Goal: Task Accomplishment & Management: Manage account settings

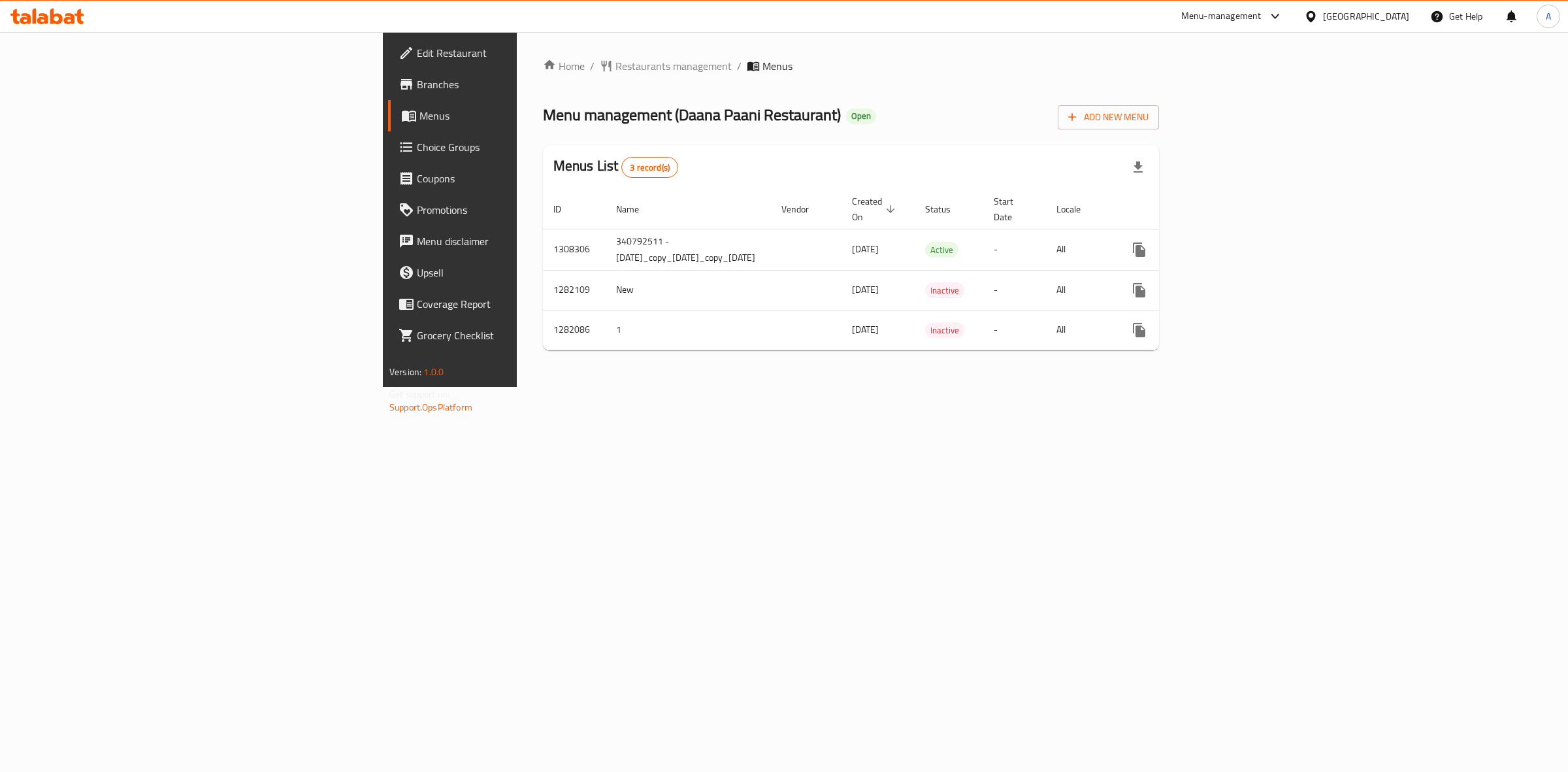
click at [827, 387] on div "Home / Restaurants management / Menus Menu management ( [PERSON_NAME] Restauran…" at bounding box center [851, 209] width 668 height 355
click at [1239, 244] on icon "enhanced table" at bounding box center [1233, 249] width 11 height 11
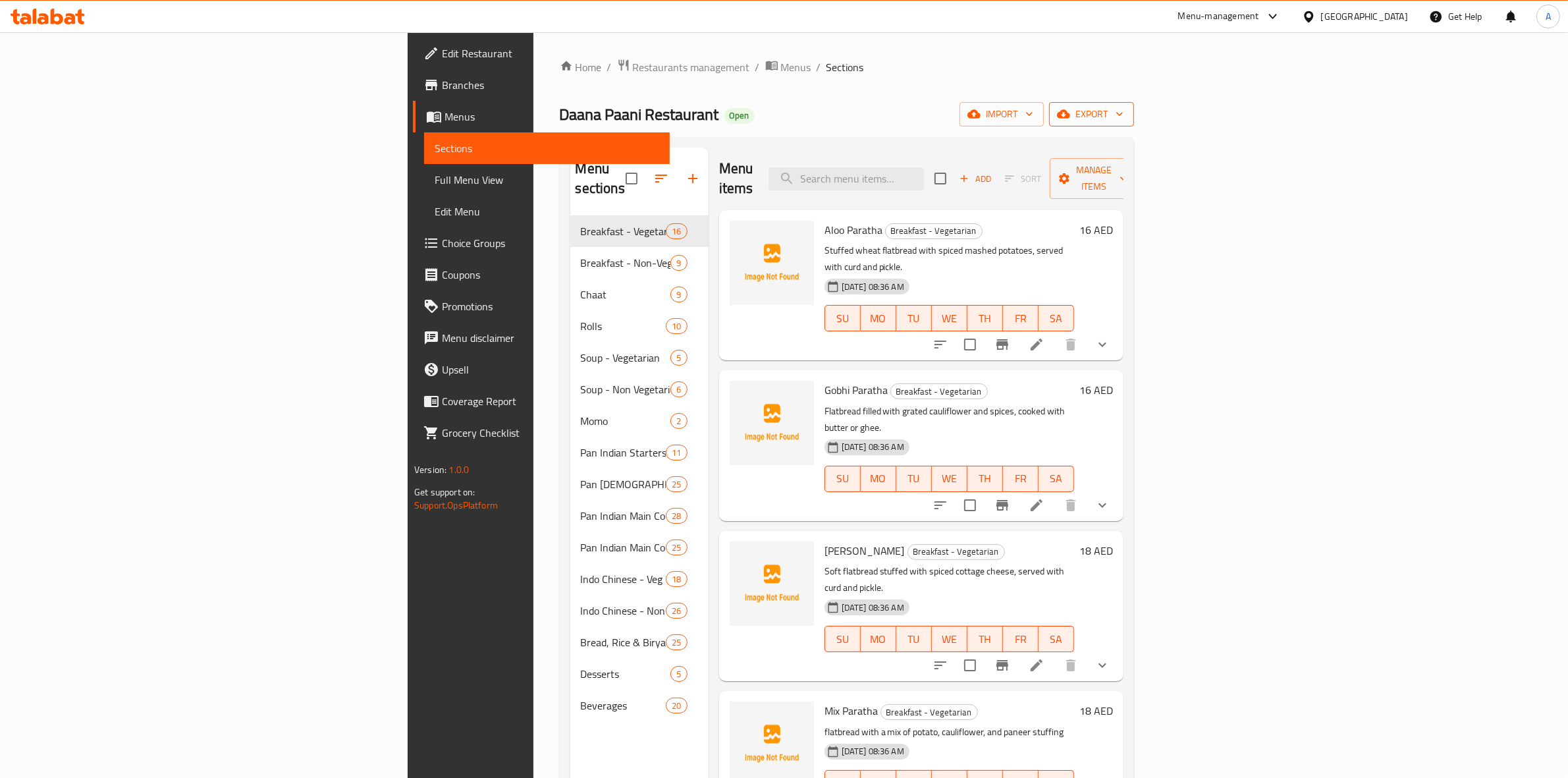
click at [1124, 107] on span "export" at bounding box center [1091, 113] width 64 height 16
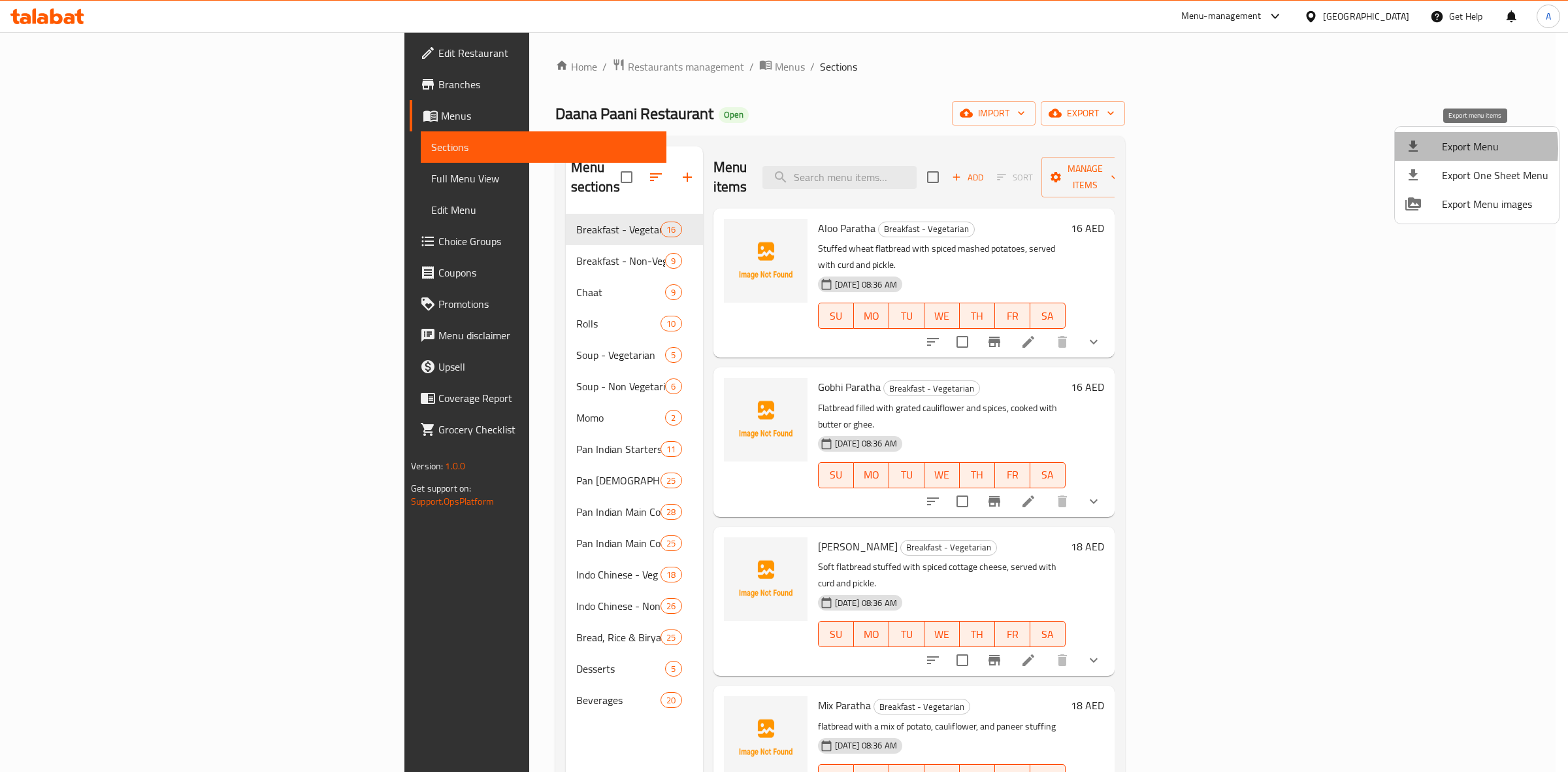
click at [1441, 148] on div at bounding box center [1424, 146] width 37 height 16
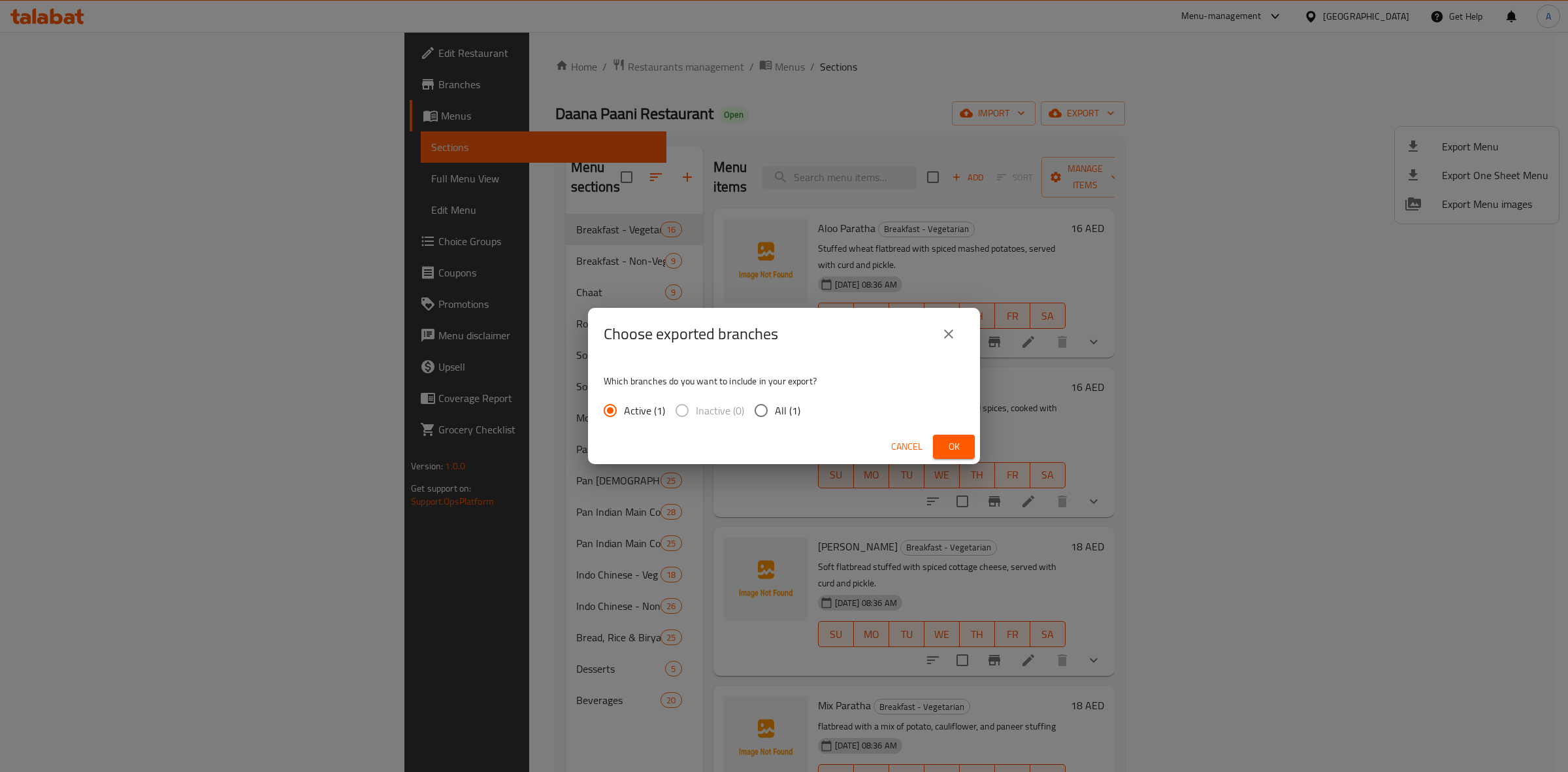
click at [758, 411] on input "All (1)" at bounding box center [761, 411] width 27 height 27
radio input "true"
click at [938, 439] on button "Ok" at bounding box center [954, 446] width 42 height 24
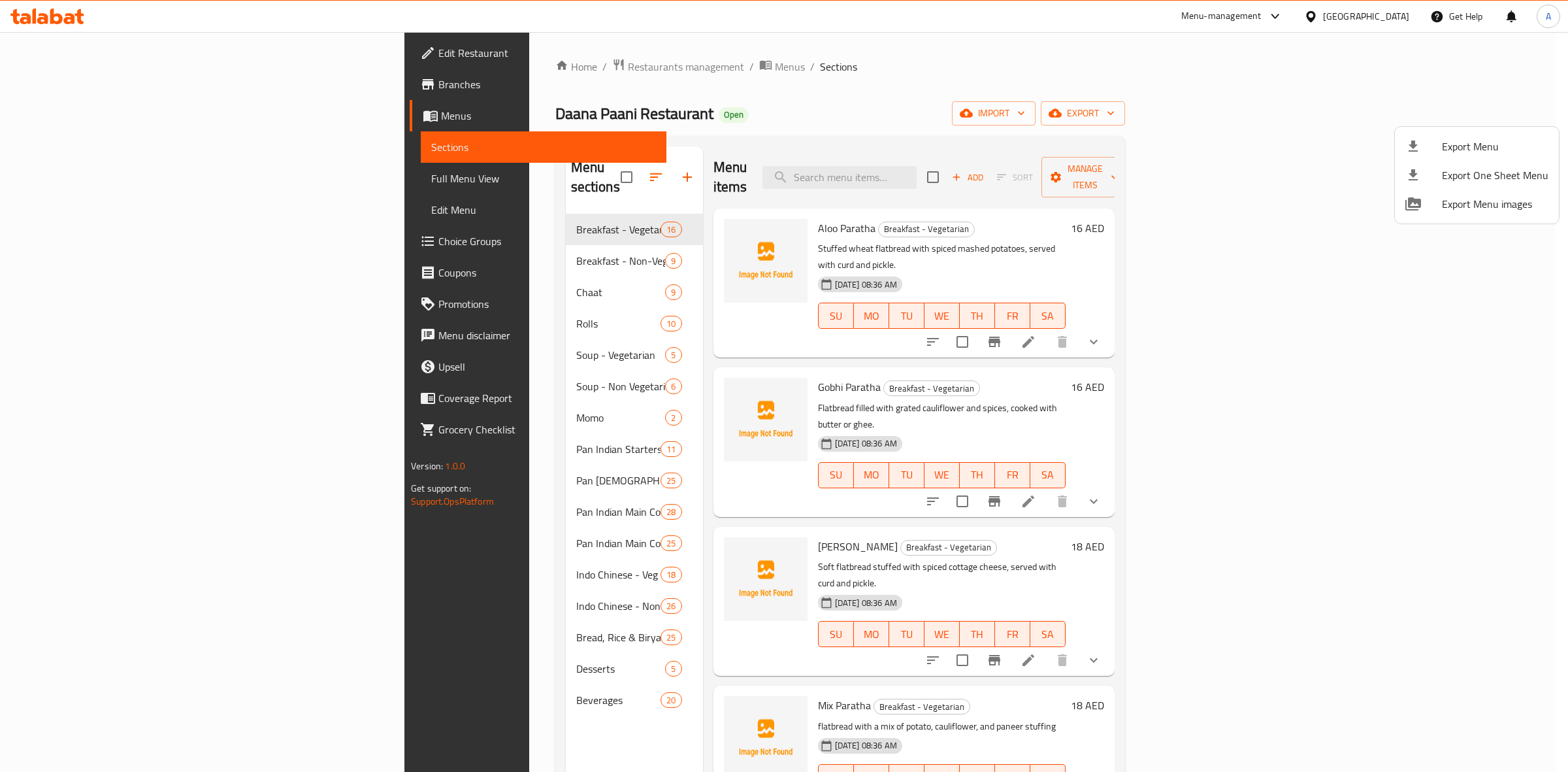
click at [1137, 119] on div at bounding box center [784, 386] width 1568 height 772
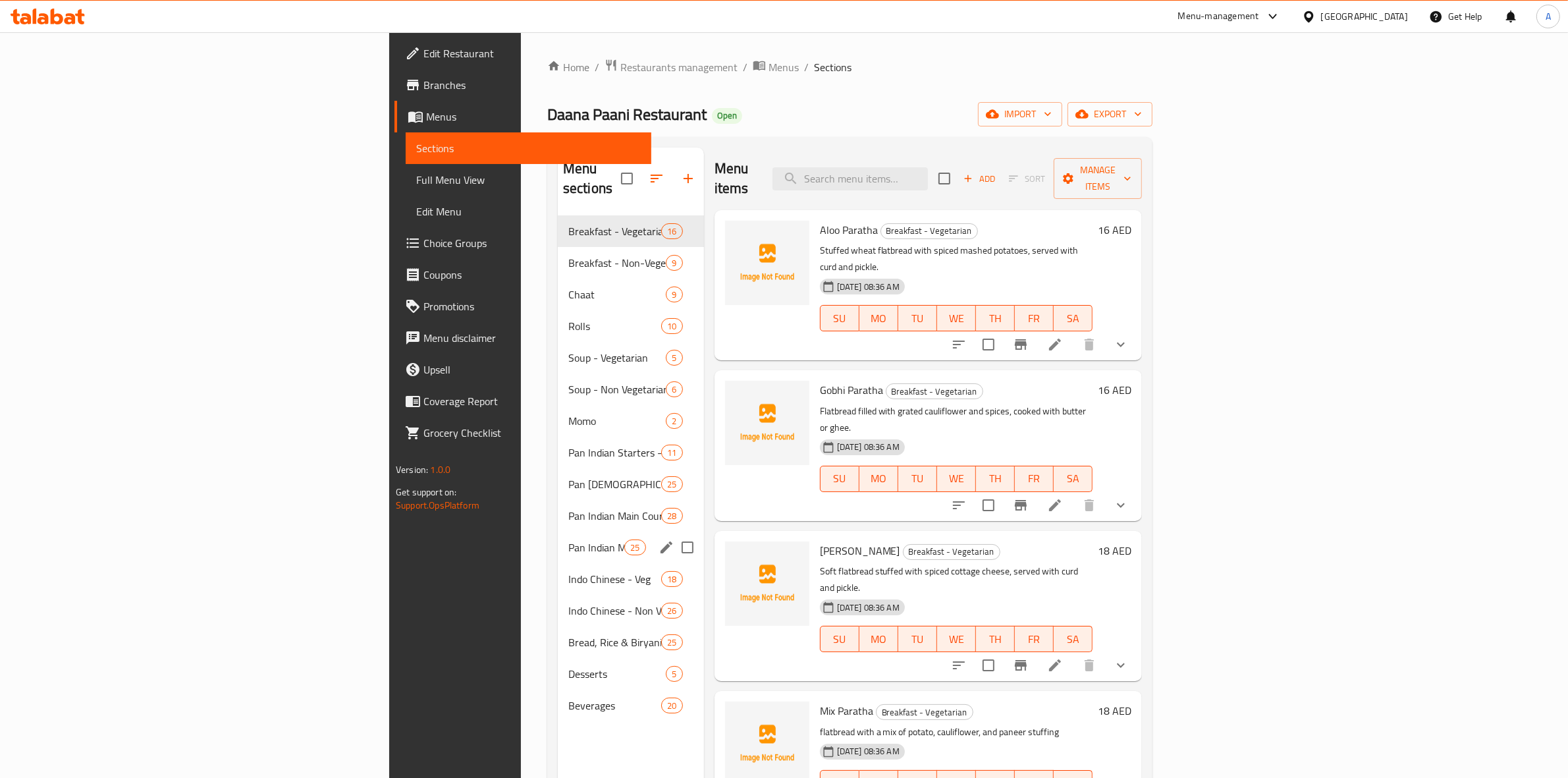
click at [558, 531] on div "Pan Indian Main Course - (Non-Veg) 25" at bounding box center [631, 547] width 146 height 31
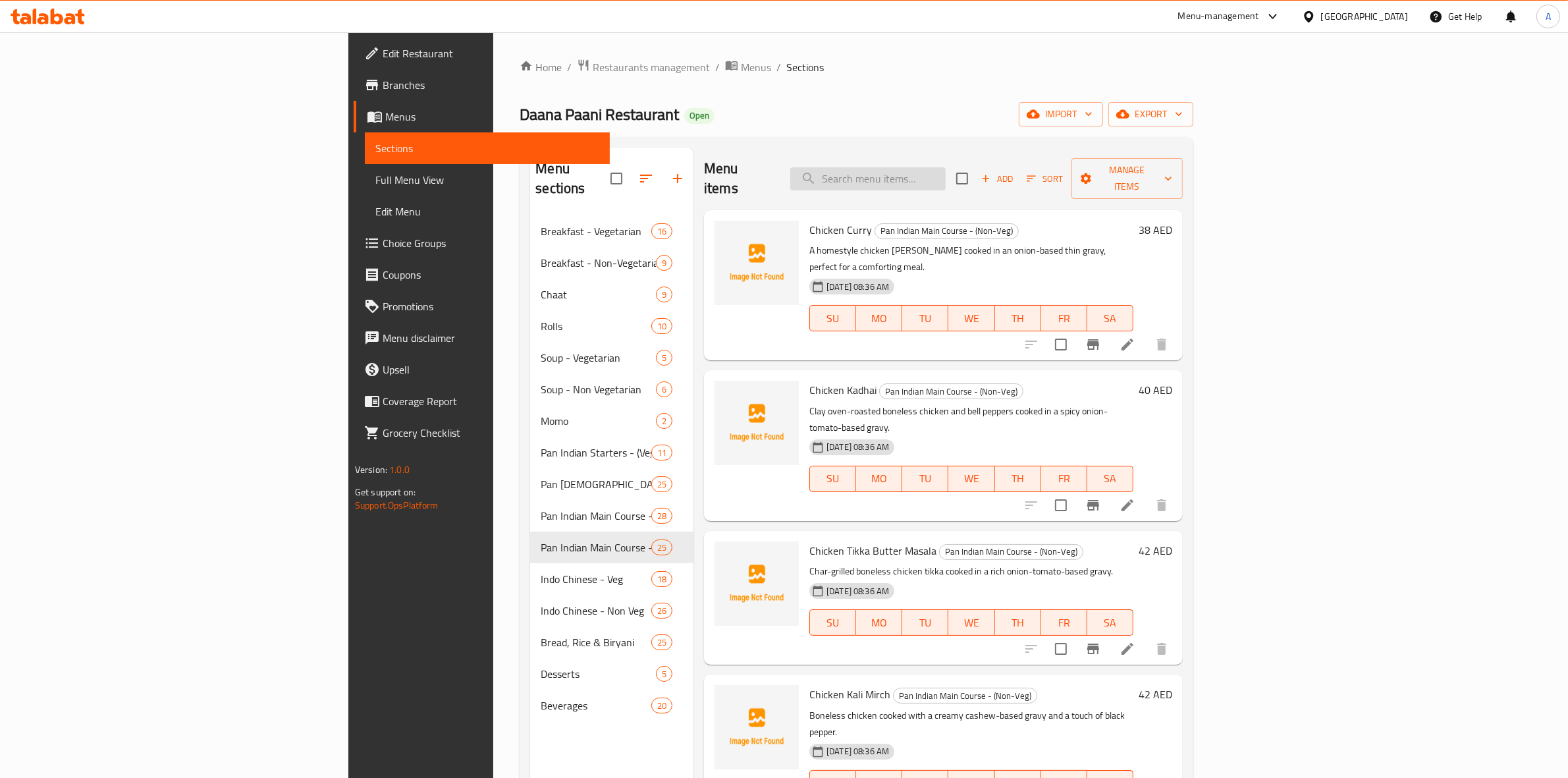
click at [946, 172] on input "search" at bounding box center [868, 179] width 156 height 23
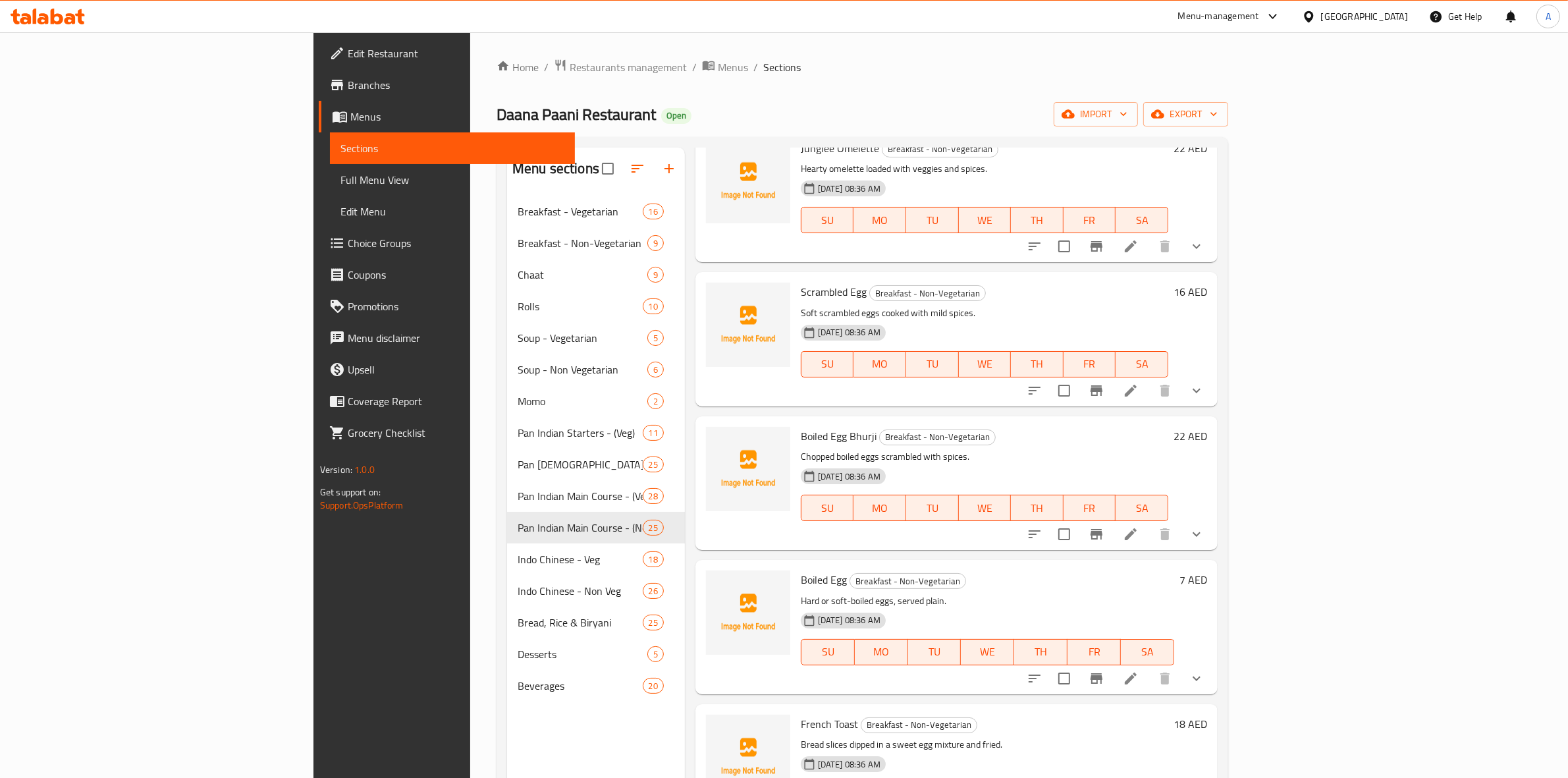
scroll to position [741, 0]
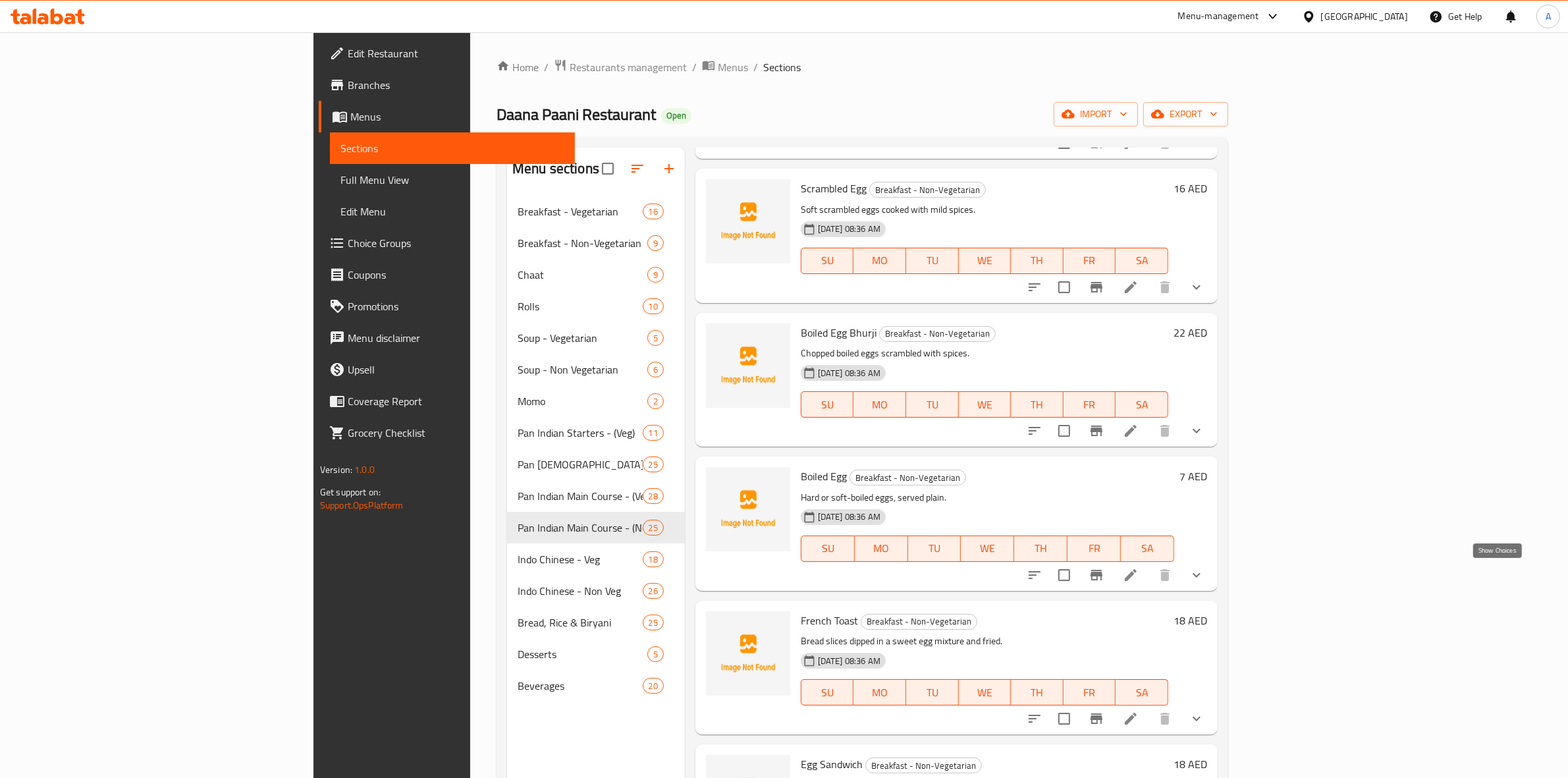
type input "egg"
click at [1205, 579] on icon "show more" at bounding box center [1196, 575] width 16 height 16
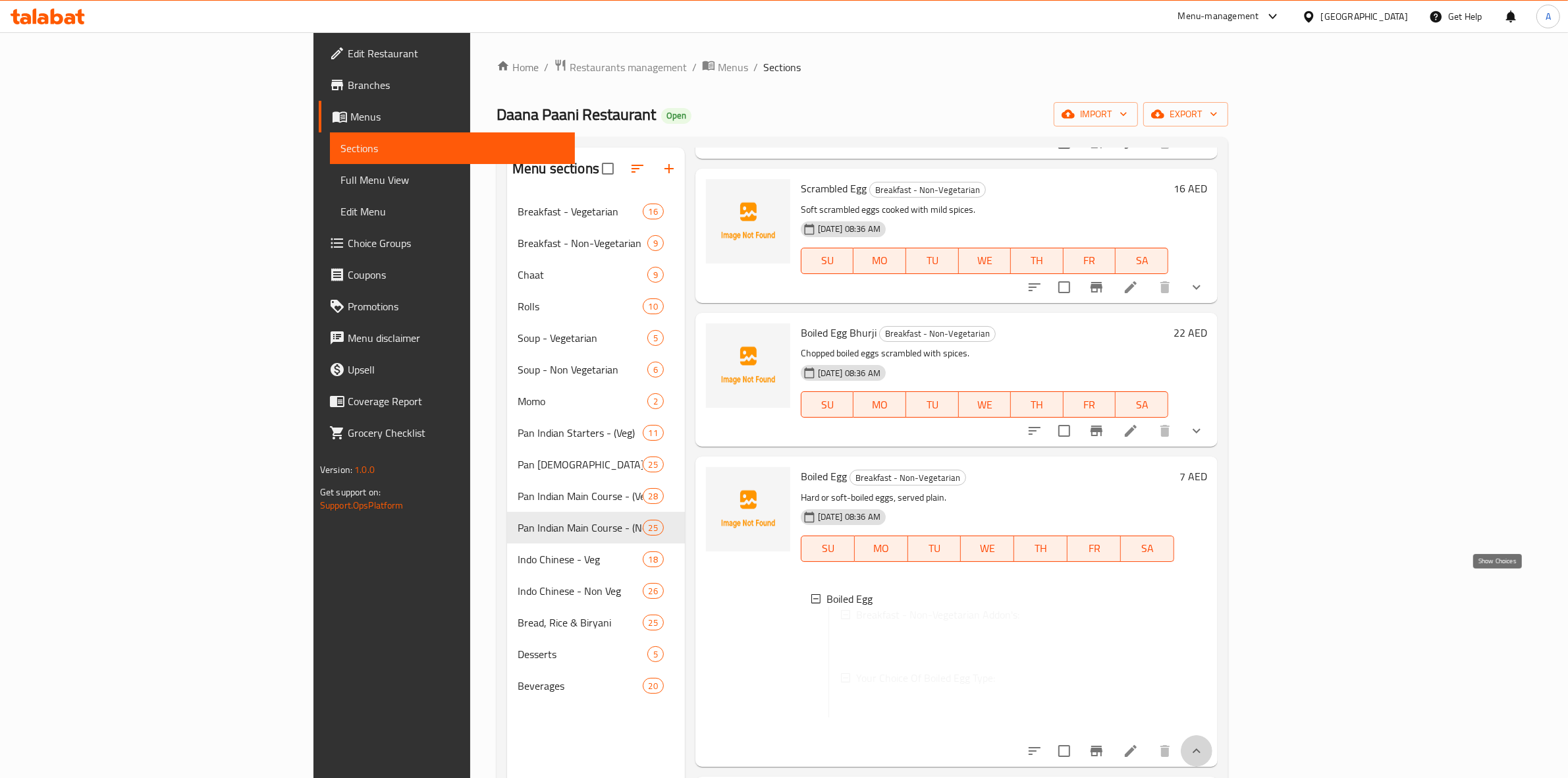
click at [1212, 735] on button "show more" at bounding box center [1196, 750] width 31 height 31
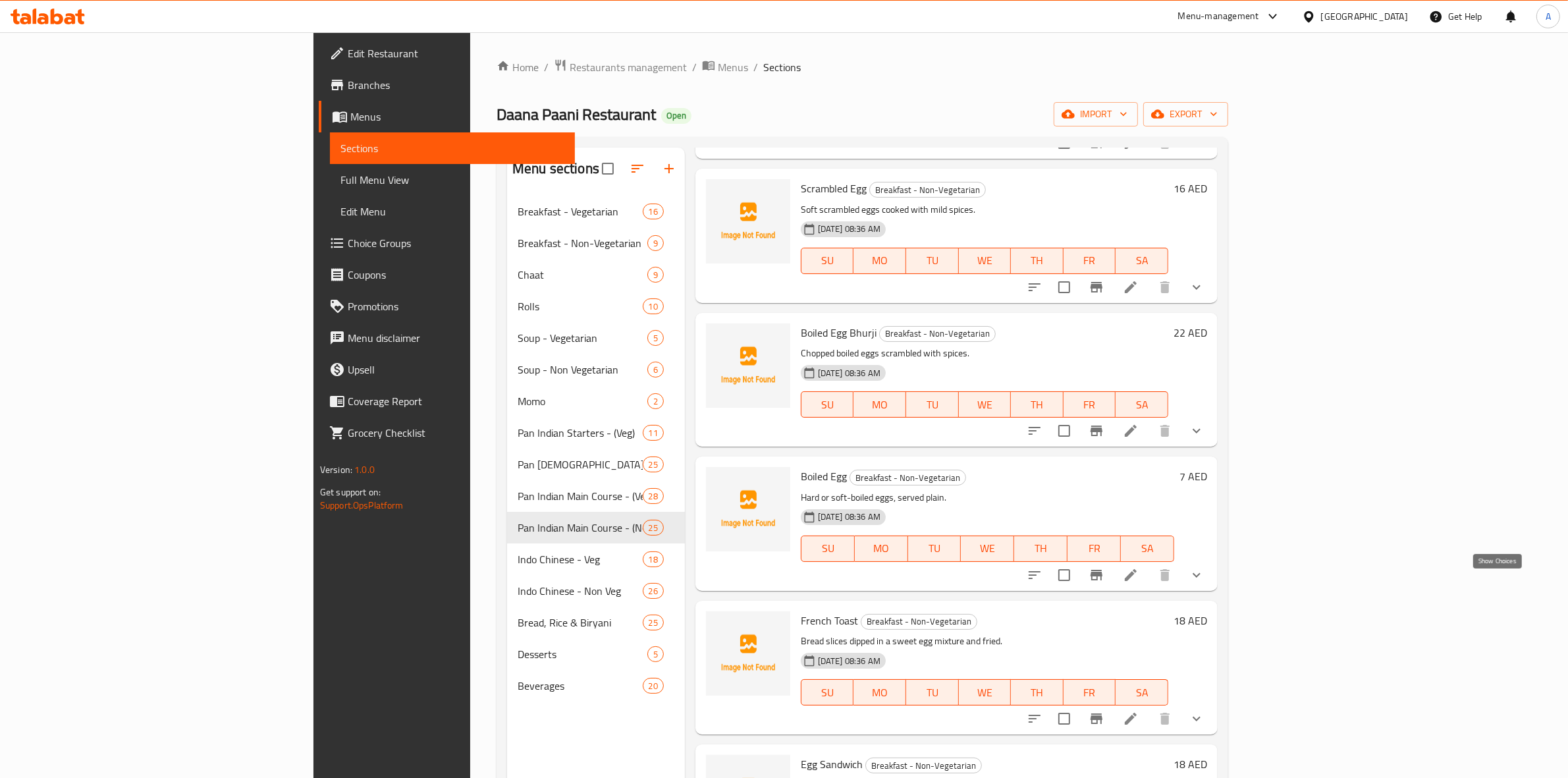
click at [1205, 578] on icon "show more" at bounding box center [1196, 575] width 16 height 16
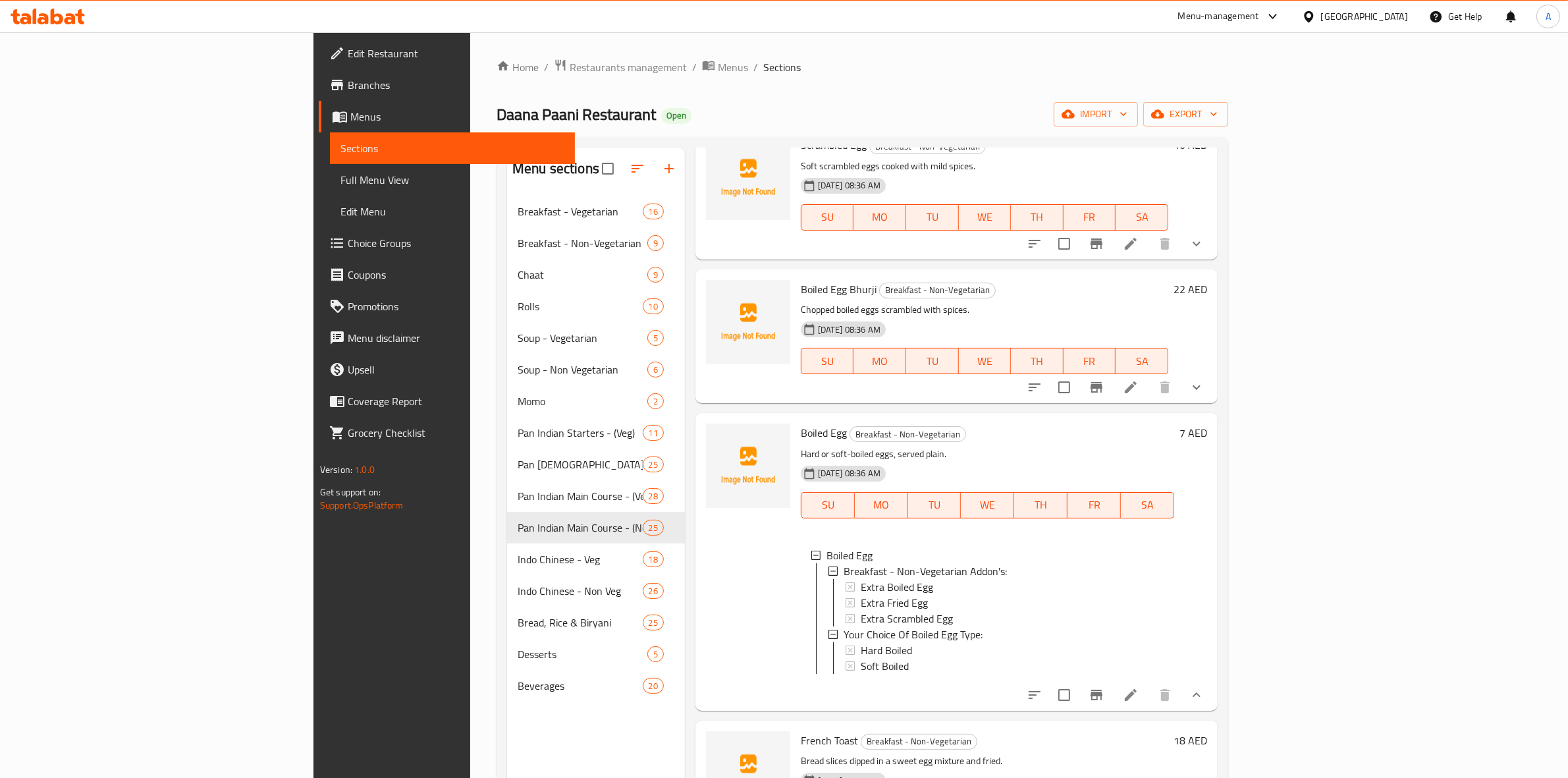
scroll to position [988, 0]
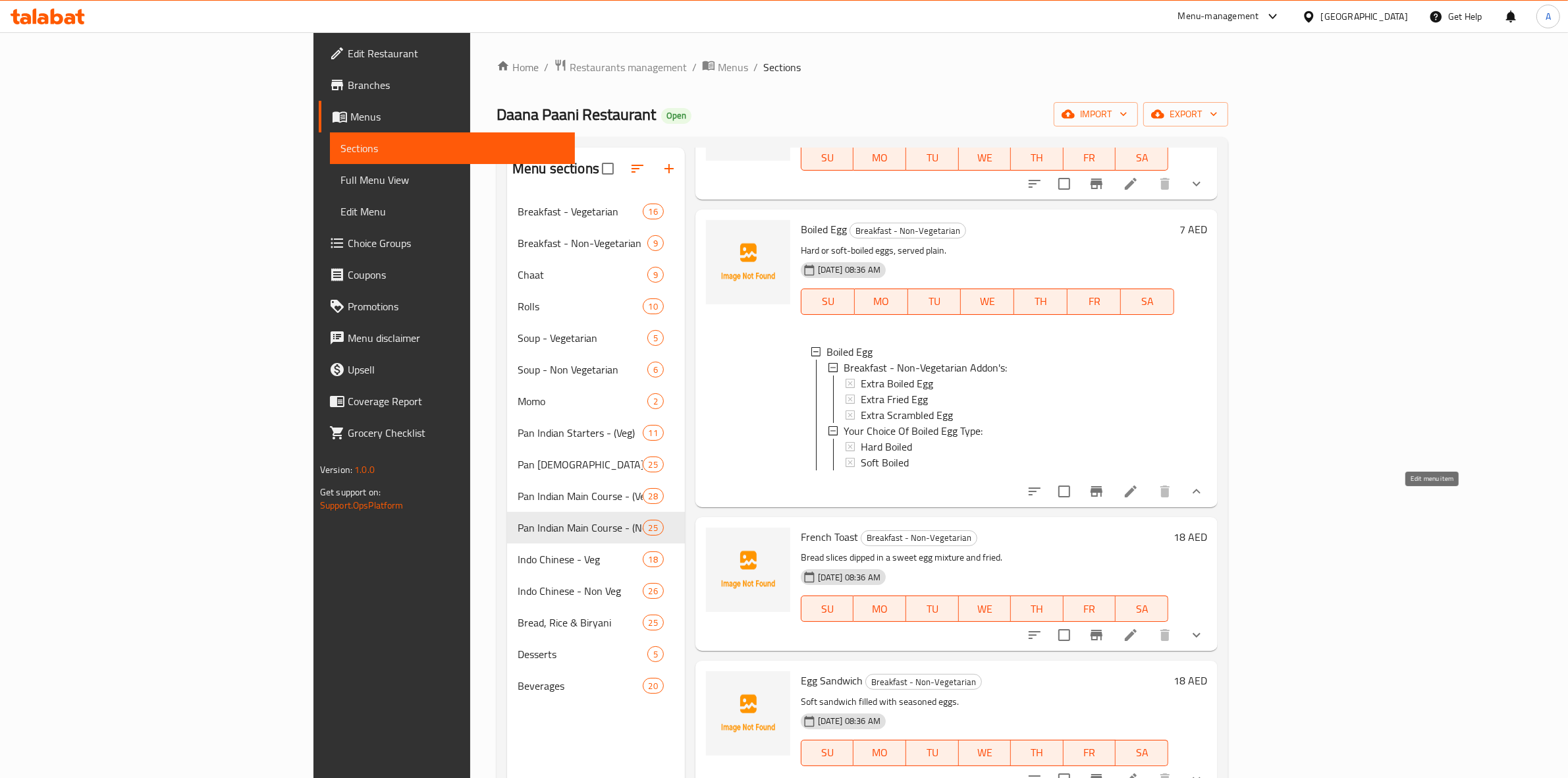
click at [1051, 507] on button "sort-choices" at bounding box center [1034, 491] width 31 height 31
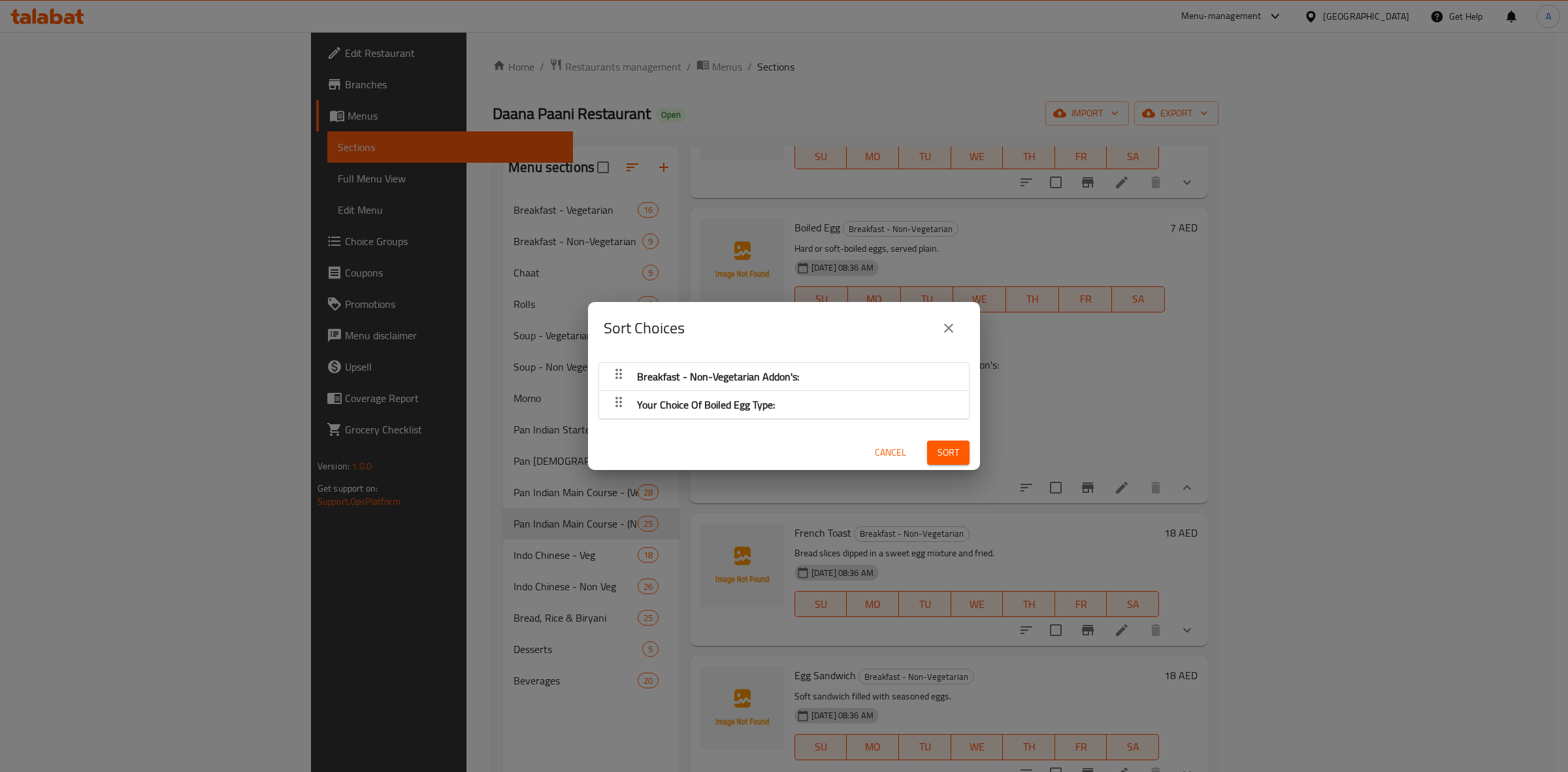
click at [941, 317] on button "close" at bounding box center [948, 328] width 31 height 31
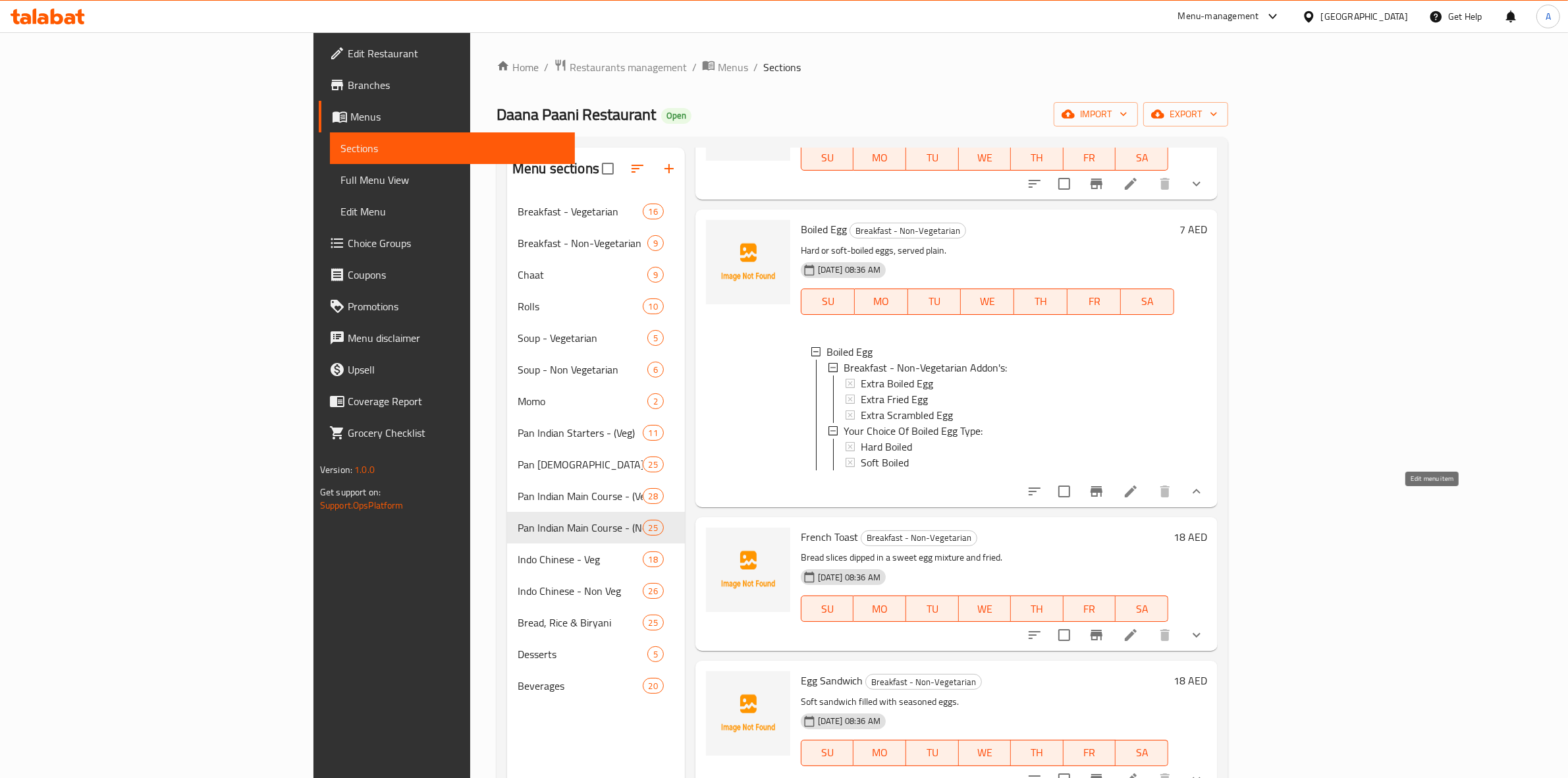
click at [1139, 499] on icon at bounding box center [1130, 491] width 16 height 16
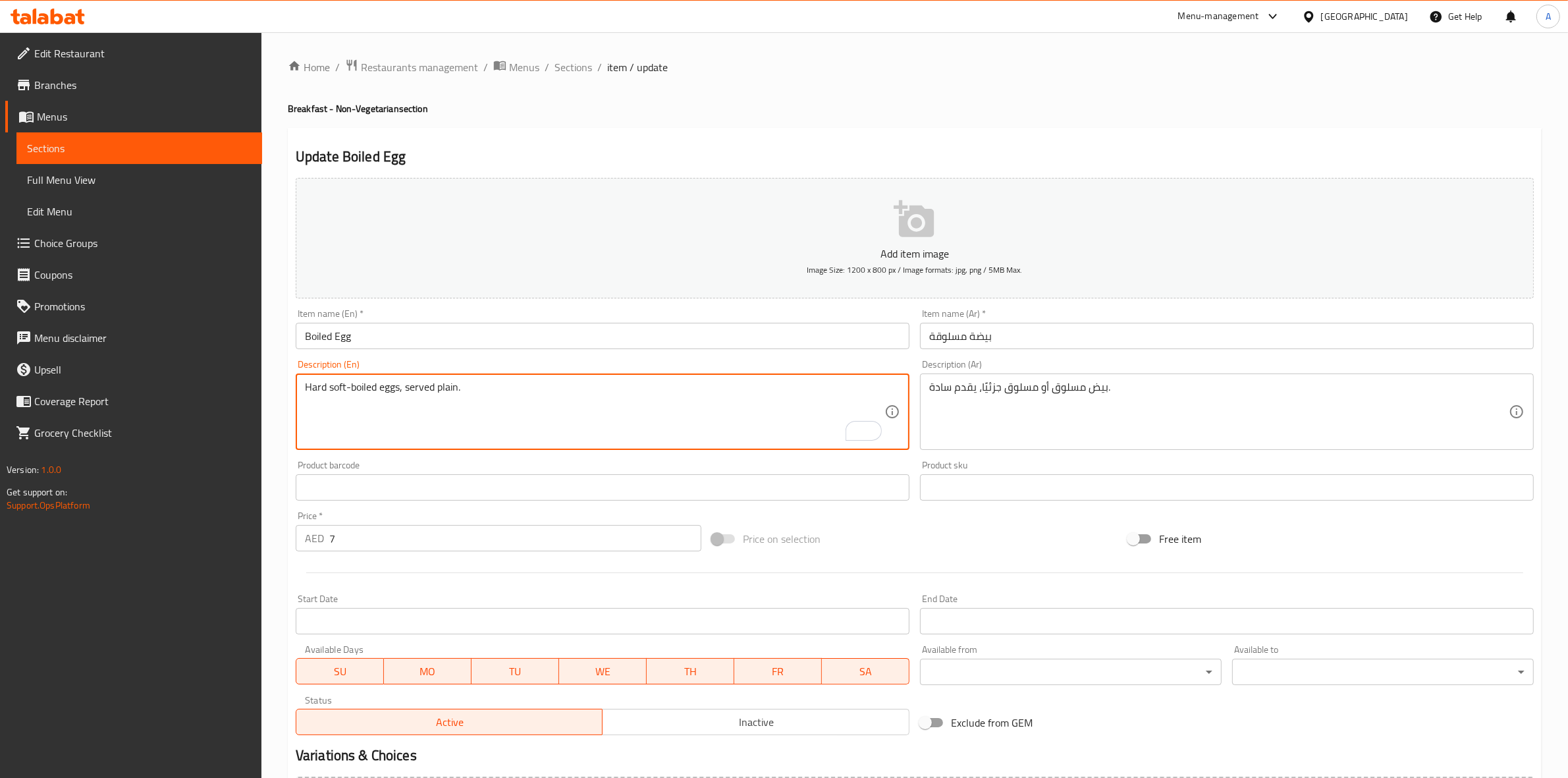
click at [1140, 386] on textarea "بيض مسلوق أو مسلوق جزئيًا، يقدم سادة." at bounding box center [1219, 412] width 579 height 63
click at [353, 389] on textarea "Hard soft-boiled eggs, served plain." at bounding box center [595, 412] width 579 height 63
type textarea "Hard boiled eggs, served plain."
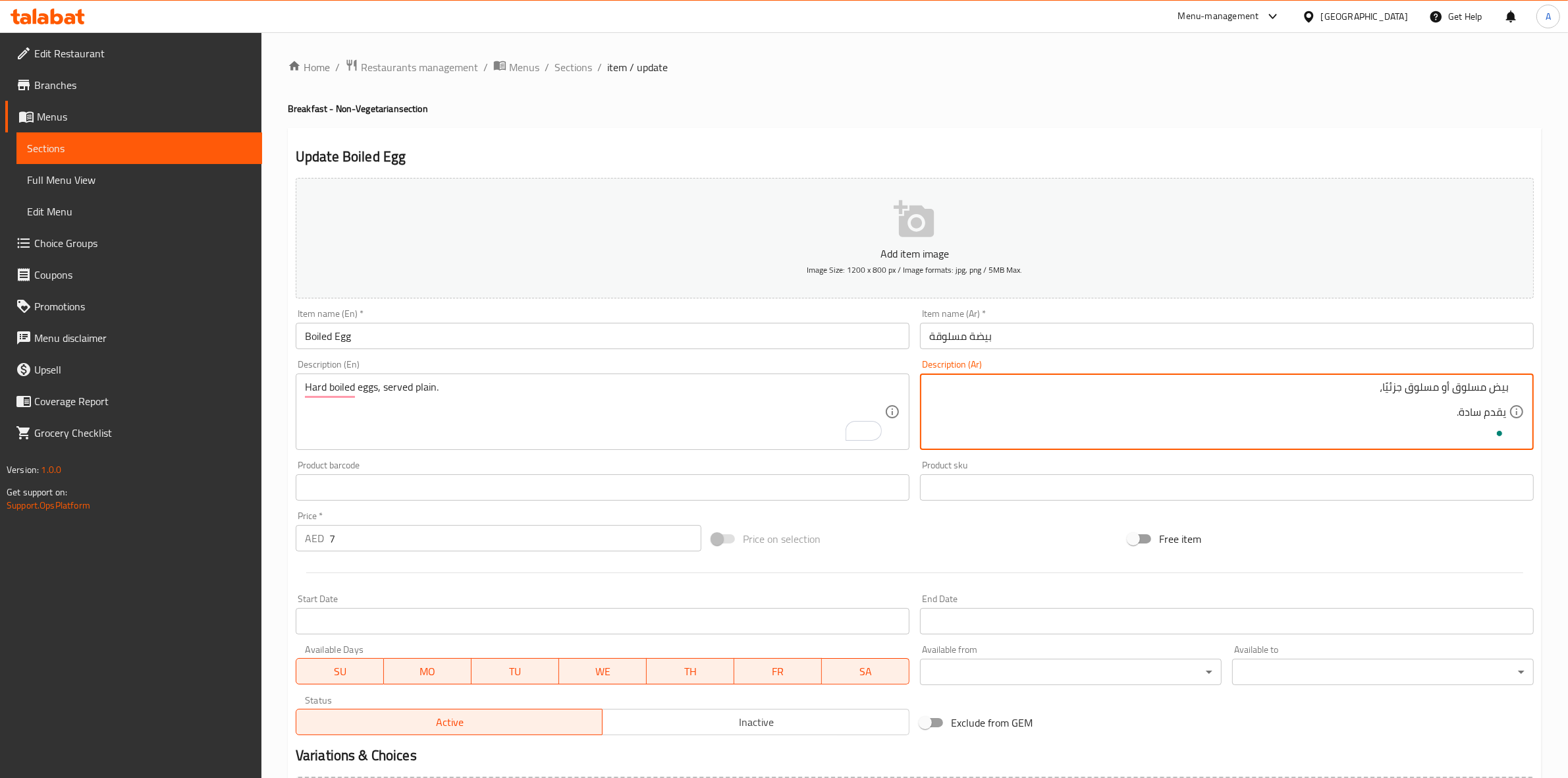
click at [1367, 396] on textarea "بيض مسلوق أو مسلوق جزئيًا، يقدم سادة." at bounding box center [1219, 412] width 579 height 63
type textarea "بيض مسلوق يقدم سادة."
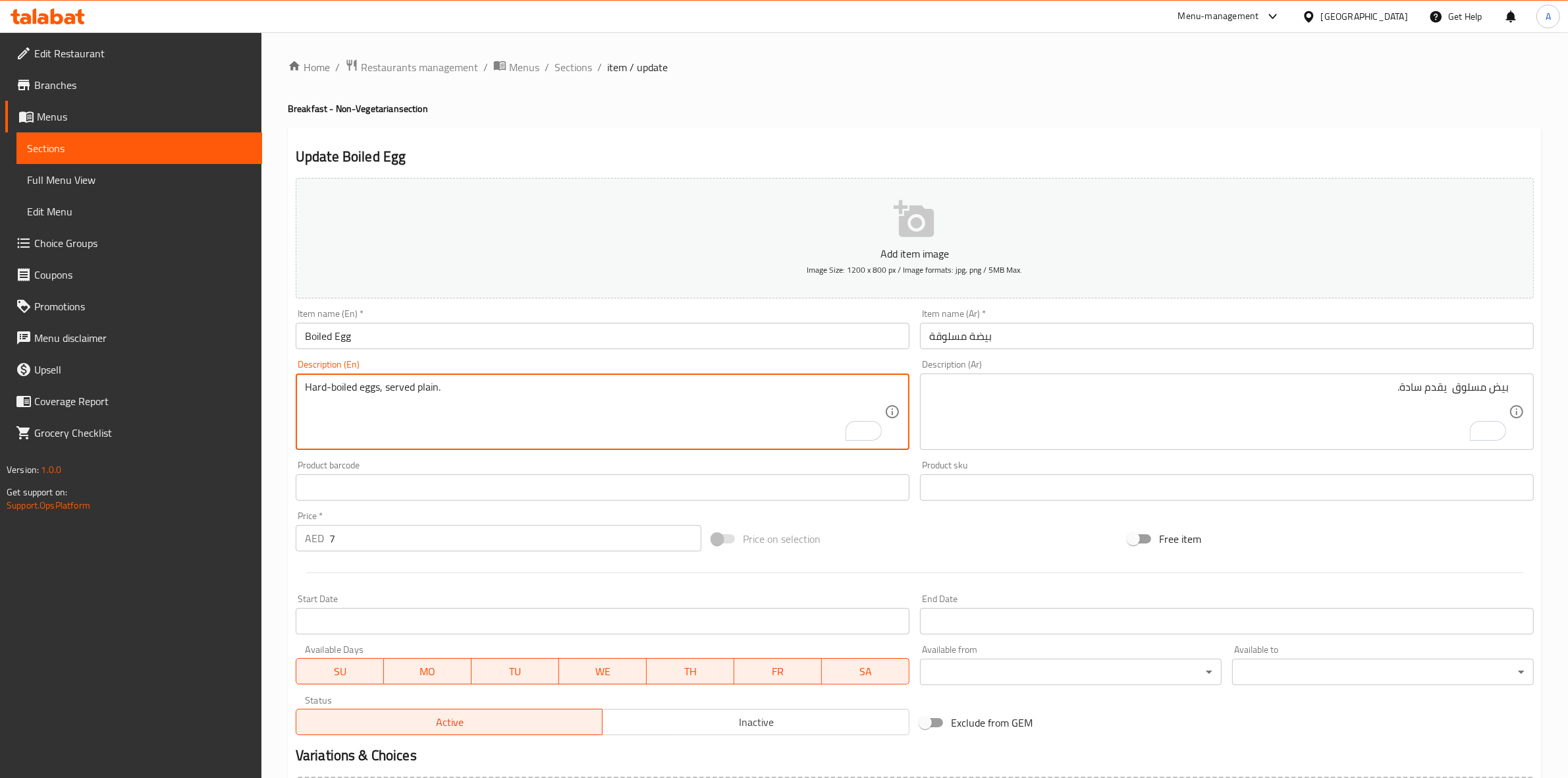
click at [382, 392] on textarea "Hard-boiled eggs, served plain." at bounding box center [595, 412] width 579 height 63
click at [382, 394] on textarea "Hard-boiled eggs, served plain." at bounding box center [595, 412] width 579 height 63
click at [402, 386] on textarea "Hard-boiled eggs served plain." at bounding box center [595, 412] width 579 height 63
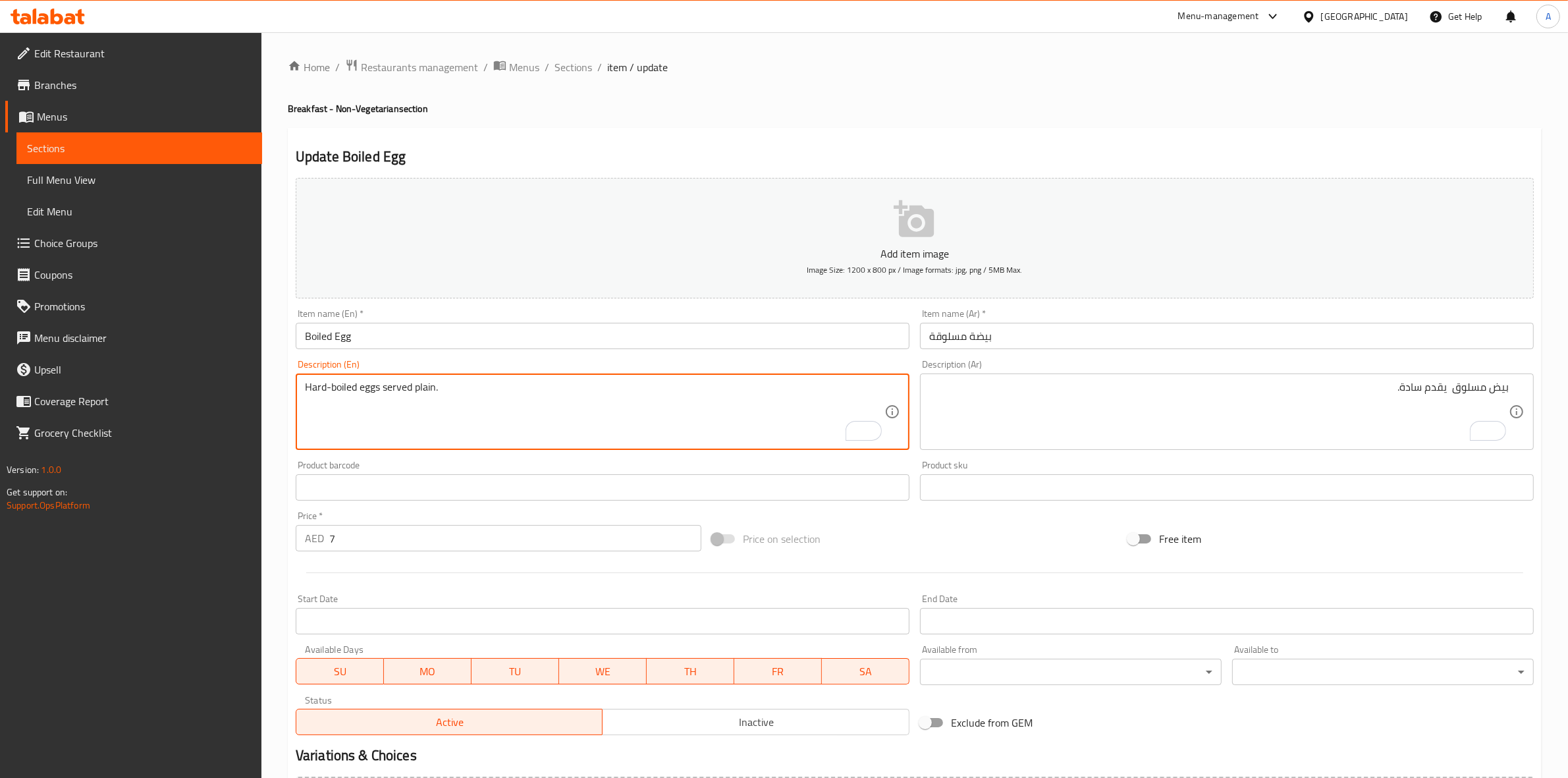
click at [402, 386] on textarea "Hard-boiled eggs served plain." at bounding box center [595, 412] width 579 height 63
type textarea "Hard-boiled eggs served plain."
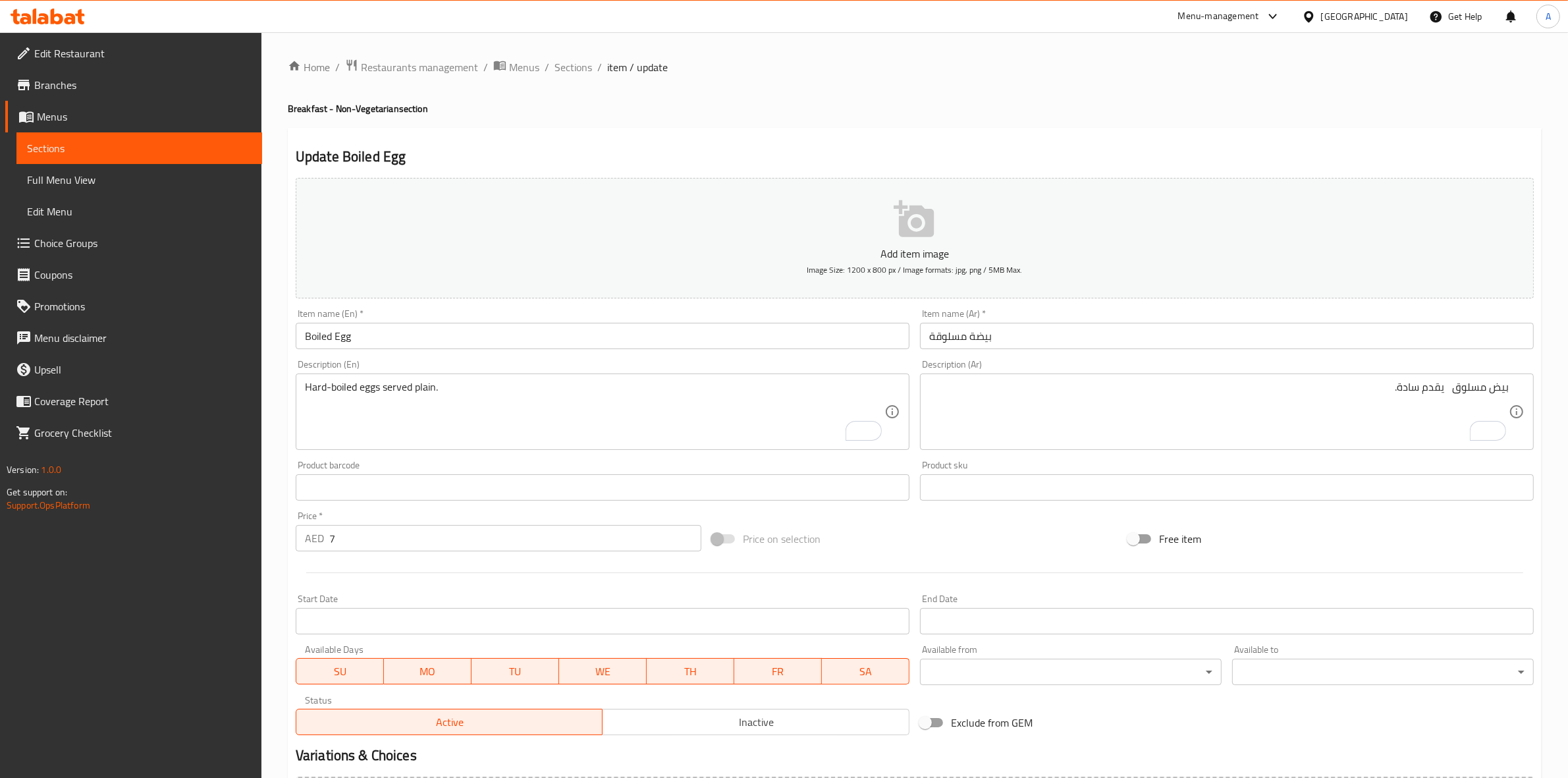
click at [1452, 389] on textarea "بيض مسلوق يقدم سادة." at bounding box center [1219, 412] width 579 height 63
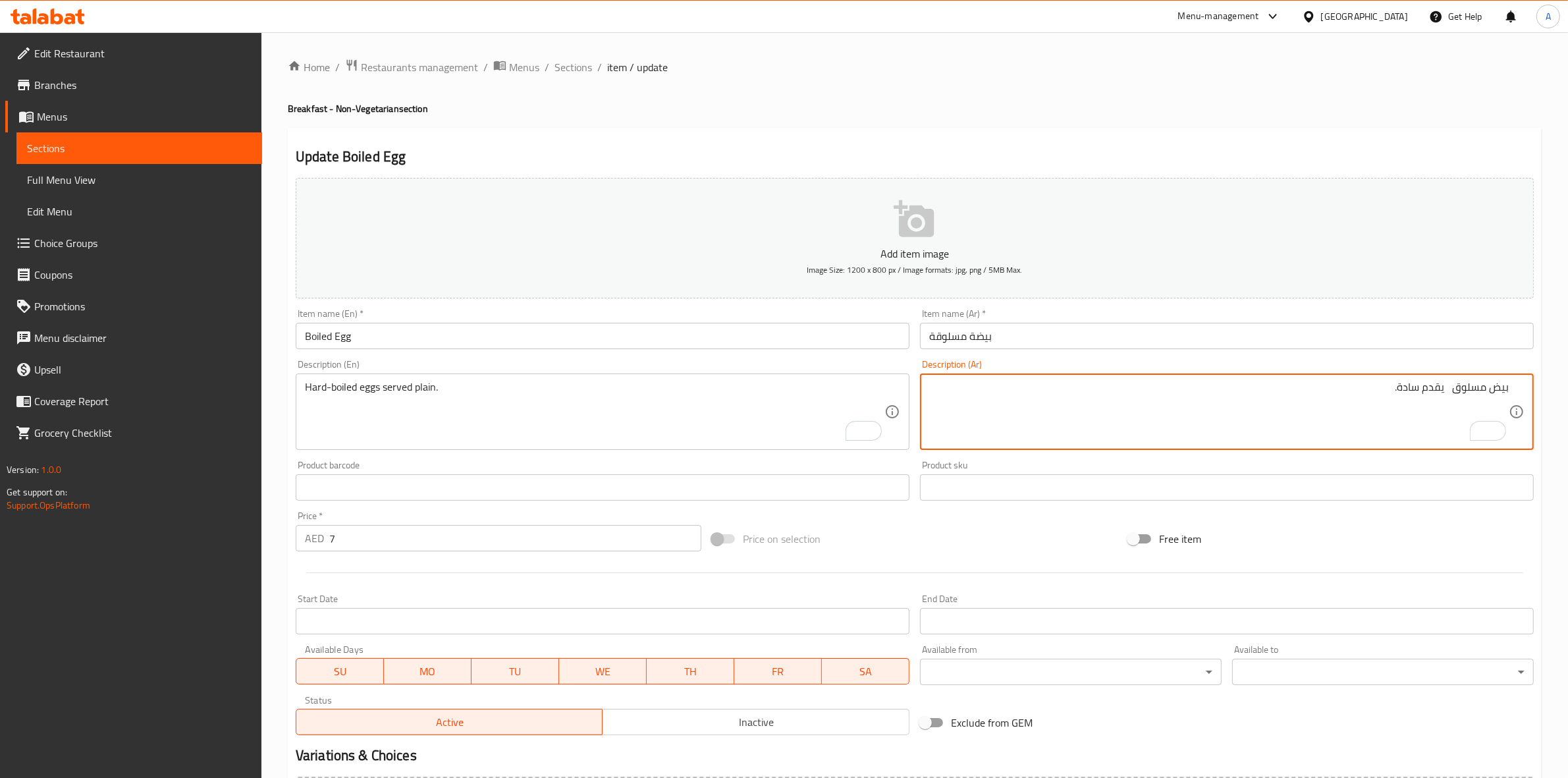
click at [1449, 394] on textarea "بيض مسلوق يقدم سادة." at bounding box center [1219, 412] width 579 height 63
type textarea "بيض مسلوق ناشف يقدم سادة."
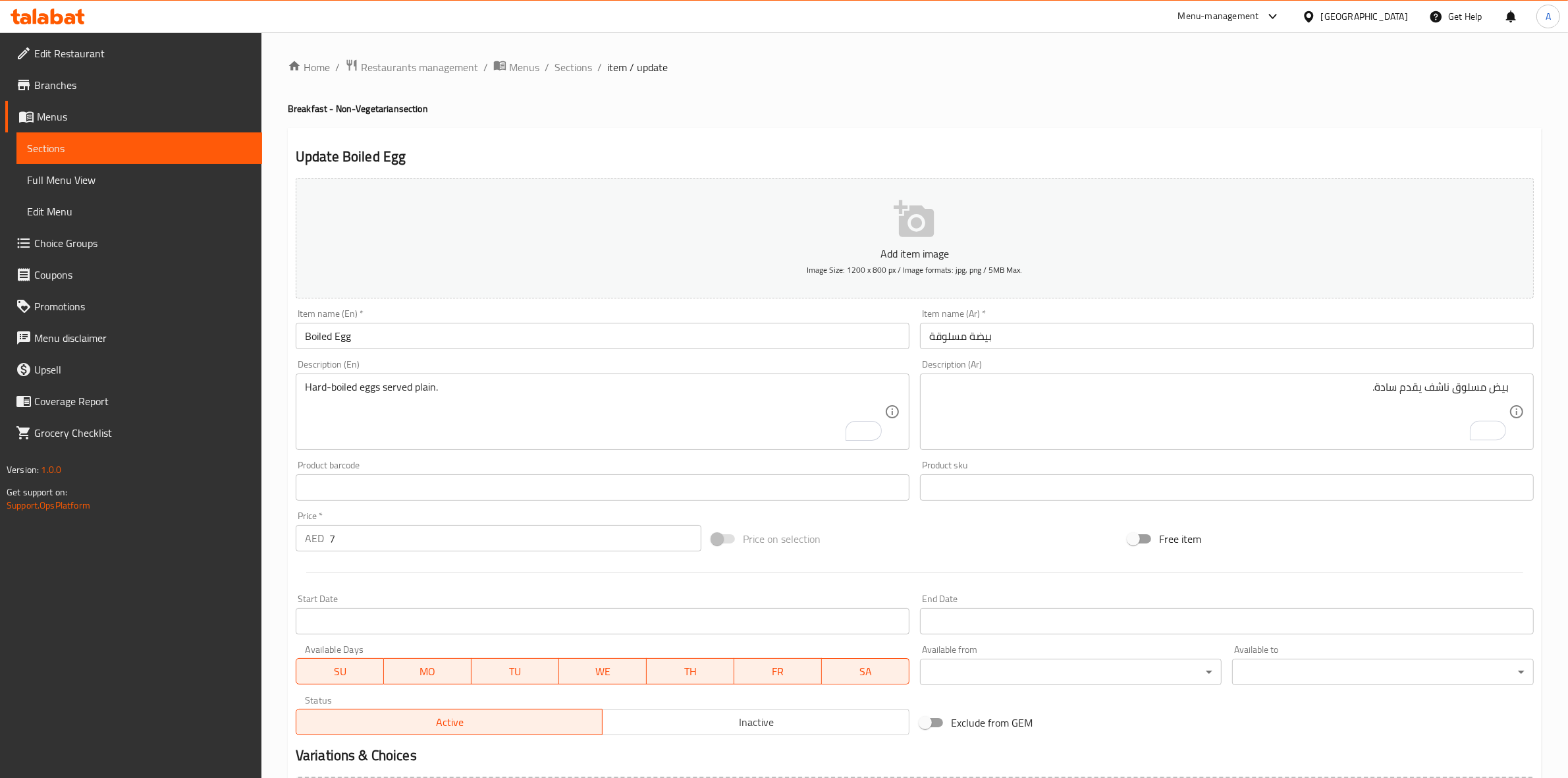
click at [438, 317] on div "Item name (En)   * Boiled Egg Item name (En) *" at bounding box center [602, 329] width 614 height 40
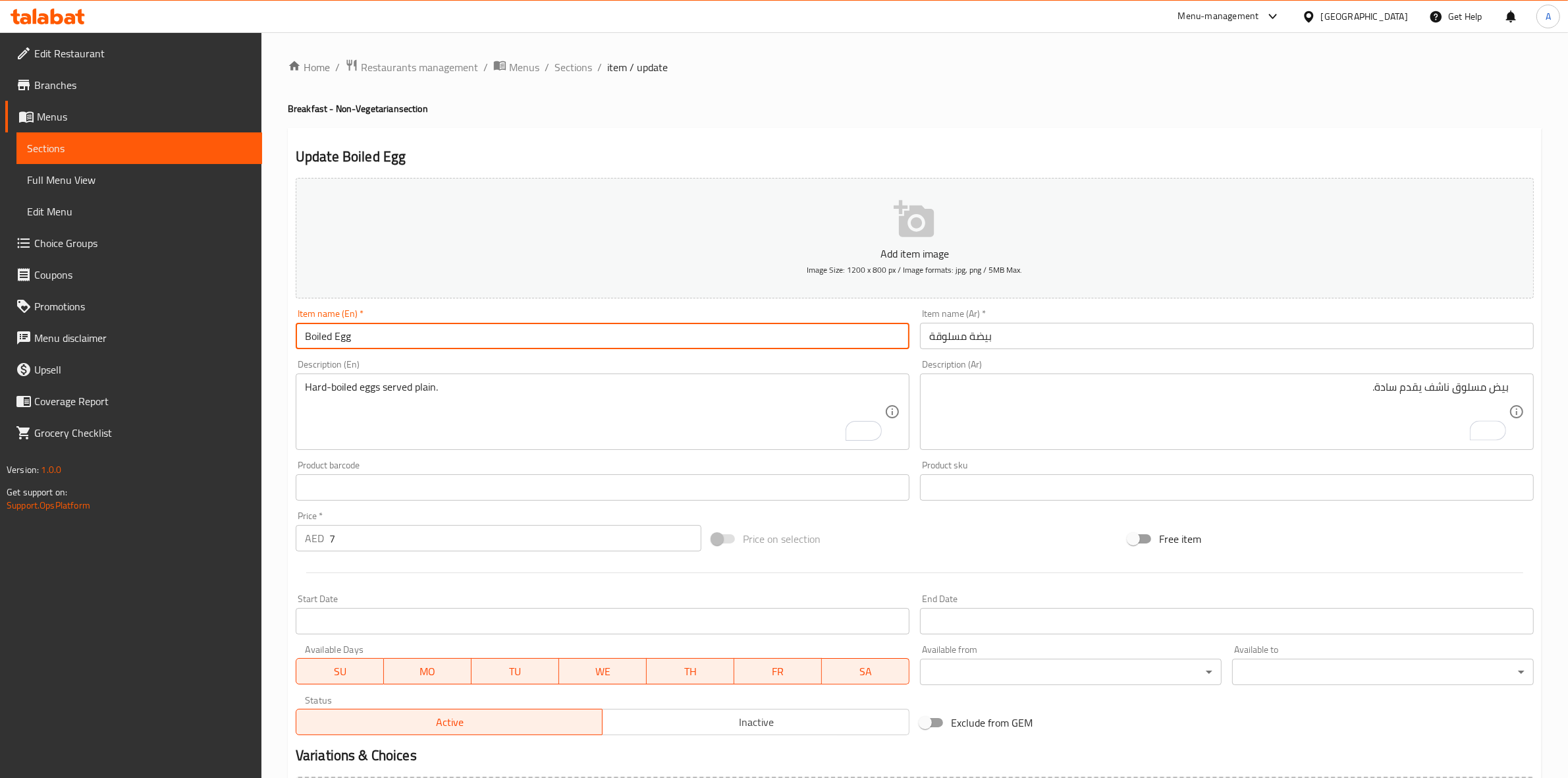
click at [437, 348] on input "Boiled Egg" at bounding box center [602, 336] width 614 height 26
click at [509, 323] on input "Boiled Egg" at bounding box center [602, 336] width 614 height 26
click at [506, 331] on input "Boiled Egg" at bounding box center [602, 336] width 614 height 26
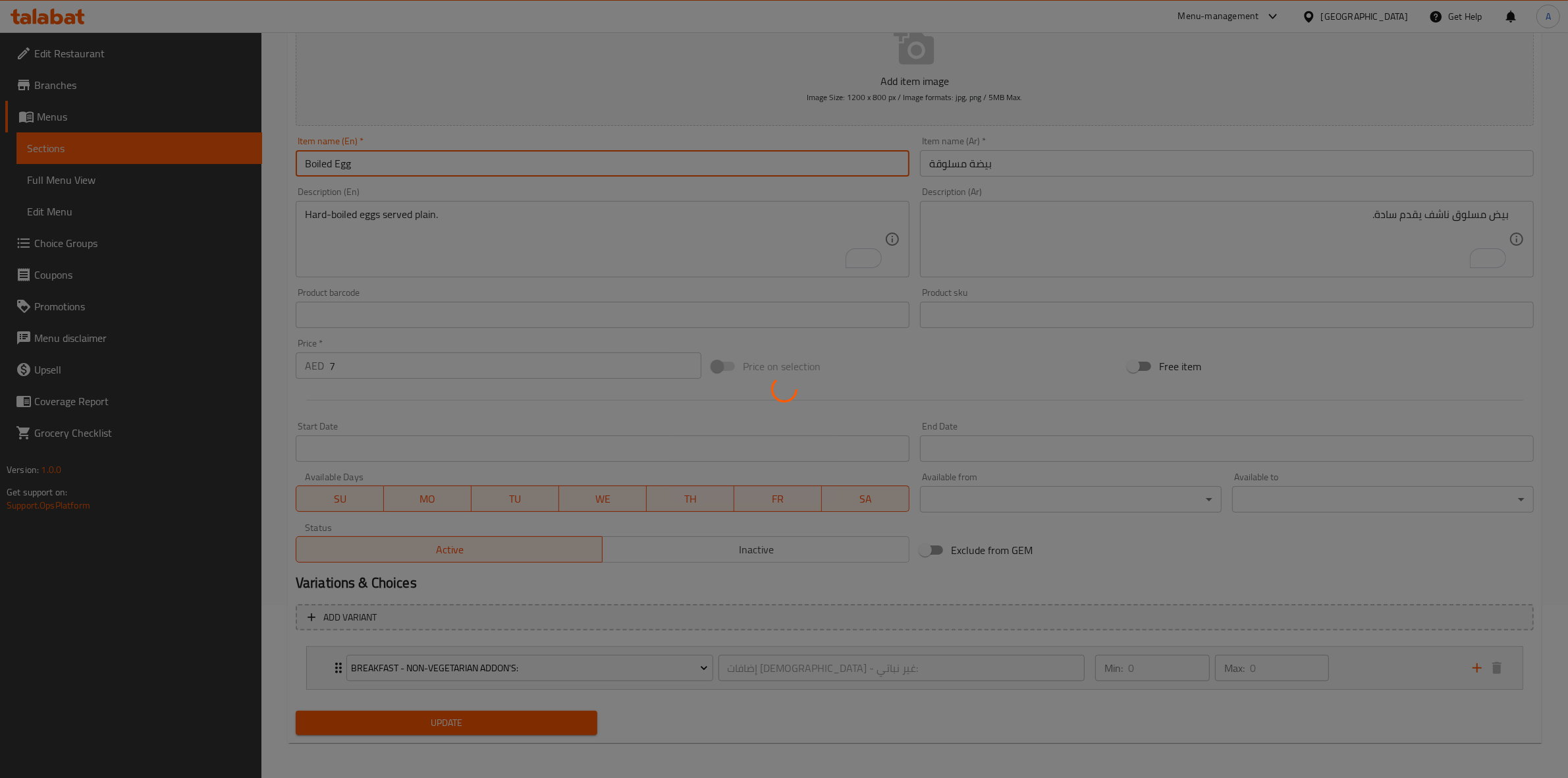
scroll to position [173, 0]
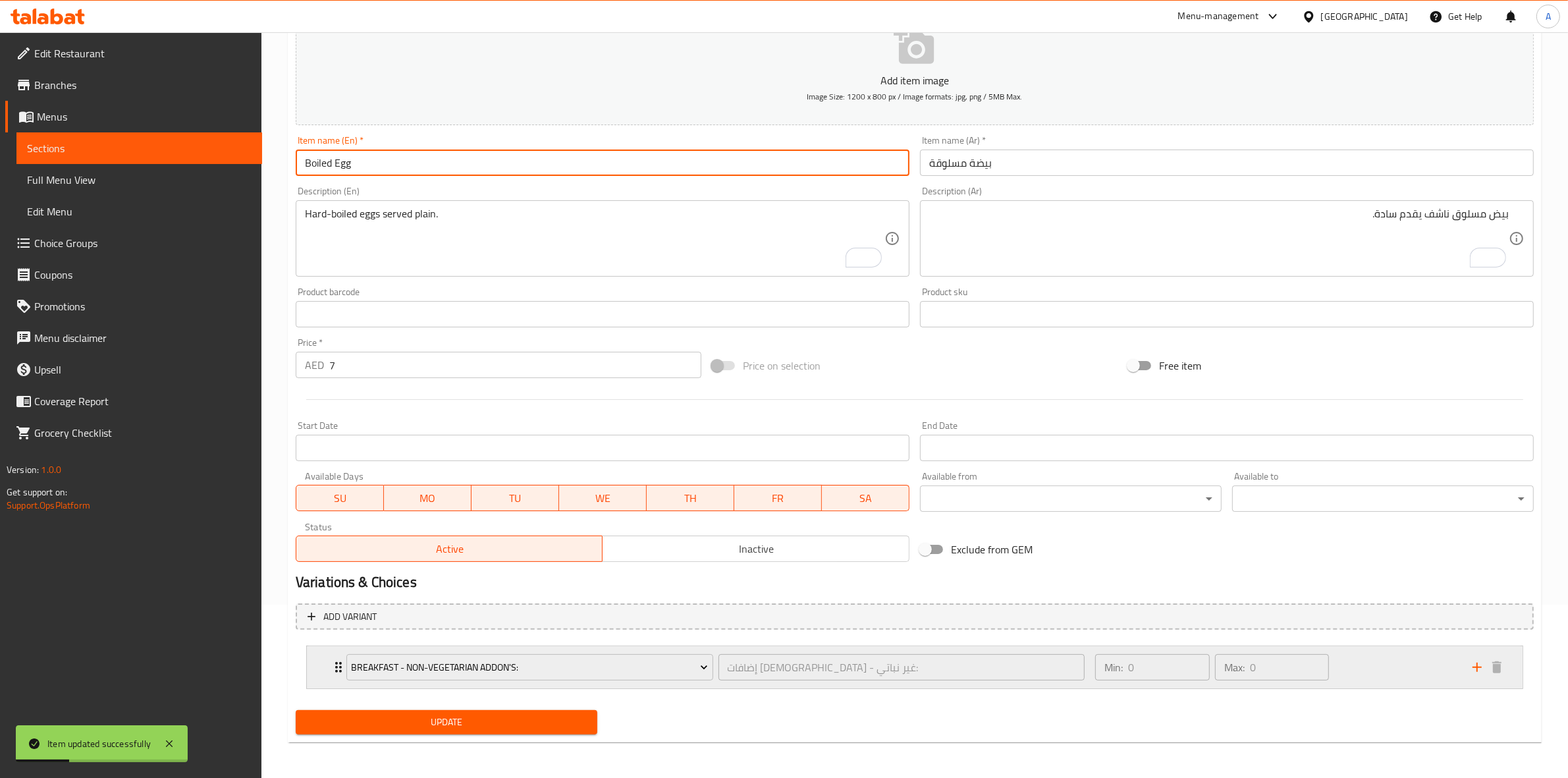
click at [326, 655] on div "Breakfast - Non-Vegetarian Addon's: إضافات الإفطار - غير نباتي: ​ Min: 0 ​ Max:…" at bounding box center [914, 667] width 1215 height 42
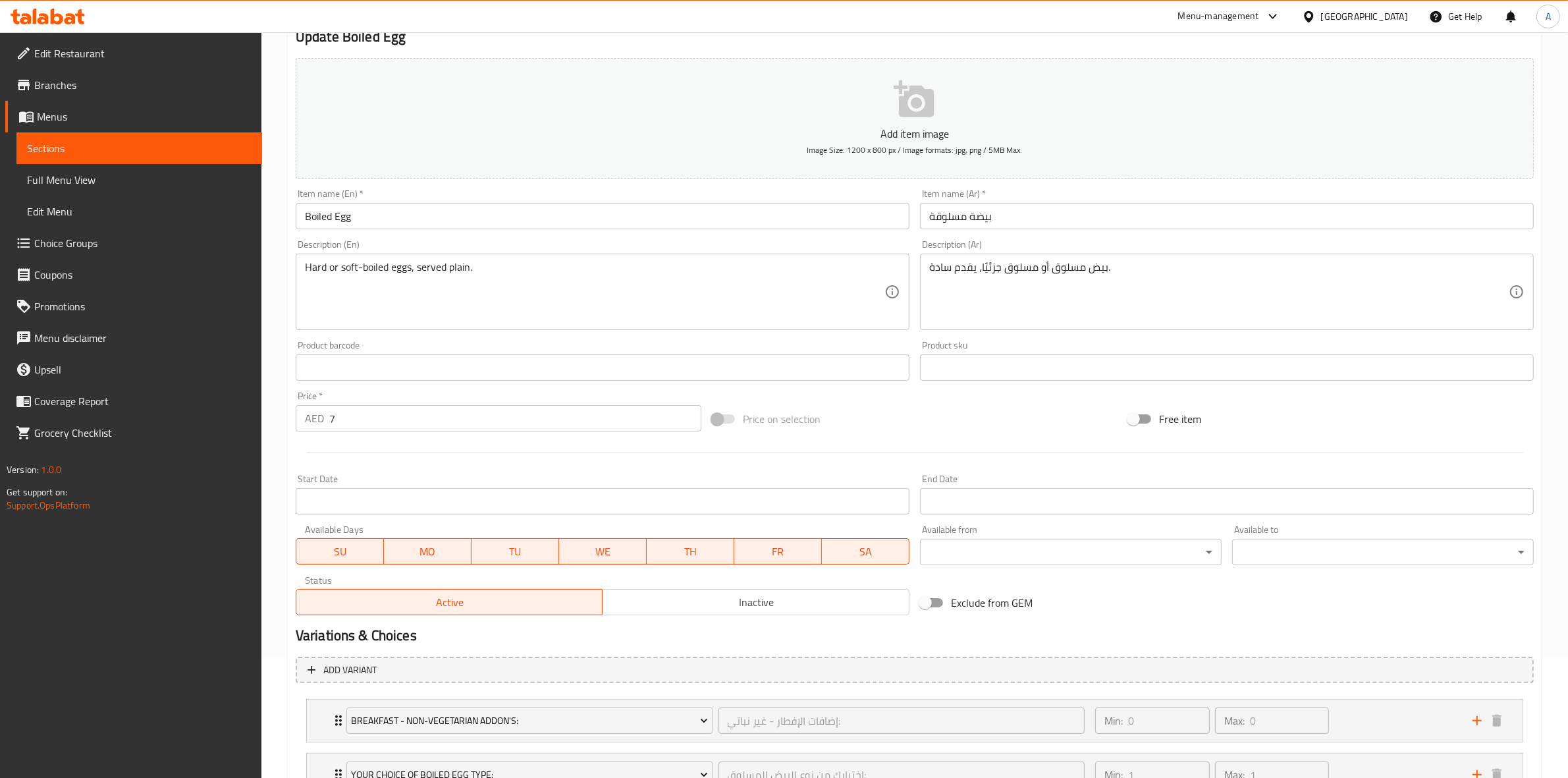
scroll to position [228, 0]
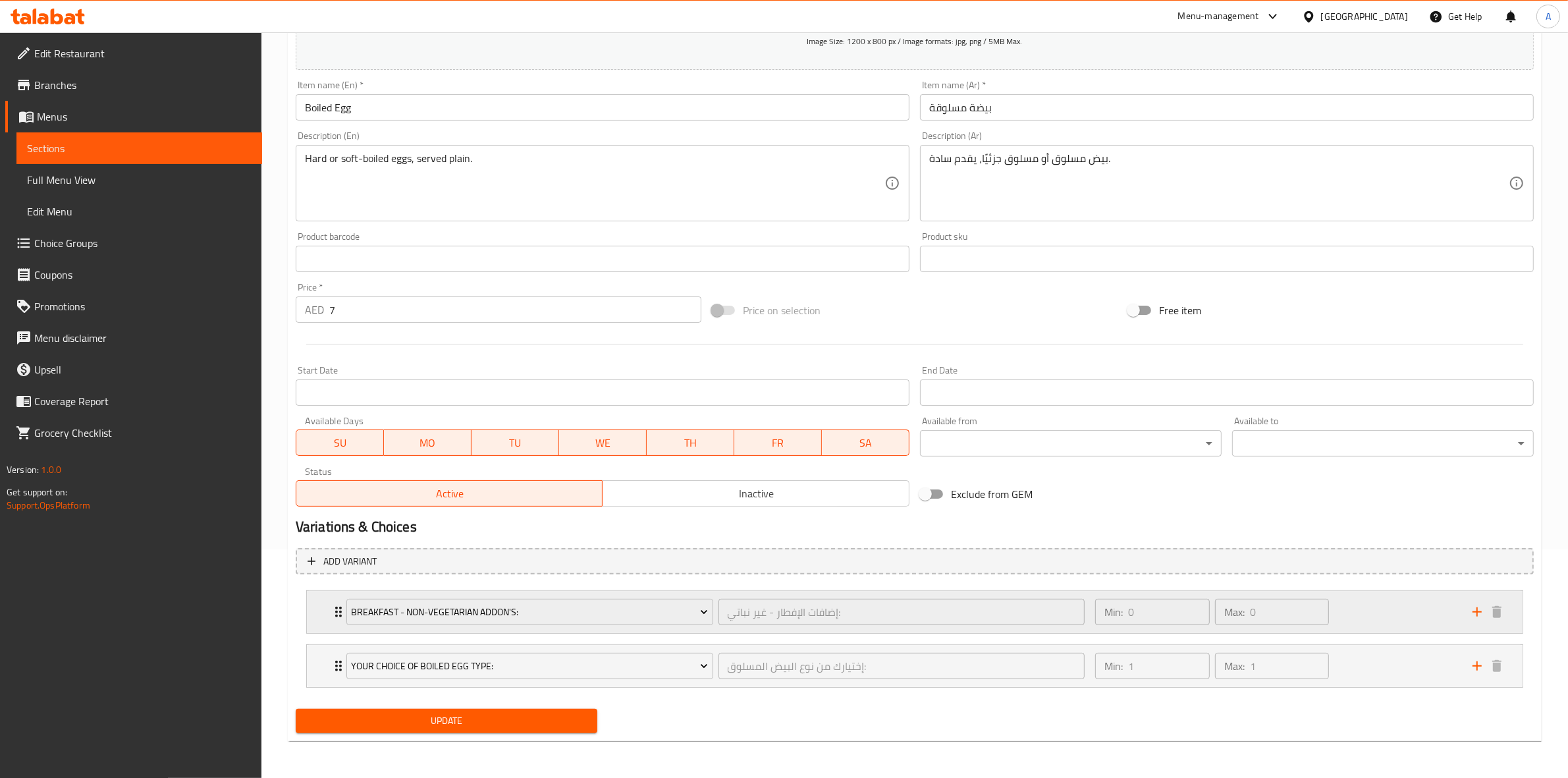
click at [333, 607] on icon "Expand" at bounding box center [338, 612] width 16 height 16
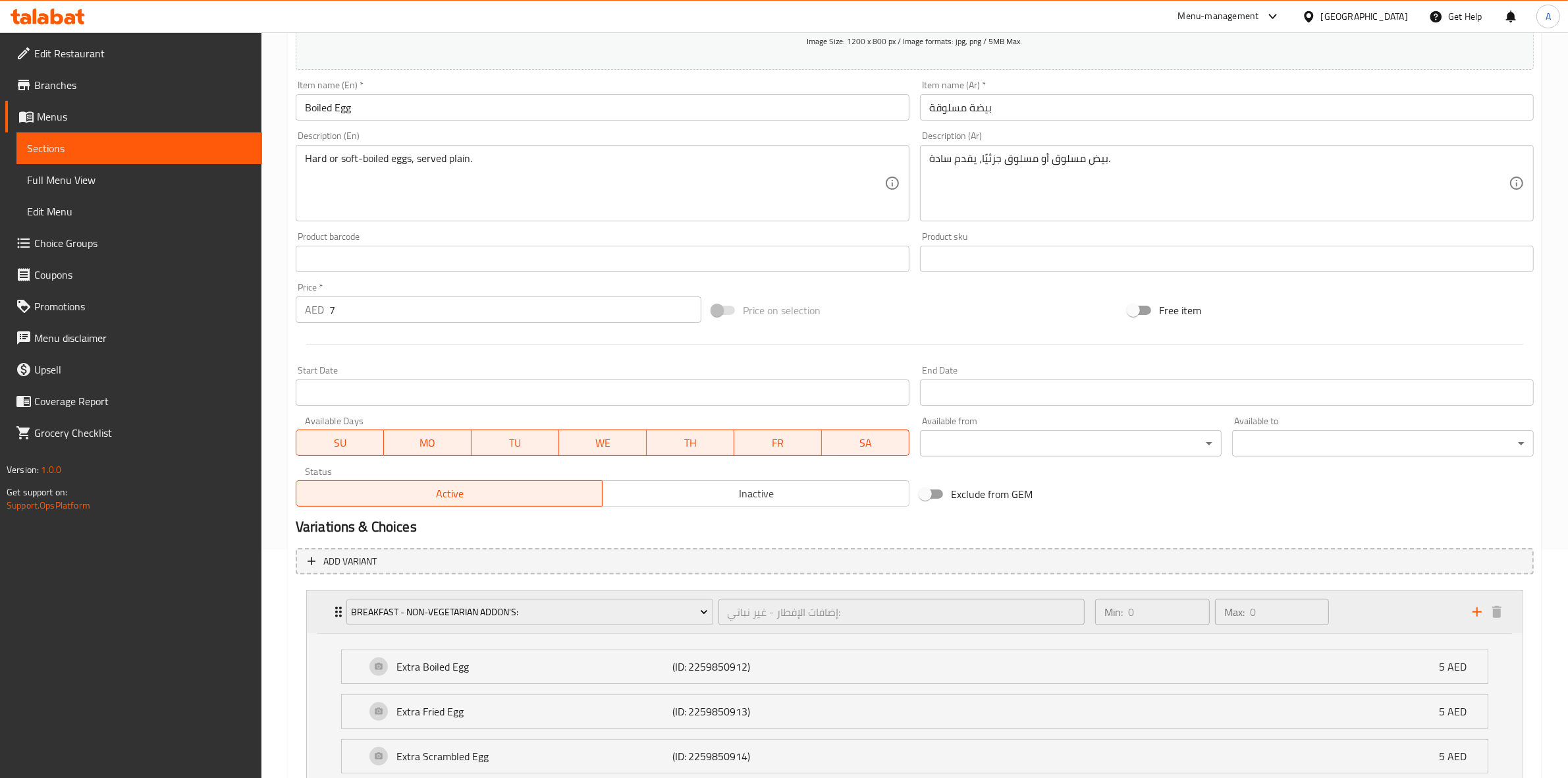
scroll to position [391, 0]
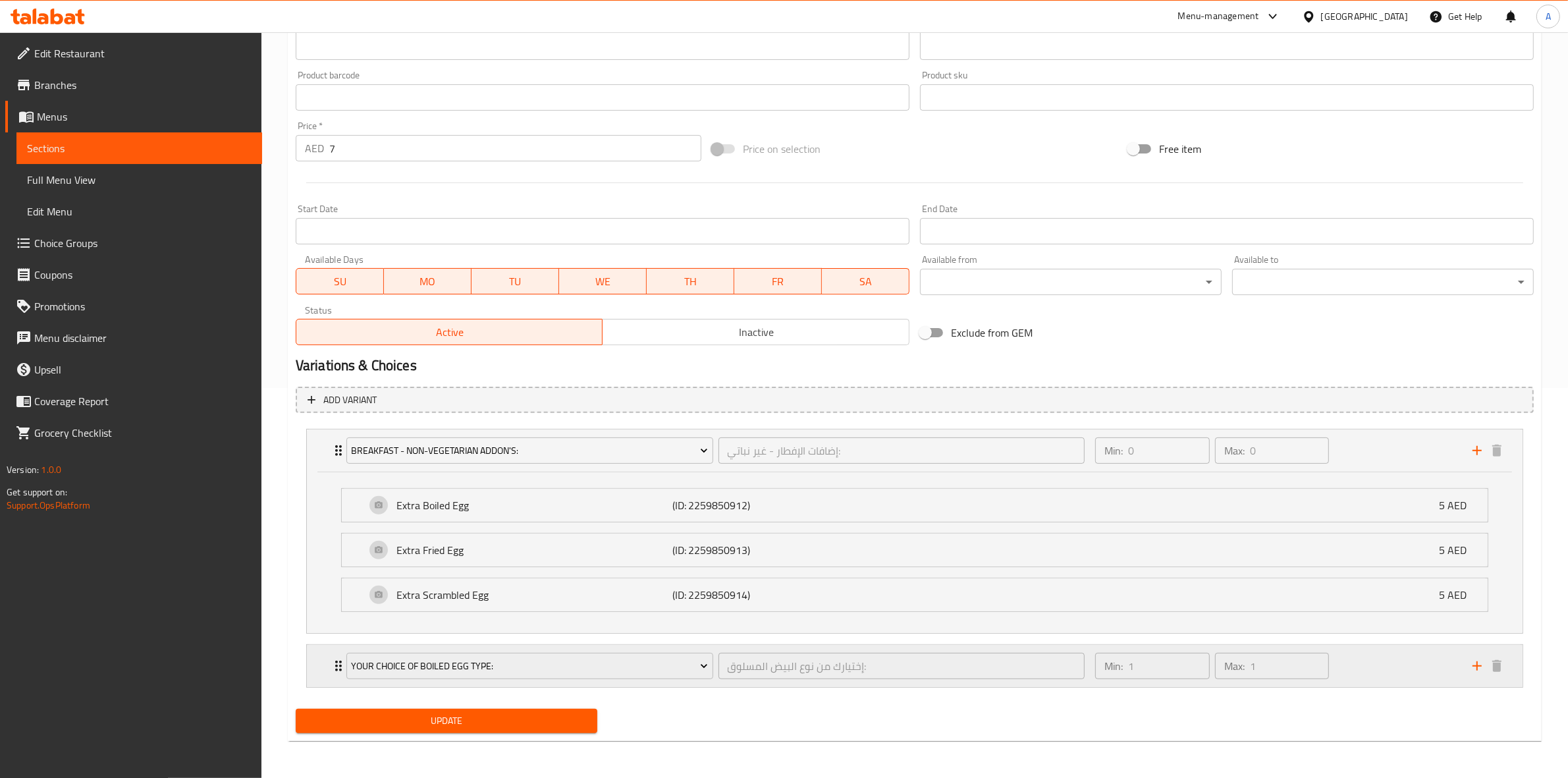
click at [330, 652] on div "Your Choice Of Boiled Egg Type: إختيارك من نوع البيض المسلوق: ​ Min: 1 ​ Max: 1…" at bounding box center [918, 665] width 1176 height 42
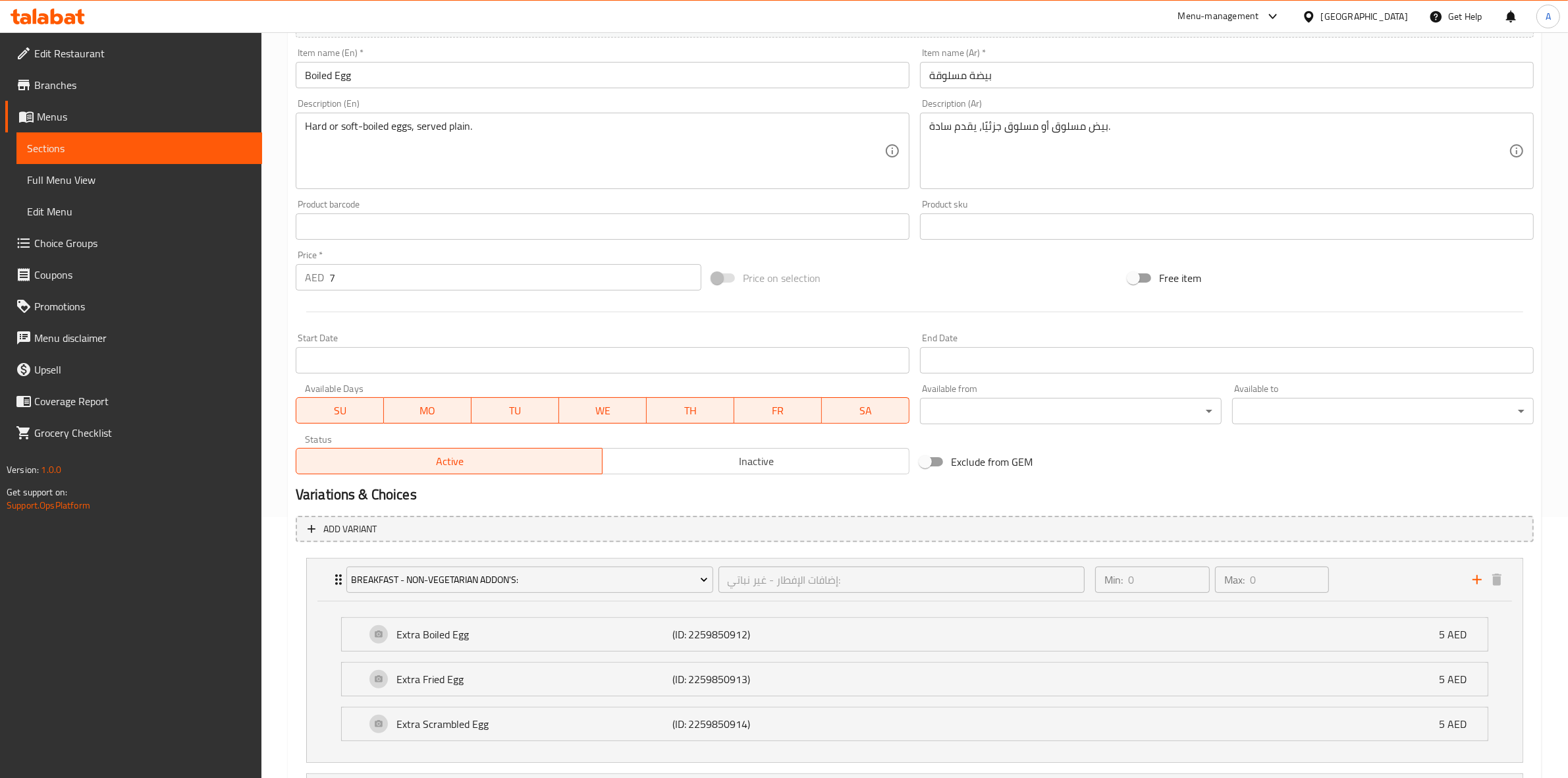
scroll to position [96, 0]
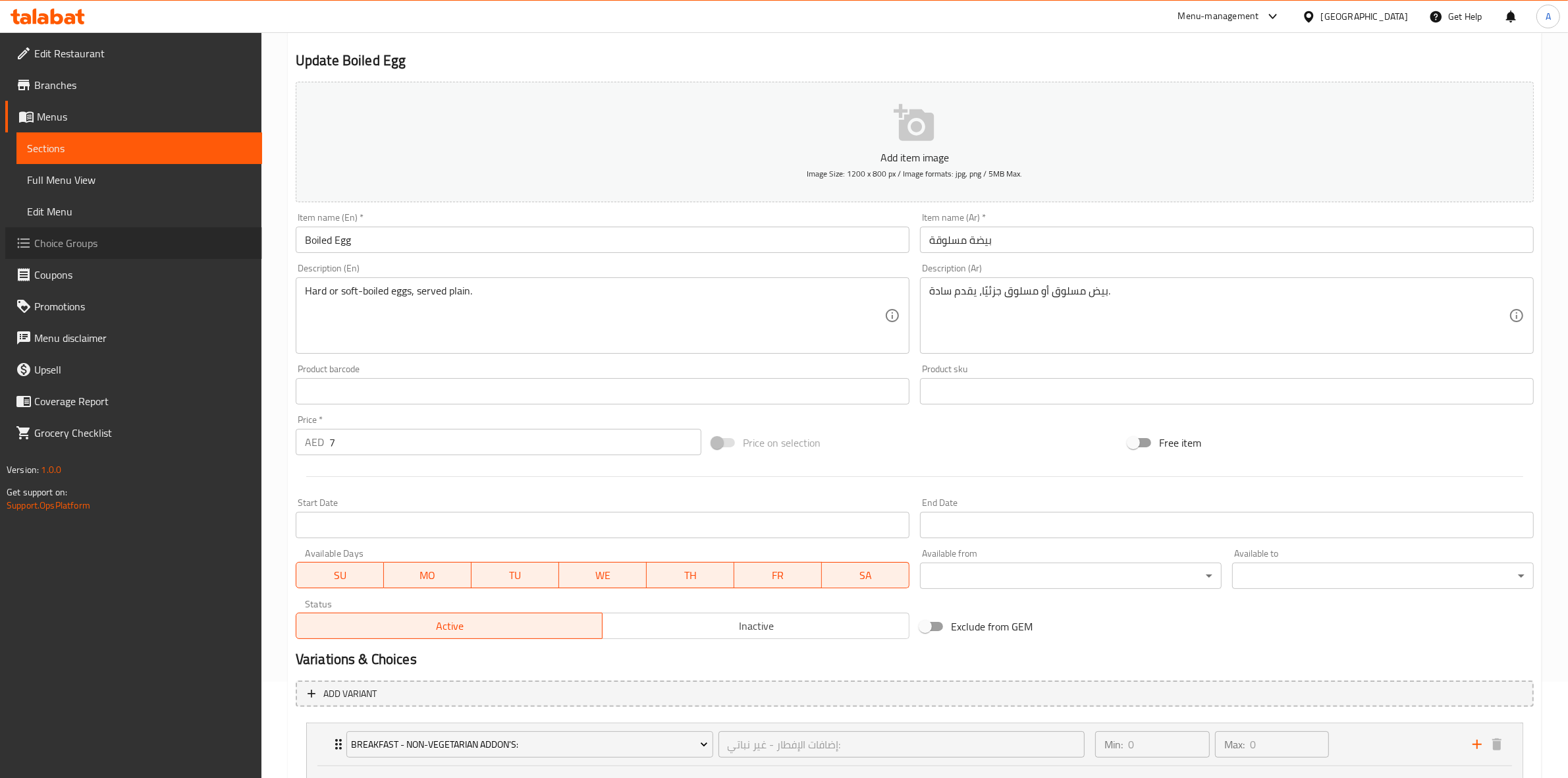
click at [33, 238] on span at bounding box center [25, 243] width 18 height 16
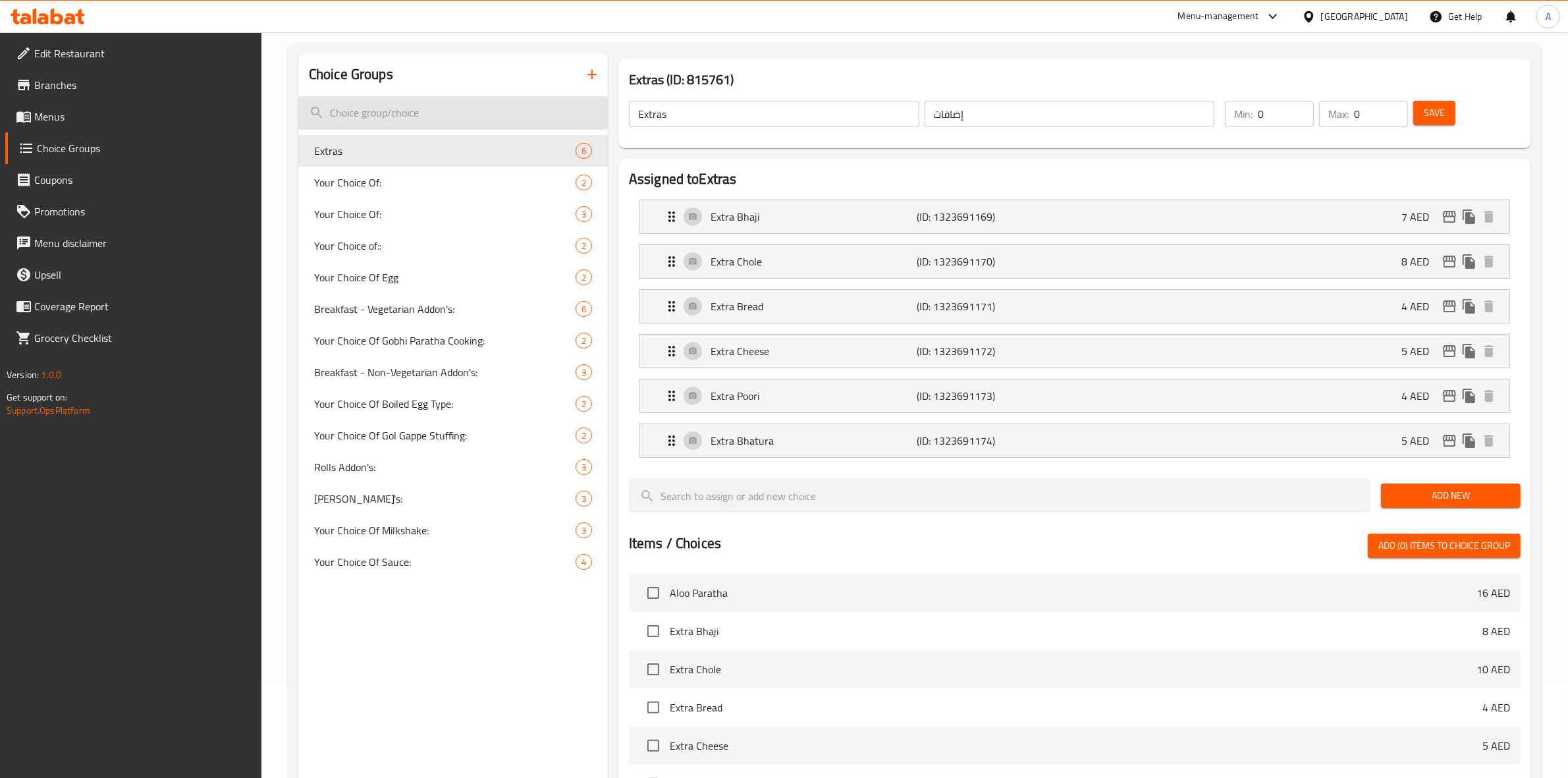
click at [442, 110] on input "search" at bounding box center [453, 113] width 310 height 34
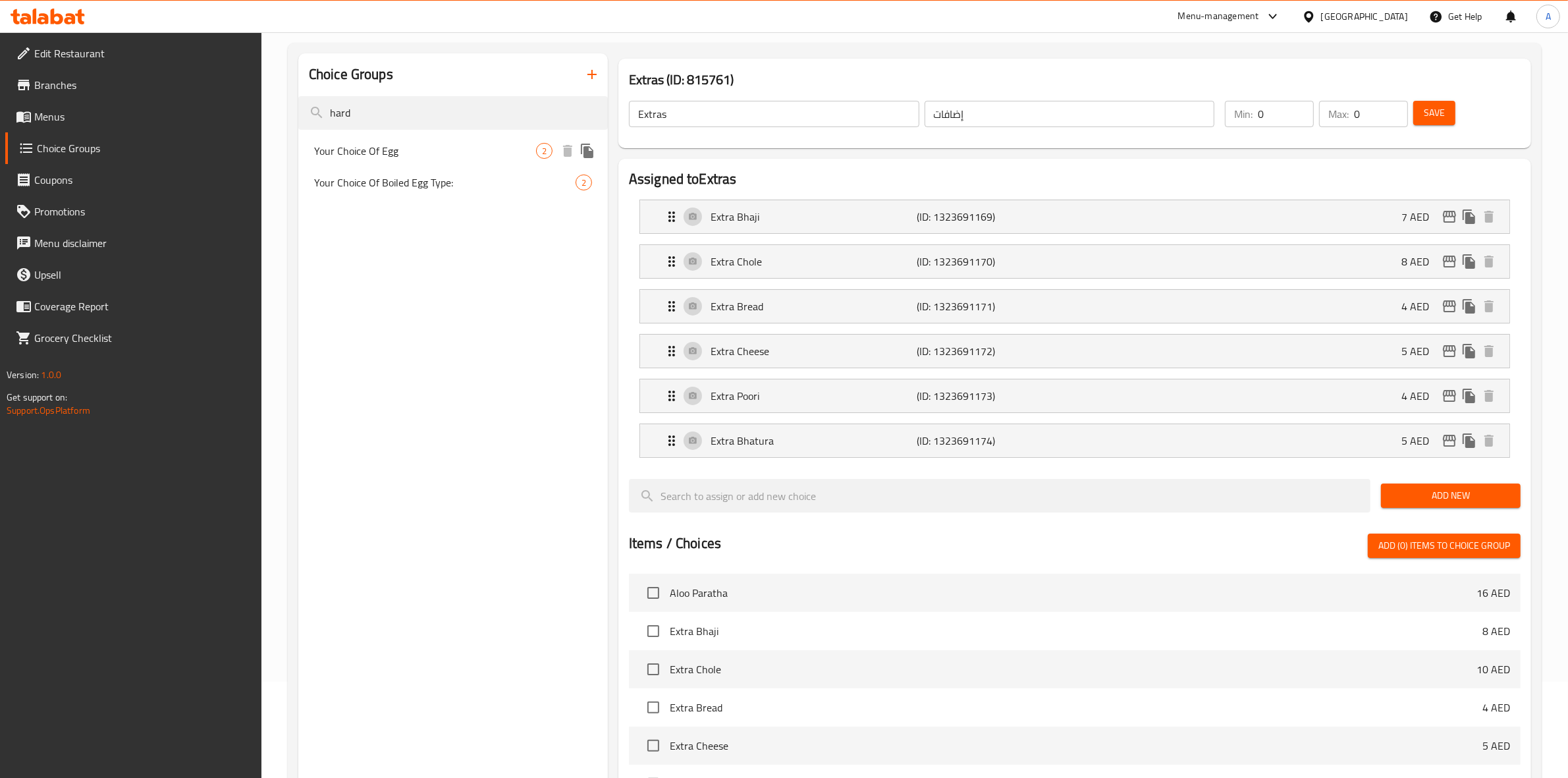
type input "hard"
click at [448, 156] on span "Your Choice Of Egg" at bounding box center [425, 150] width 222 height 16
type input "Your Choice Of Egg"
type input "اختيارك من البيض"
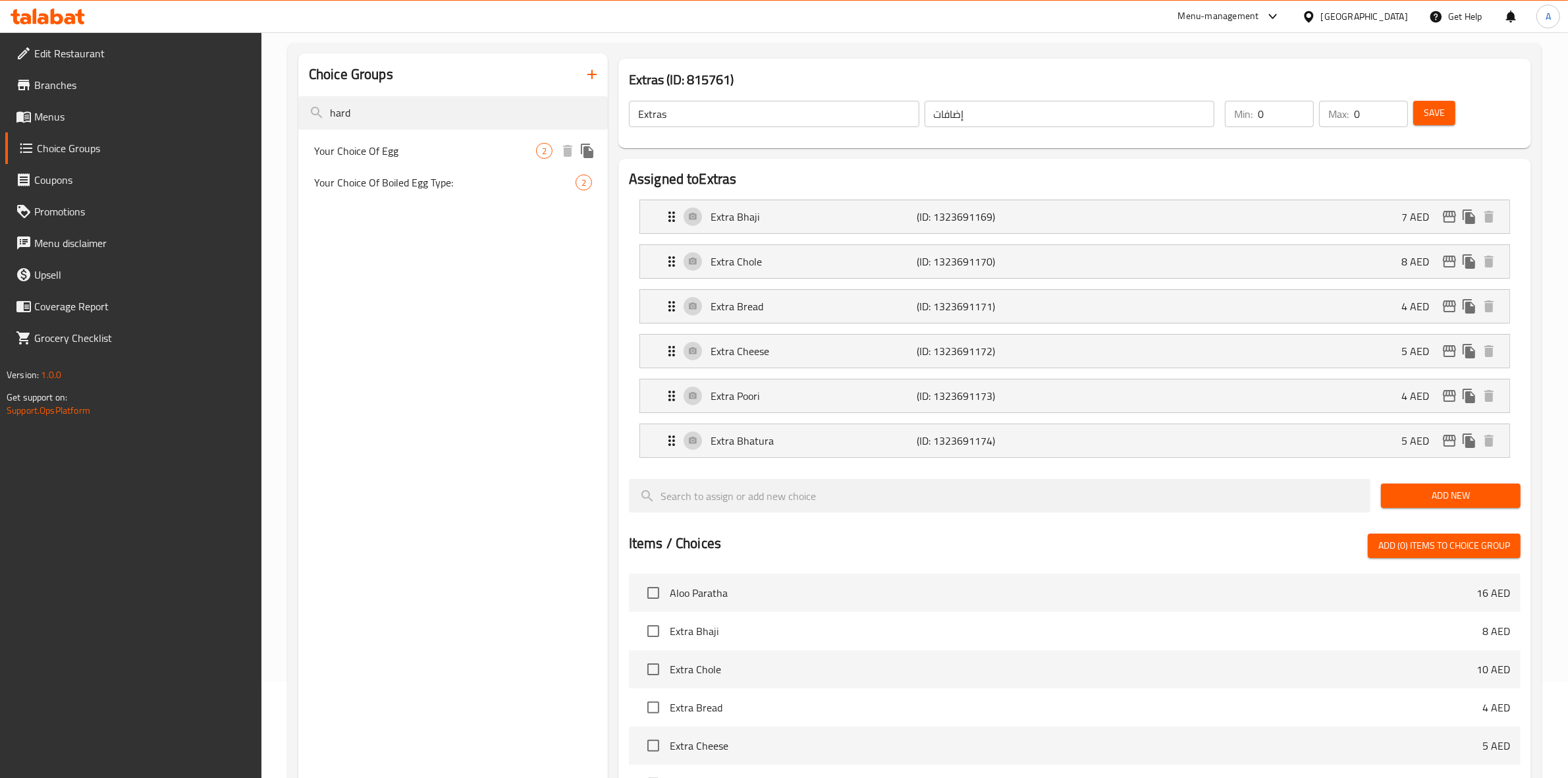
type input "1"
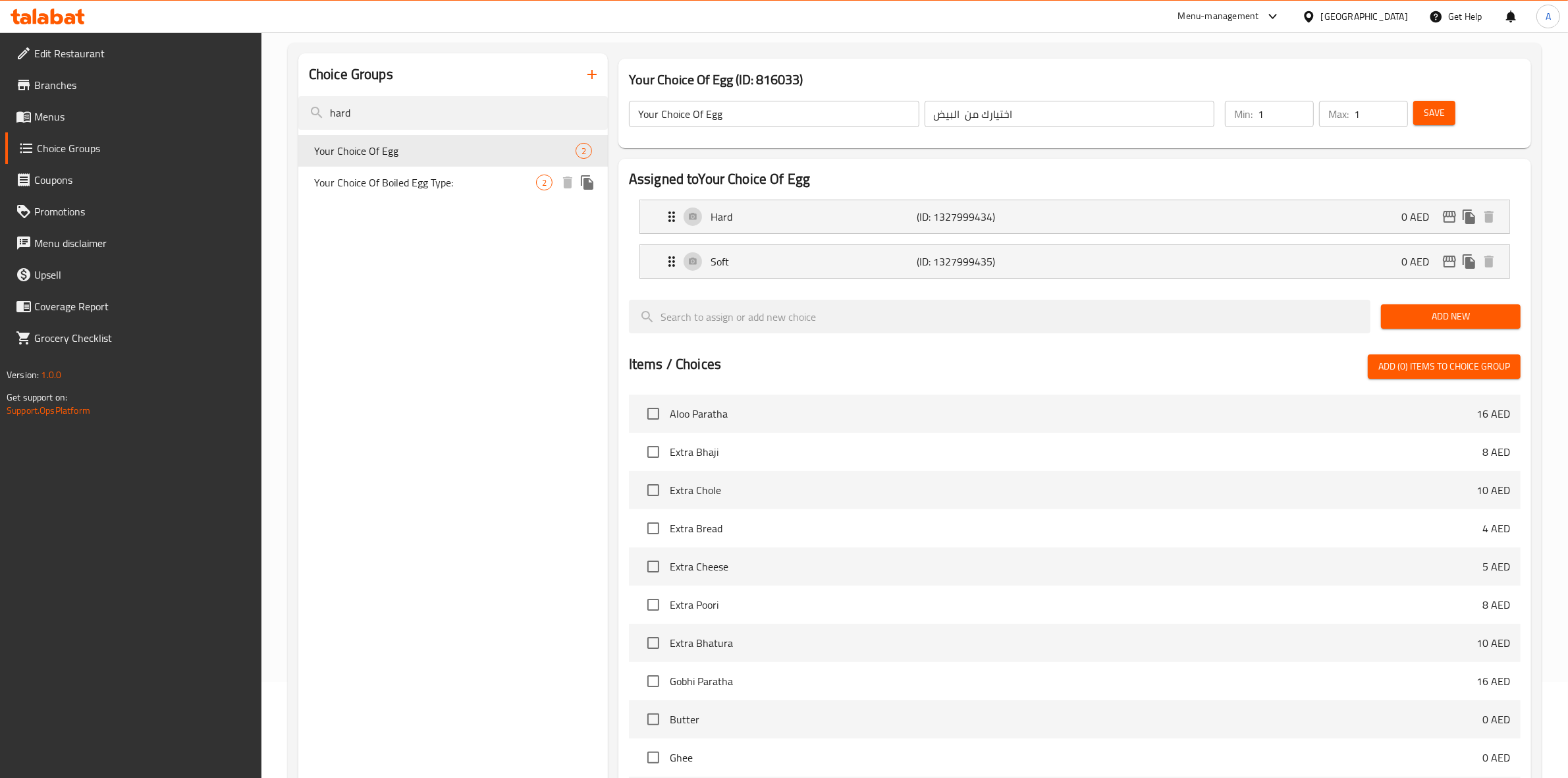
click at [426, 189] on span "Your Choice Of Boiled Egg Type:" at bounding box center [425, 182] width 222 height 16
type input "Your Choice Of Boiled Egg Type:"
type input "إختيارك من نوع البيض المسلوق:"
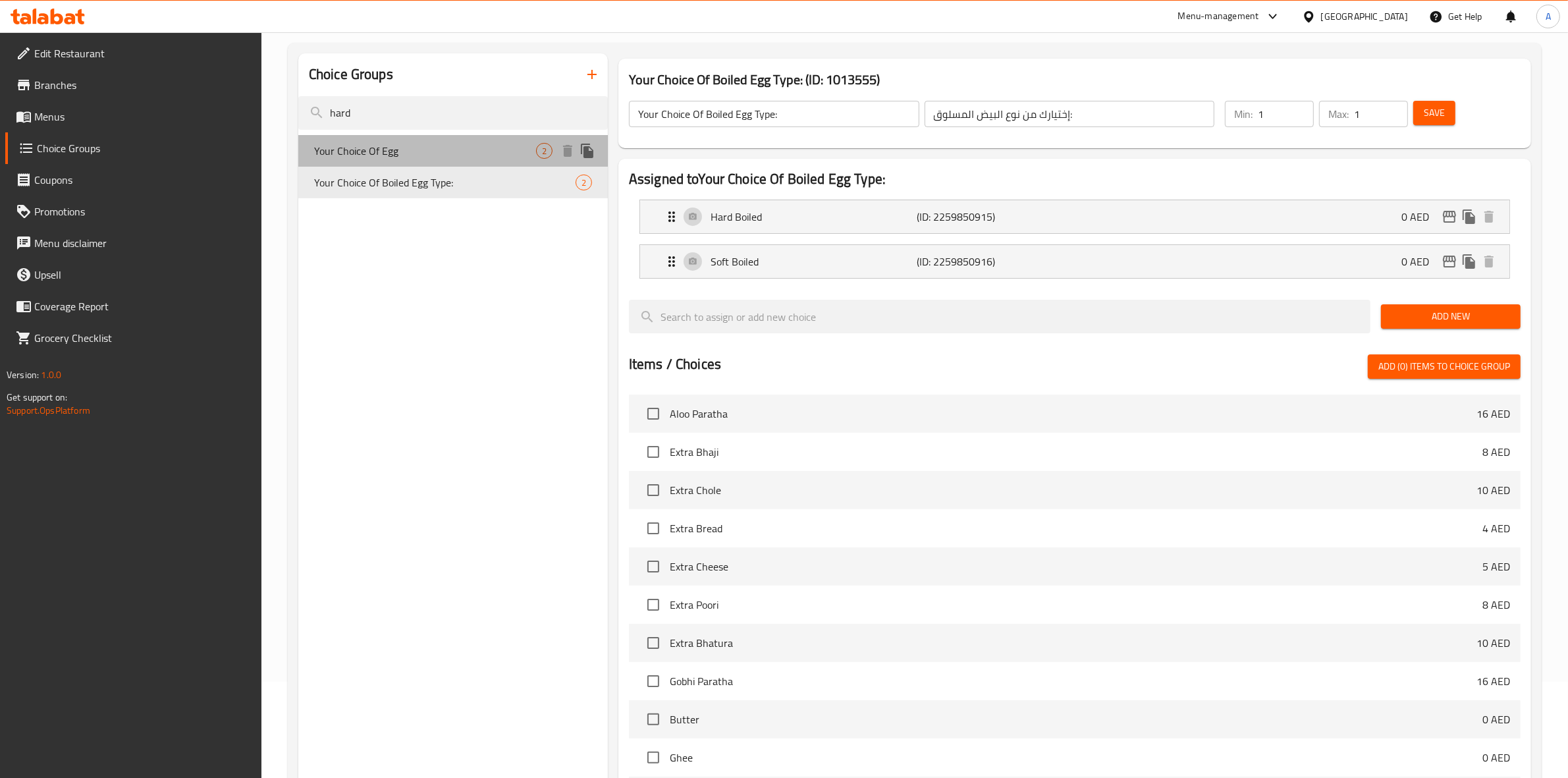
click at [422, 153] on span "Your Choice Of Egg" at bounding box center [425, 150] width 222 height 16
type input "Your Choice Of Egg"
type input "اختيارك من البيض"
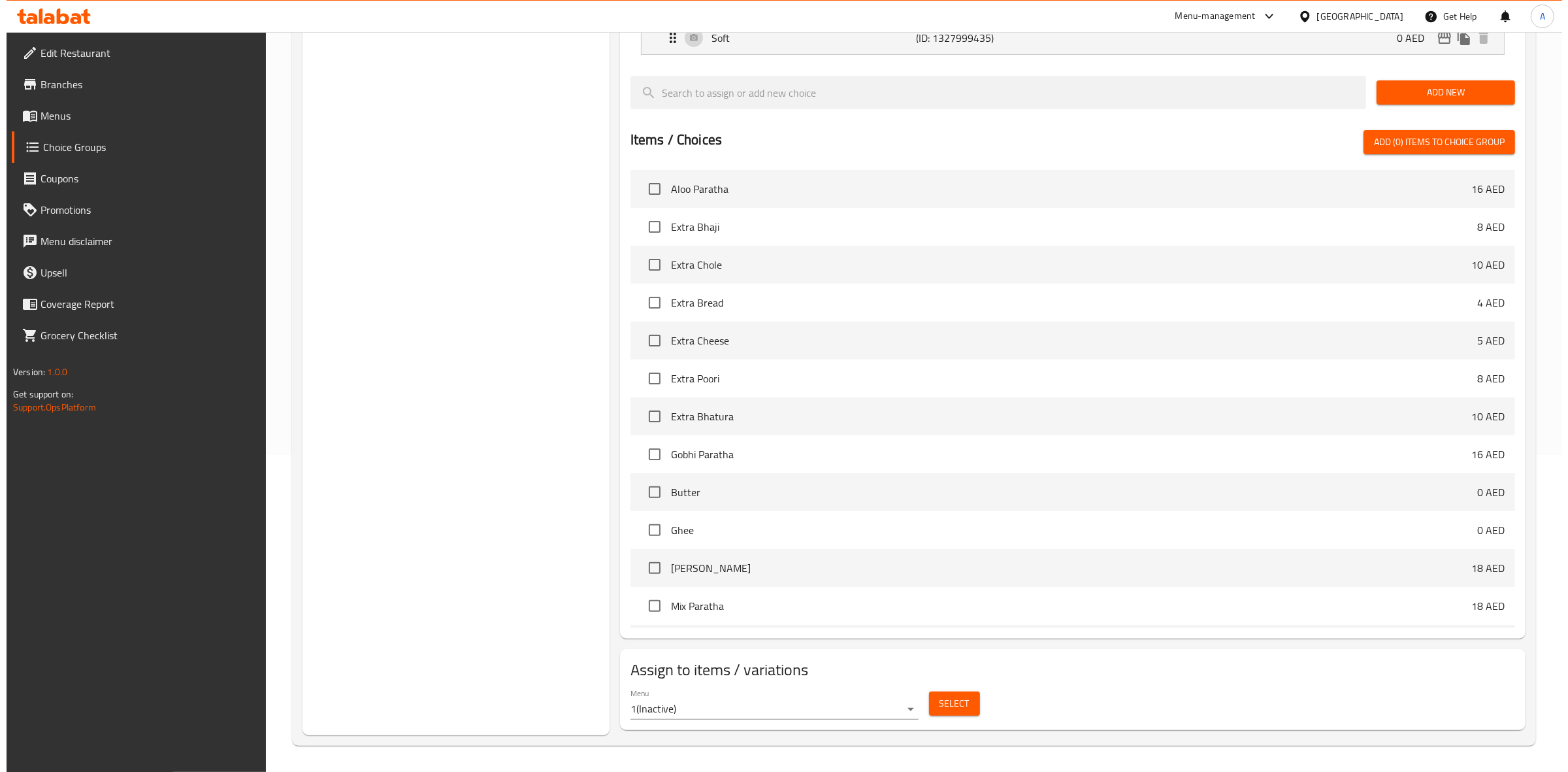
scroll to position [318, 0]
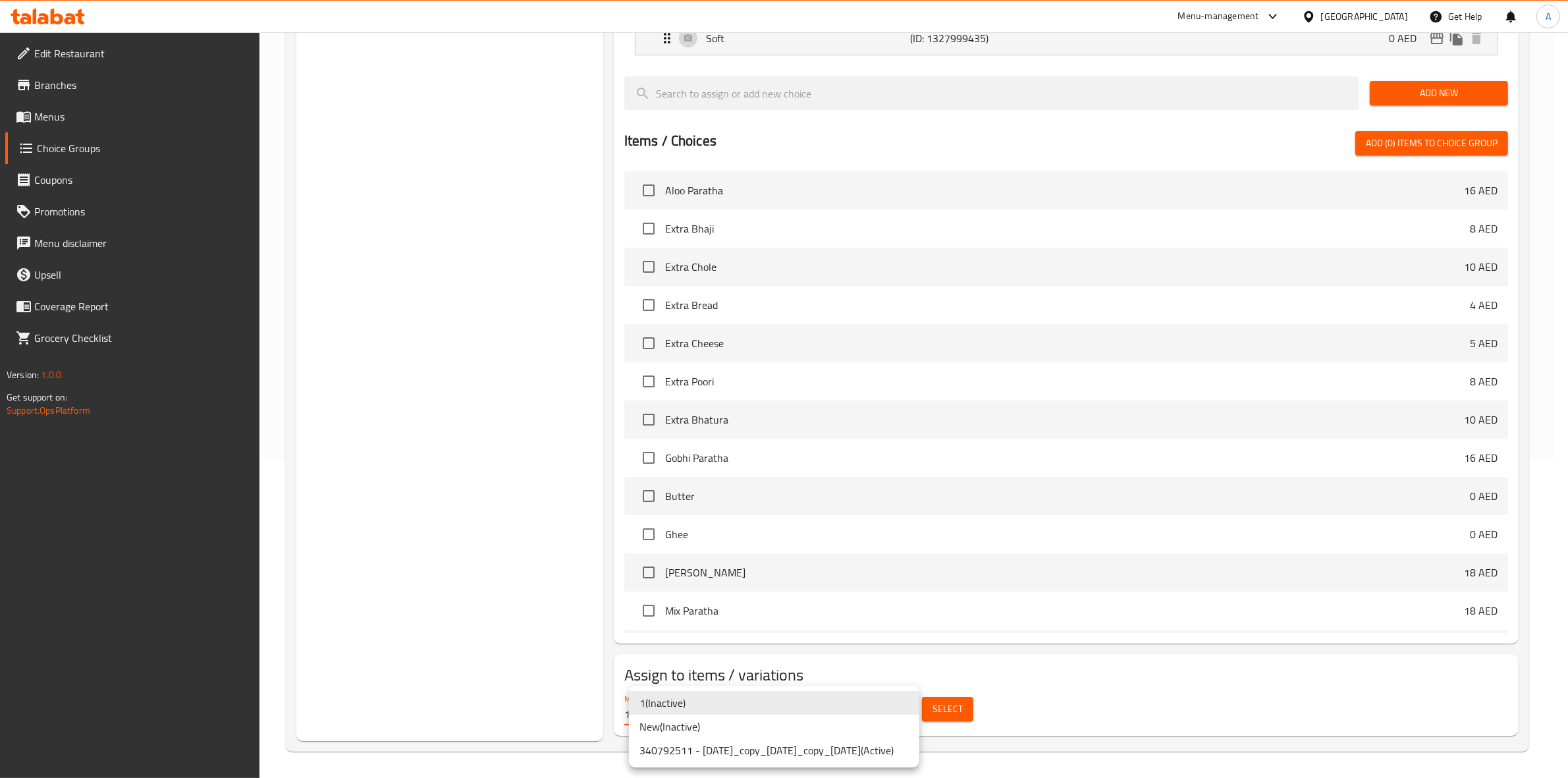
click at [910, 458] on body "​ Menu-management United Arab Emirates Get Help A Edit Restaurant Branches Menu…" at bounding box center [784, 85] width 1568 height 746
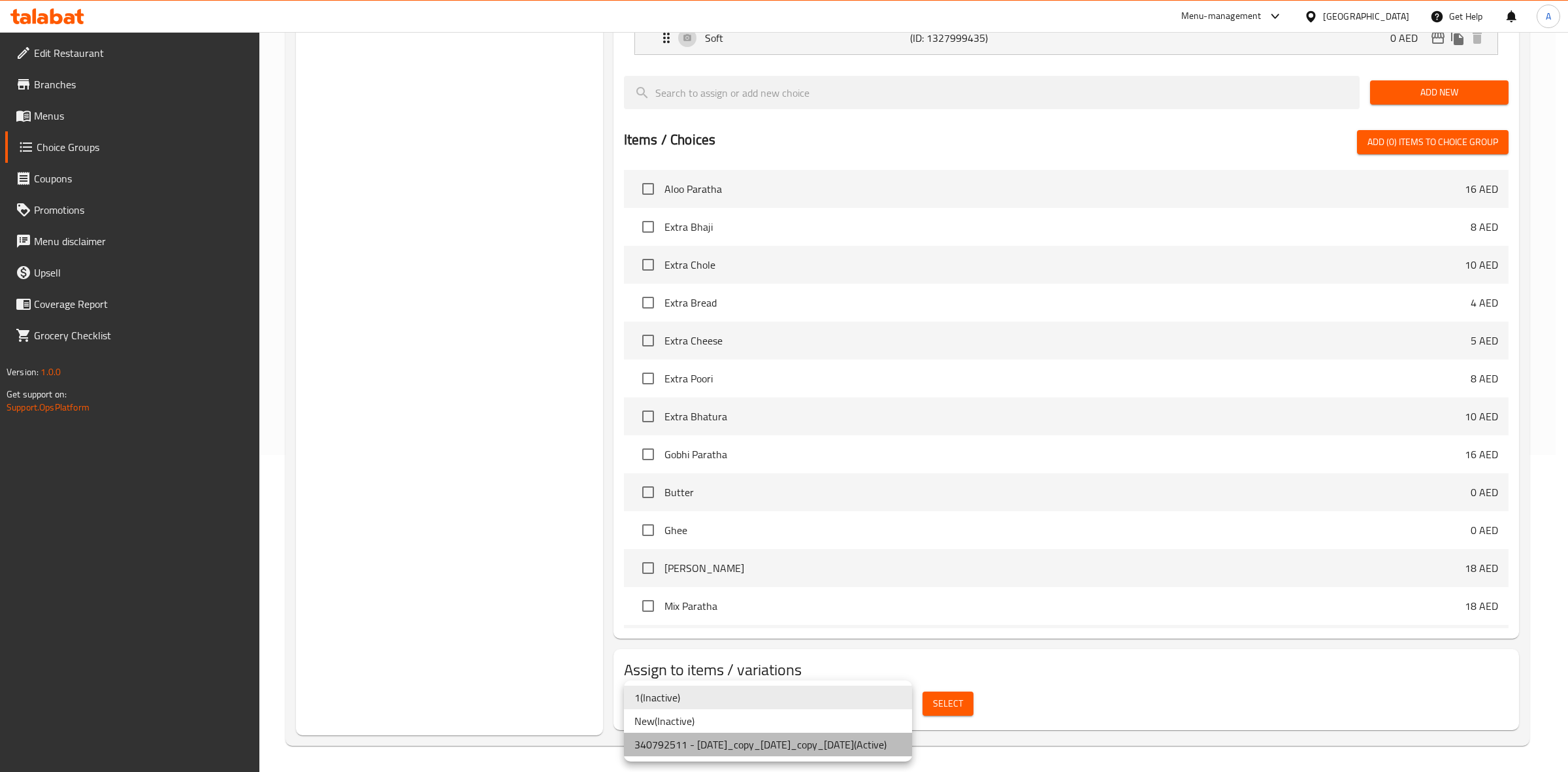
click at [717, 742] on li "340792511 - 16.8.2025_copy_27/08/2025_copy_27/08/2025 ( Active )" at bounding box center [768, 744] width 288 height 24
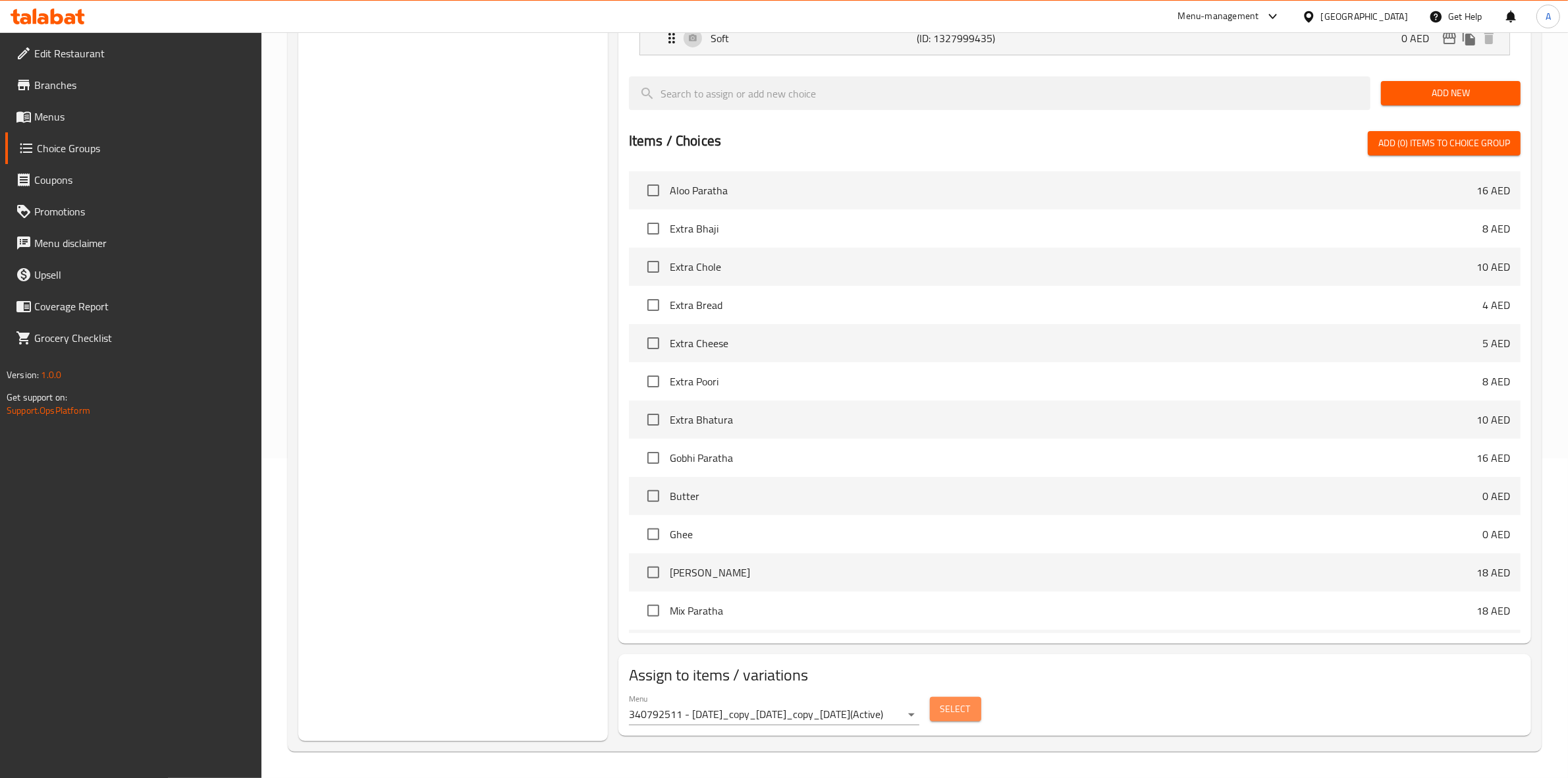
click at [966, 707] on span "Select" at bounding box center [956, 708] width 31 height 16
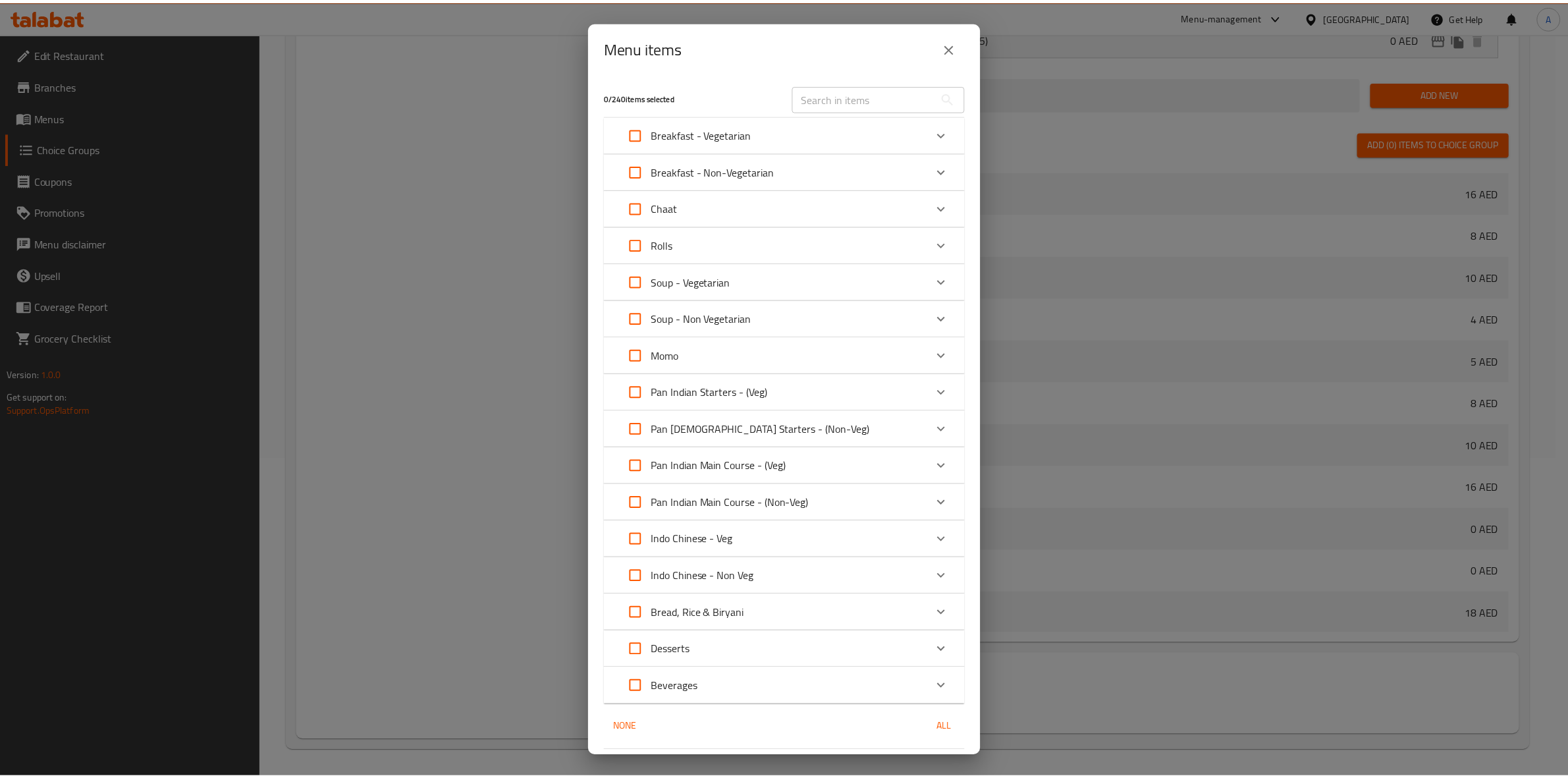
scroll to position [40, 0]
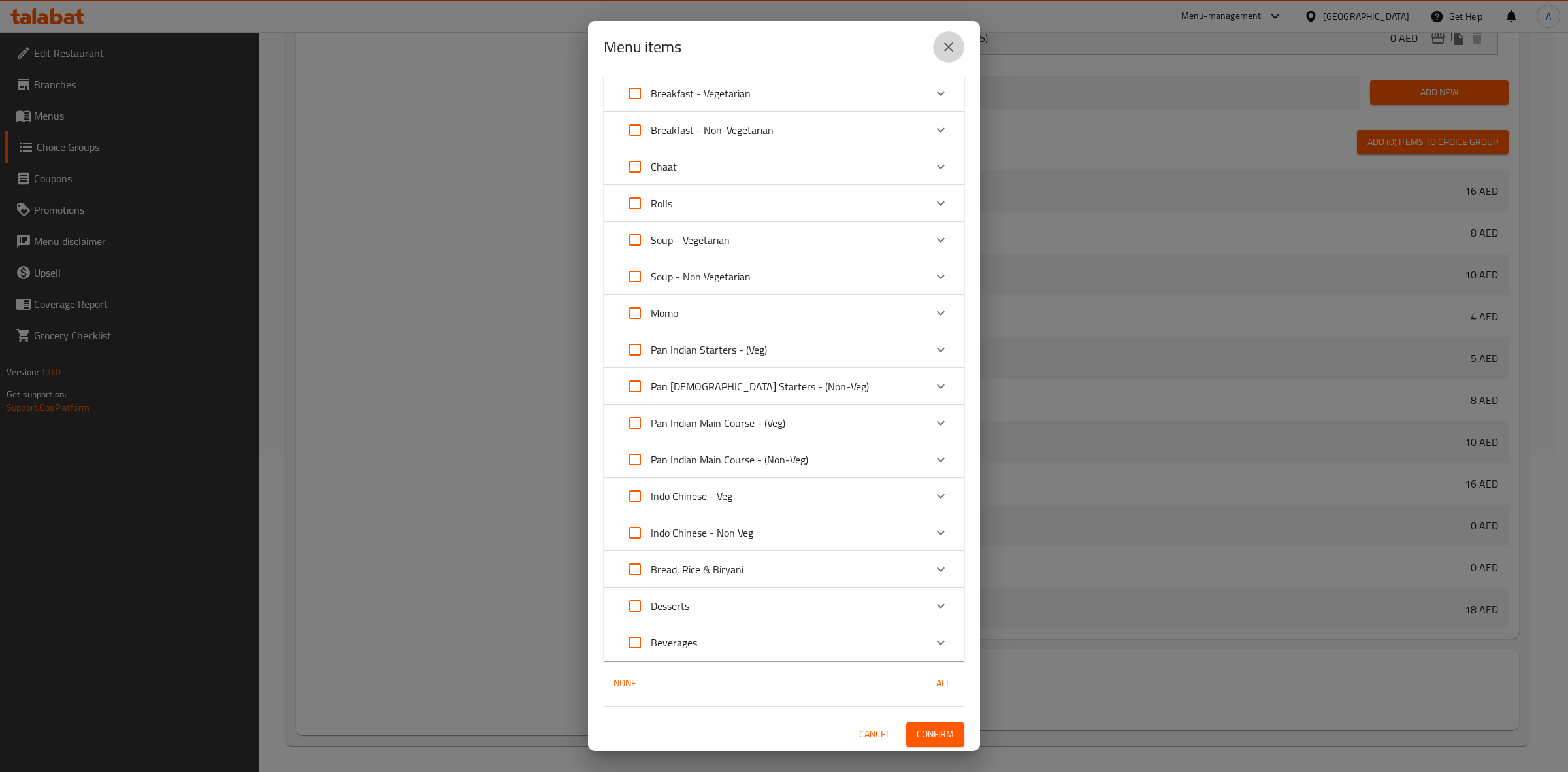
click at [943, 56] on button "close" at bounding box center [948, 46] width 31 height 31
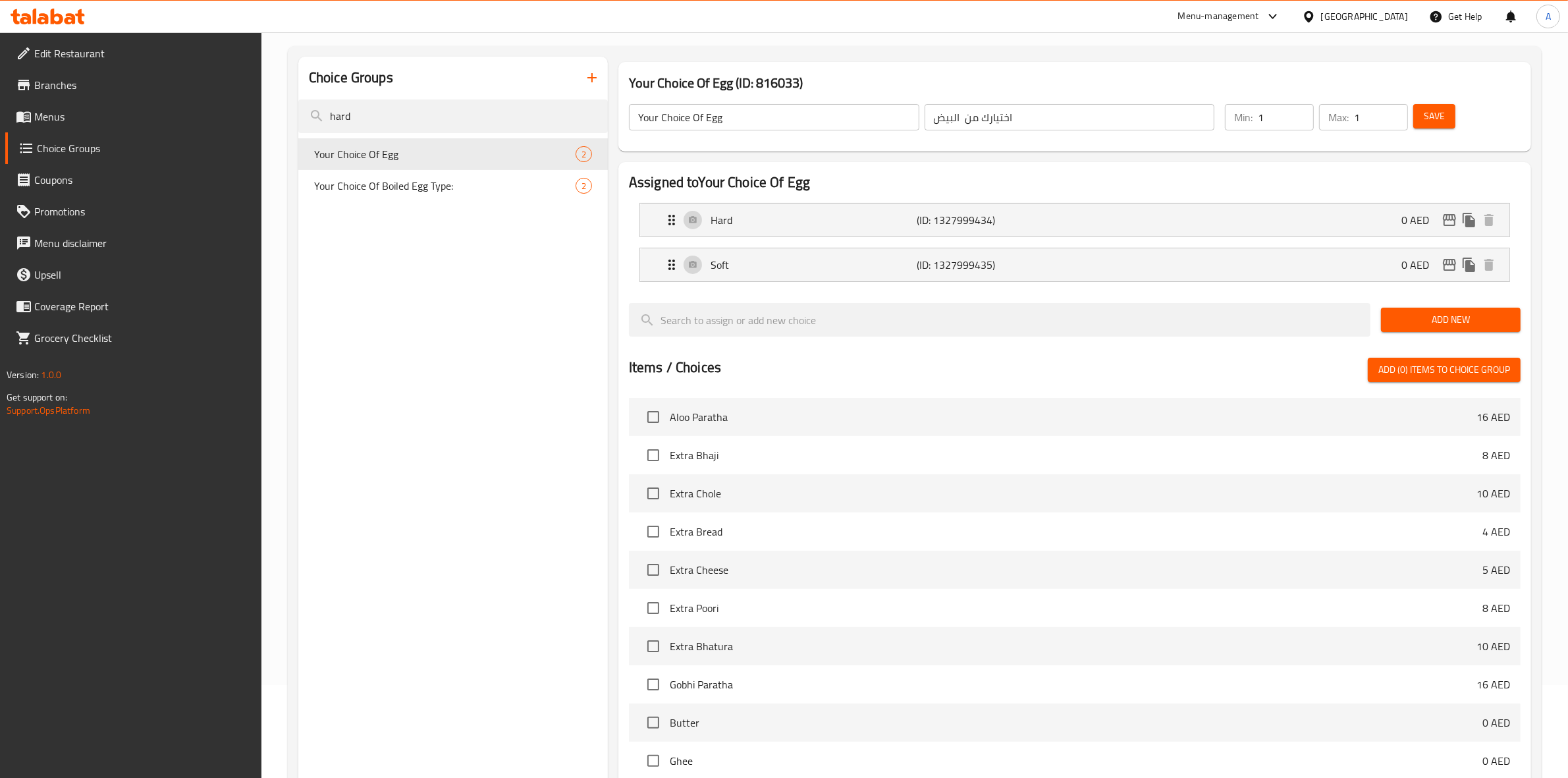
scroll to position [0, 0]
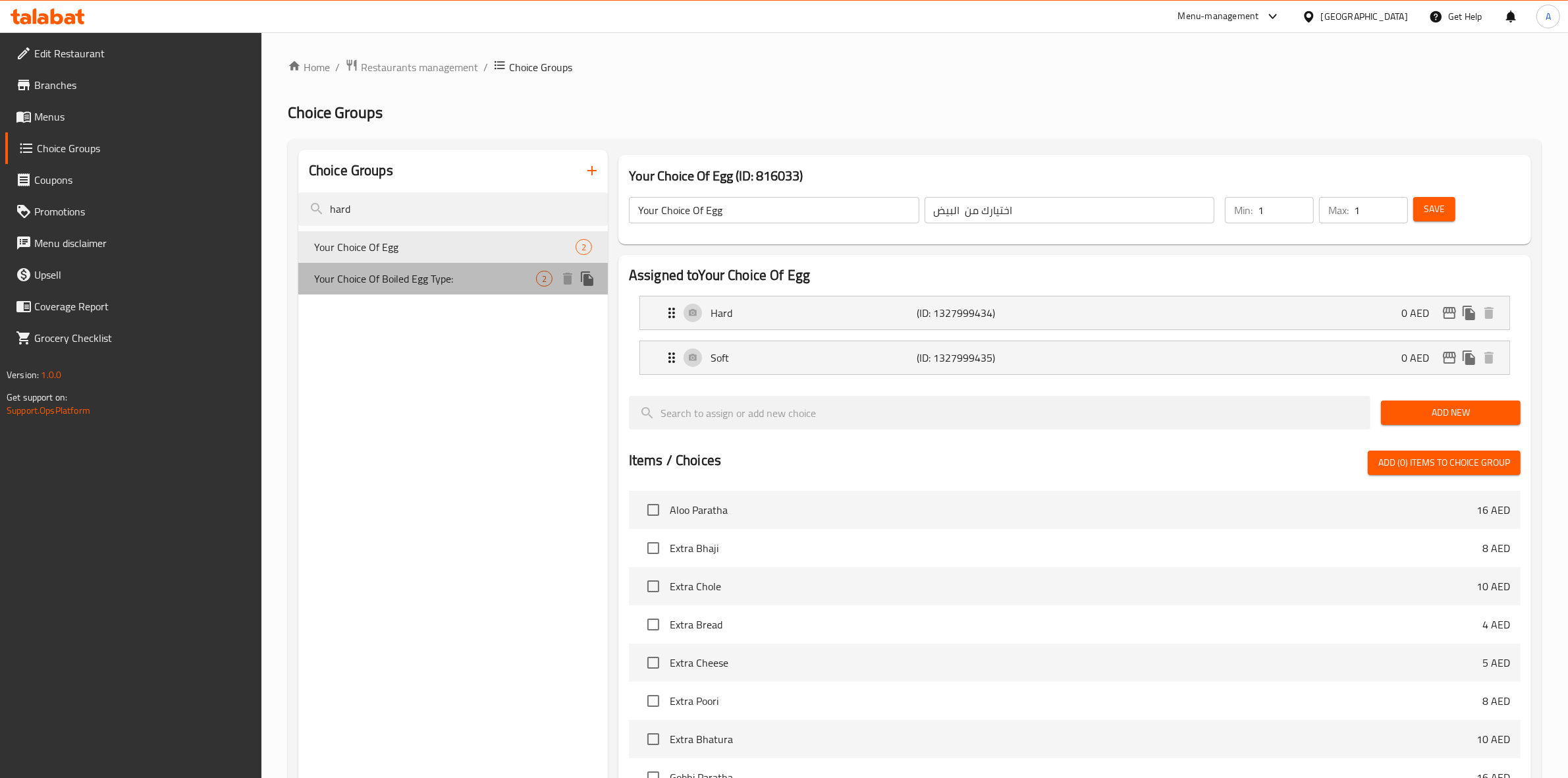
click at [396, 277] on span "Your Choice Of Boiled Egg Type:" at bounding box center [425, 278] width 222 height 16
type input "Your Choice Of Boiled Egg Type:"
type input "إختيارك من نوع البيض المسلوق:"
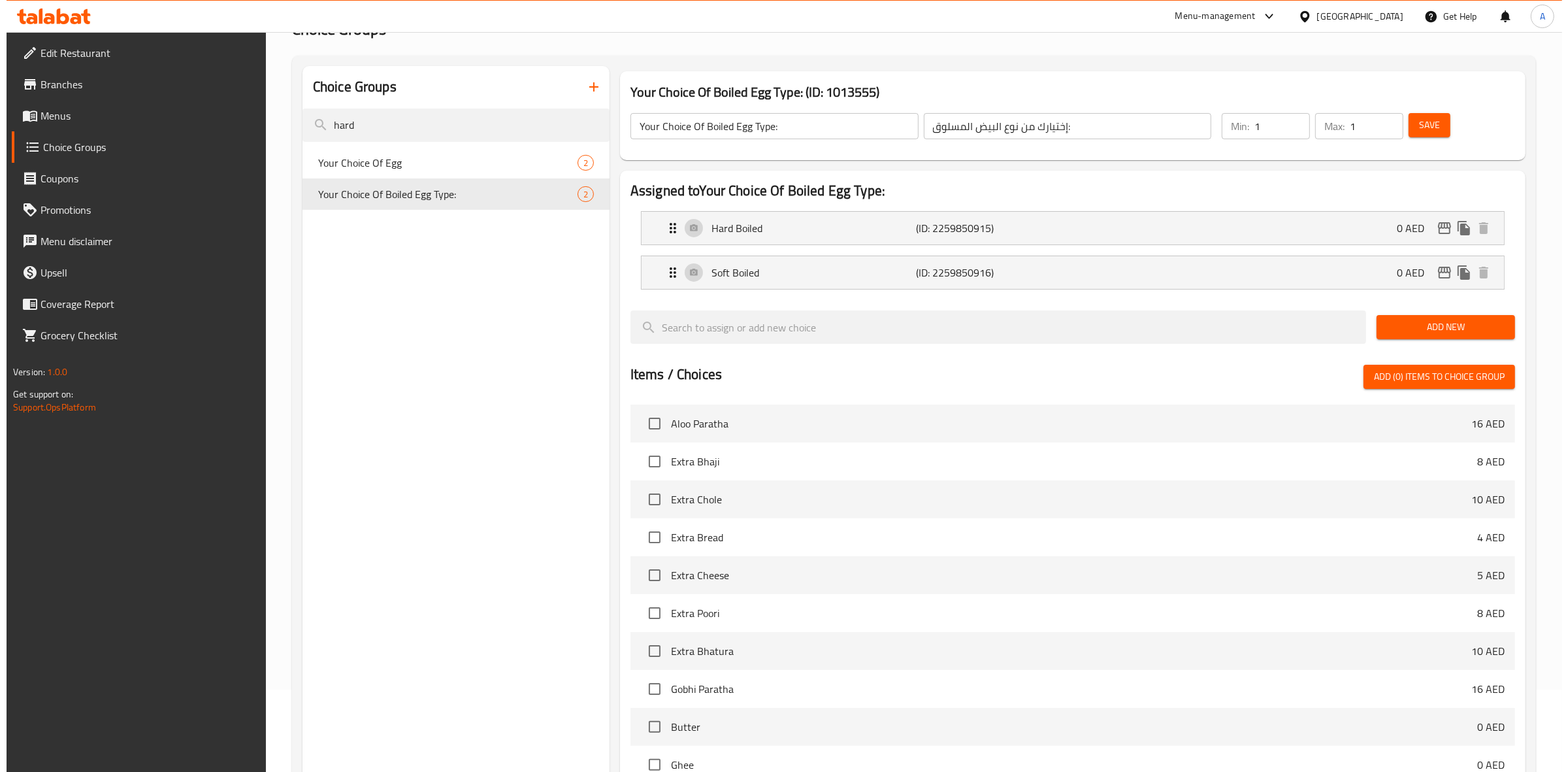
scroll to position [318, 0]
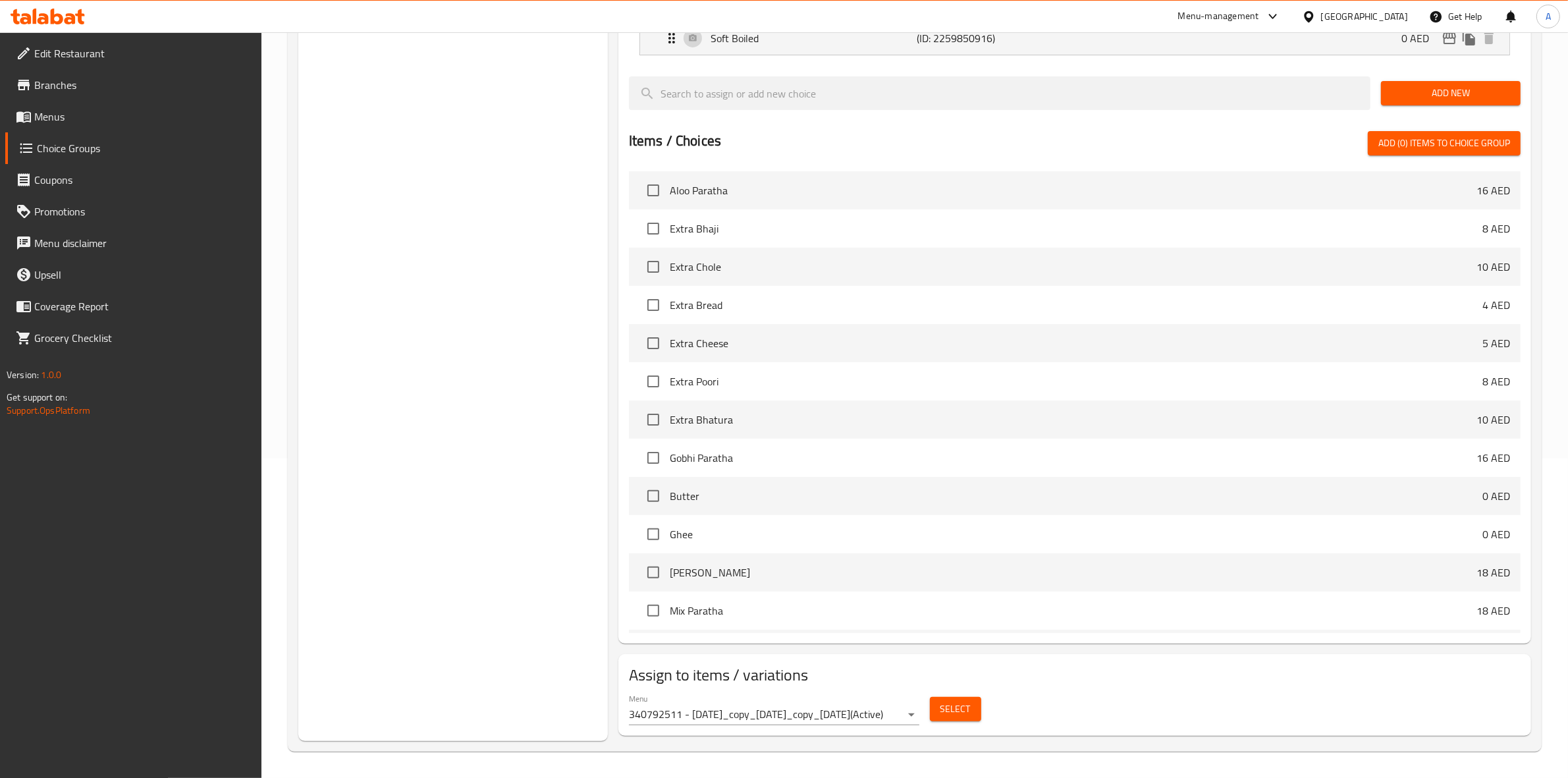
click at [960, 709] on span "Select" at bounding box center [956, 708] width 31 height 16
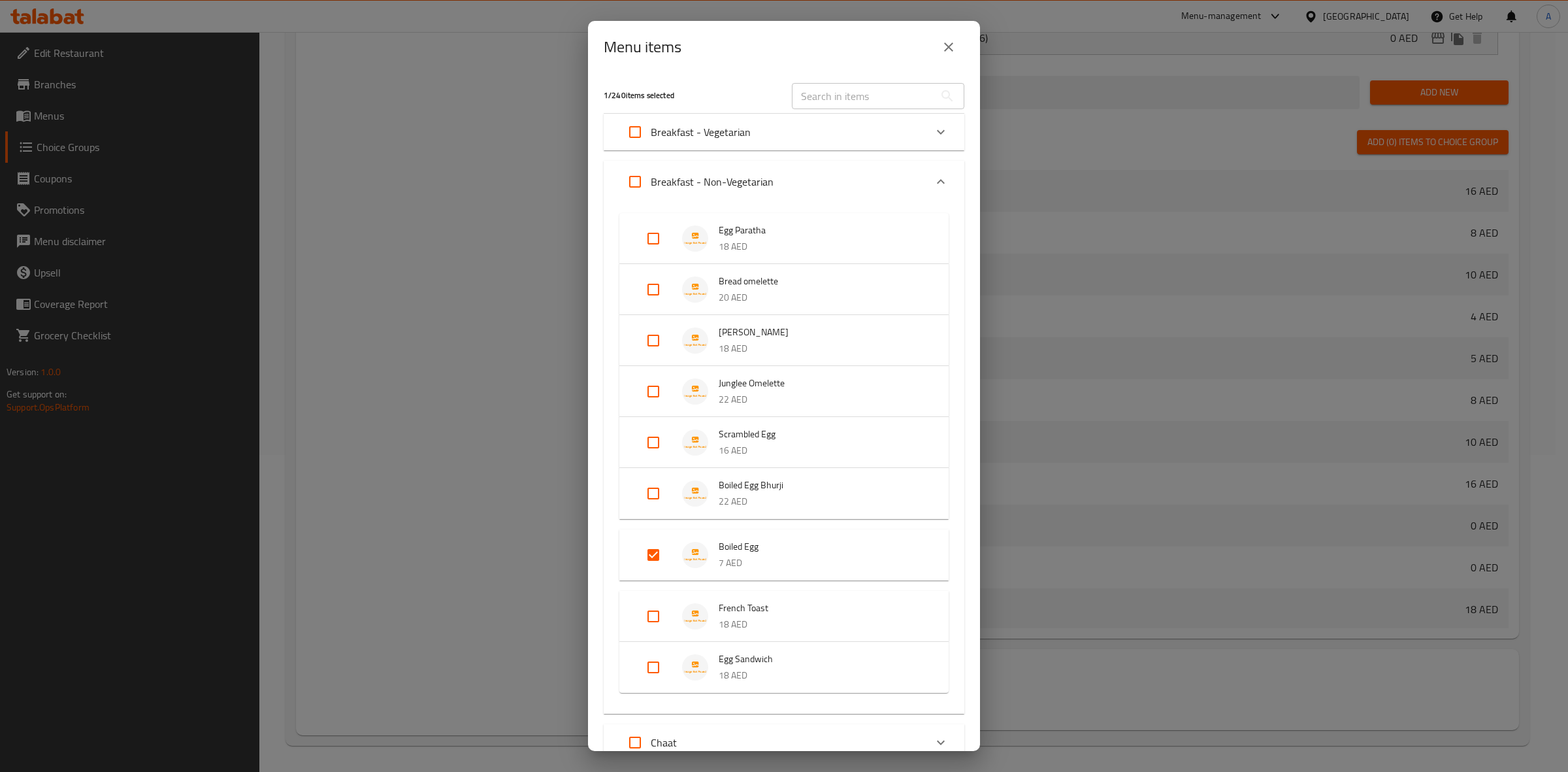
scroll to position [0, 0]
click at [649, 554] on input "Expand" at bounding box center [653, 555] width 31 height 31
checkbox input "false"
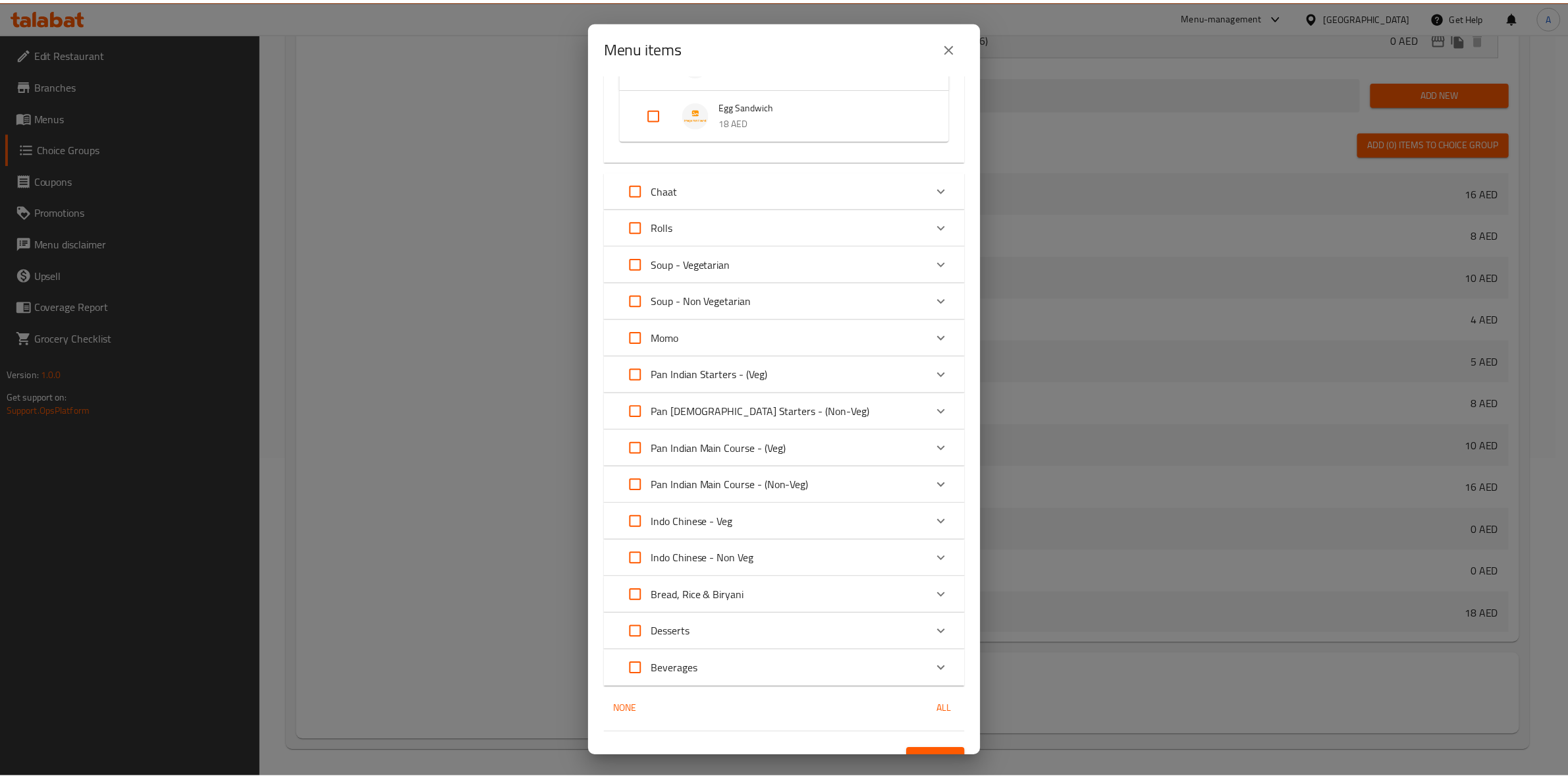
scroll to position [559, 0]
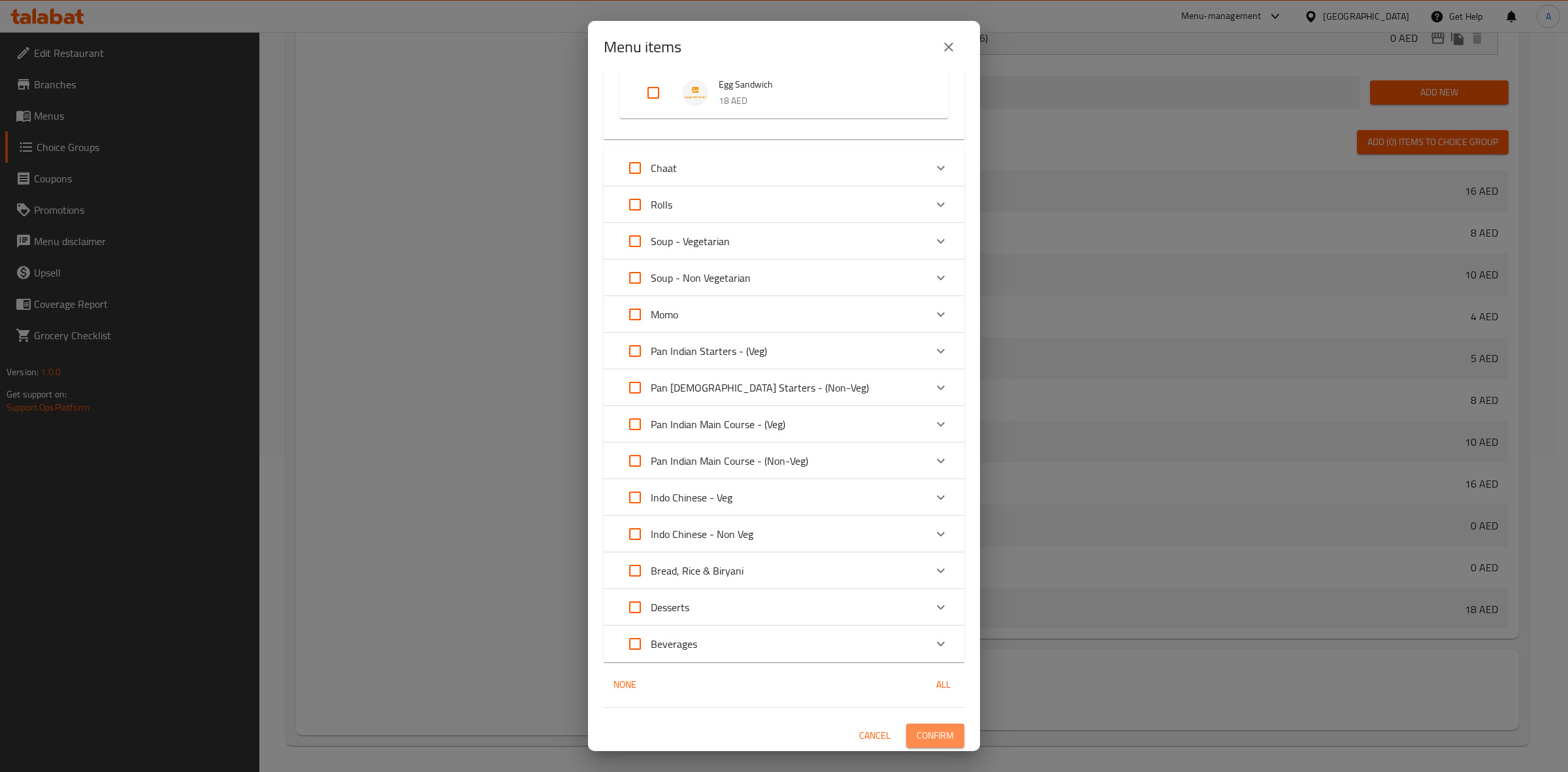
click at [929, 731] on span "Confirm" at bounding box center [935, 735] width 37 height 16
click at [929, 731] on div at bounding box center [784, 386] width 1568 height 772
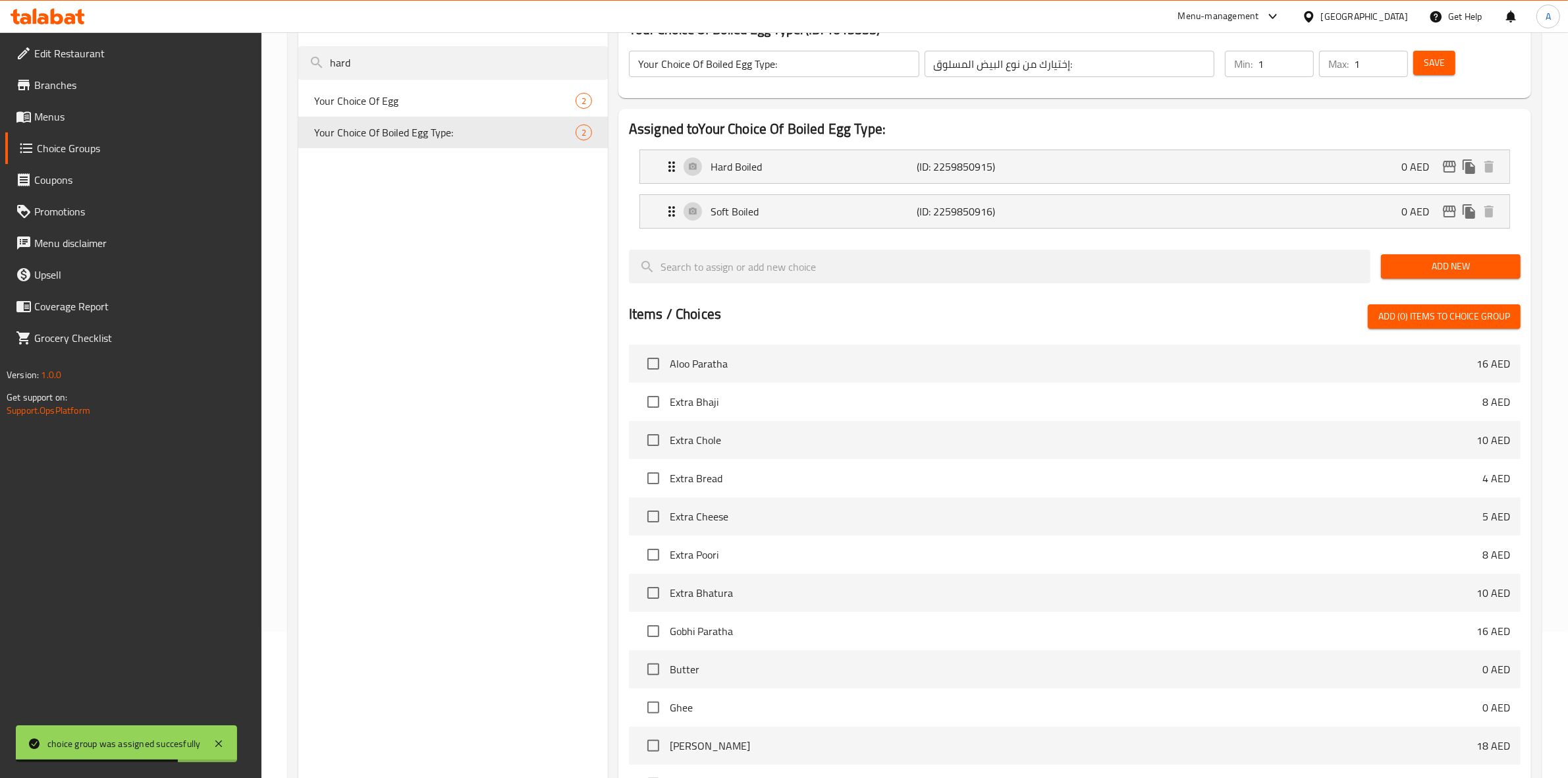
scroll to position [0, 0]
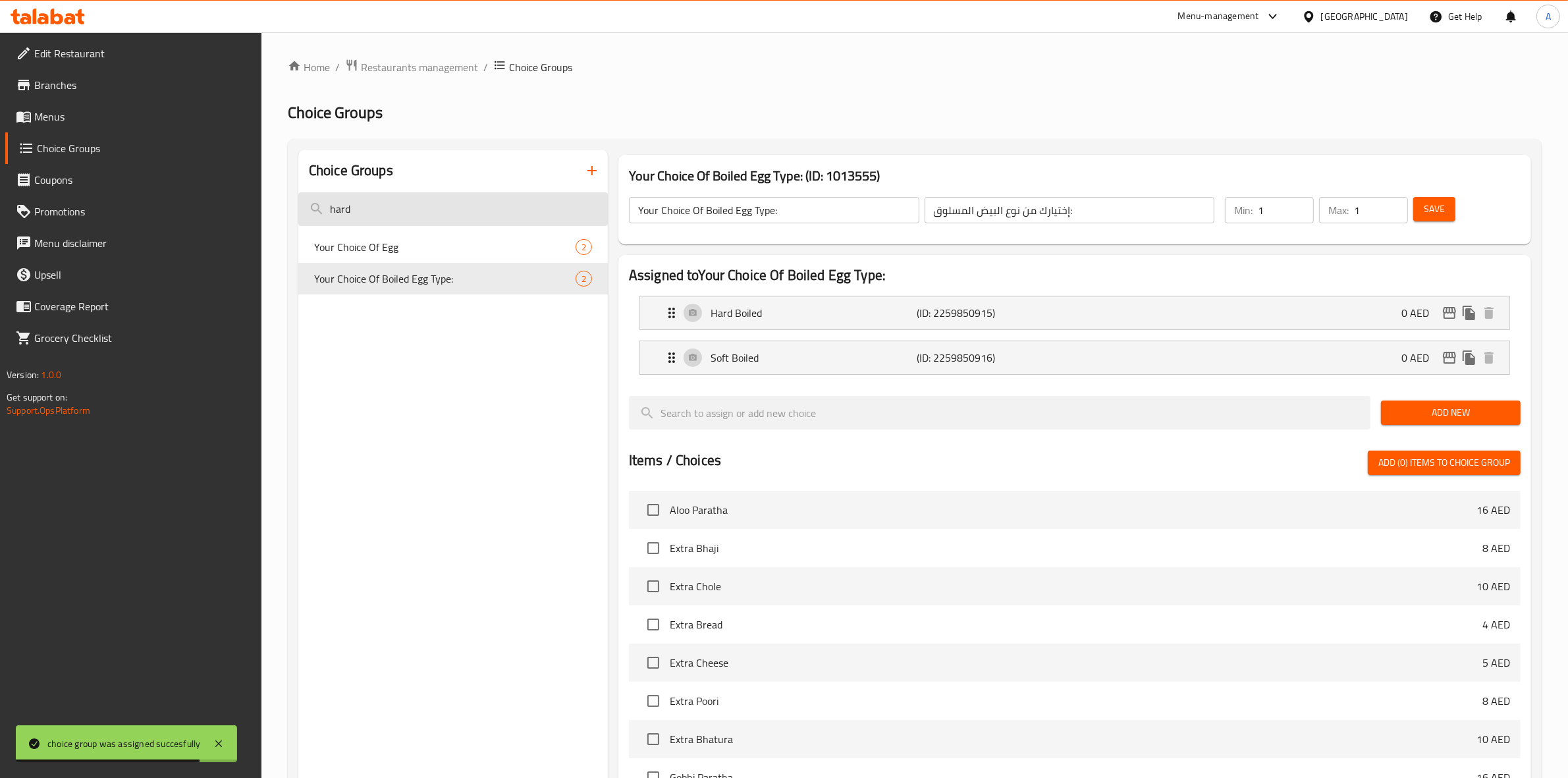
click at [458, 209] on input "hard" at bounding box center [453, 209] width 310 height 34
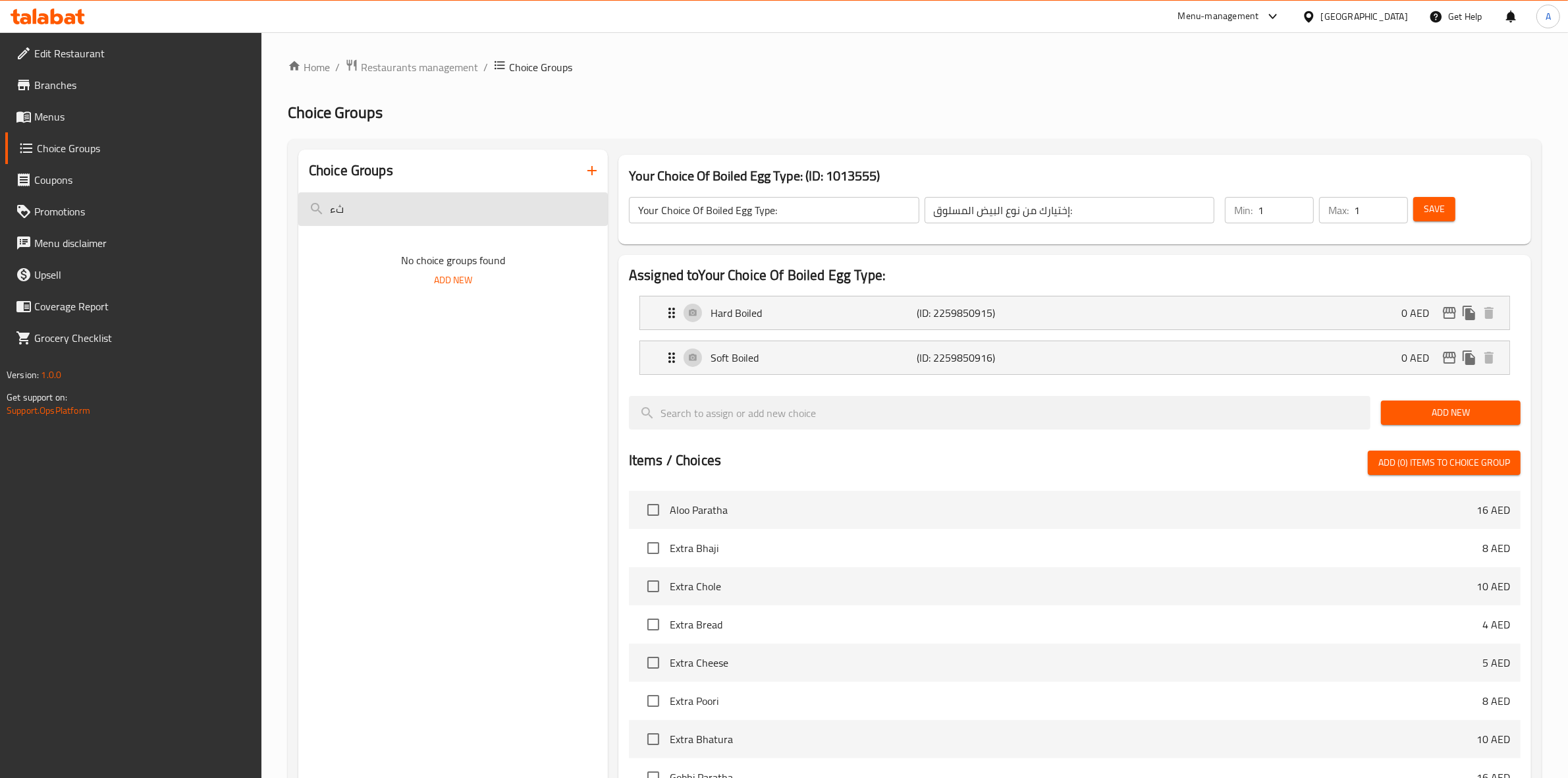
type input "ث"
type input "extra boil"
click at [427, 251] on span "Breakfast - Non-Vegetarian Addon's:" at bounding box center [425, 247] width 222 height 16
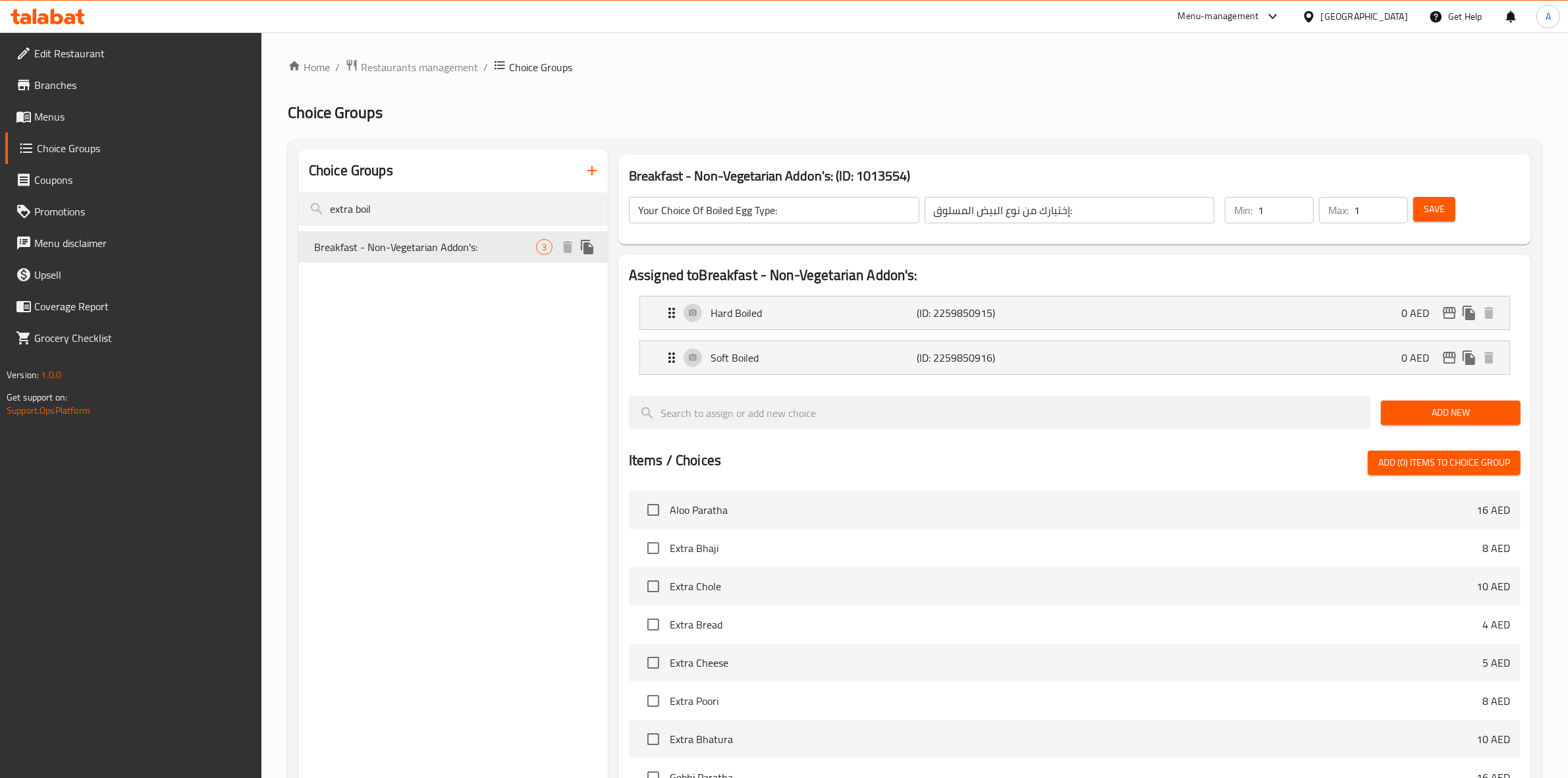
type input "Breakfast - Non-Vegetarian Addon's:"
type input "إضافات الإفطار - غير نباتي:"
type input "0"
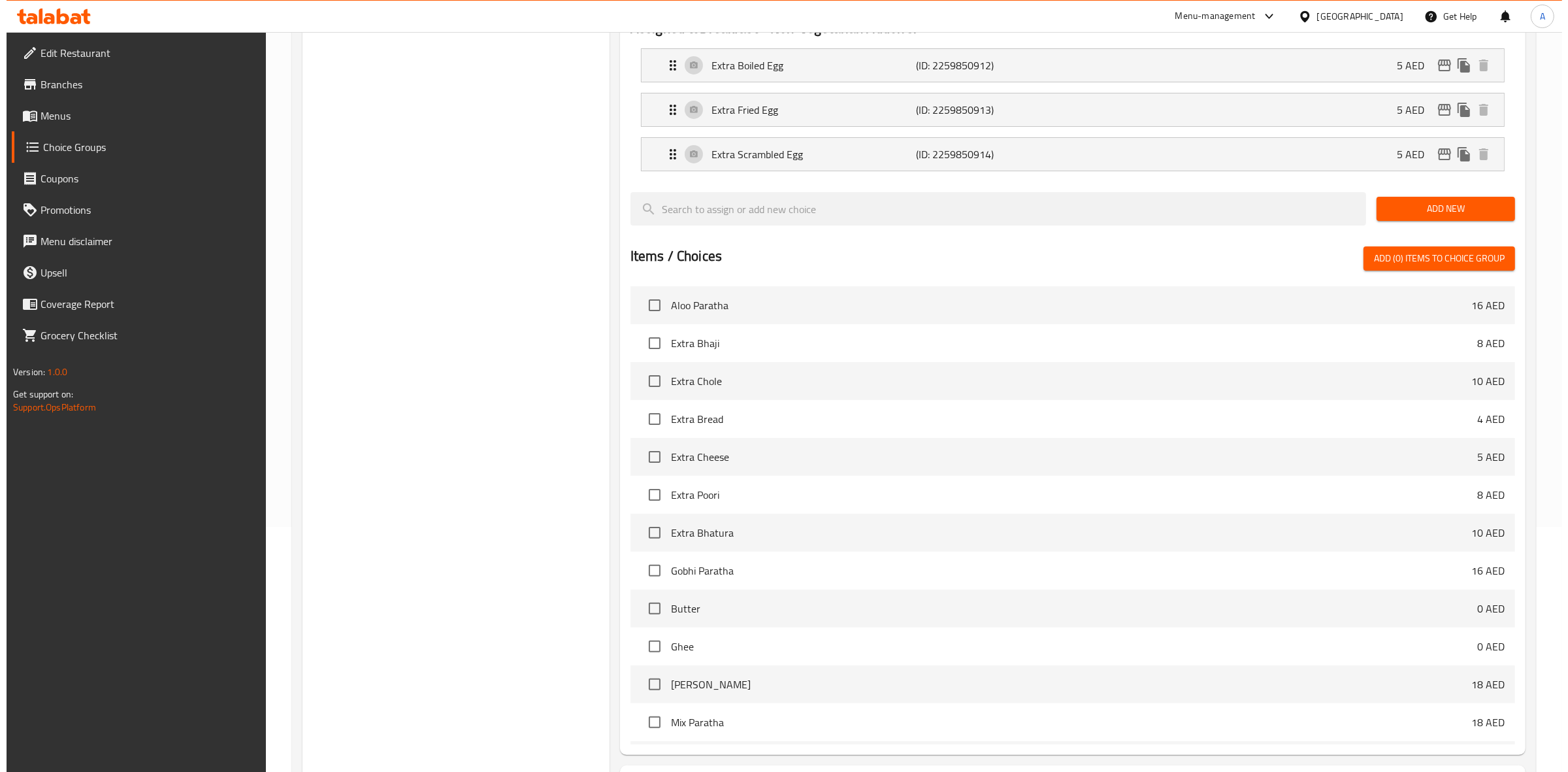
scroll to position [361, 0]
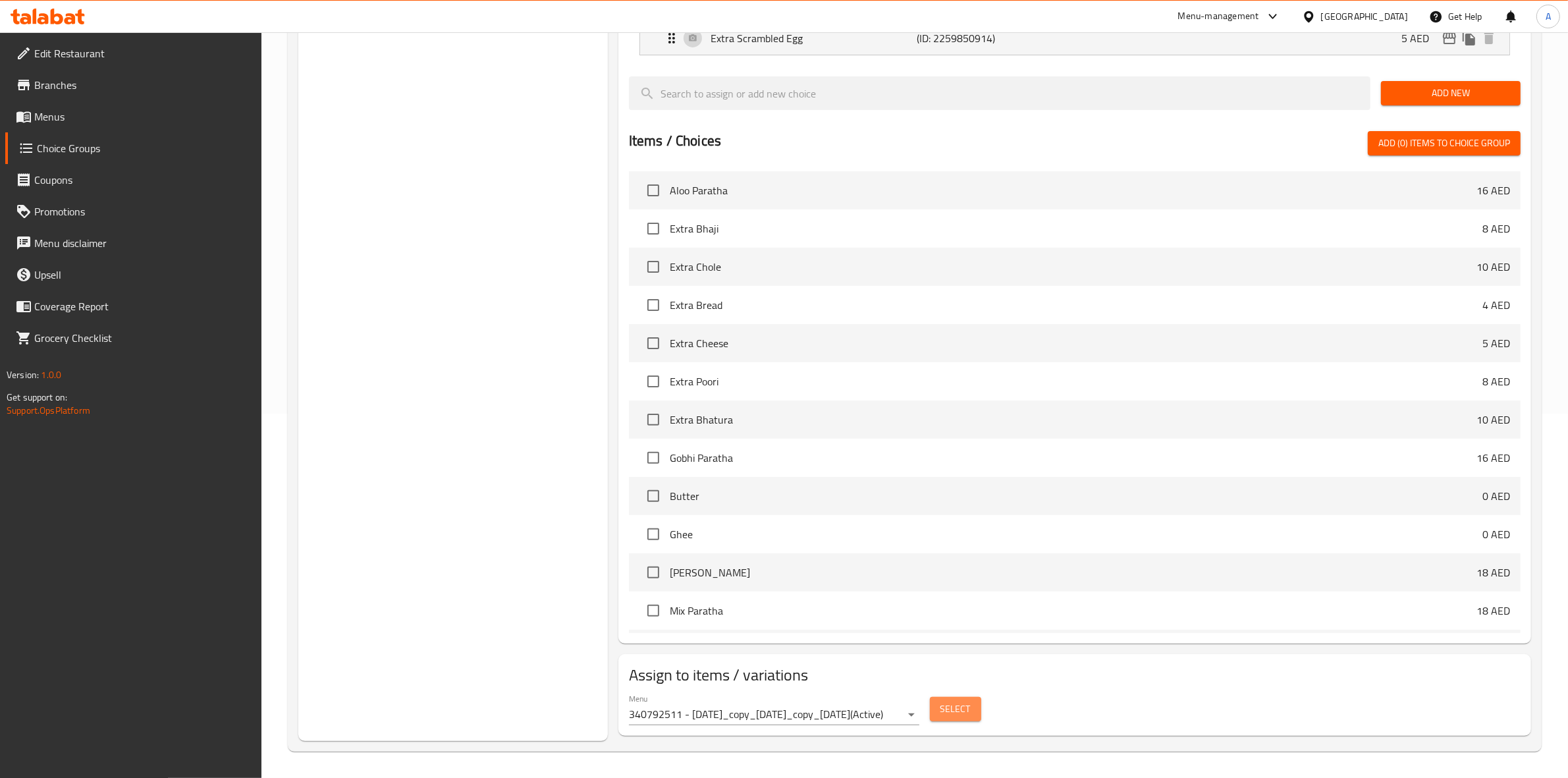
click at [969, 701] on span "Select" at bounding box center [956, 708] width 31 height 16
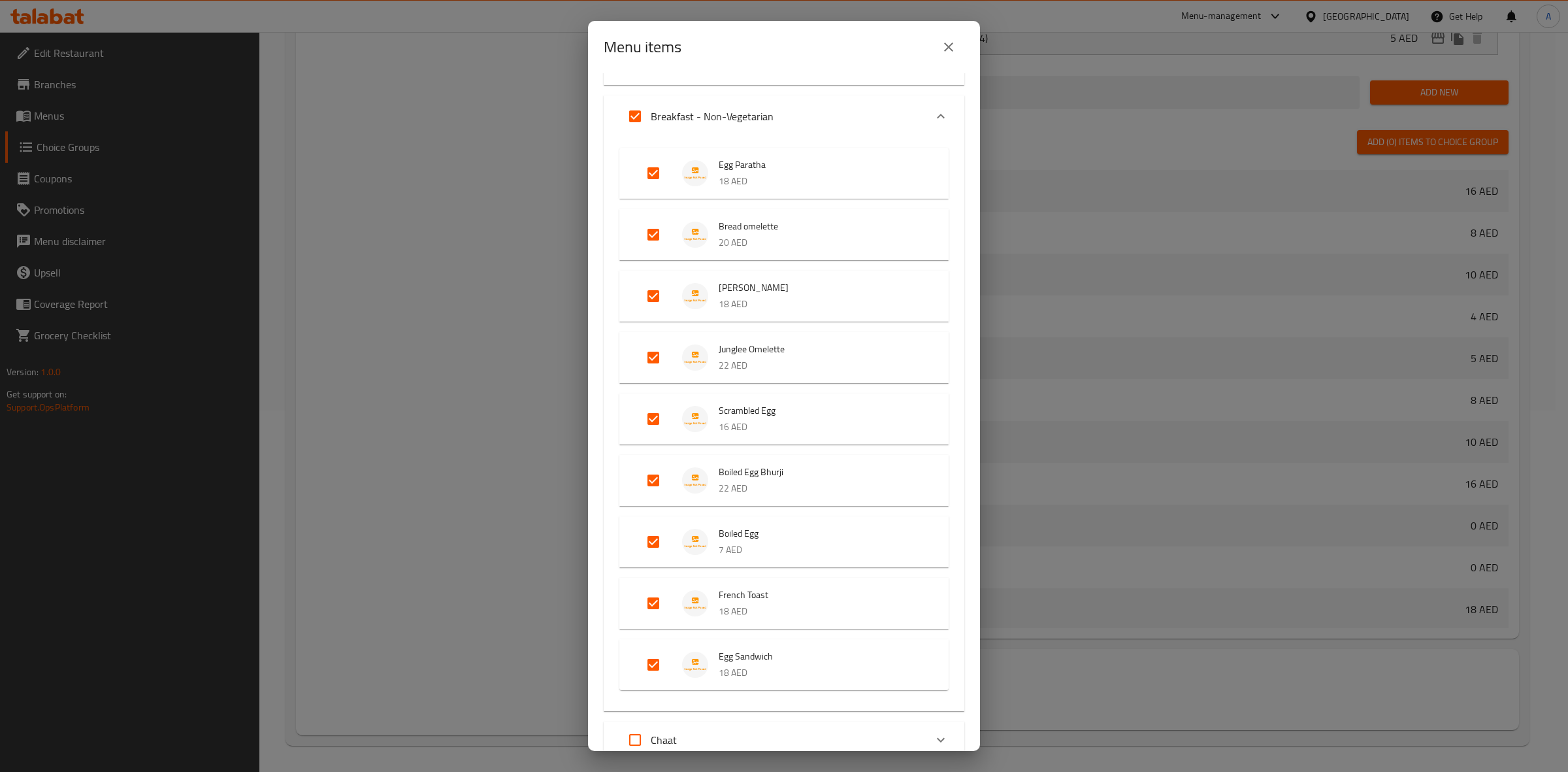
scroll to position [0, 0]
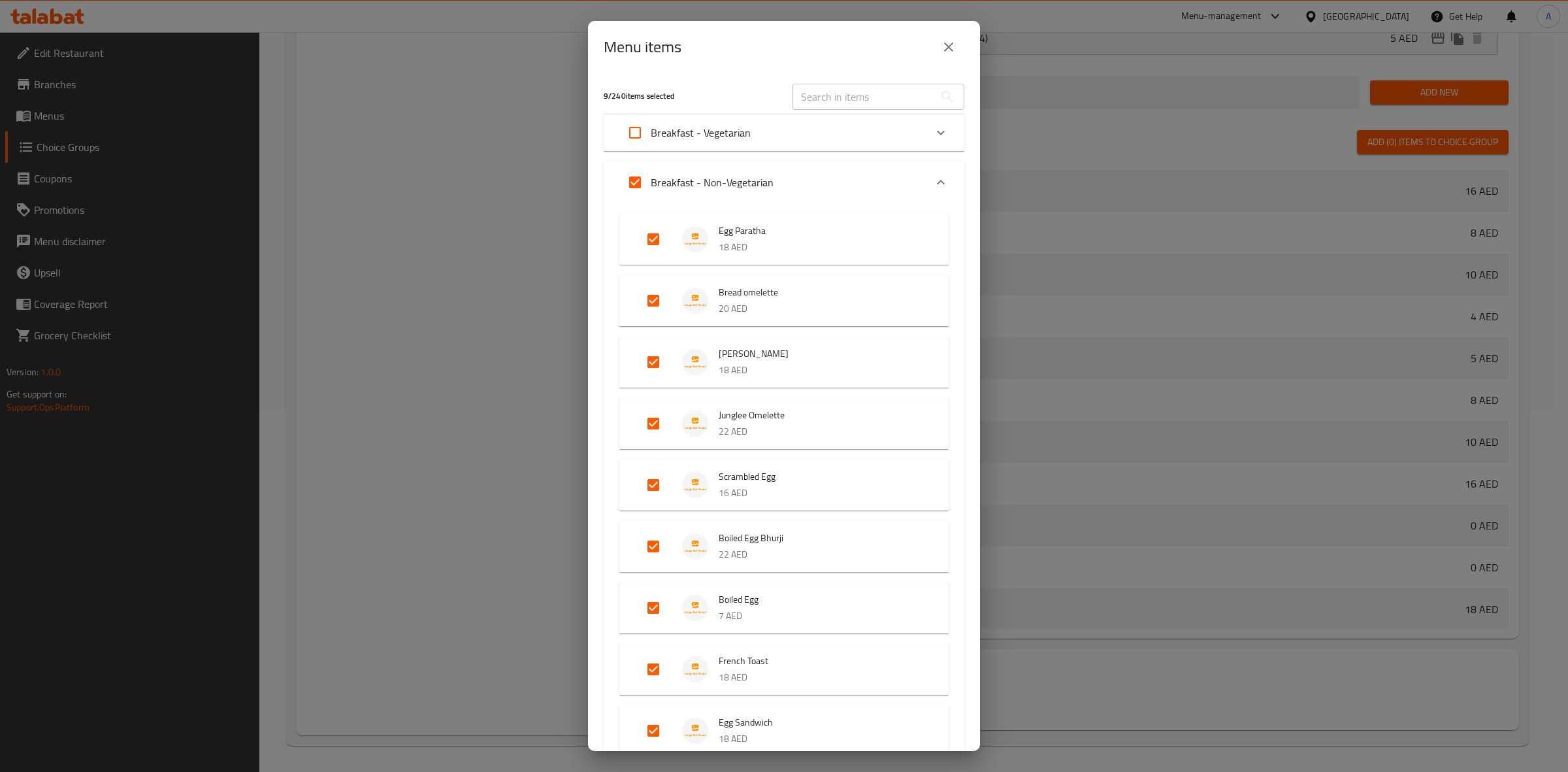
click at [640, 179] on input "Expand" at bounding box center [635, 182] width 31 height 31
checkbox input "false"
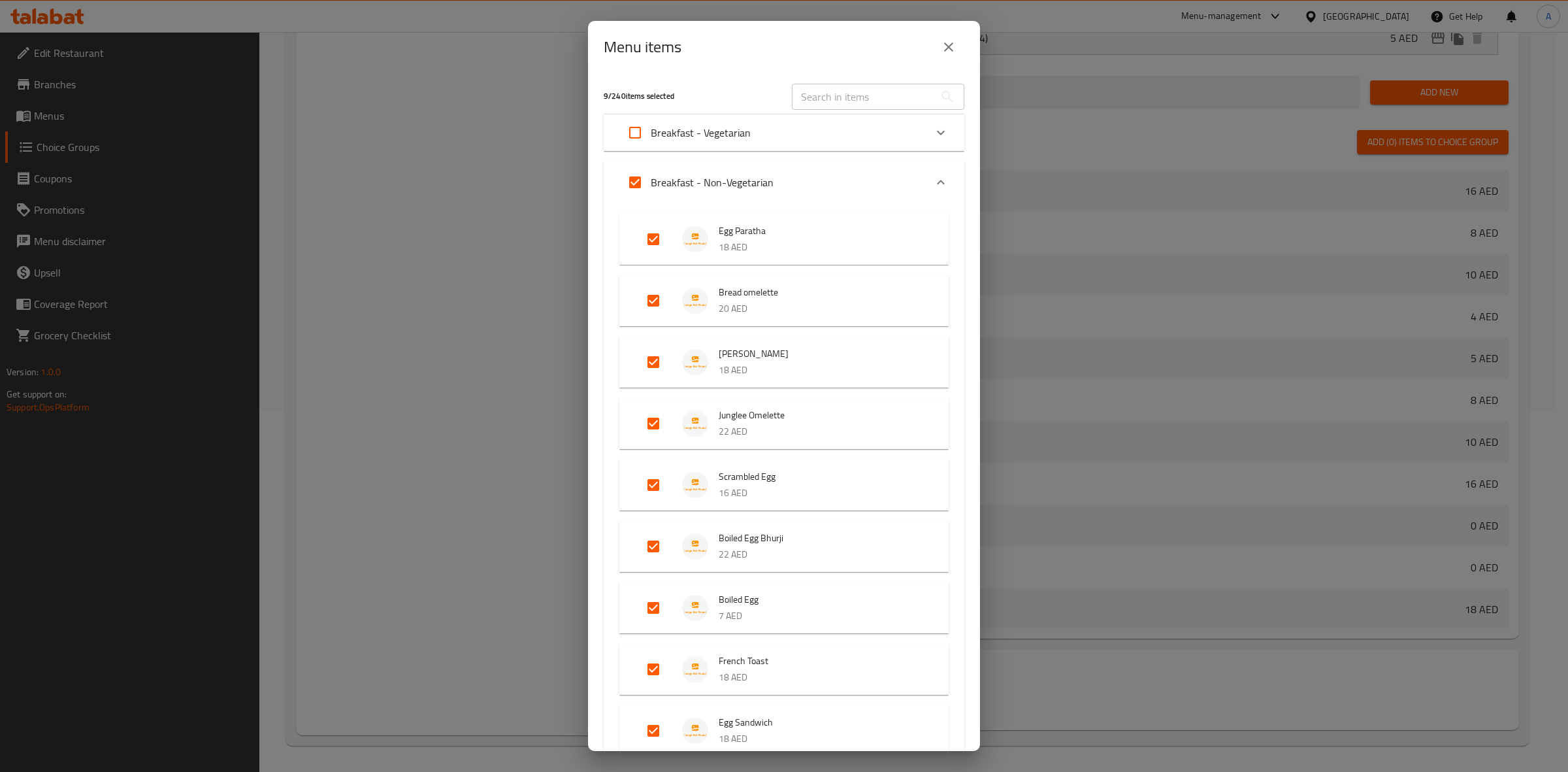
checkbox input "false"
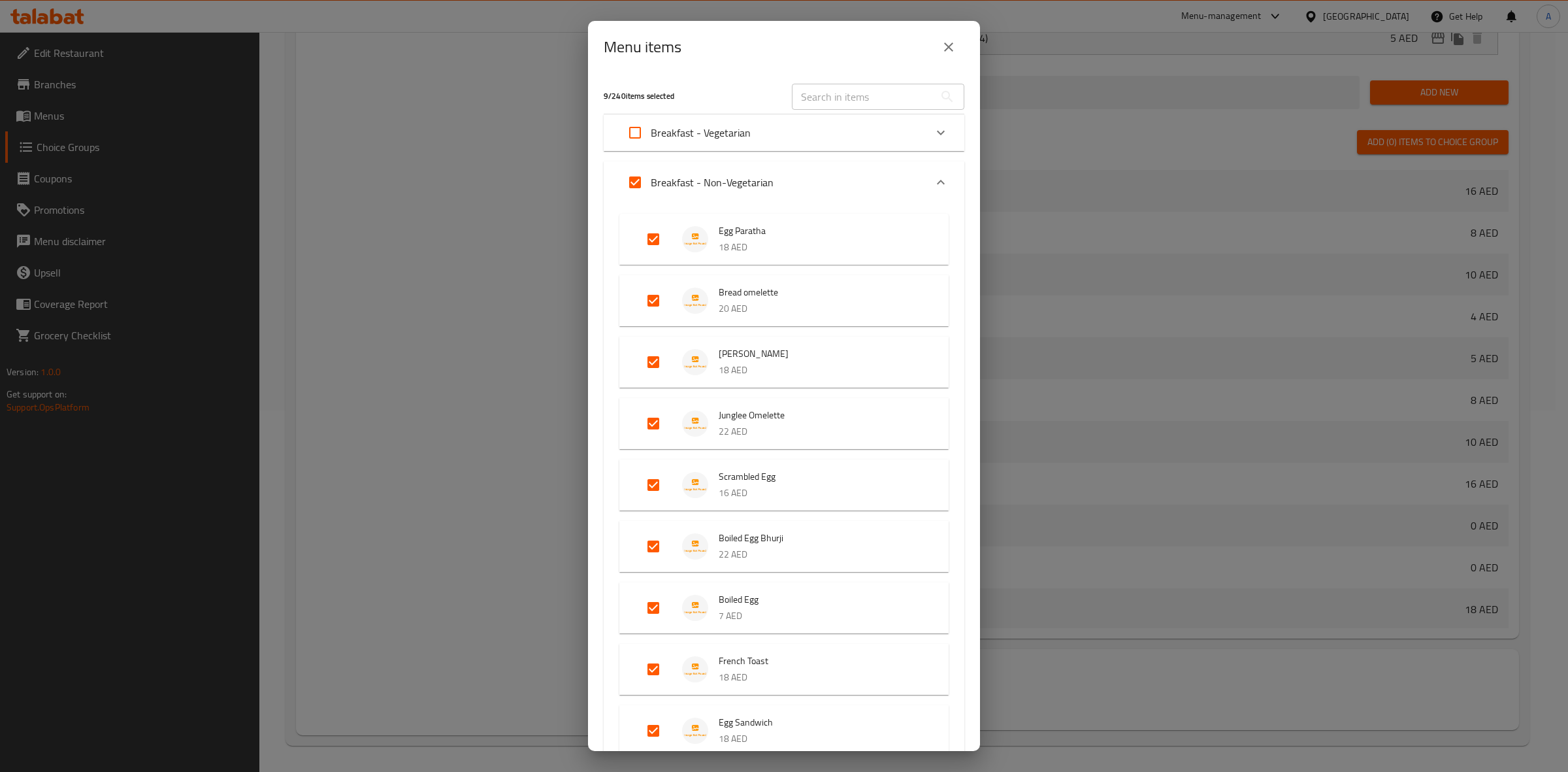
checkbox input "false"
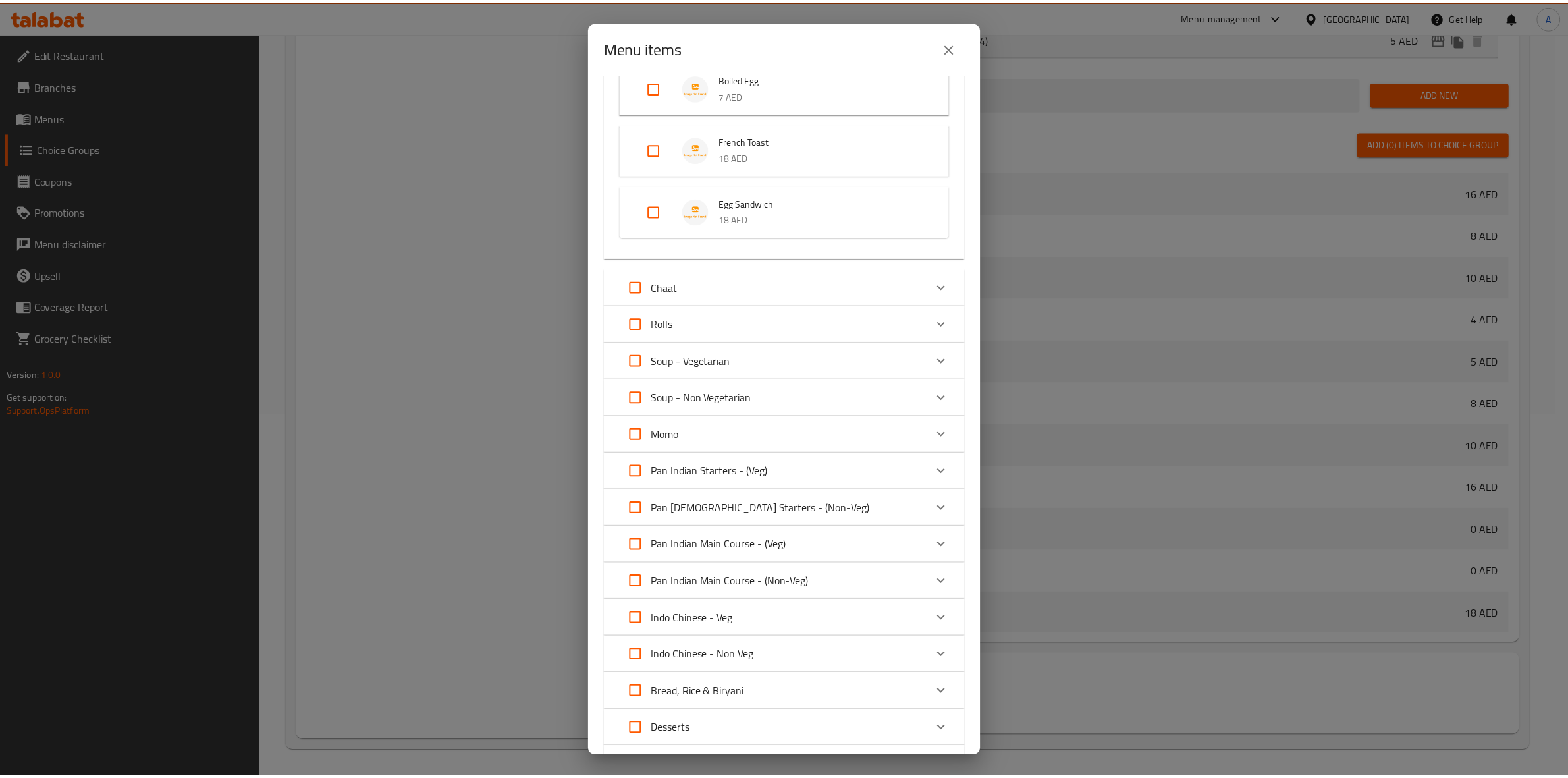
scroll to position [643, 0]
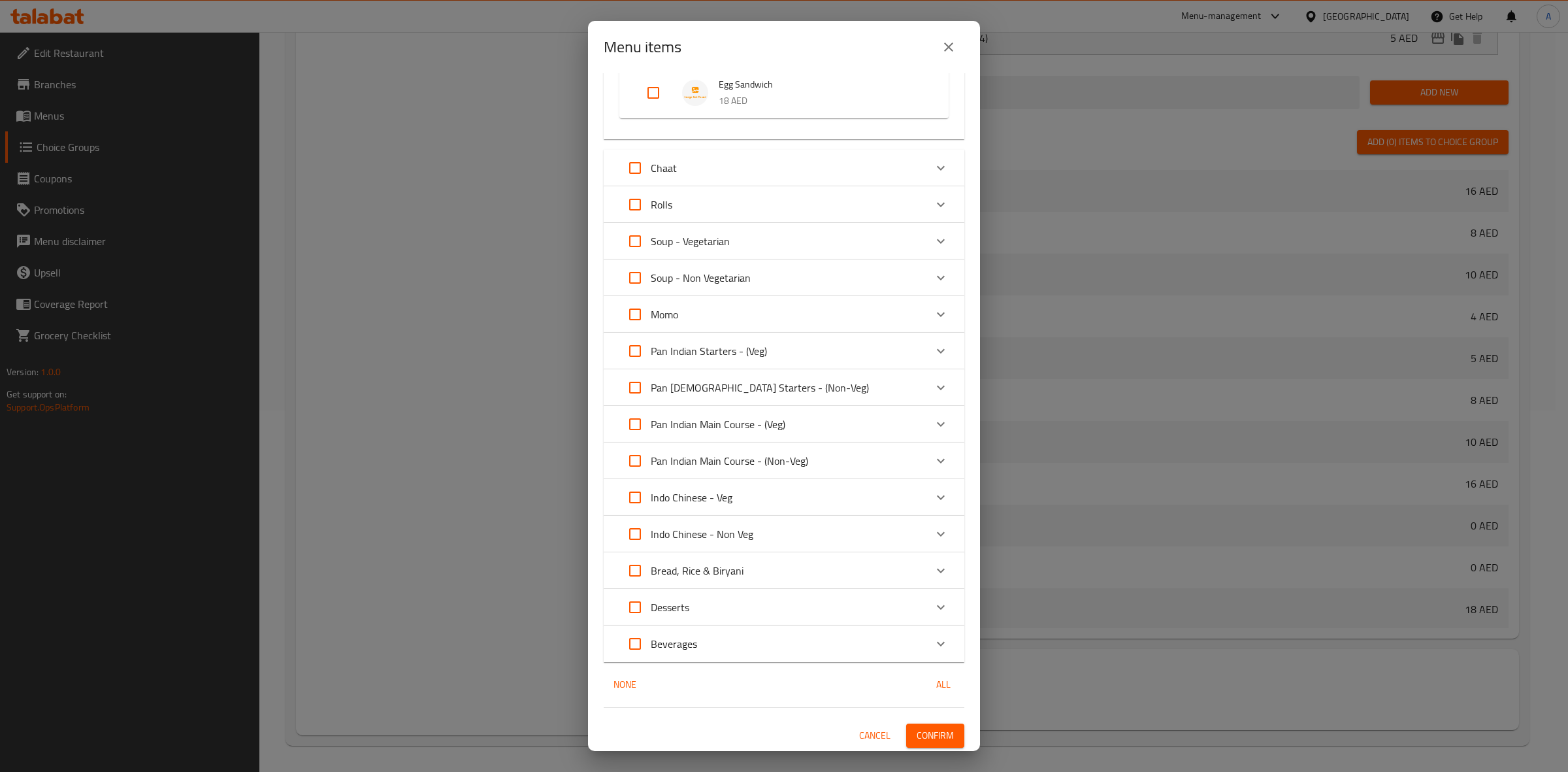
click at [925, 727] on span "Confirm" at bounding box center [935, 735] width 37 height 16
click at [925, 726] on div at bounding box center [784, 386] width 1568 height 772
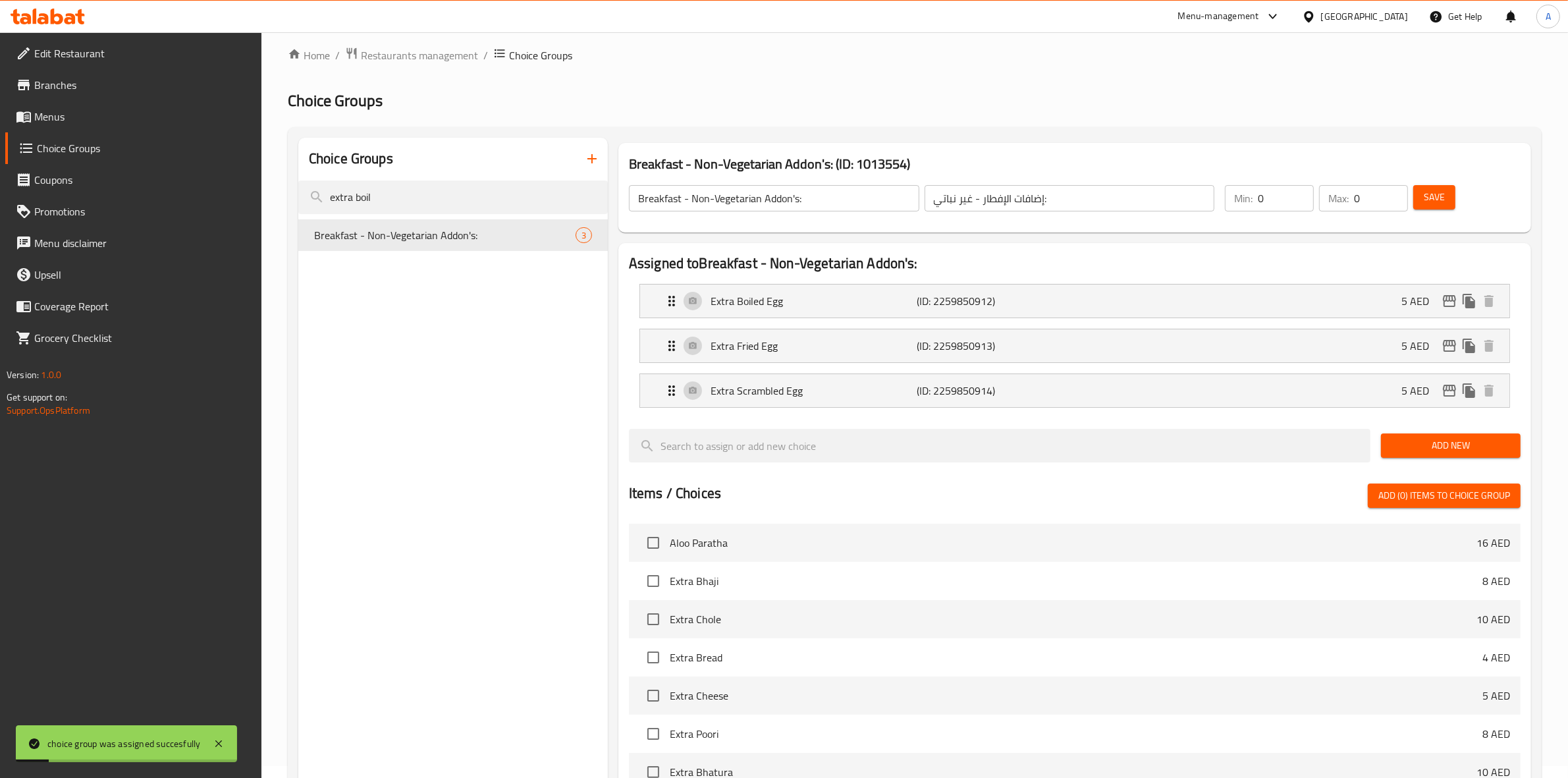
scroll to position [0, 0]
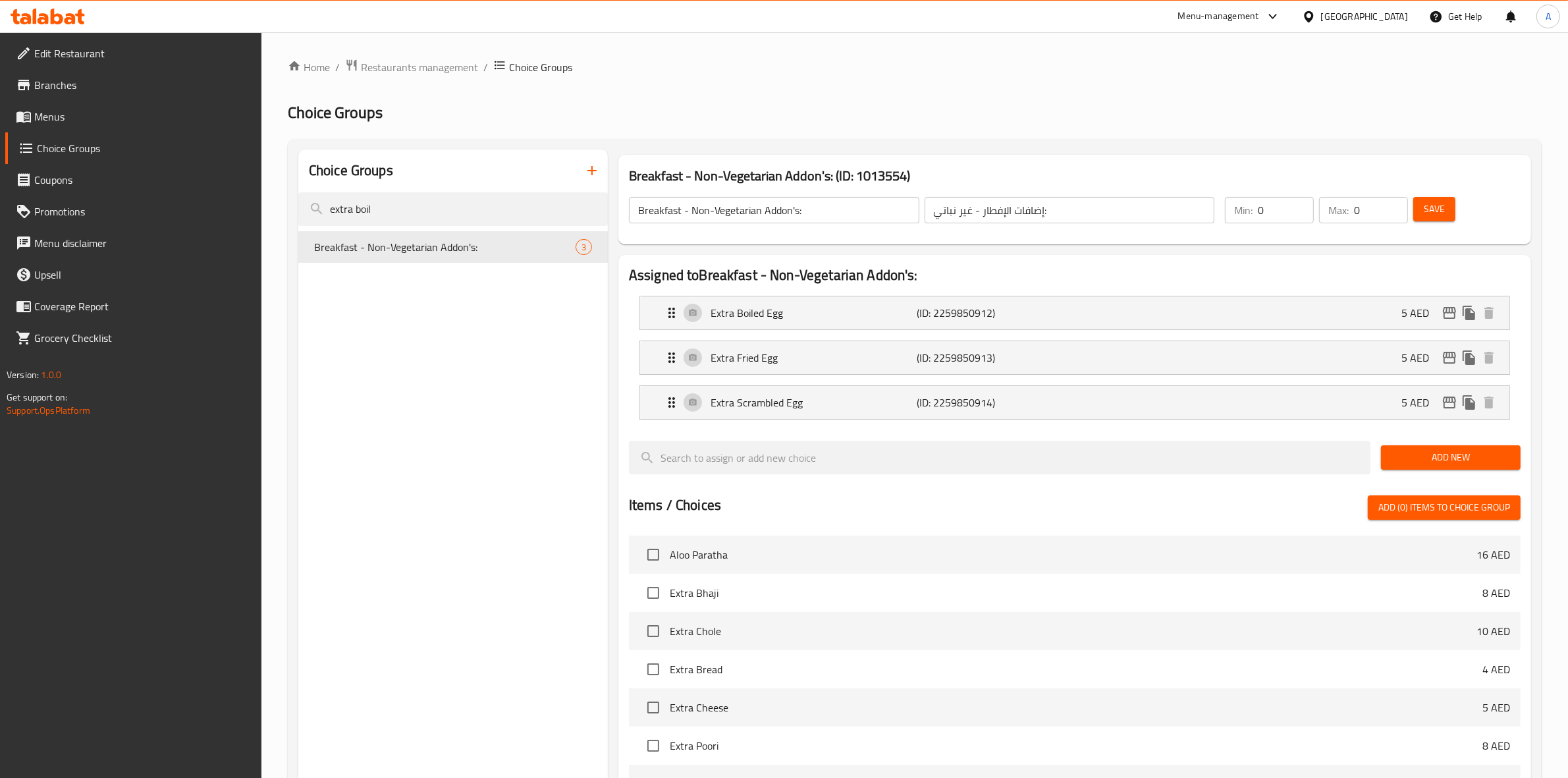
click at [73, 120] on span "Menus" at bounding box center [143, 117] width 218 height 16
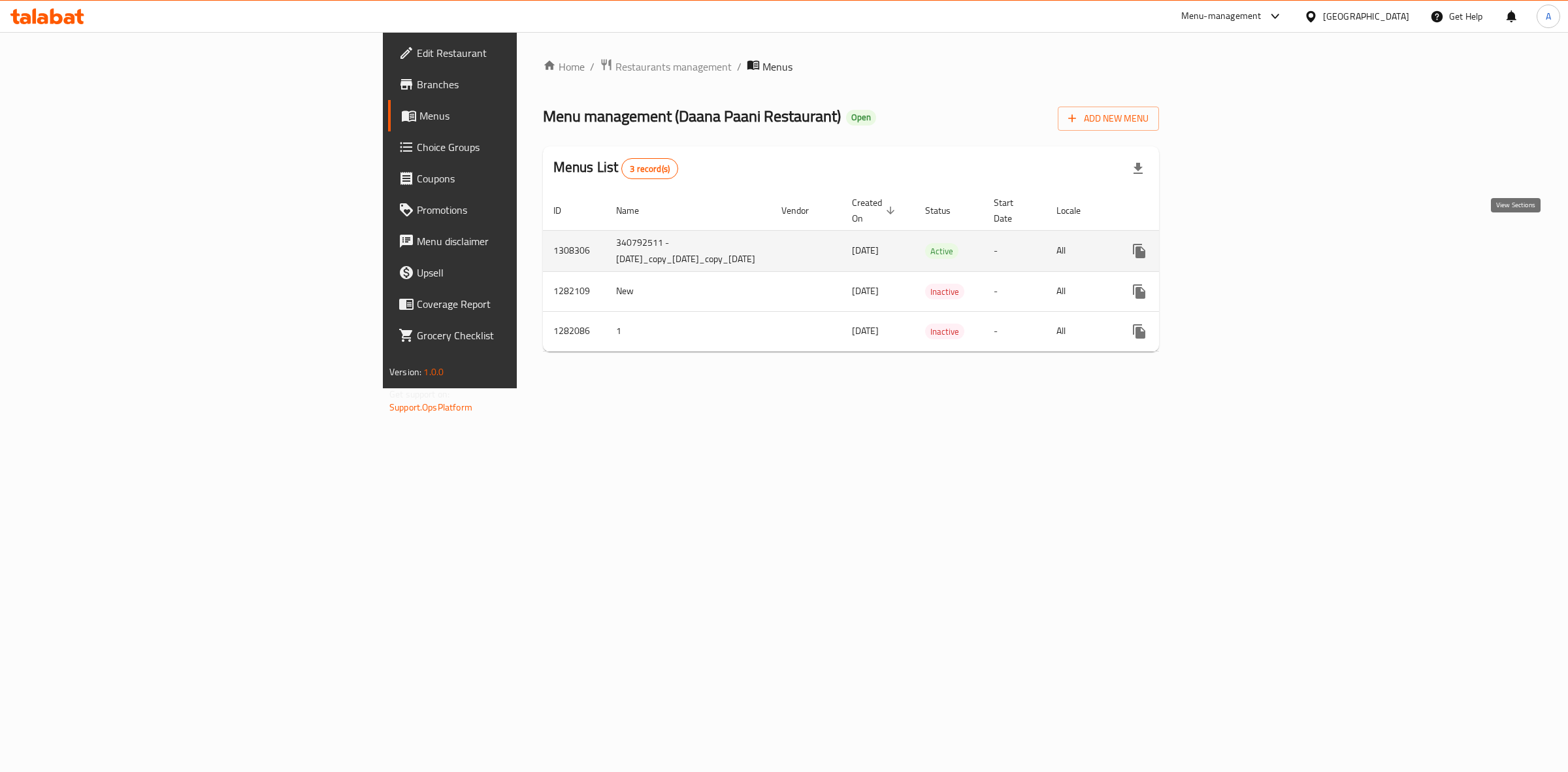
click at [1242, 243] on icon "enhanced table" at bounding box center [1233, 251] width 16 height 16
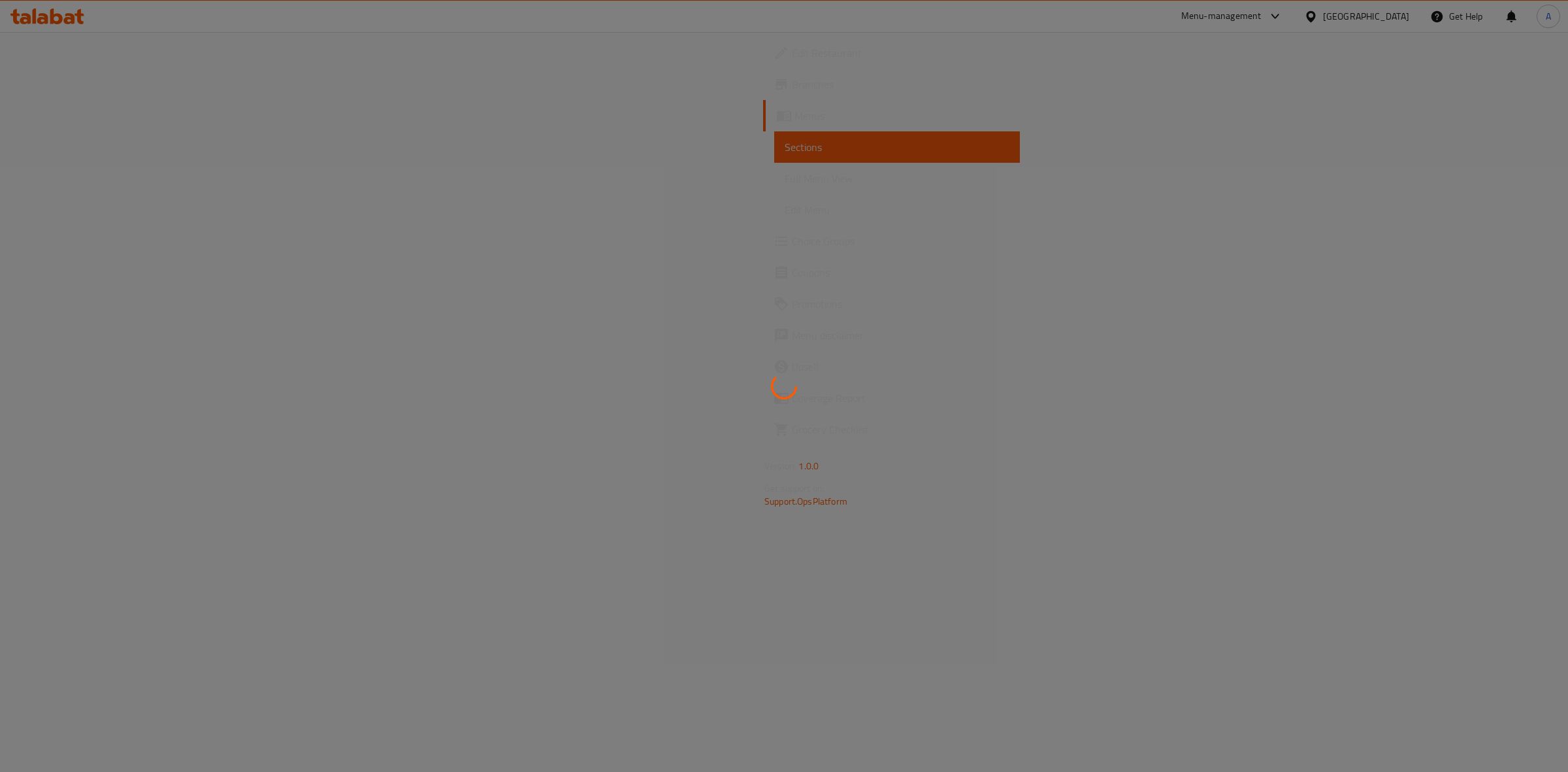
click at [1521, 243] on div at bounding box center [784, 386] width 1568 height 772
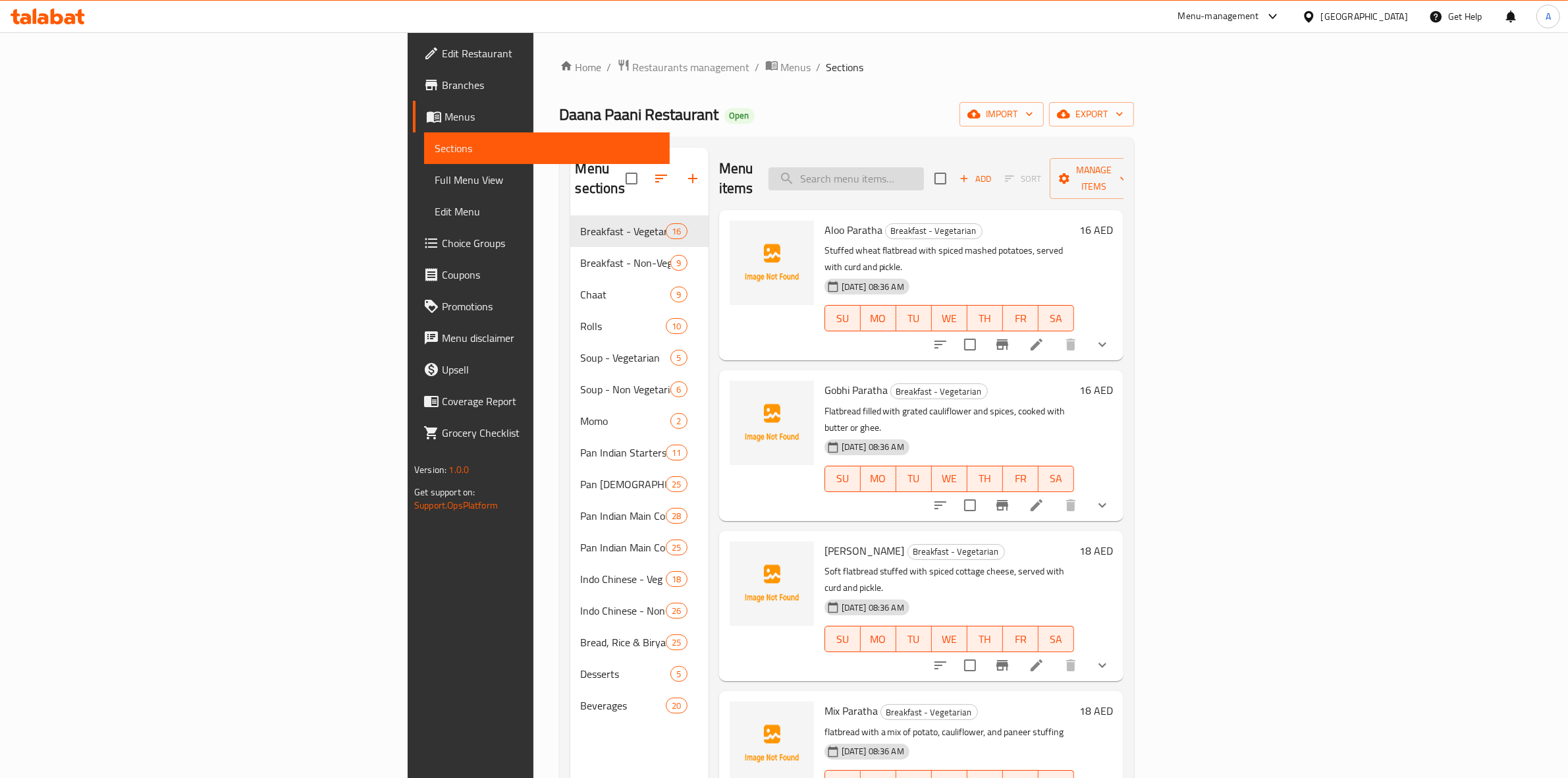
click at [924, 172] on input "search" at bounding box center [846, 179] width 156 height 23
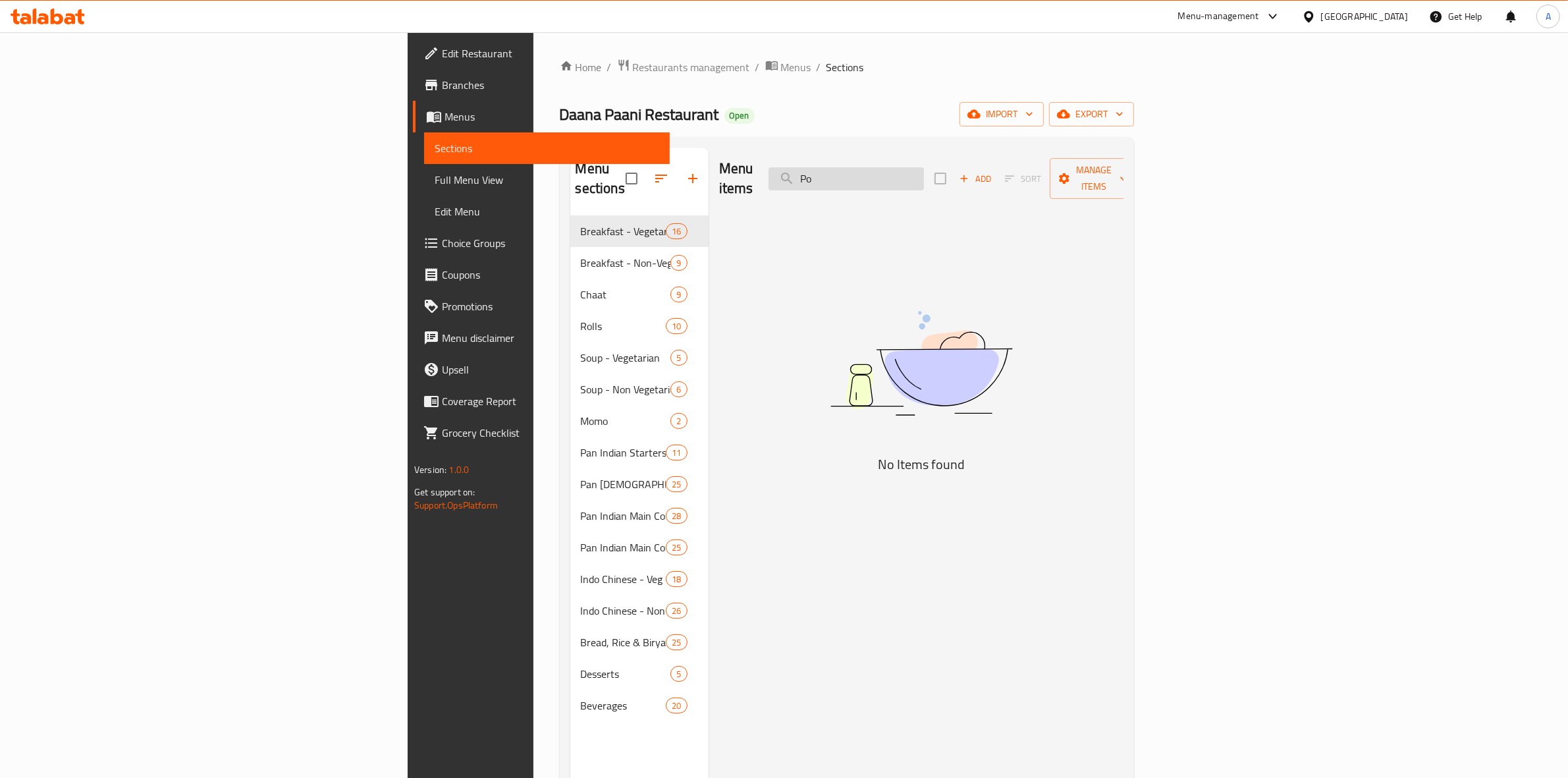
type input "P"
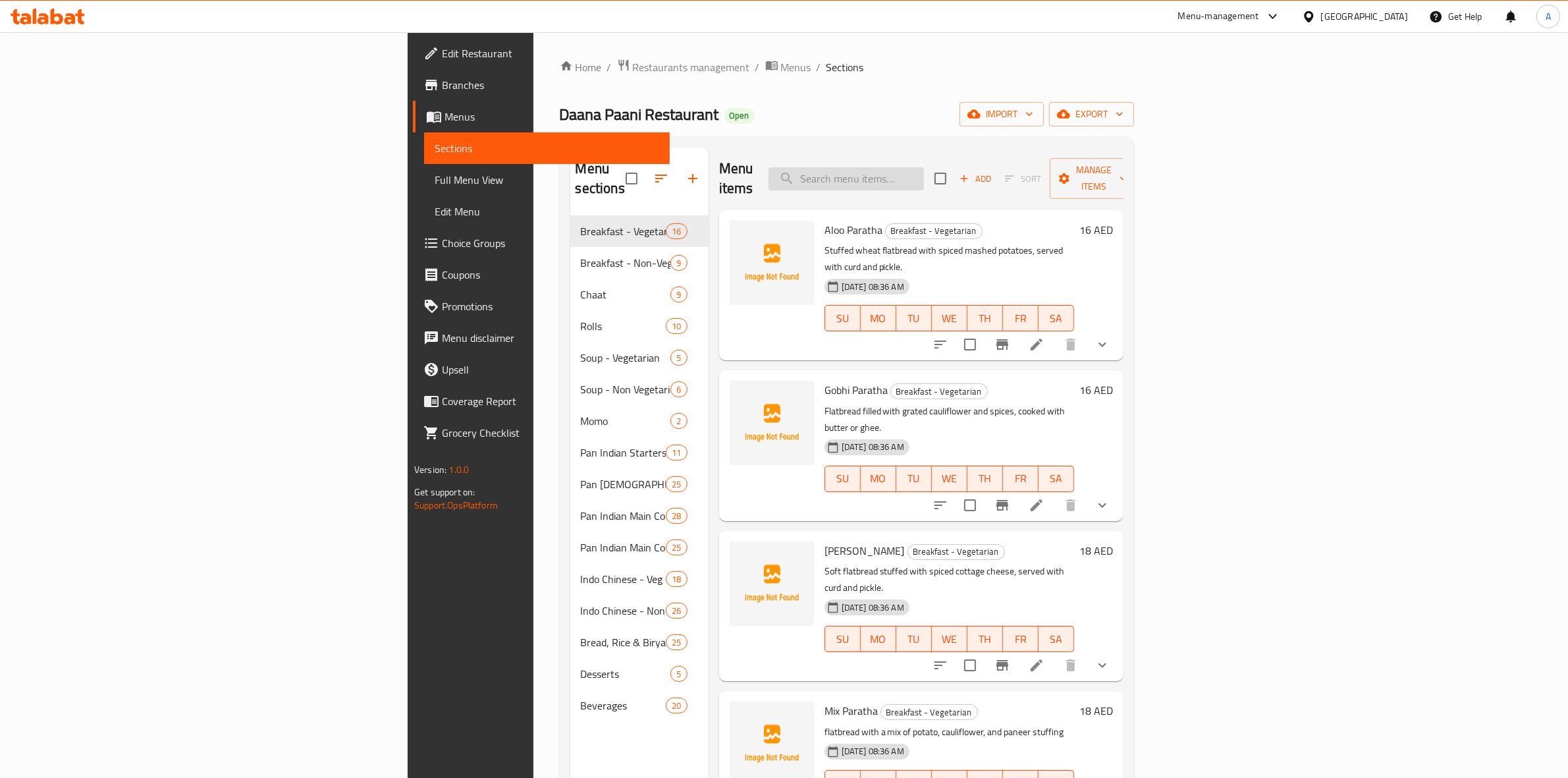
click at [924, 169] on input "search" at bounding box center [846, 179] width 156 height 23
paste input "Poached Egg:"
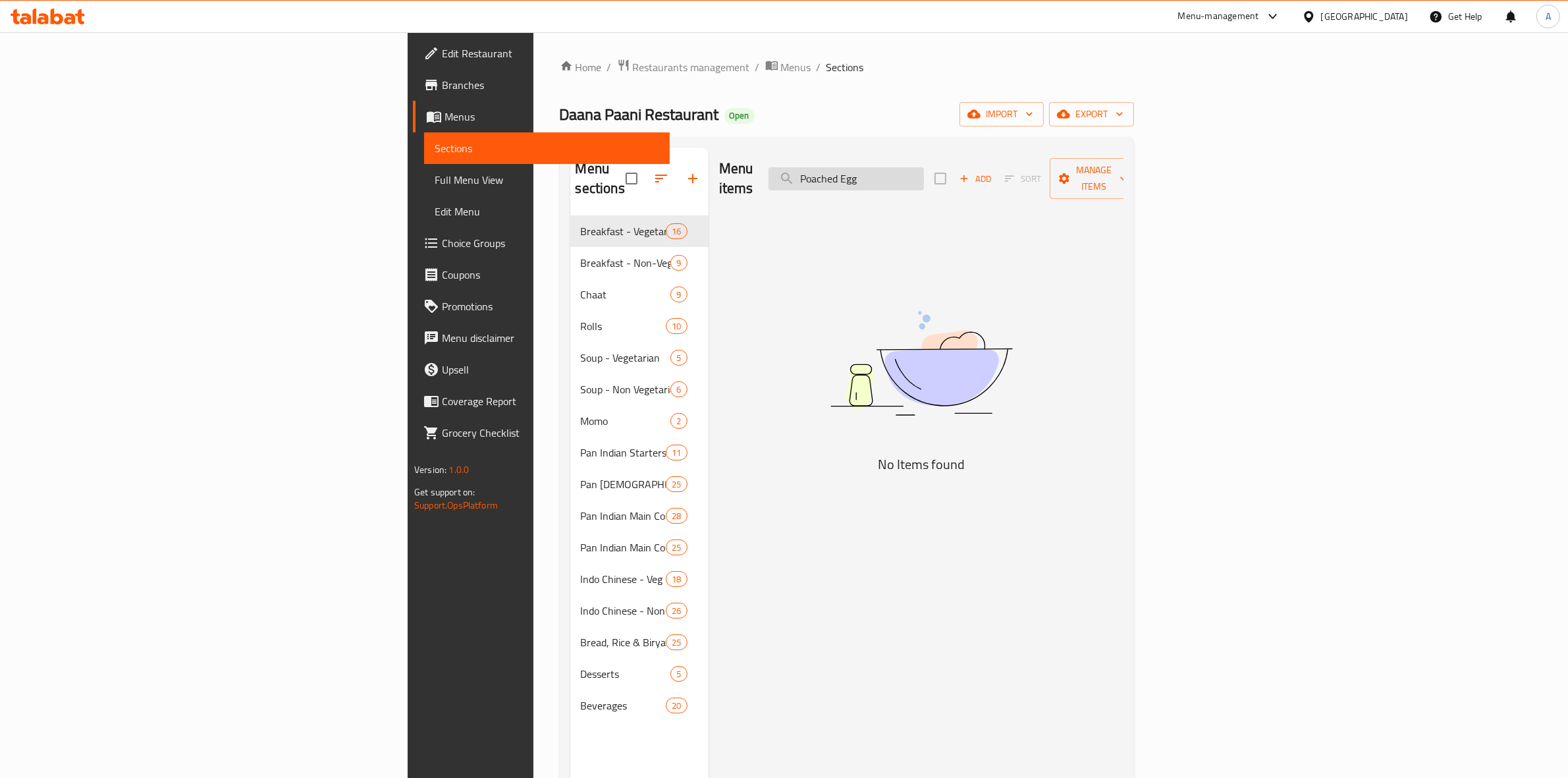
click at [924, 178] on input "Poached Egg" at bounding box center [846, 179] width 156 height 23
type input "P"
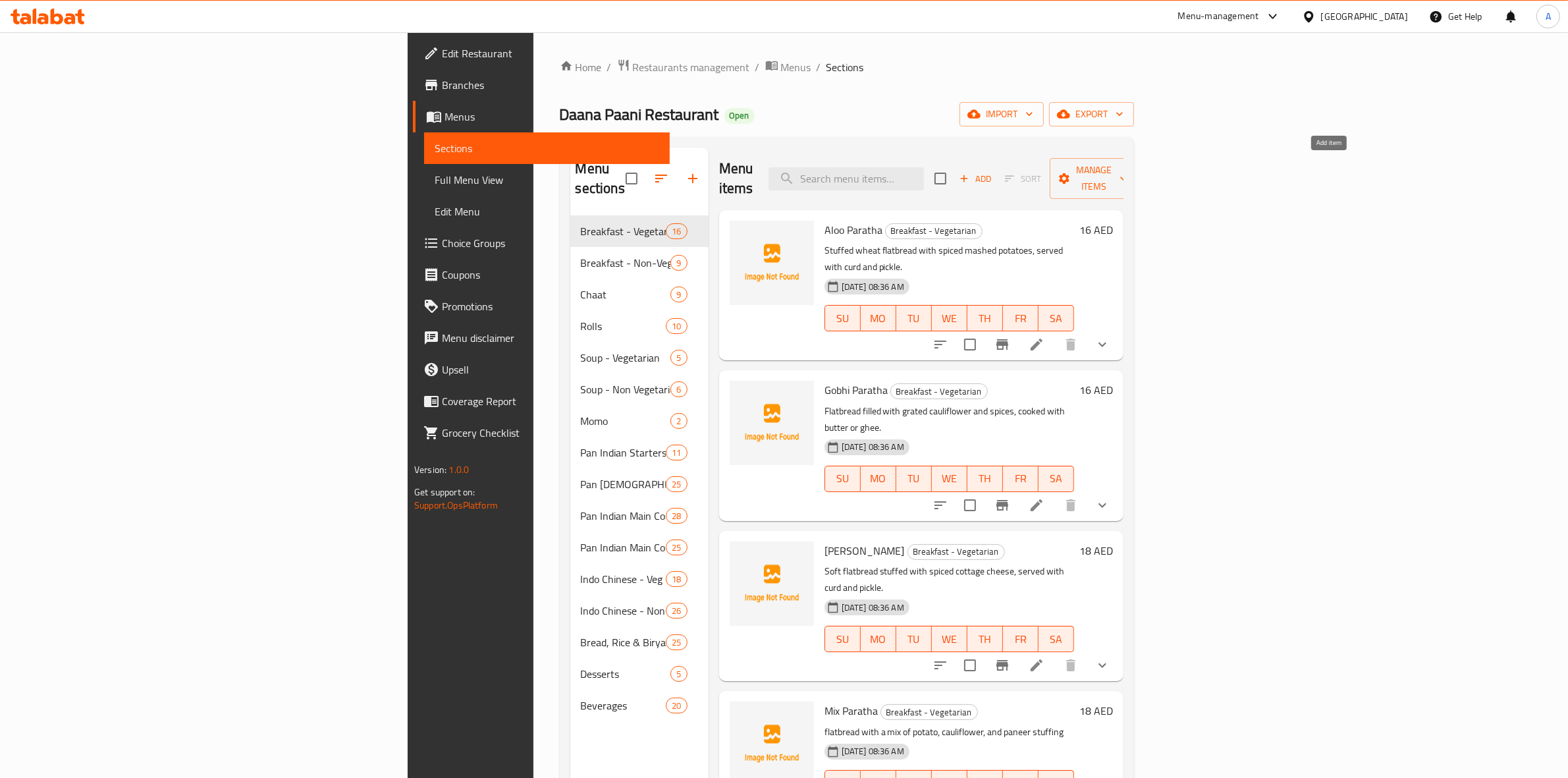
click at [970, 172] on icon "button" at bounding box center [963, 178] width 11 height 11
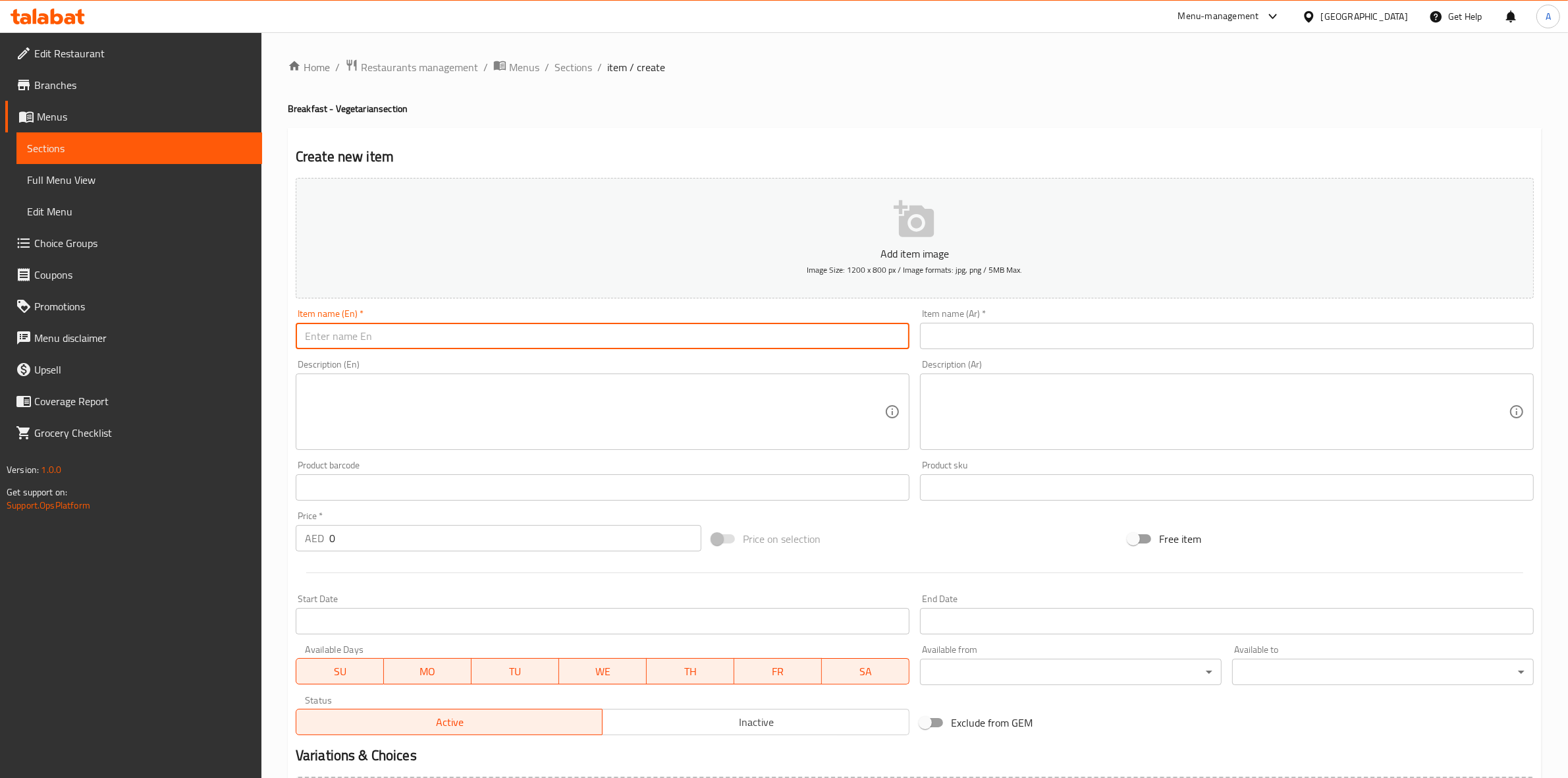
click at [767, 335] on input "text" at bounding box center [602, 336] width 614 height 26
paste input "Poached Egg:"
click at [527, 333] on input "Poached Egg" at bounding box center [602, 336] width 614 height 26
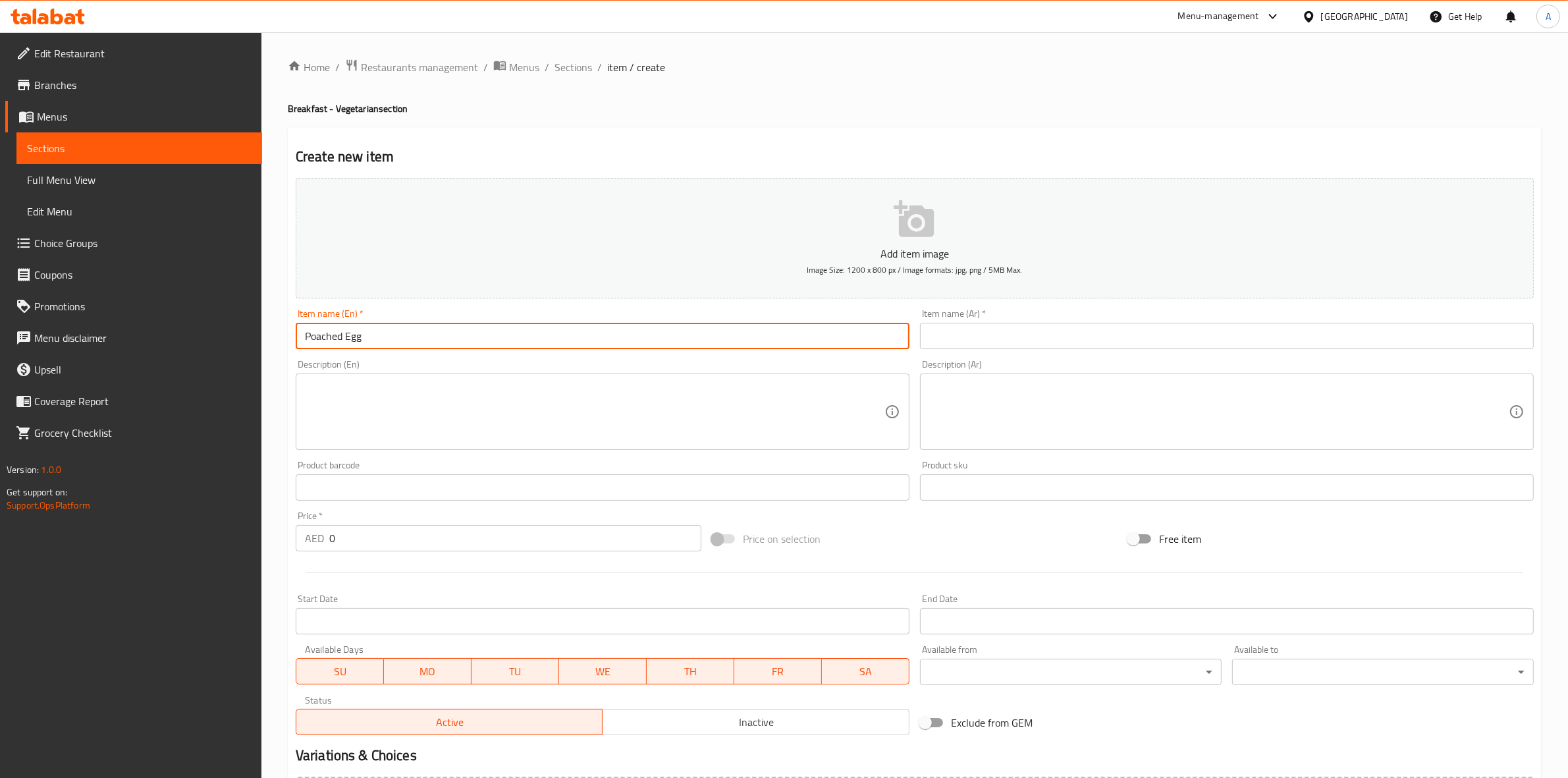
click at [527, 333] on input "Poached Egg" at bounding box center [602, 336] width 614 height 26
click at [466, 324] on input "Poached Eggs" at bounding box center [602, 336] width 614 height 26
click at [466, 333] on input "Poached Egg" at bounding box center [602, 336] width 614 height 26
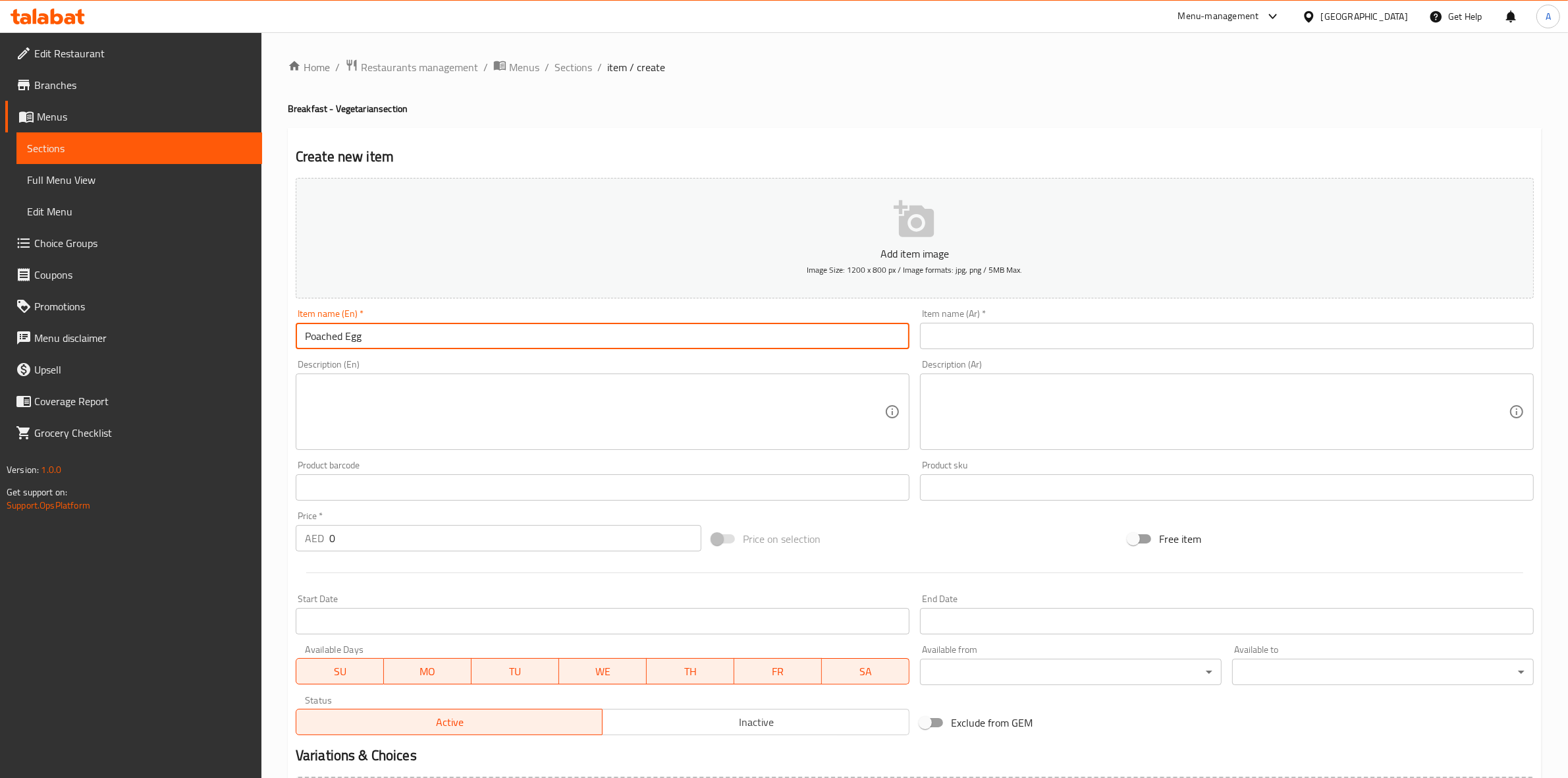
click at [466, 333] on input "Poached Egg" at bounding box center [602, 336] width 614 height 26
type input "Poached Egg"
click at [1272, 340] on input "text" at bounding box center [1226, 336] width 614 height 26
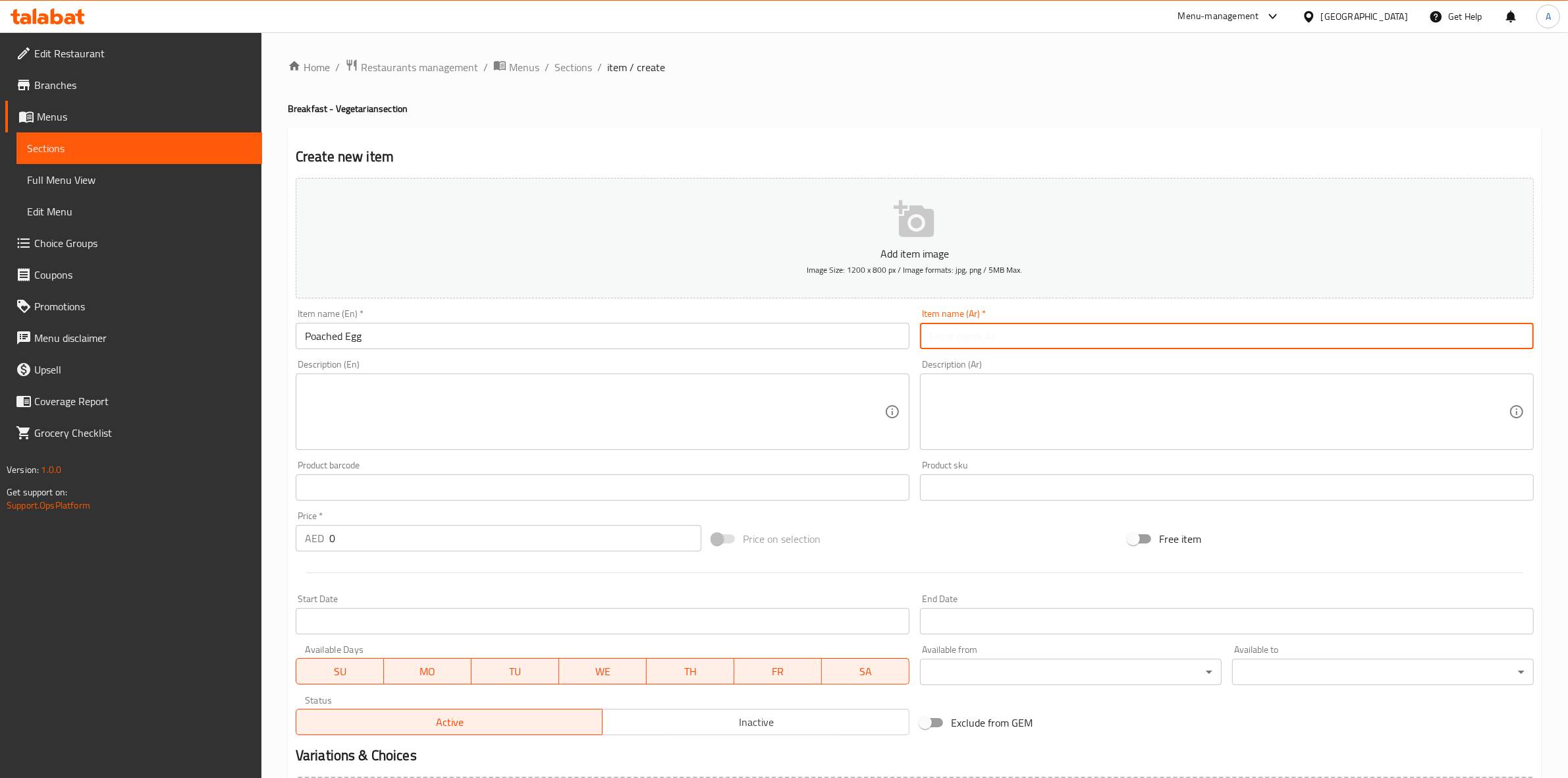
paste input "بيض نصف مسلوق"
type input "بيض نصف مسلوق"
click at [351, 432] on textarea at bounding box center [595, 412] width 579 height 63
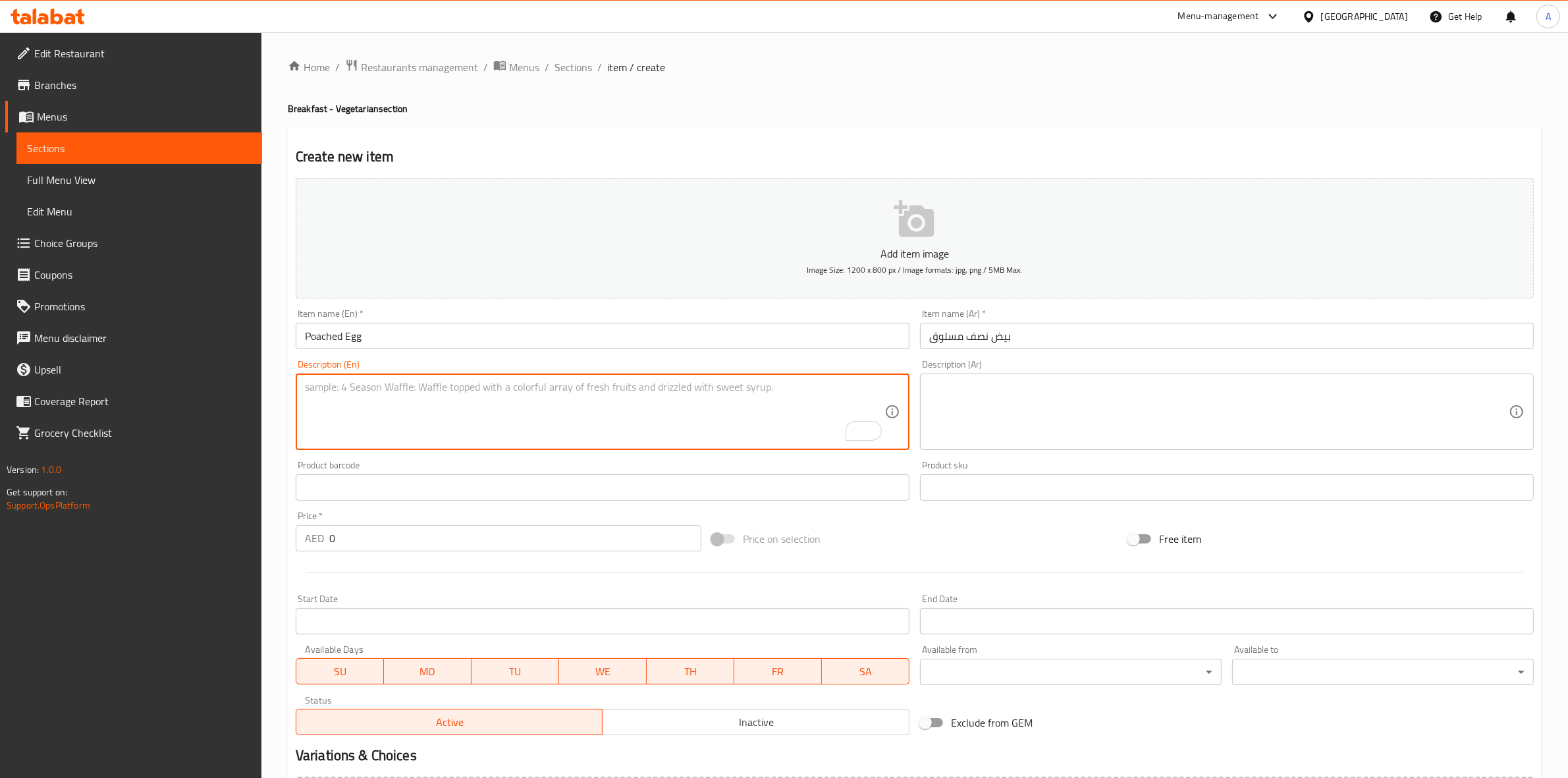
click at [438, 394] on textarea "To enrich screen reader interactions, please activate Accessibility in Grammarl…" at bounding box center [595, 412] width 579 height 63
paste textarea "Egg cooked gently in hot water until soft and runny inside."
type textarea "Egg cooked gently in hot water until soft and runny inside."
click at [1452, 406] on textarea at bounding box center [1219, 412] width 579 height 63
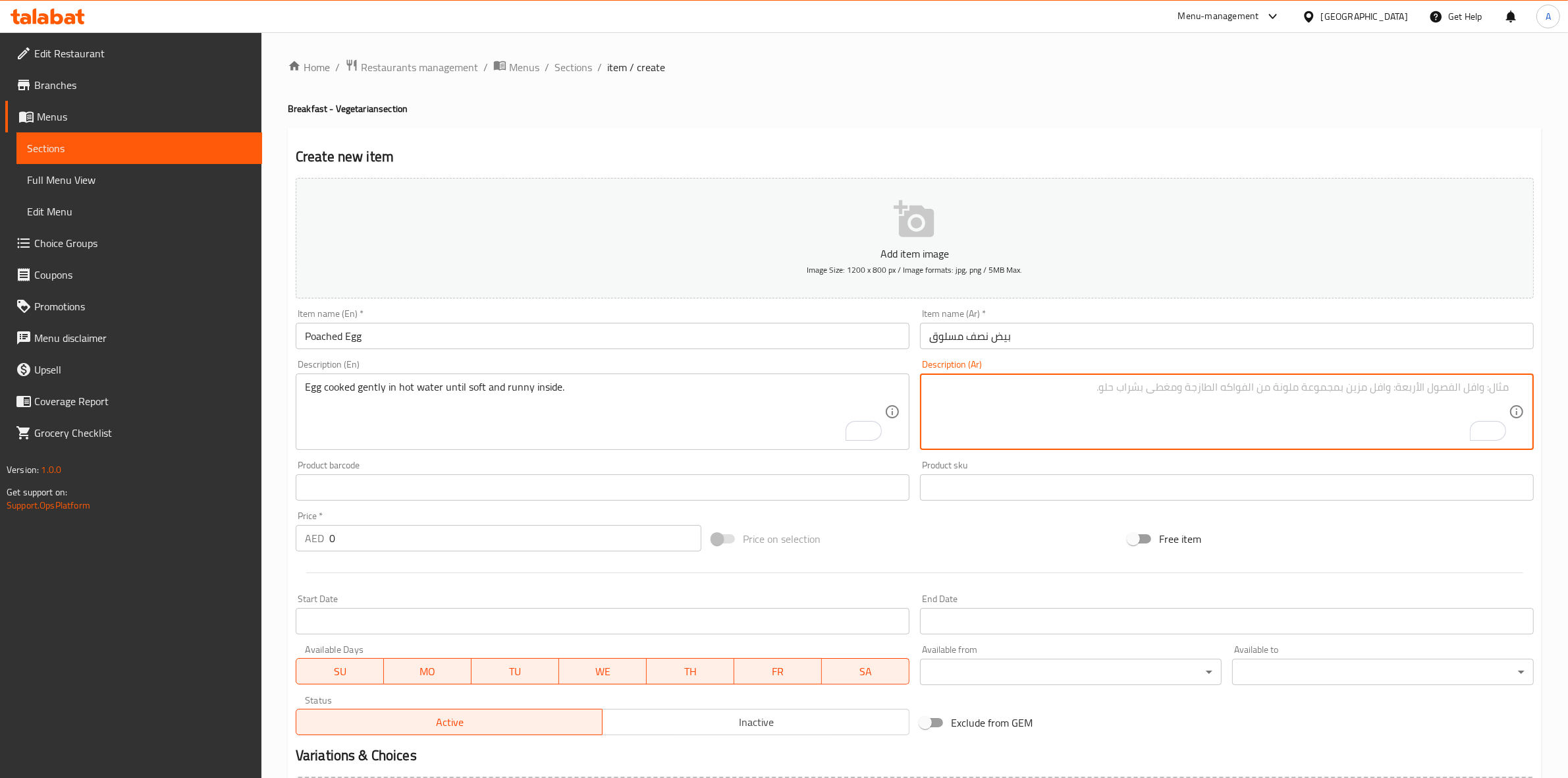
paste textarea "بيض مسلوق طري."
click at [1393, 382] on textarea "بيض مسلوق طري." at bounding box center [1219, 412] width 579 height 63
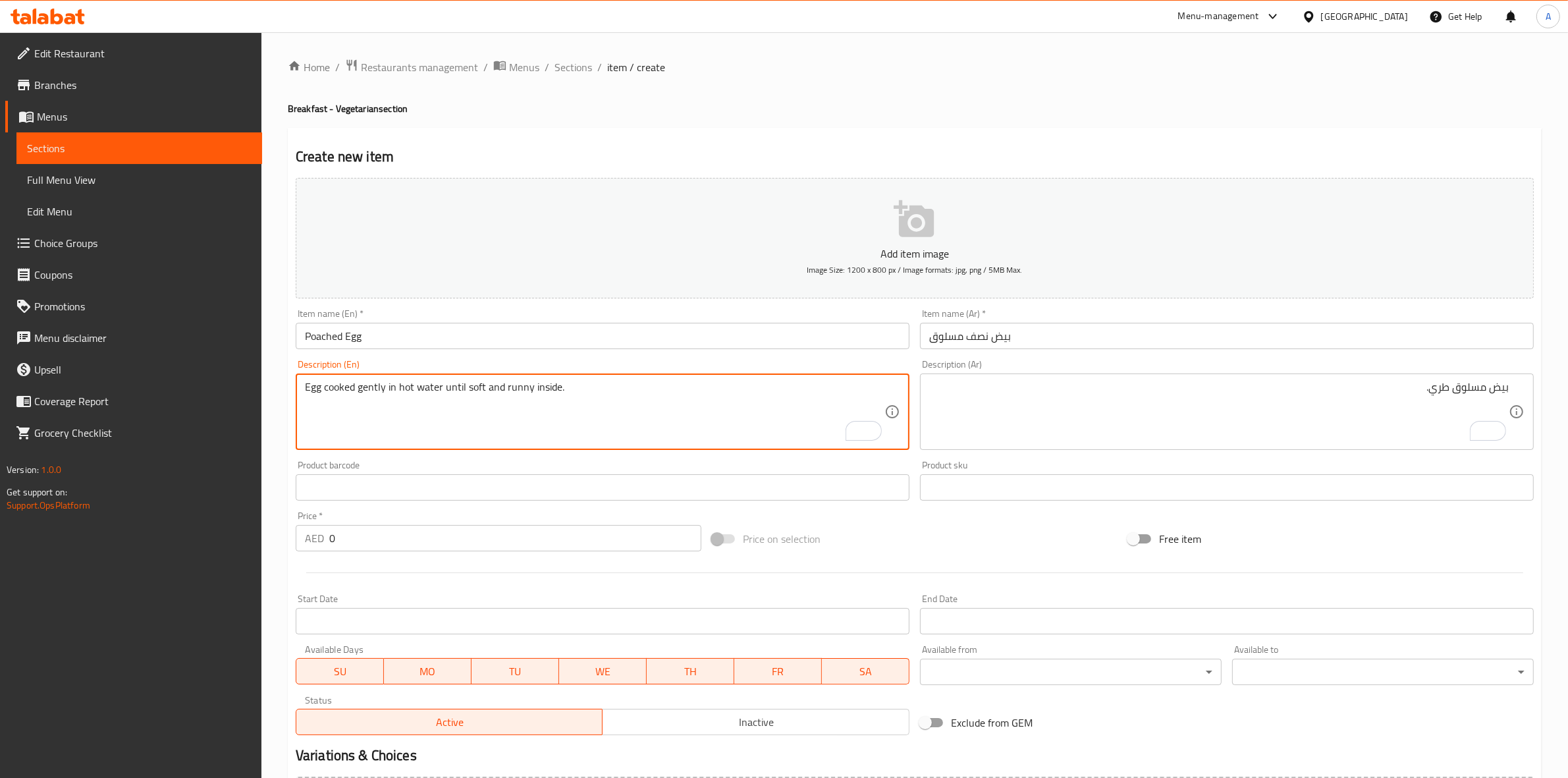
click at [640, 387] on textarea "Egg cooked gently in hot water until soft and runny inside." at bounding box center [595, 412] width 579 height 63
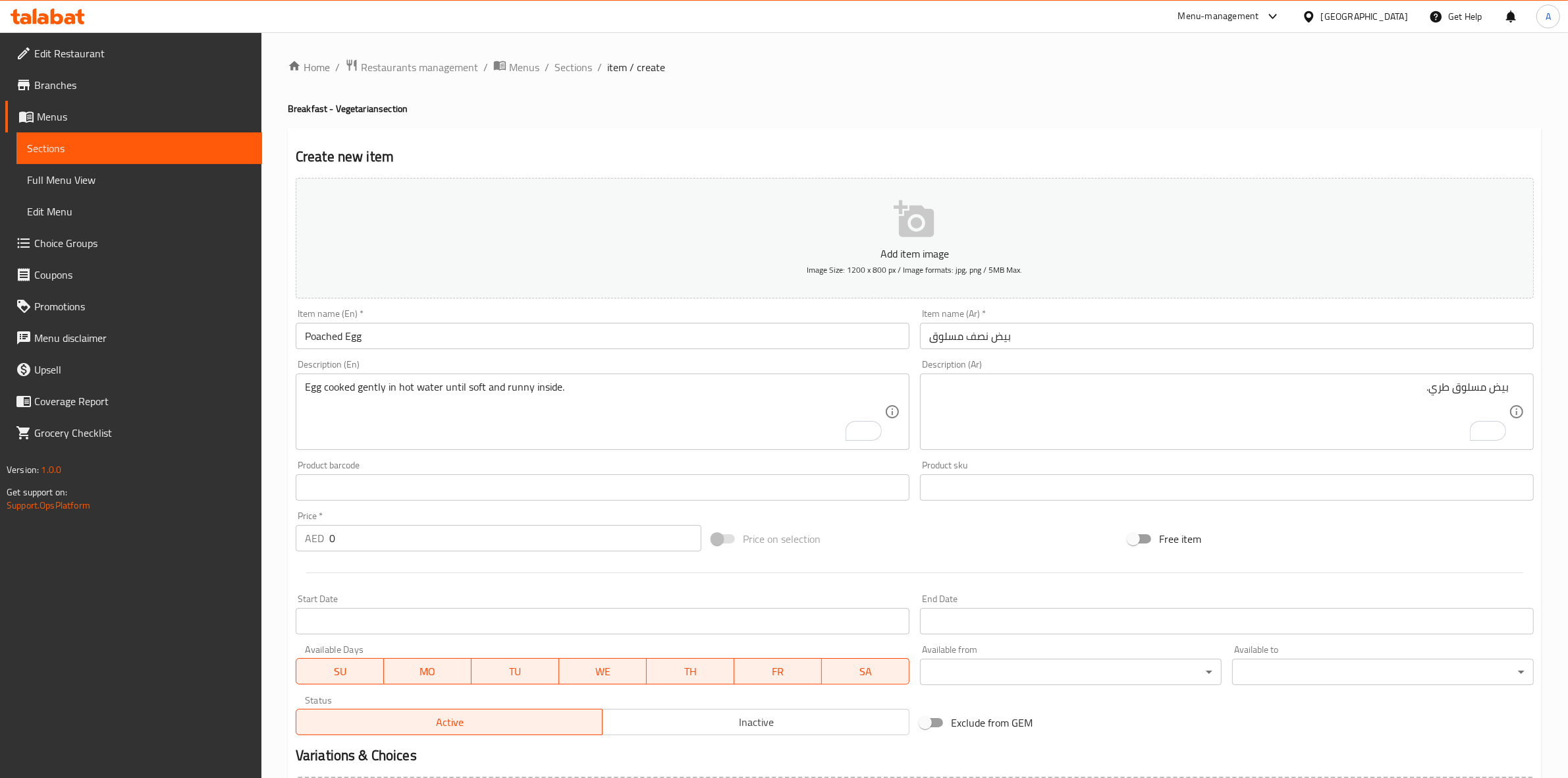
click at [1342, 405] on textarea "بيض مسلوق طري." at bounding box center [1219, 412] width 579 height 63
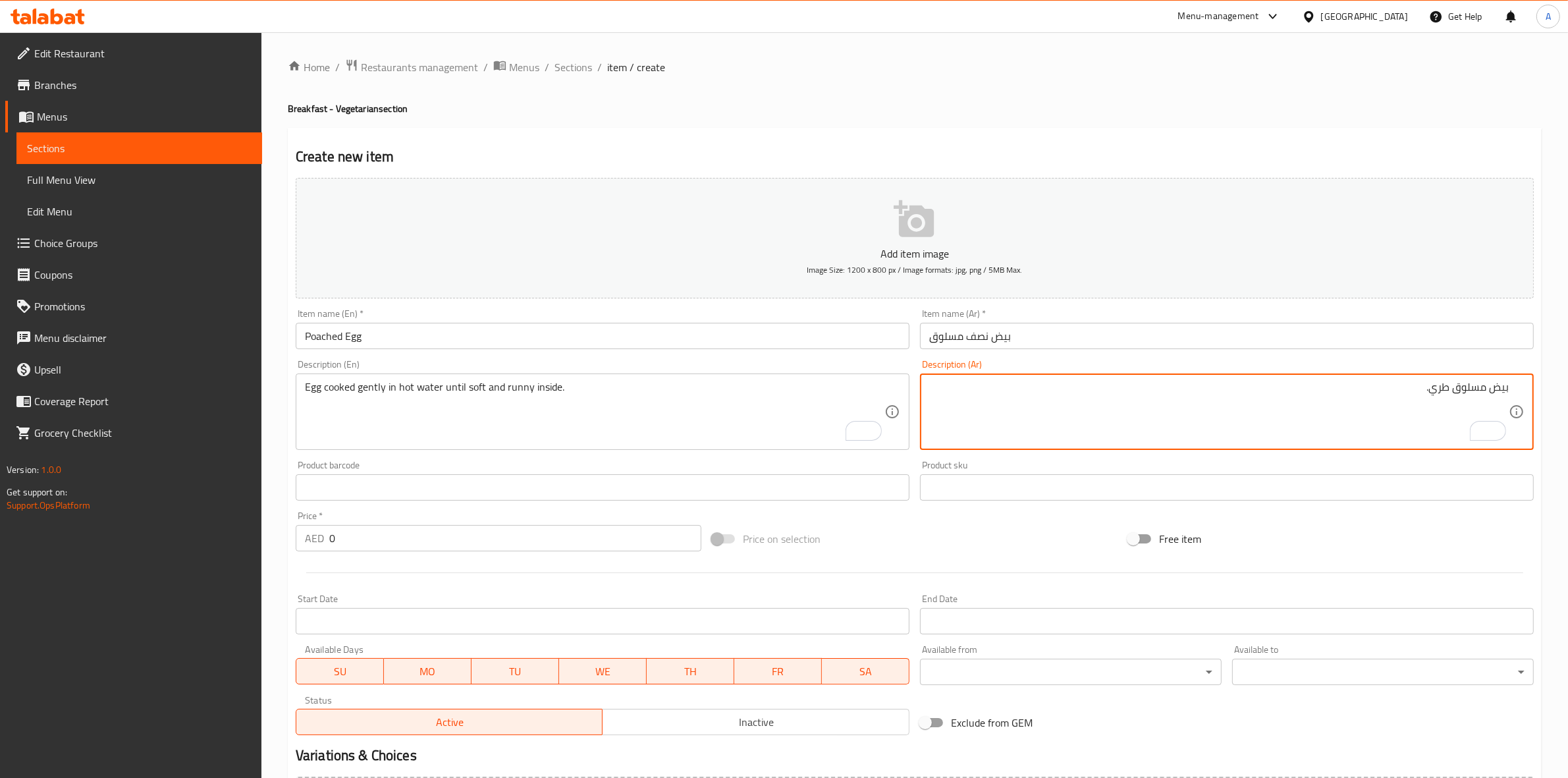
click at [1342, 405] on textarea "بيض مسلوق طري." at bounding box center [1219, 412] width 579 height 63
click at [1373, 392] on textarea "بيض مسلوق طري." at bounding box center [1219, 412] width 579 height 63
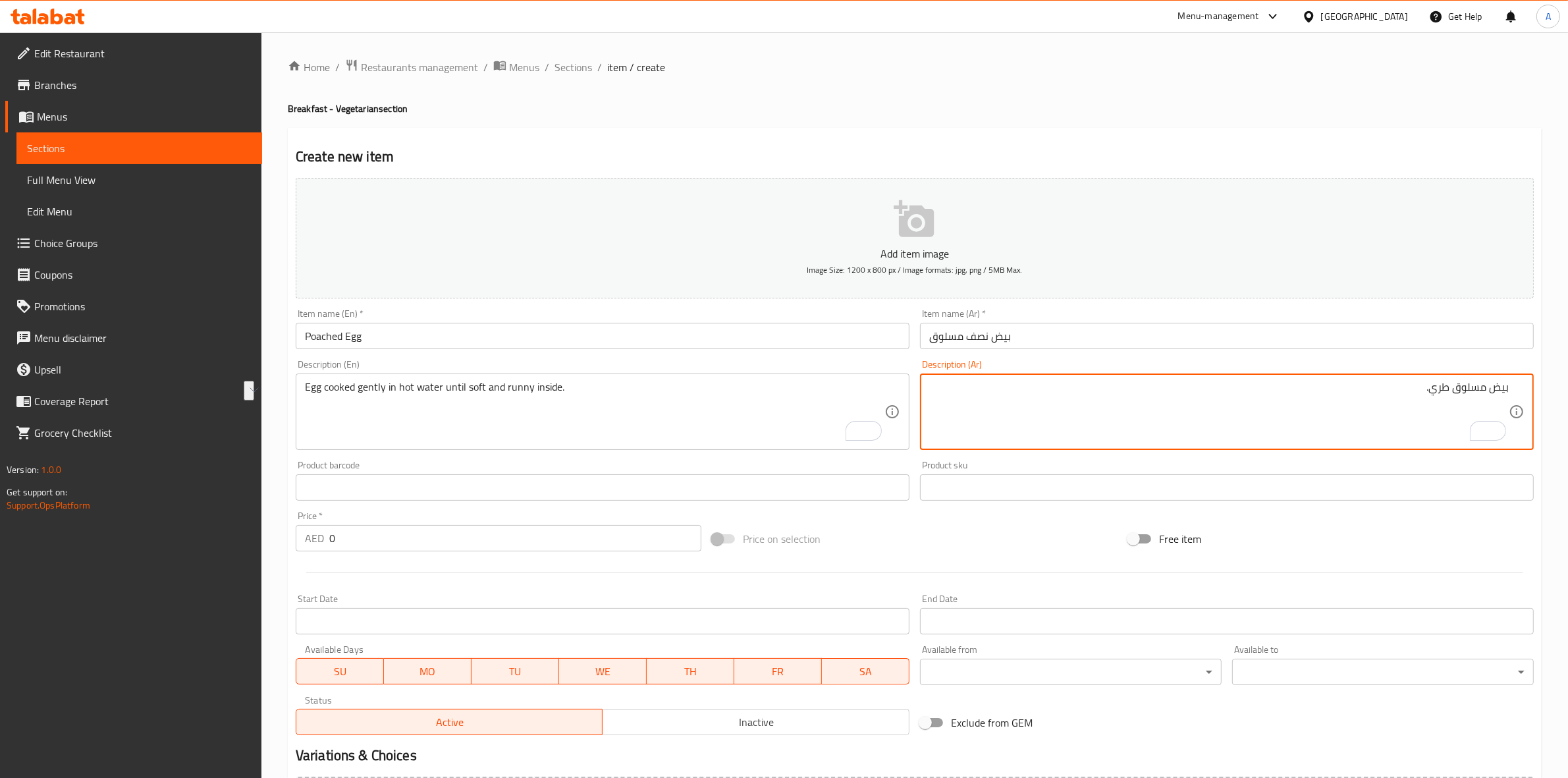
paste textarea "ة مطبوخة على نار هادئة في ماء ساخن حتى تصبح طرية وسائلة من الداخل."
type textarea "بيضة مطبوخة على نار هادئة في ماء ساخن حتى تصبح طرية وسائلة من الداخل."
click at [1074, 330] on input "بيض نصف مسلوق" at bounding box center [1226, 336] width 614 height 26
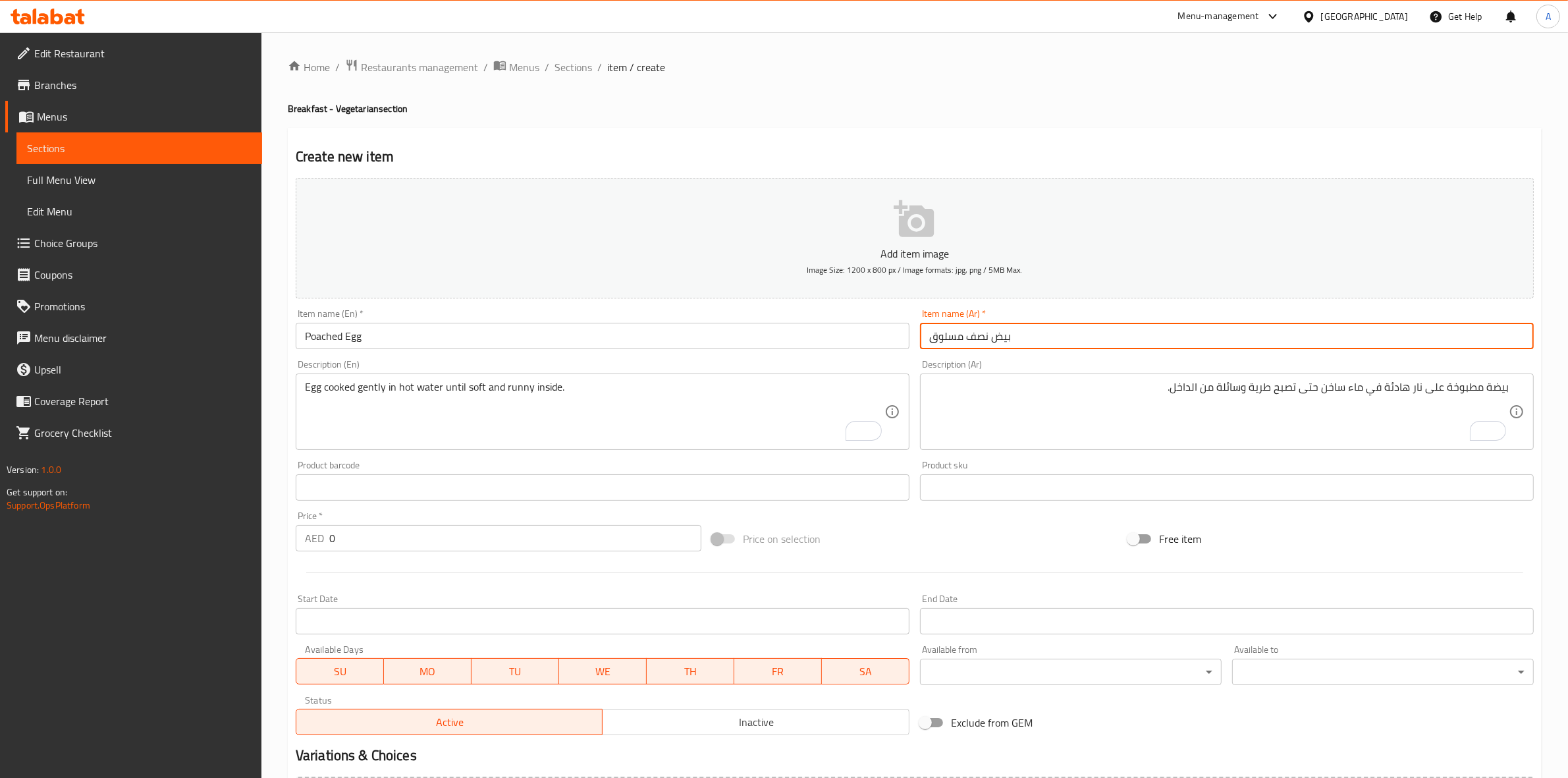
click at [1058, 338] on input "بيض نصف مسلوق" at bounding box center [1226, 336] width 614 height 26
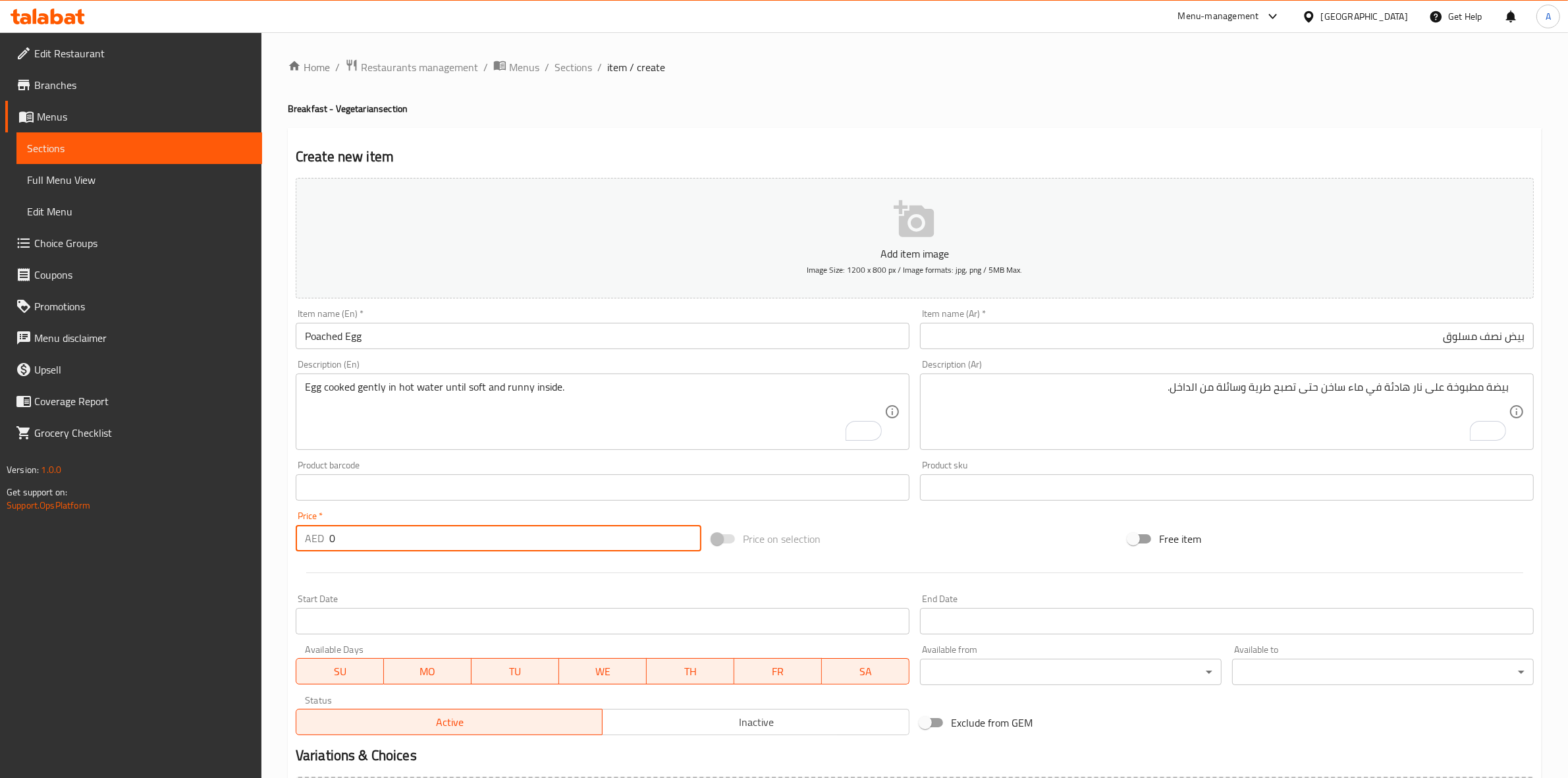
click at [373, 538] on input "0" at bounding box center [515, 538] width 372 height 26
type input "7"
click at [371, 340] on input "Poached Egg" at bounding box center [602, 336] width 614 height 26
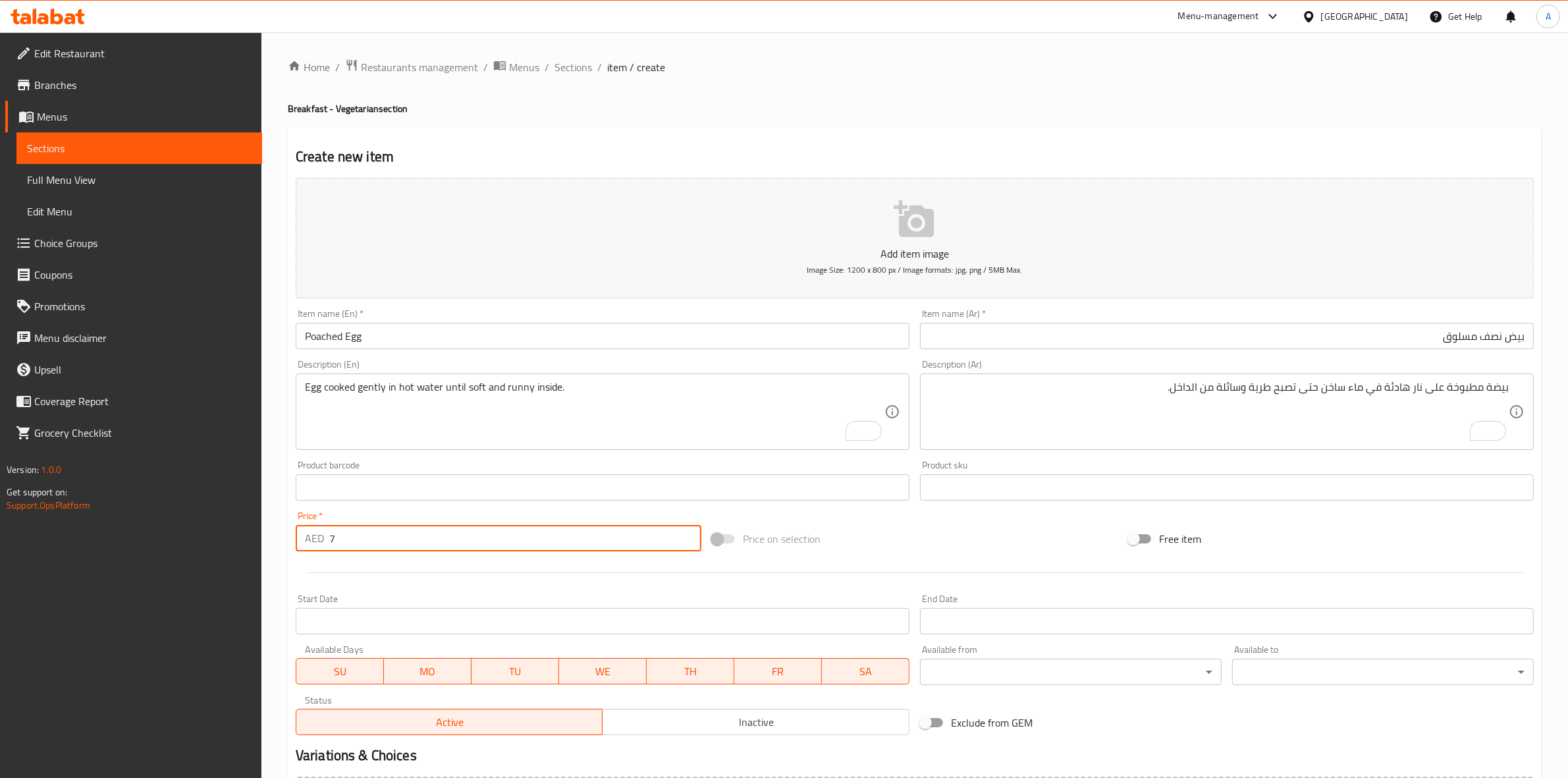
click at [371, 340] on input "Poached Egg" at bounding box center [602, 336] width 614 height 26
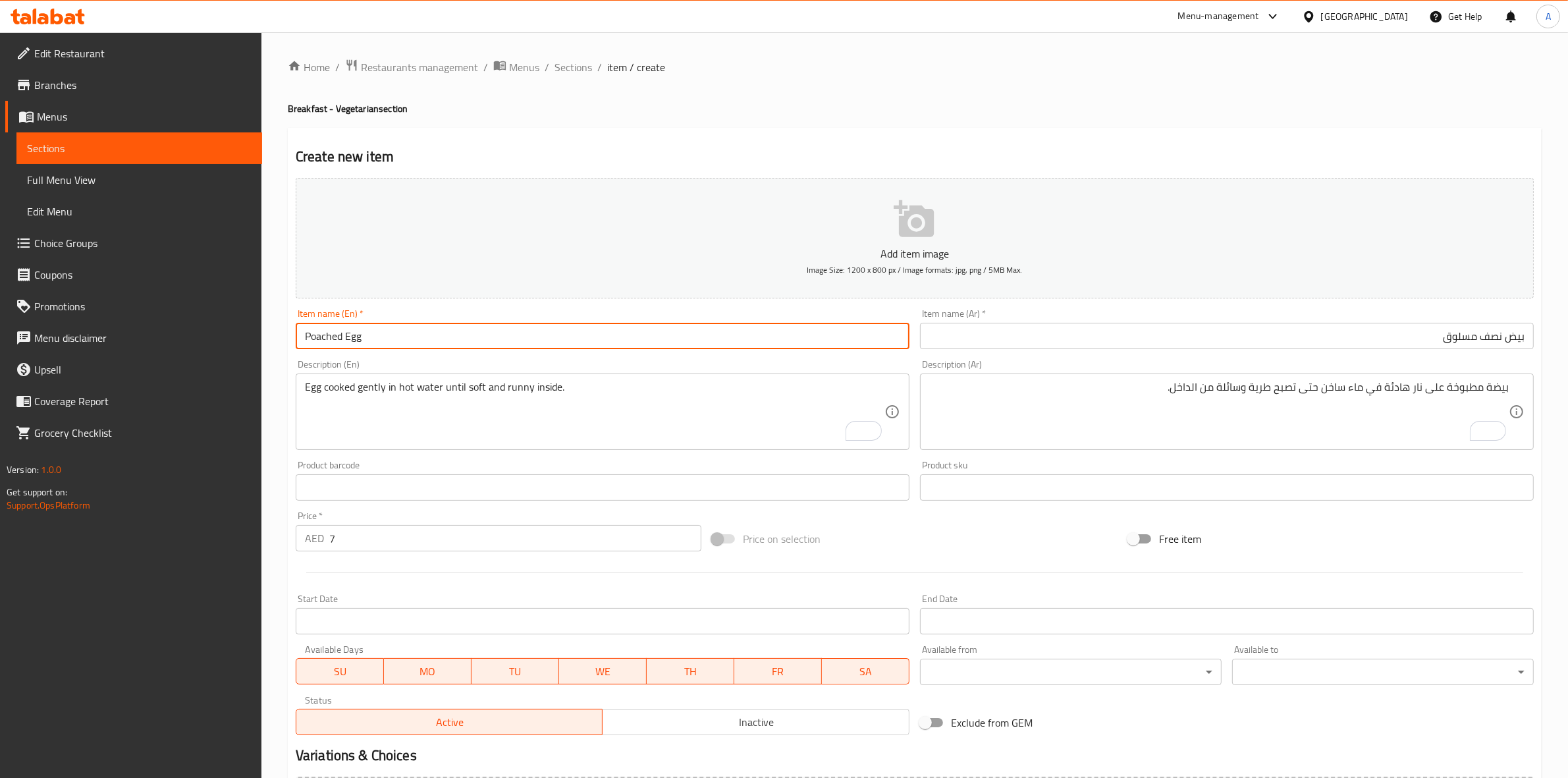
click at [397, 333] on input "Poached Egg" at bounding box center [602, 336] width 614 height 26
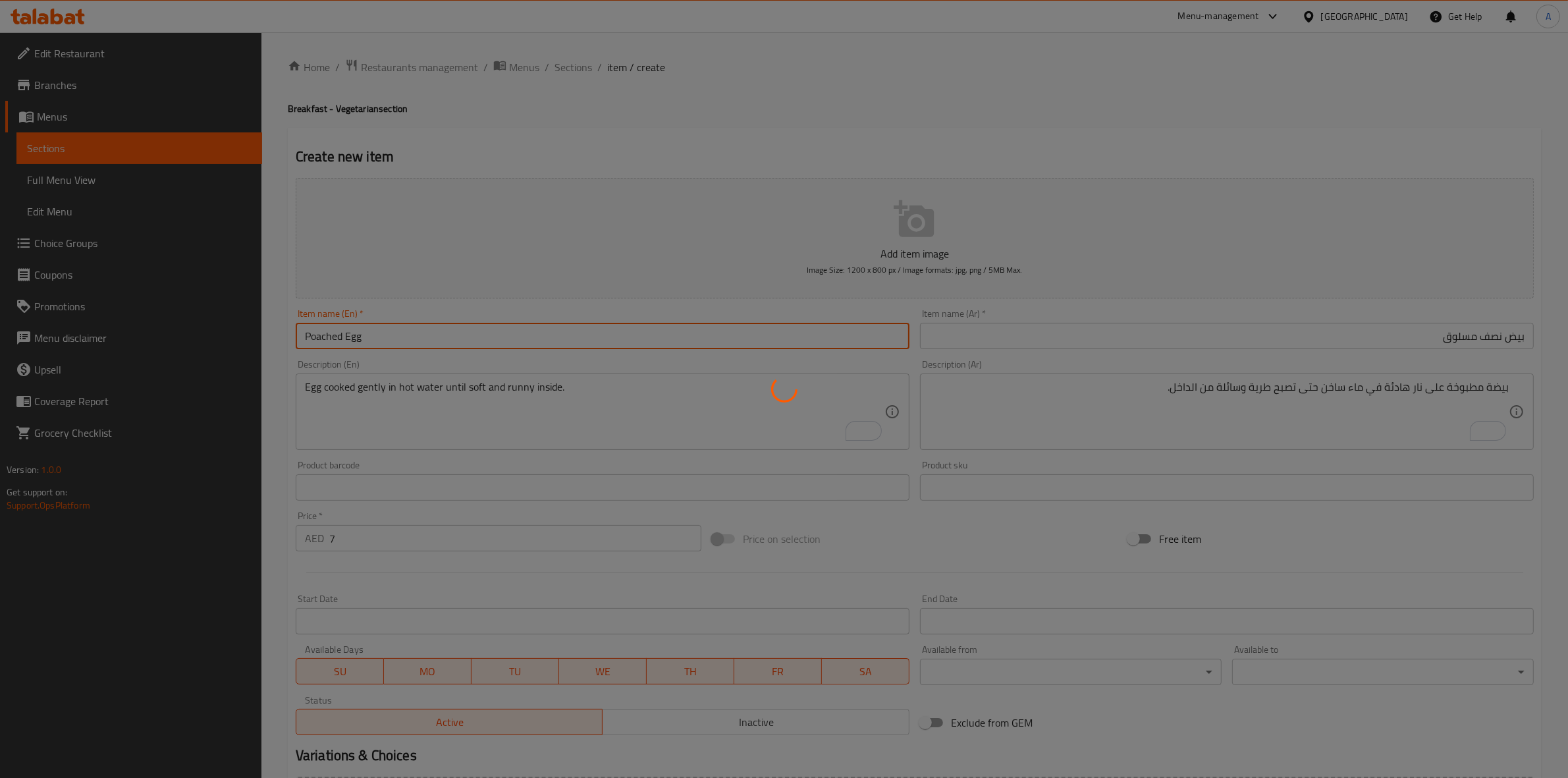
type input "0"
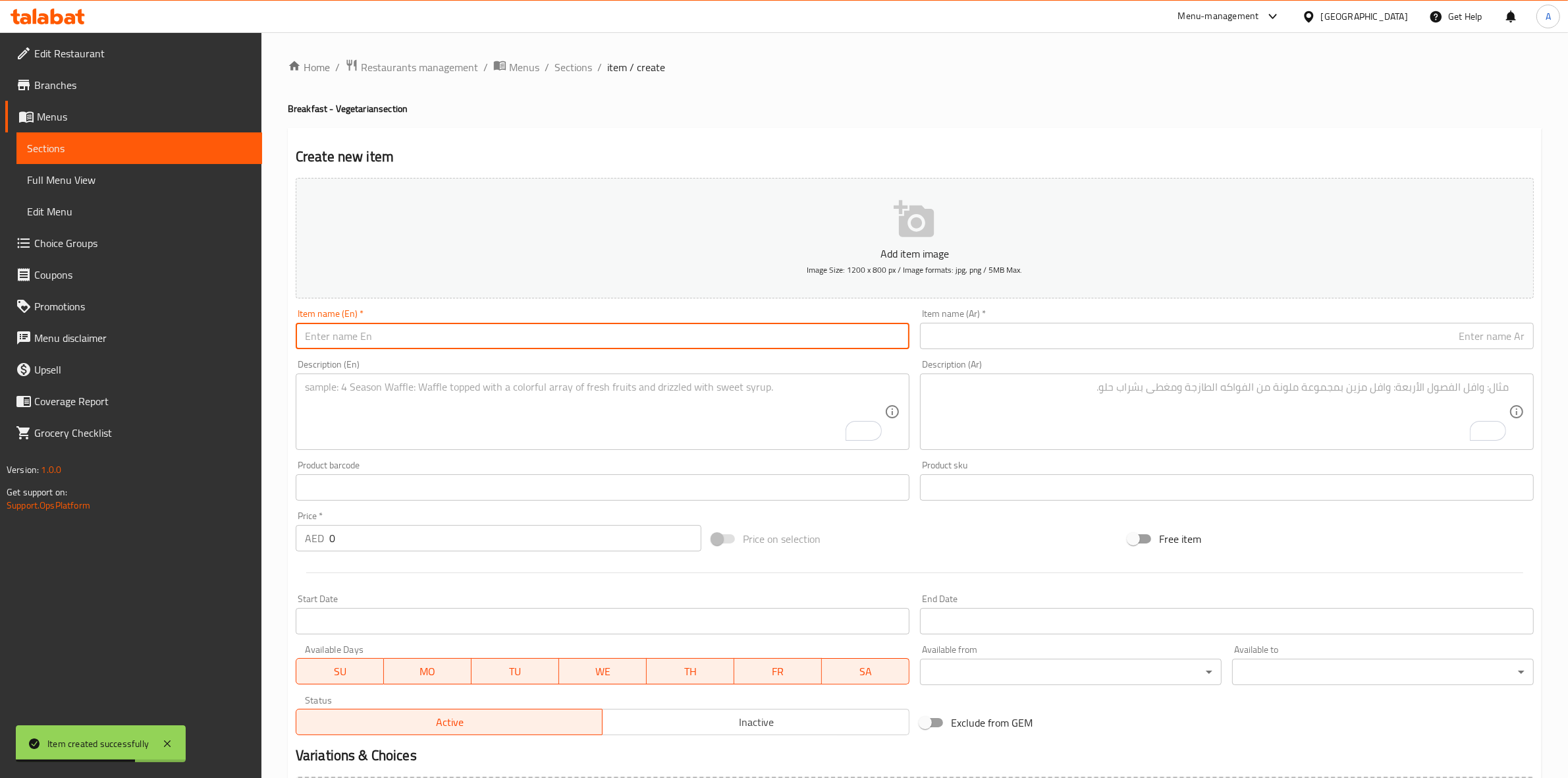
click at [533, 338] on input "text" at bounding box center [602, 336] width 614 height 26
type input "Extra Egg"
click at [1045, 336] on input "text" at bounding box center [1226, 336] width 614 height 26
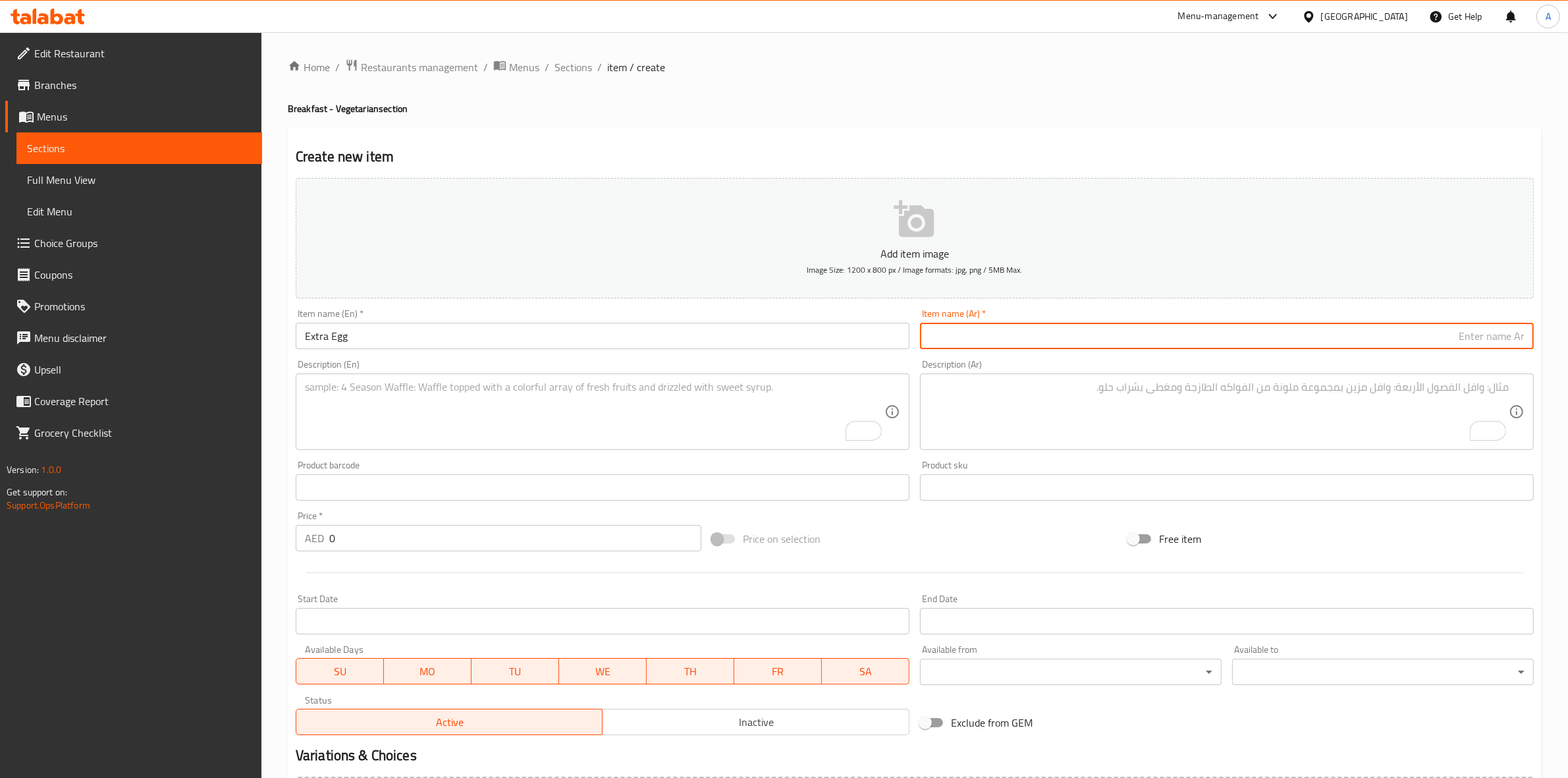
click at [1045, 336] on input "text" at bounding box center [1226, 336] width 614 height 26
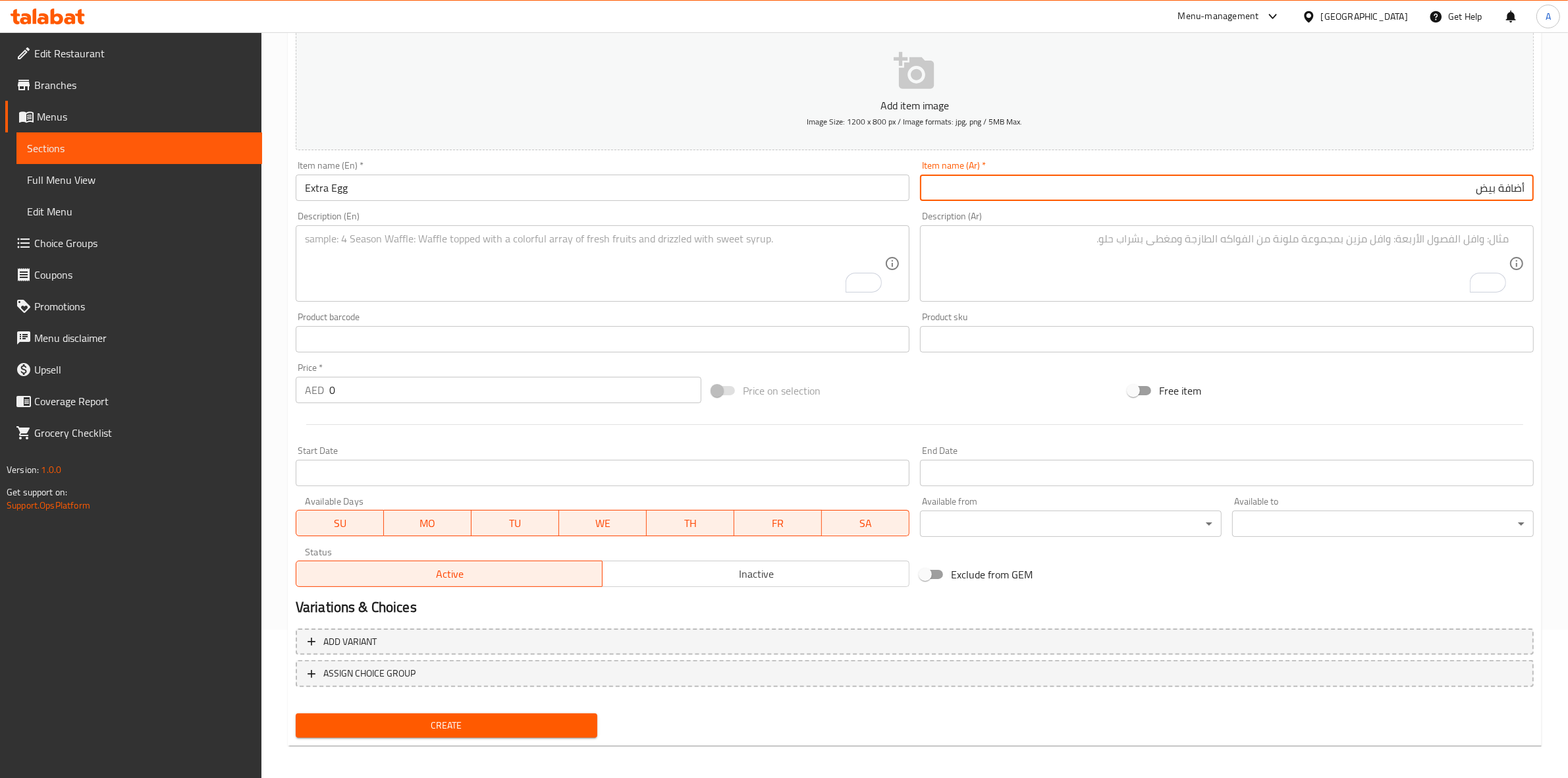
scroll to position [150, 0]
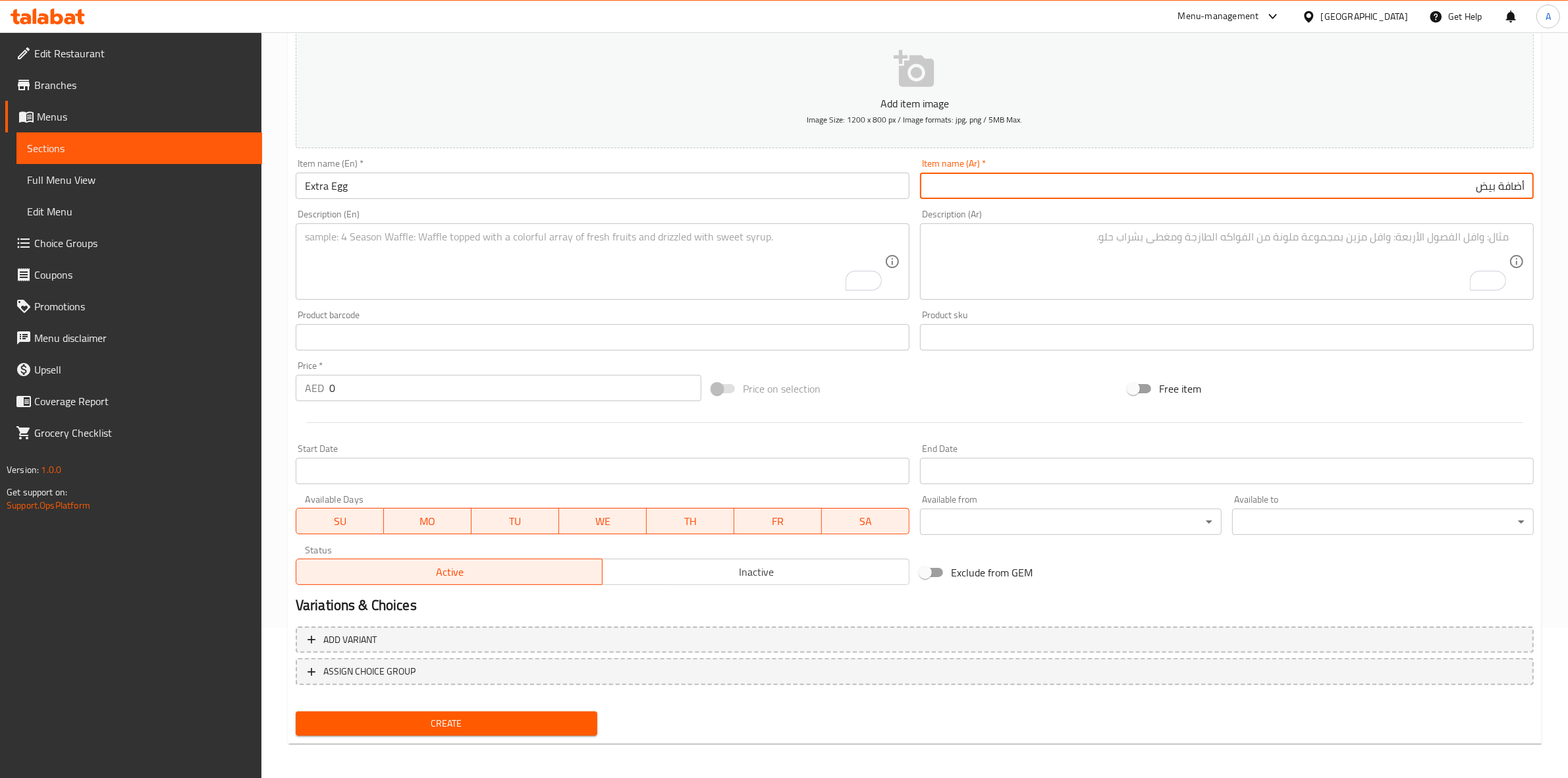
type input "أضافة بيض"
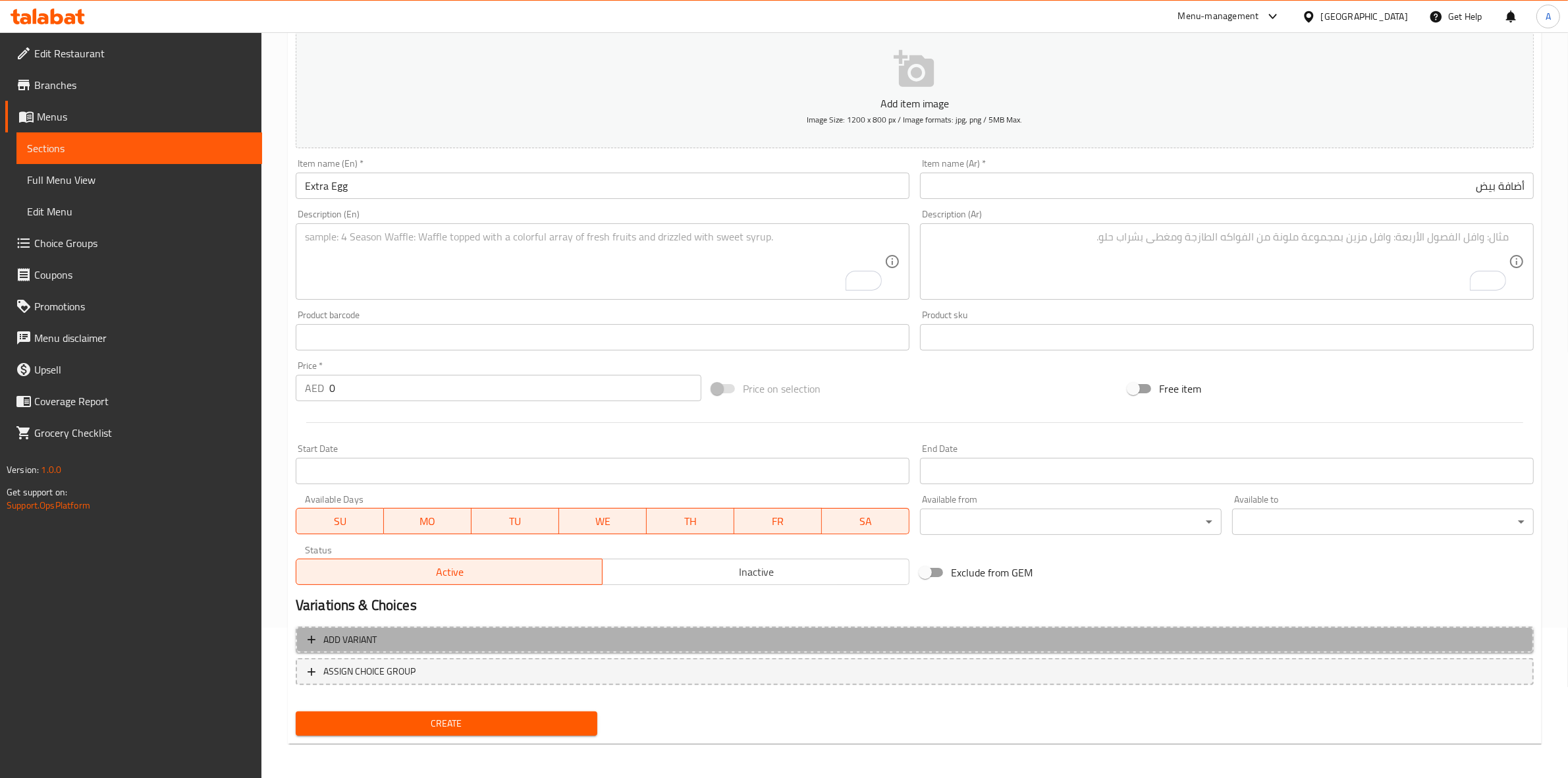
click at [308, 636] on icon "button" at bounding box center [311, 639] width 13 height 13
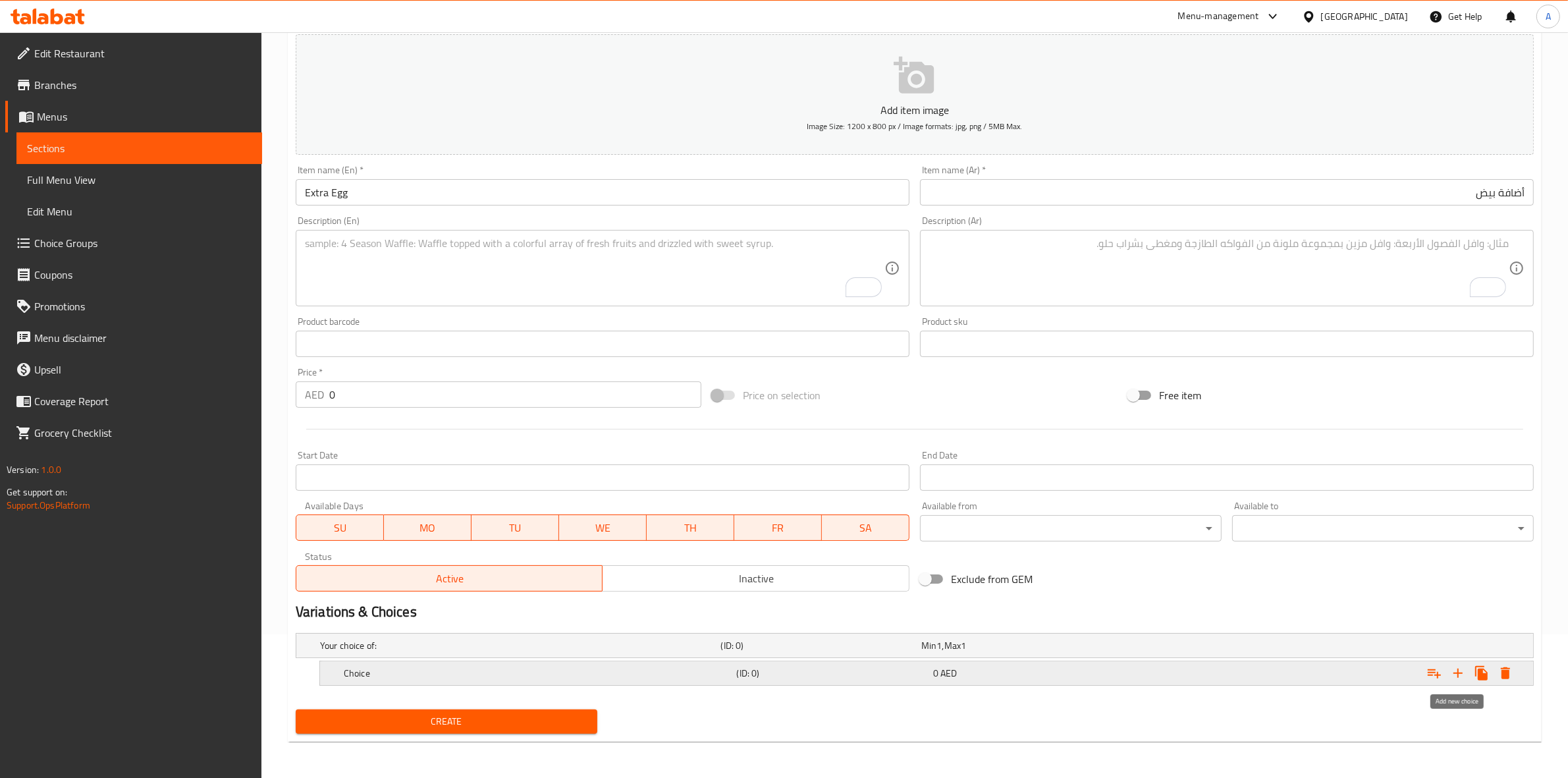
click at [1458, 671] on icon "Expand" at bounding box center [1458, 673] width 9 height 9
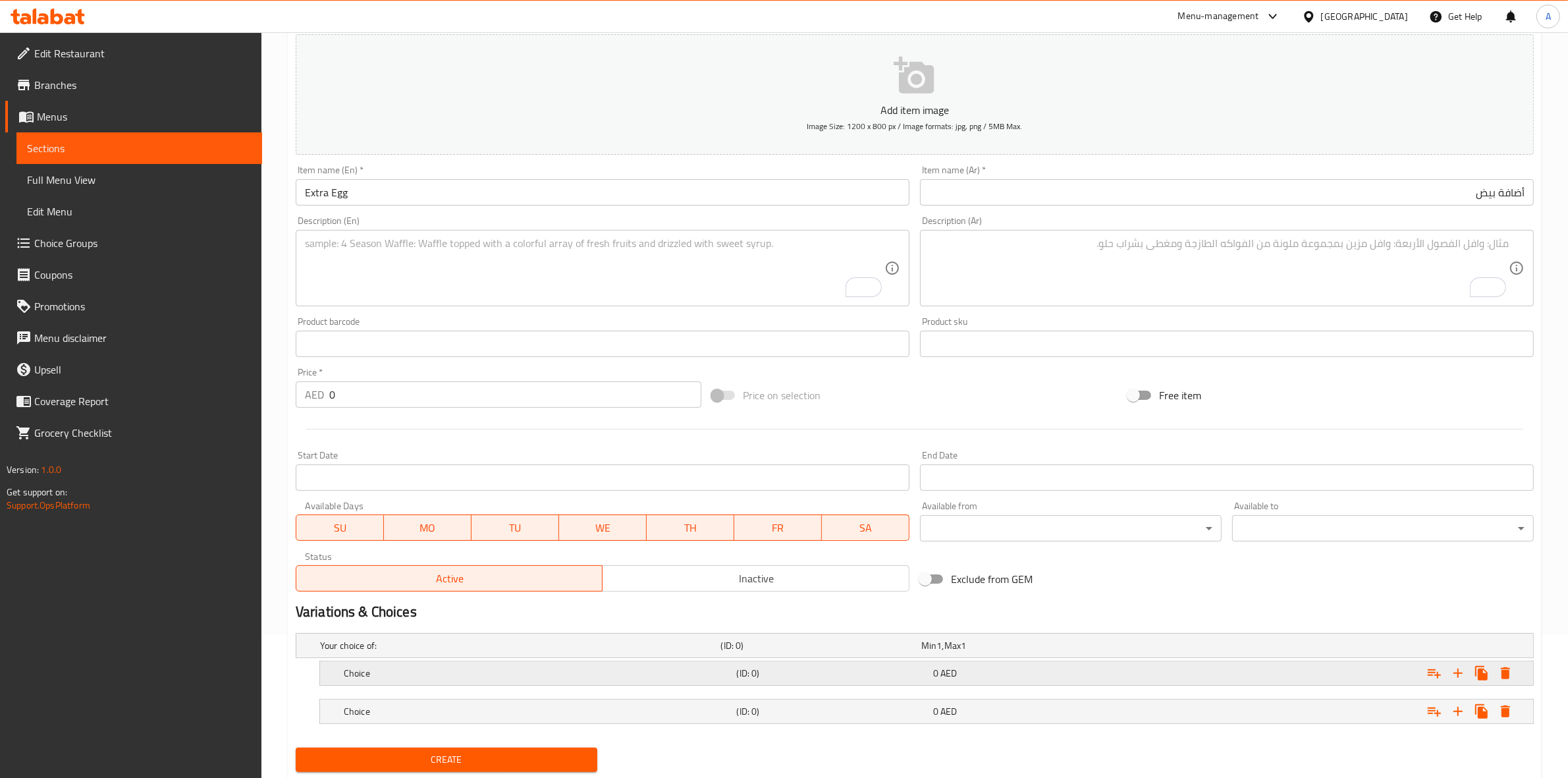
click at [489, 671] on h5 "Choice" at bounding box center [538, 673] width 388 height 13
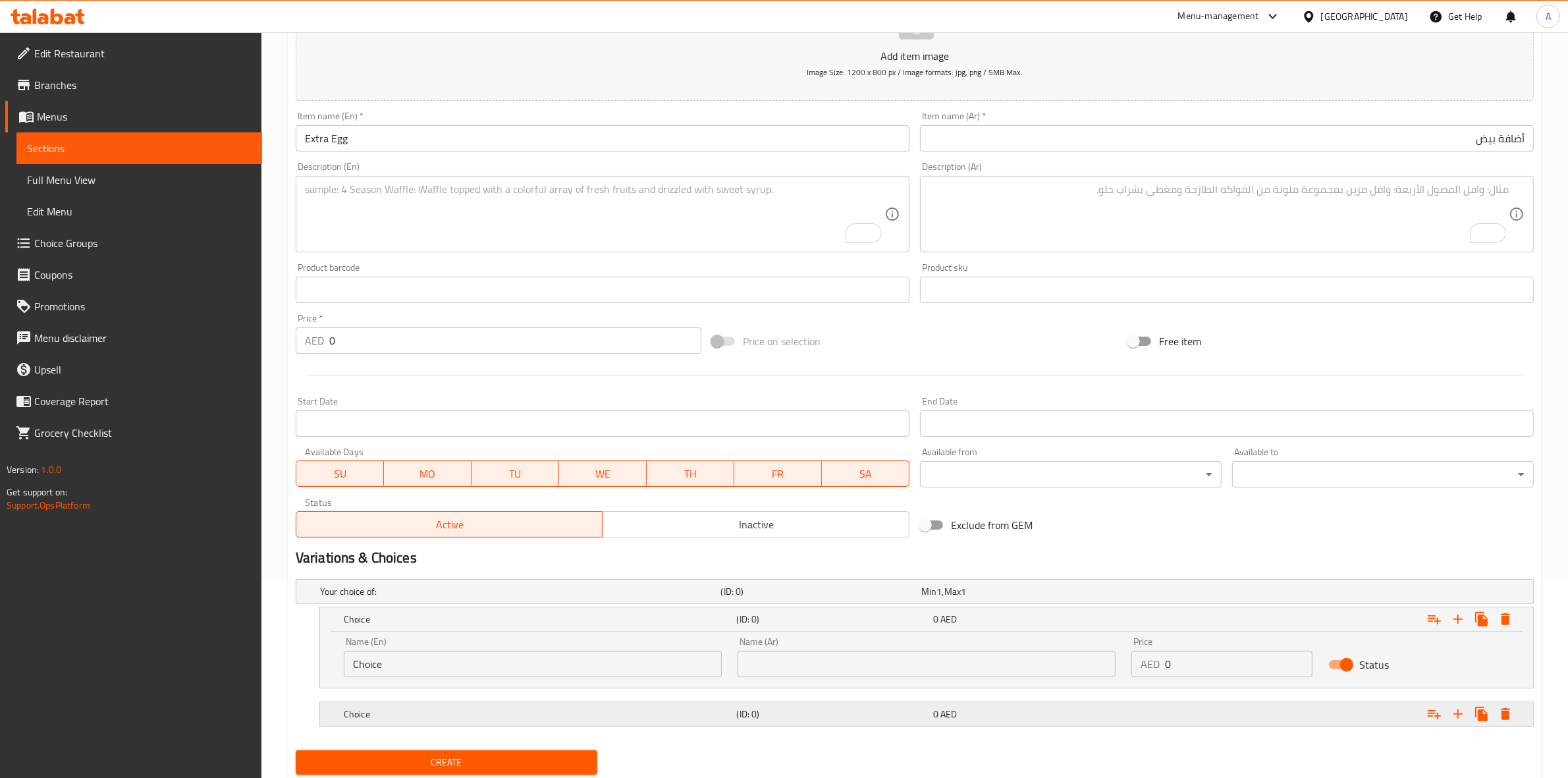
scroll to position [239, 0]
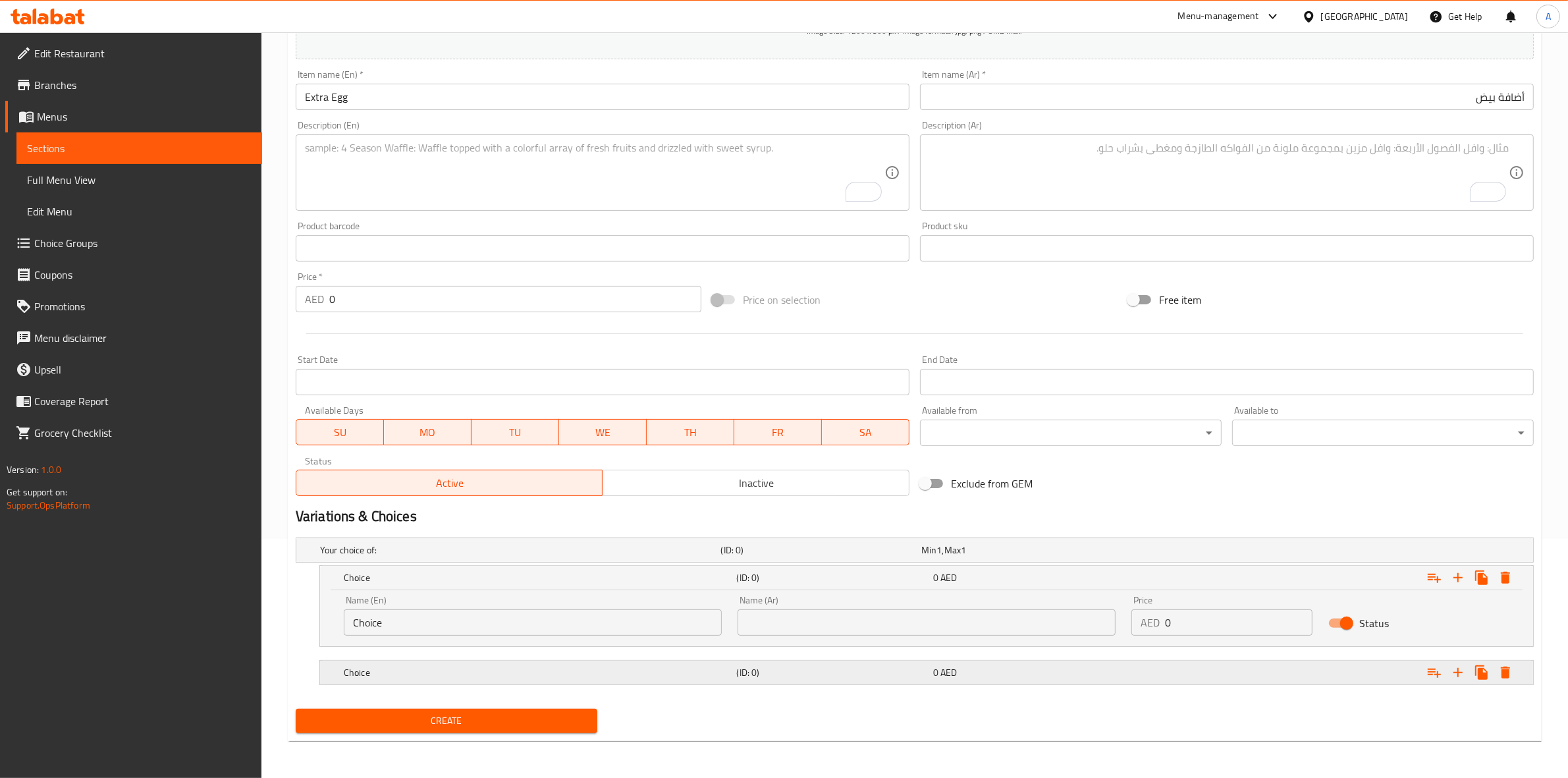
click at [482, 671] on h5 "Choice" at bounding box center [538, 672] width 388 height 13
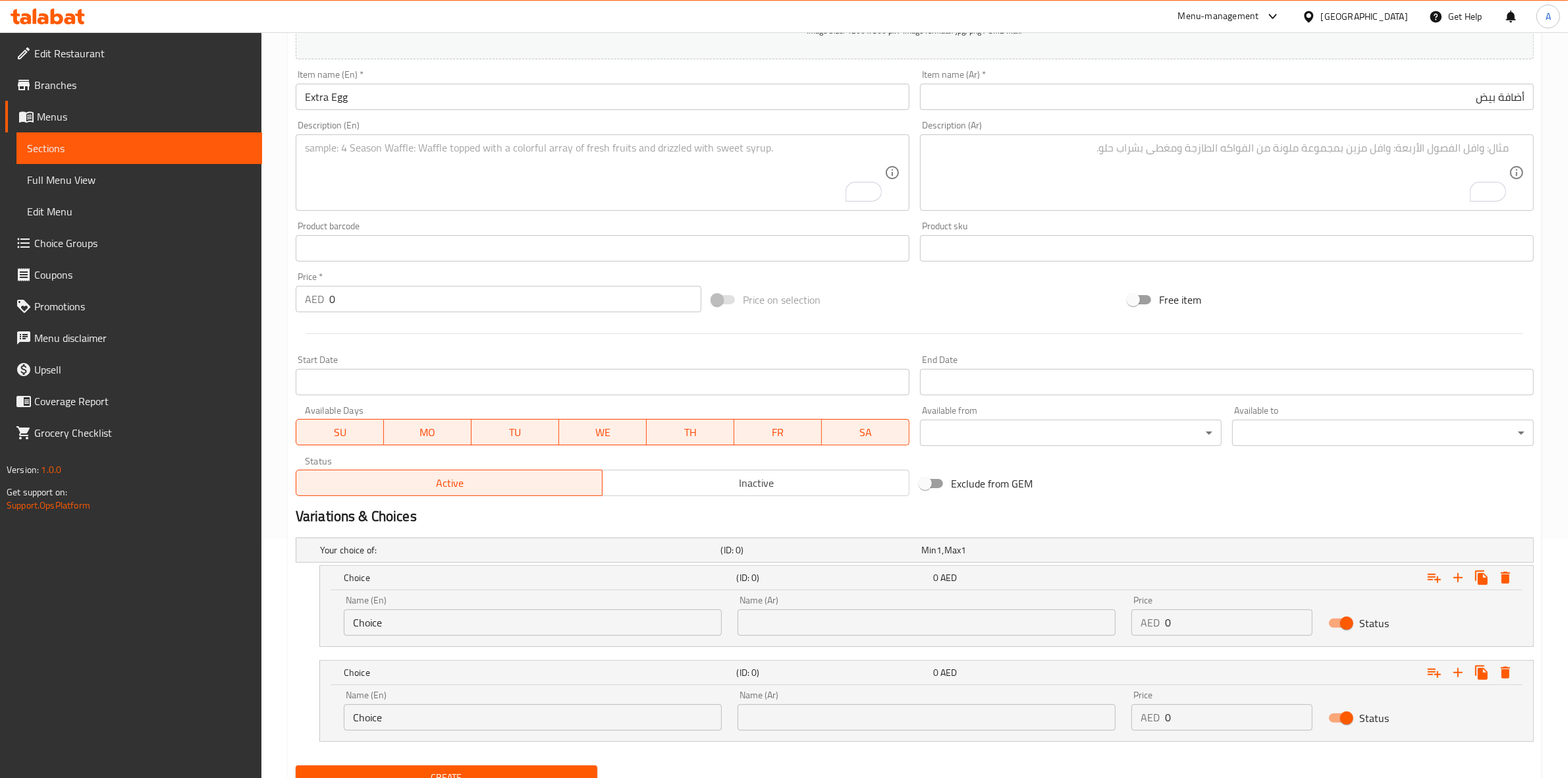
click at [433, 603] on div "Name (En) Choice Name (En)" at bounding box center [533, 616] width 378 height 40
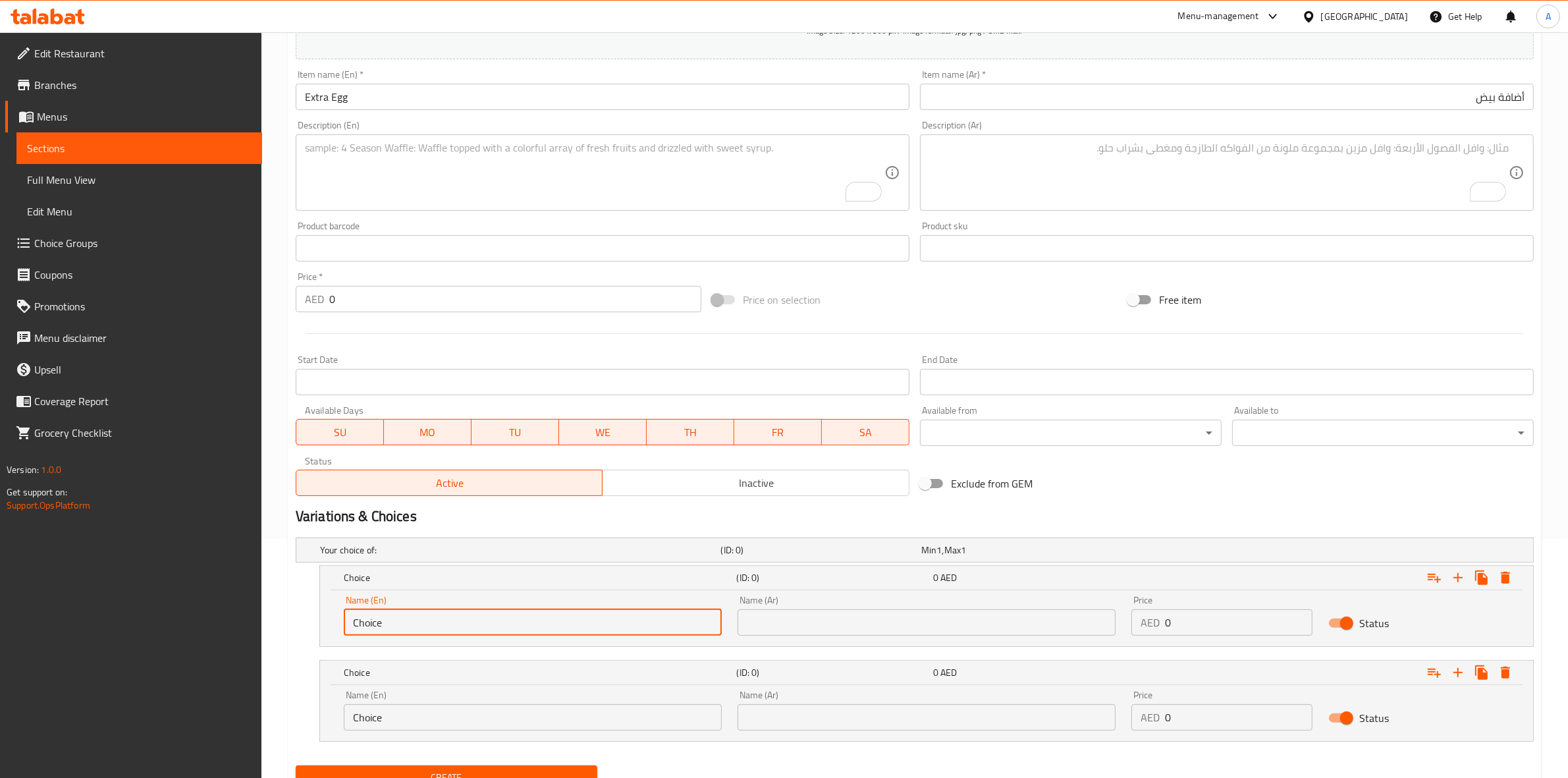
click at [433, 620] on input "Choice" at bounding box center [533, 622] width 378 height 26
type input "×"
type input "O"
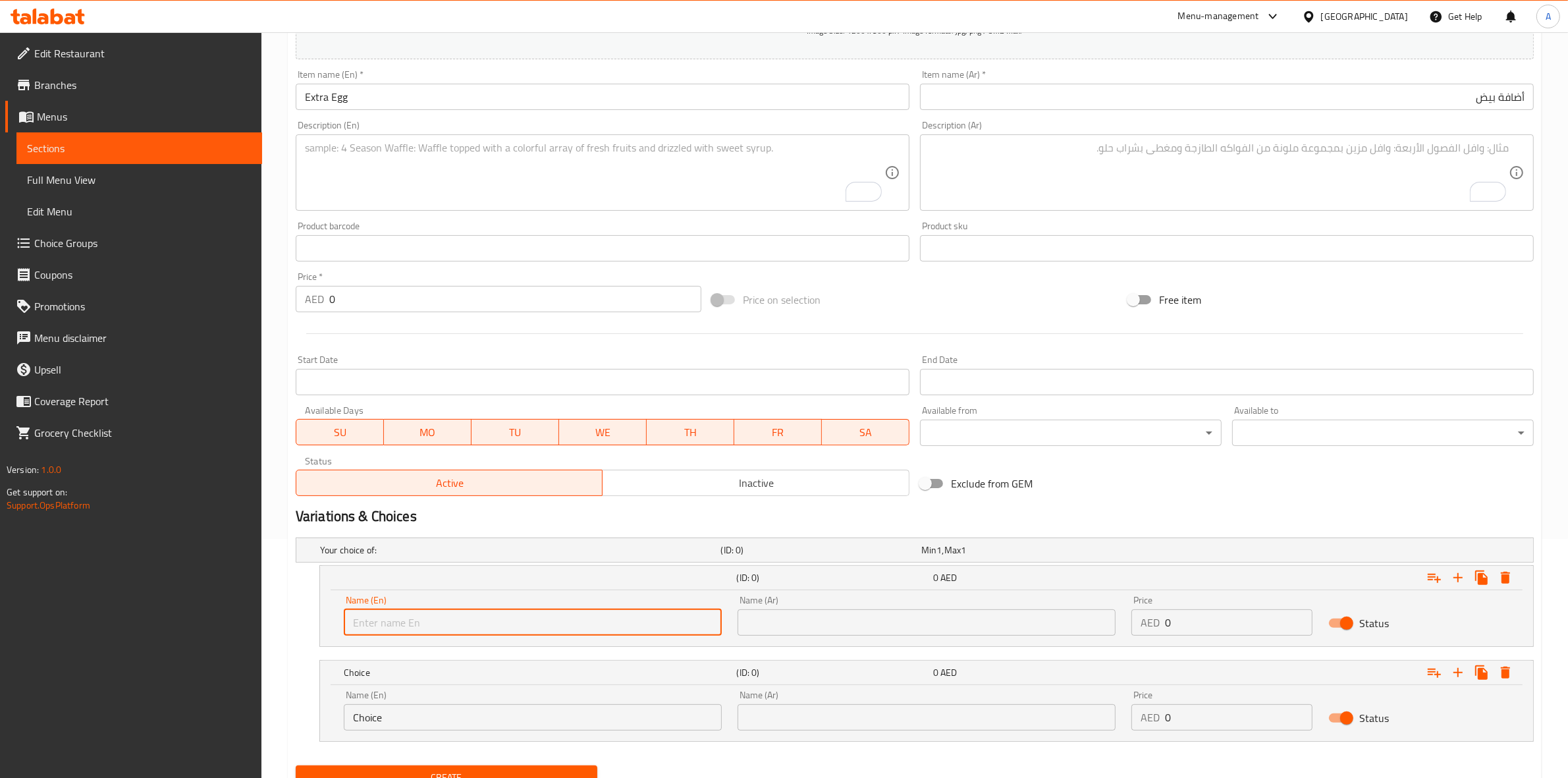
paste input "Omelette"
type input "Omelette Egg"
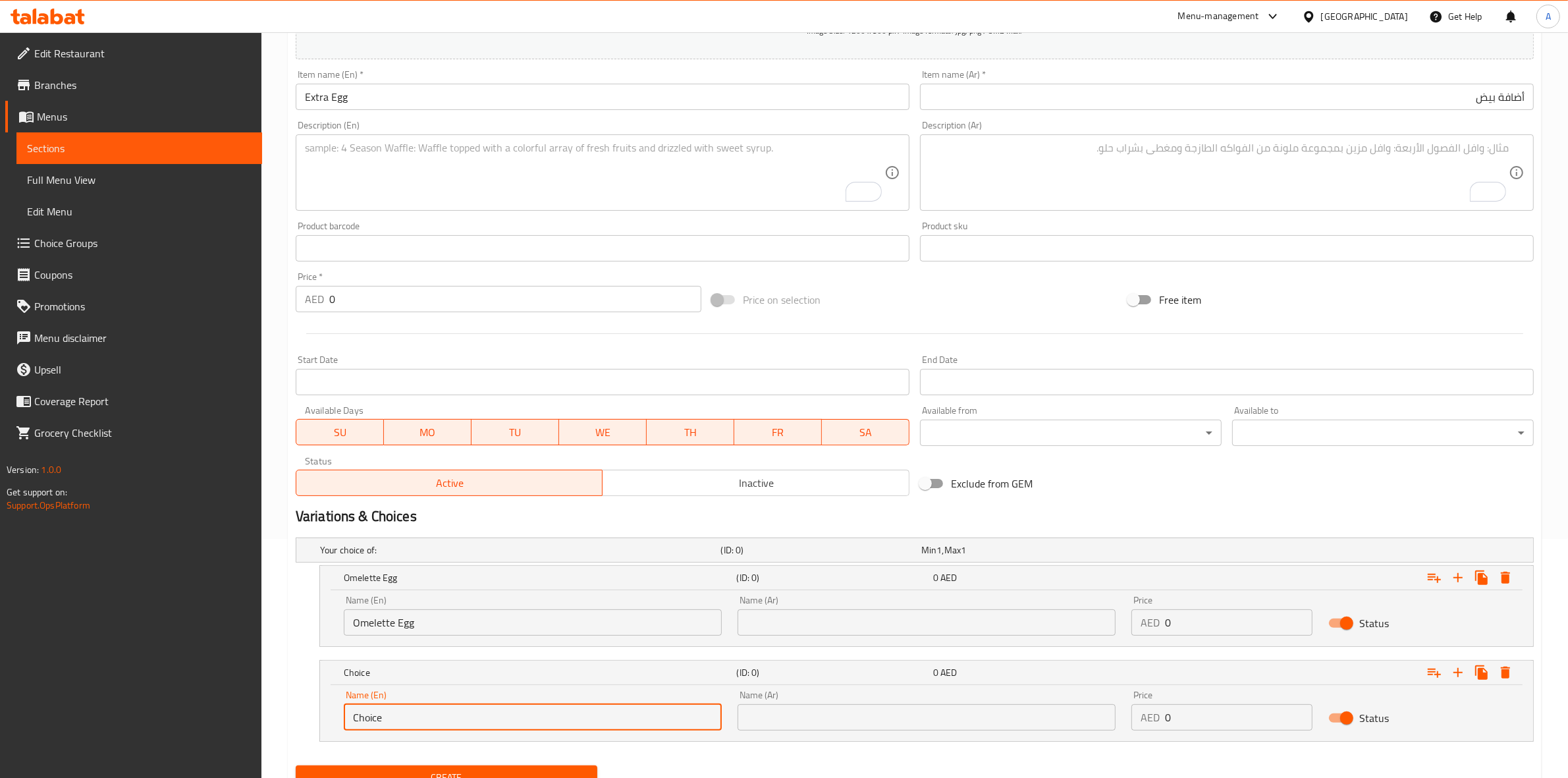
click at [416, 711] on input "Choice" at bounding box center [533, 717] width 378 height 26
click at [430, 616] on input "Omelette Egg" at bounding box center [533, 622] width 378 height 26
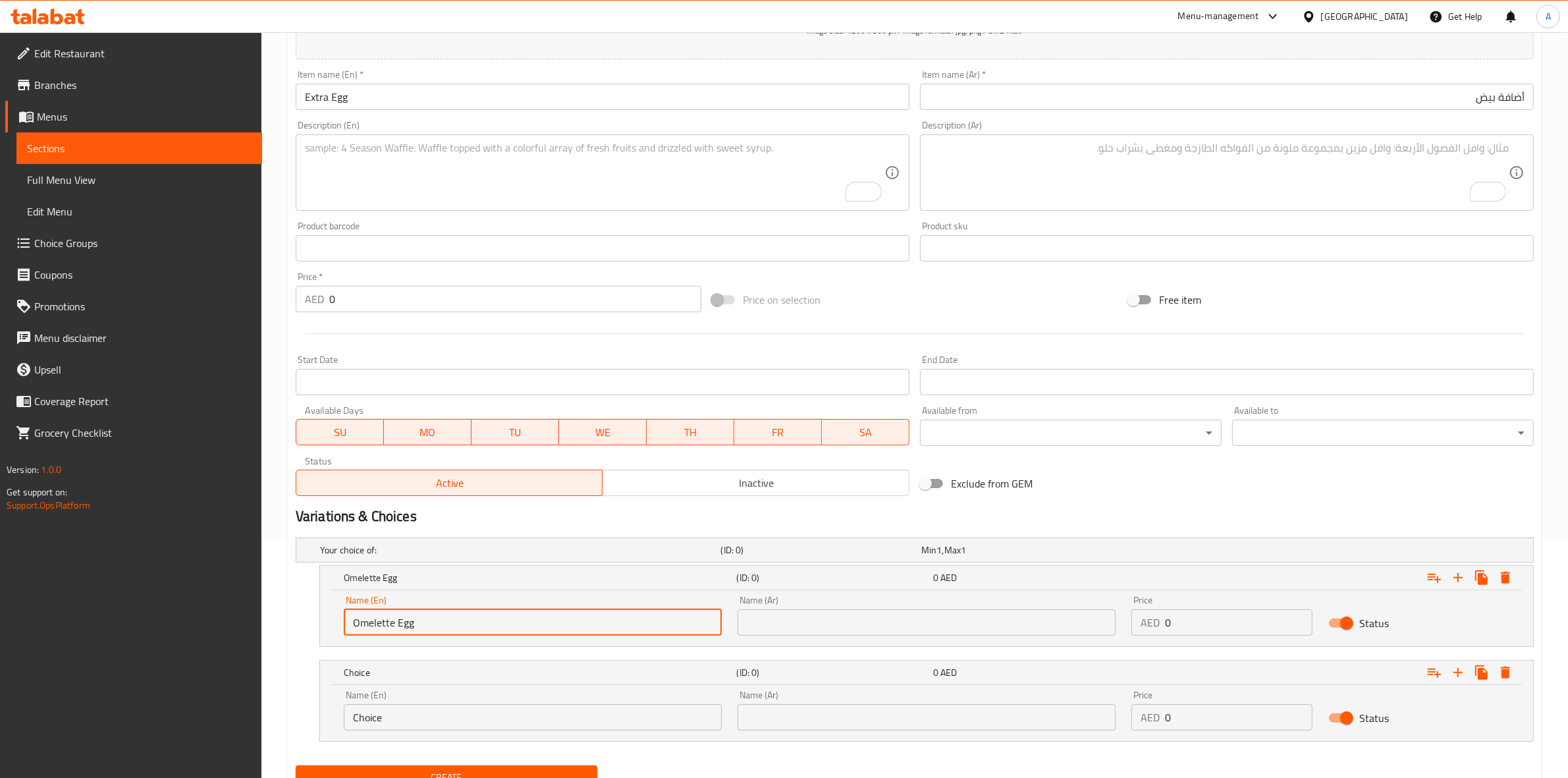
click at [430, 616] on input "Omelette Egg" at bounding box center [533, 622] width 378 height 26
click at [404, 714] on input "Choice" at bounding box center [533, 717] width 378 height 26
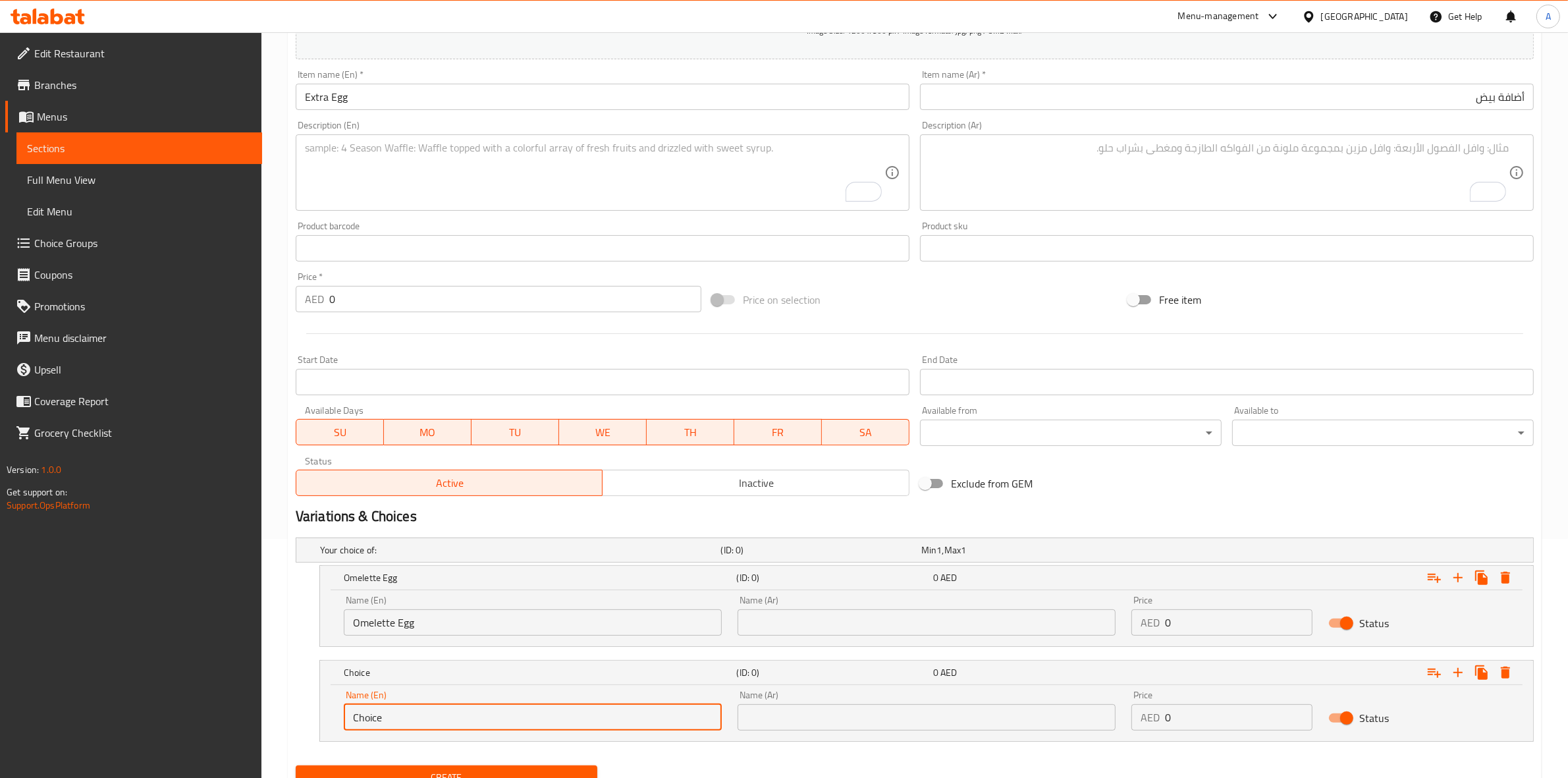
click at [404, 714] on input "Choice" at bounding box center [533, 717] width 378 height 26
paste input "Omelette Egg"
click at [396, 718] on input "Omelette Egg" at bounding box center [533, 717] width 378 height 26
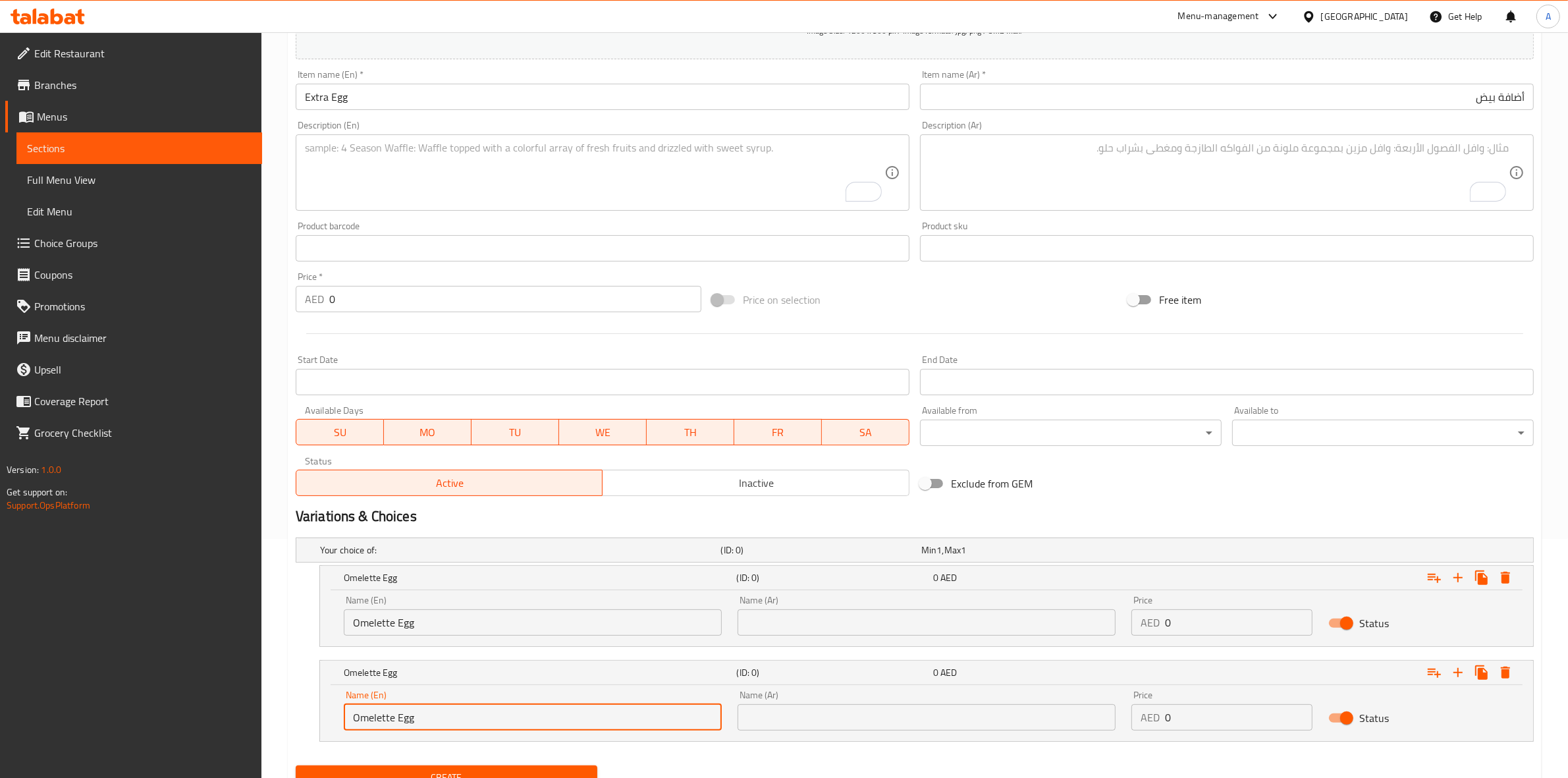
click at [389, 712] on input "Omelette Egg" at bounding box center [533, 717] width 378 height 26
click at [397, 718] on input "Omelette Egg" at bounding box center [533, 717] width 378 height 26
type input "Fried Egg"
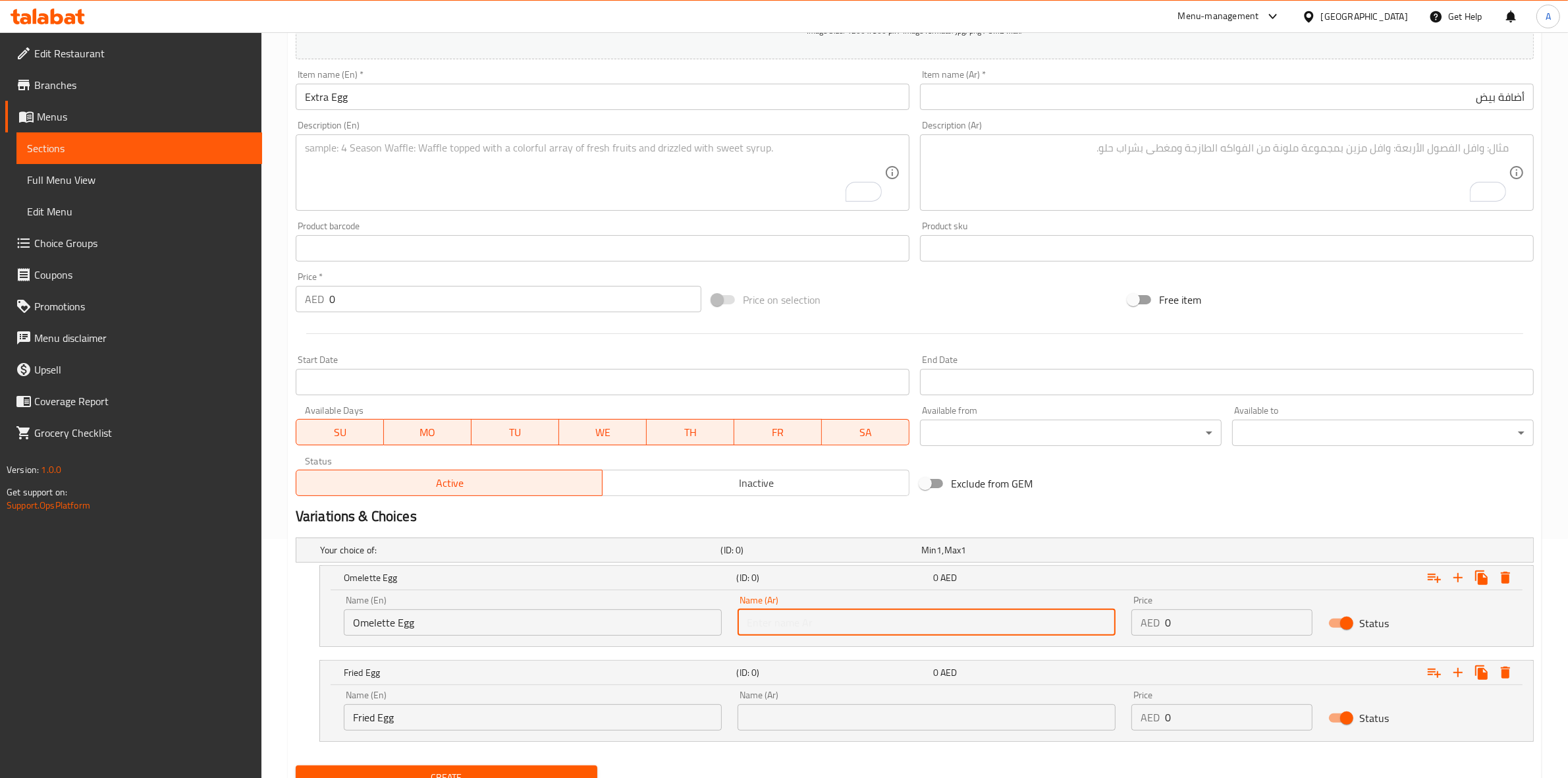
click at [831, 630] on input "text" at bounding box center [926, 622] width 378 height 26
type input "بيض أومليت"
click at [846, 718] on input "text" at bounding box center [926, 717] width 378 height 26
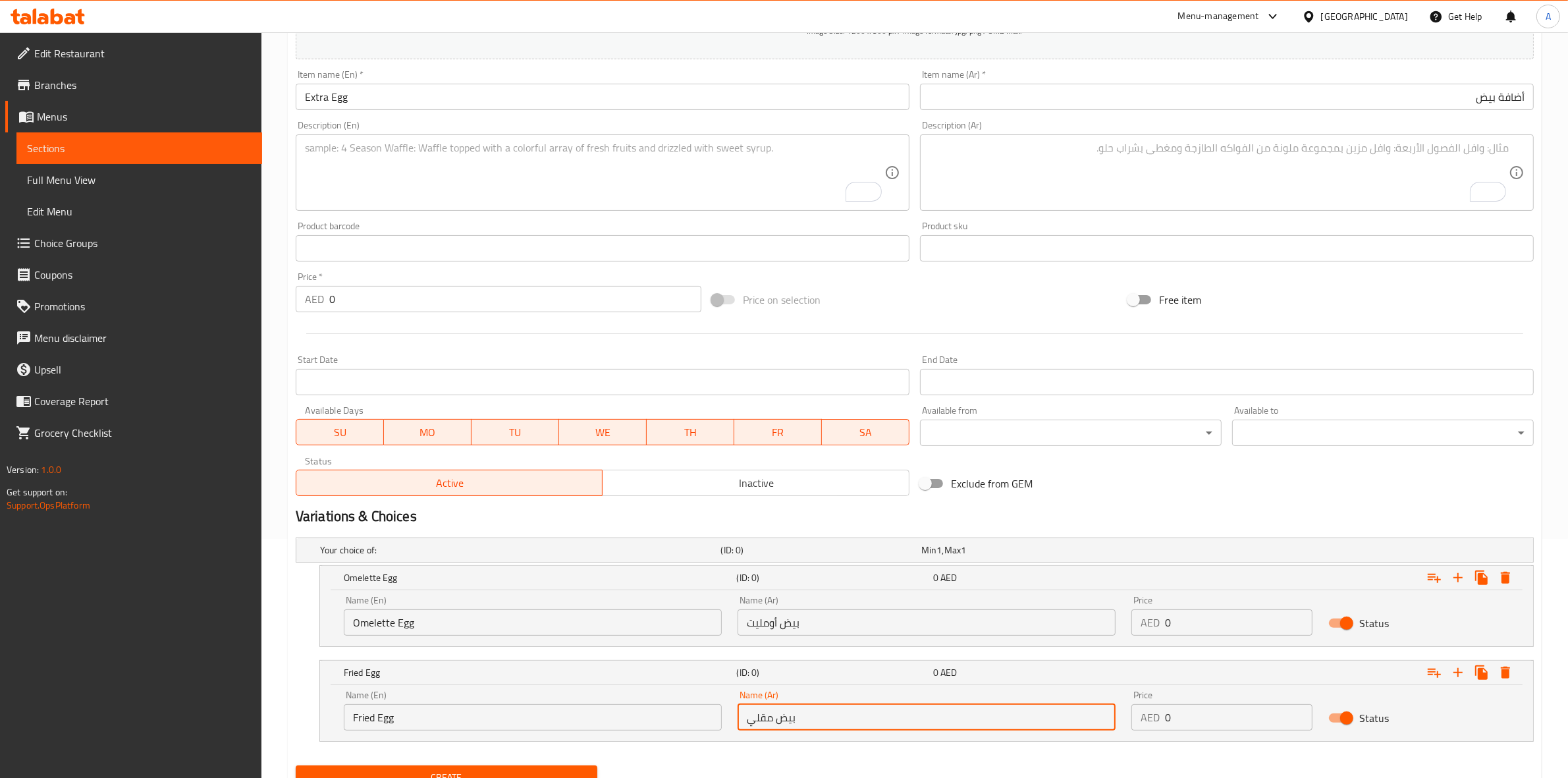
type input "بيض مقلي"
click at [1187, 620] on input "0" at bounding box center [1238, 622] width 147 height 26
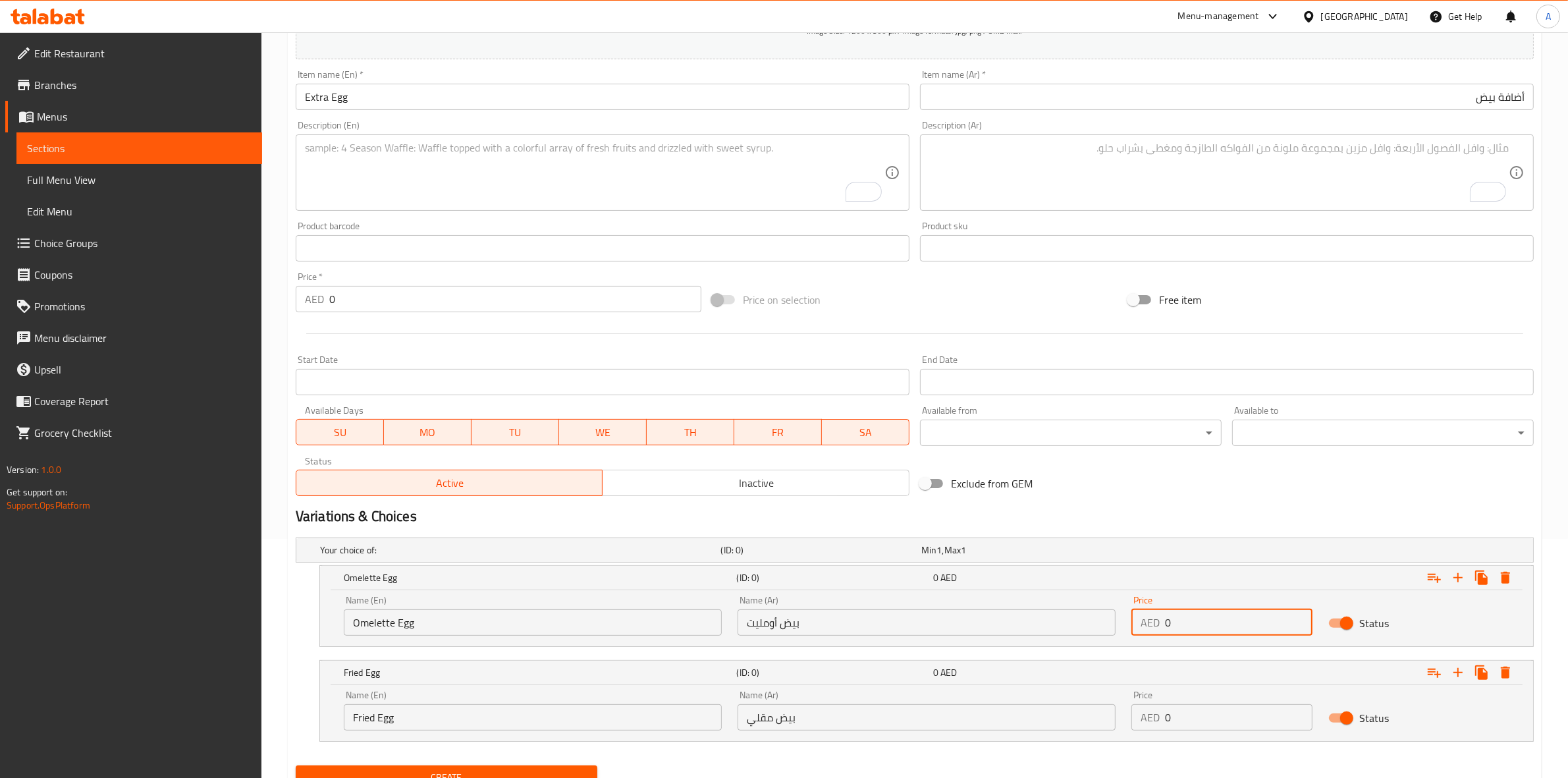
click at [1187, 620] on input "0" at bounding box center [1238, 622] width 147 height 26
type input "5"
click at [1186, 732] on div "Price AED 0 Price" at bounding box center [1222, 710] width 197 height 56
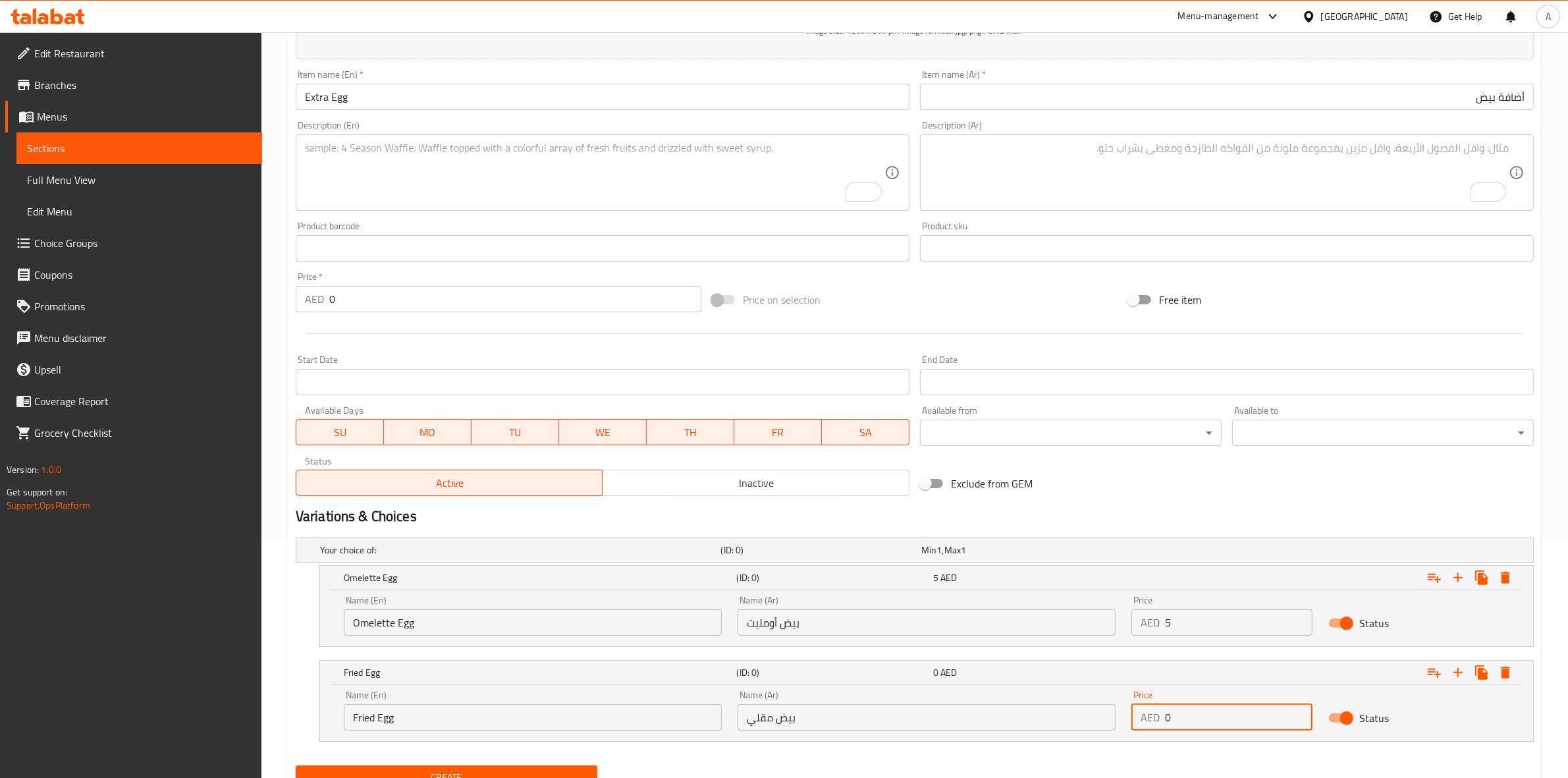
click at [1187, 721] on input "0" at bounding box center [1238, 717] width 147 height 26
type input "5"
click at [451, 100] on input "Extra Egg" at bounding box center [602, 97] width 614 height 26
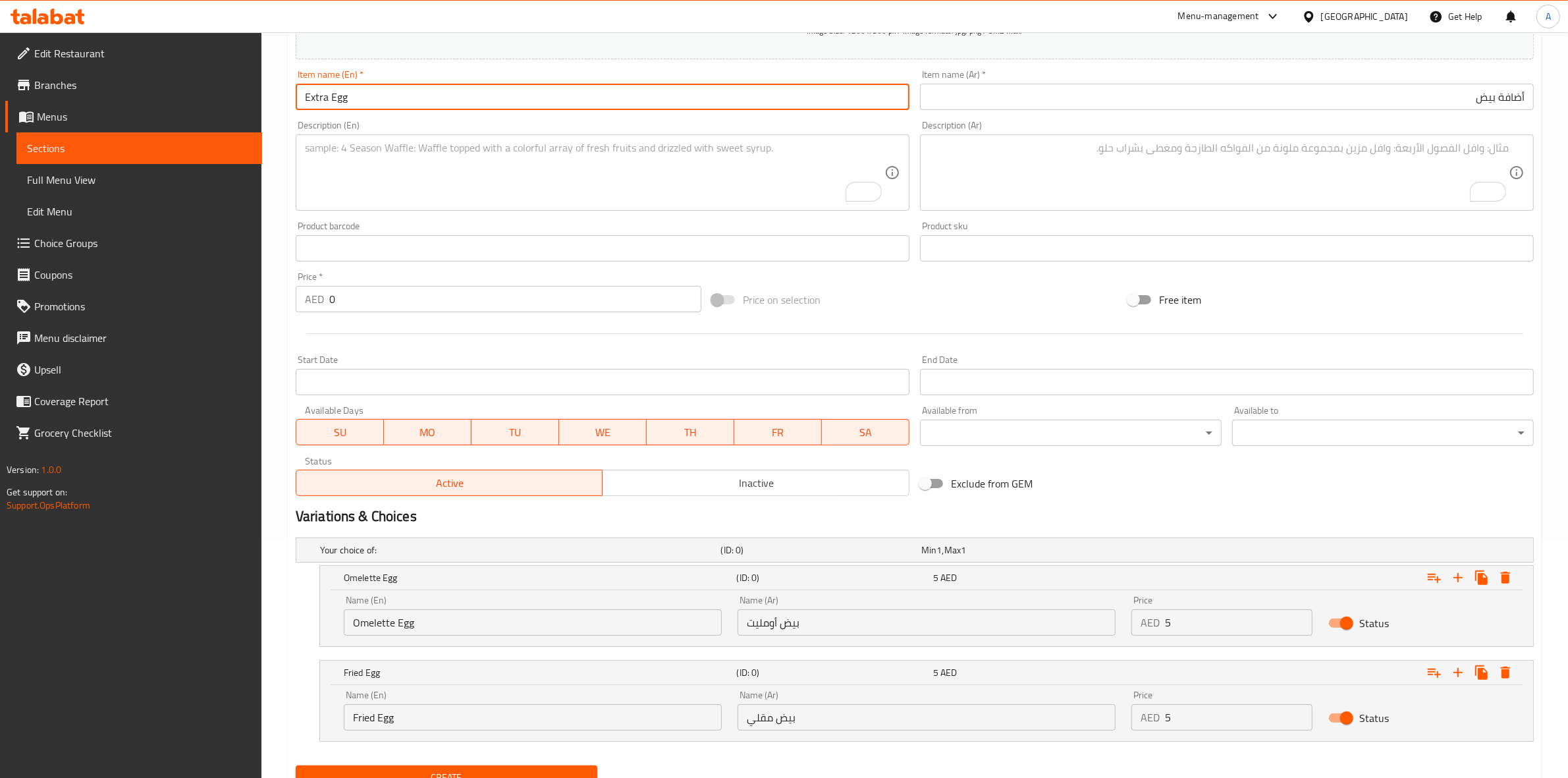
click at [296, 765] on button "Create" at bounding box center [447, 777] width 302 height 25
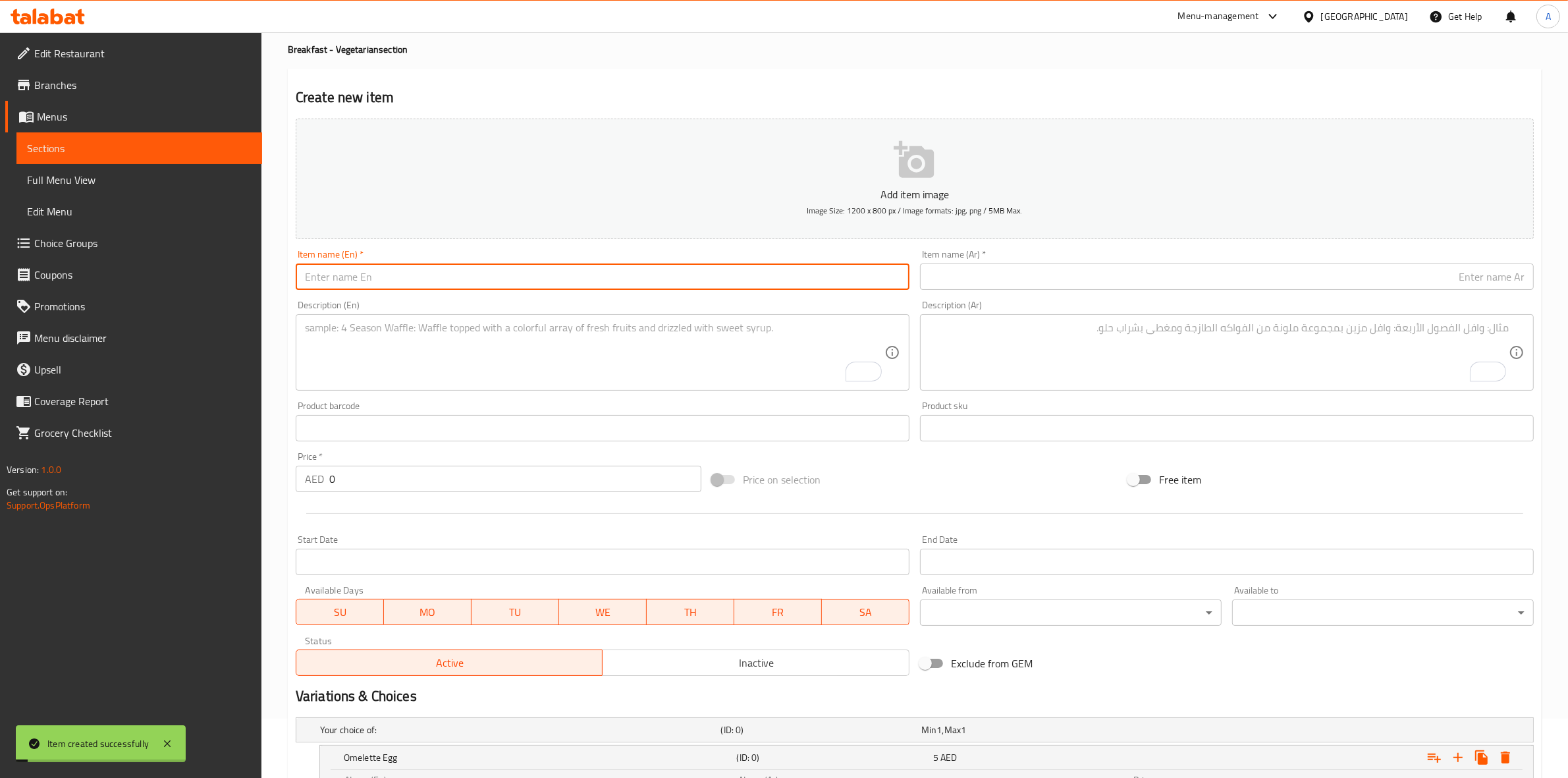
scroll to position [0, 0]
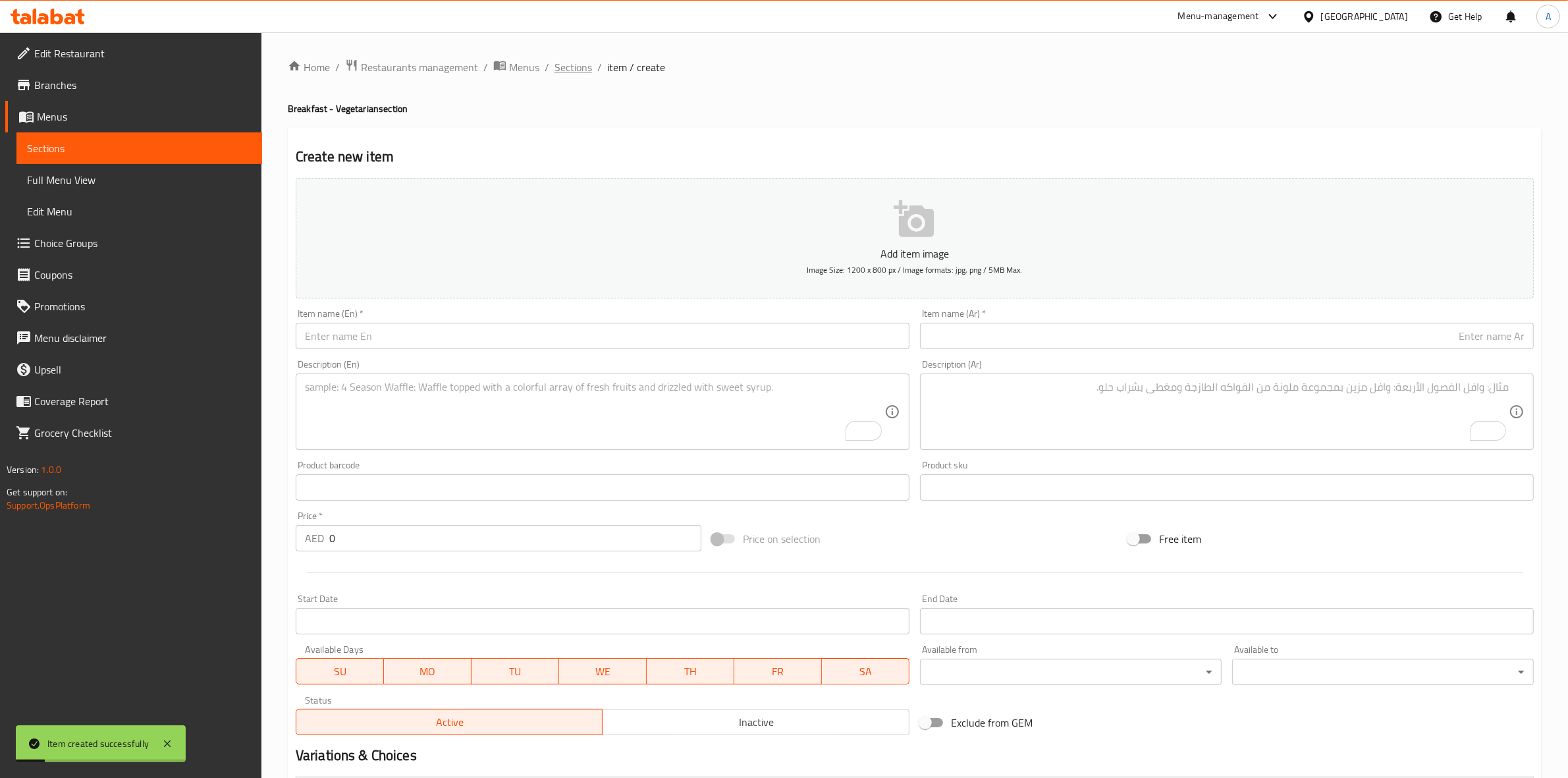
click at [573, 64] on span "Sections" at bounding box center [573, 67] width 38 height 16
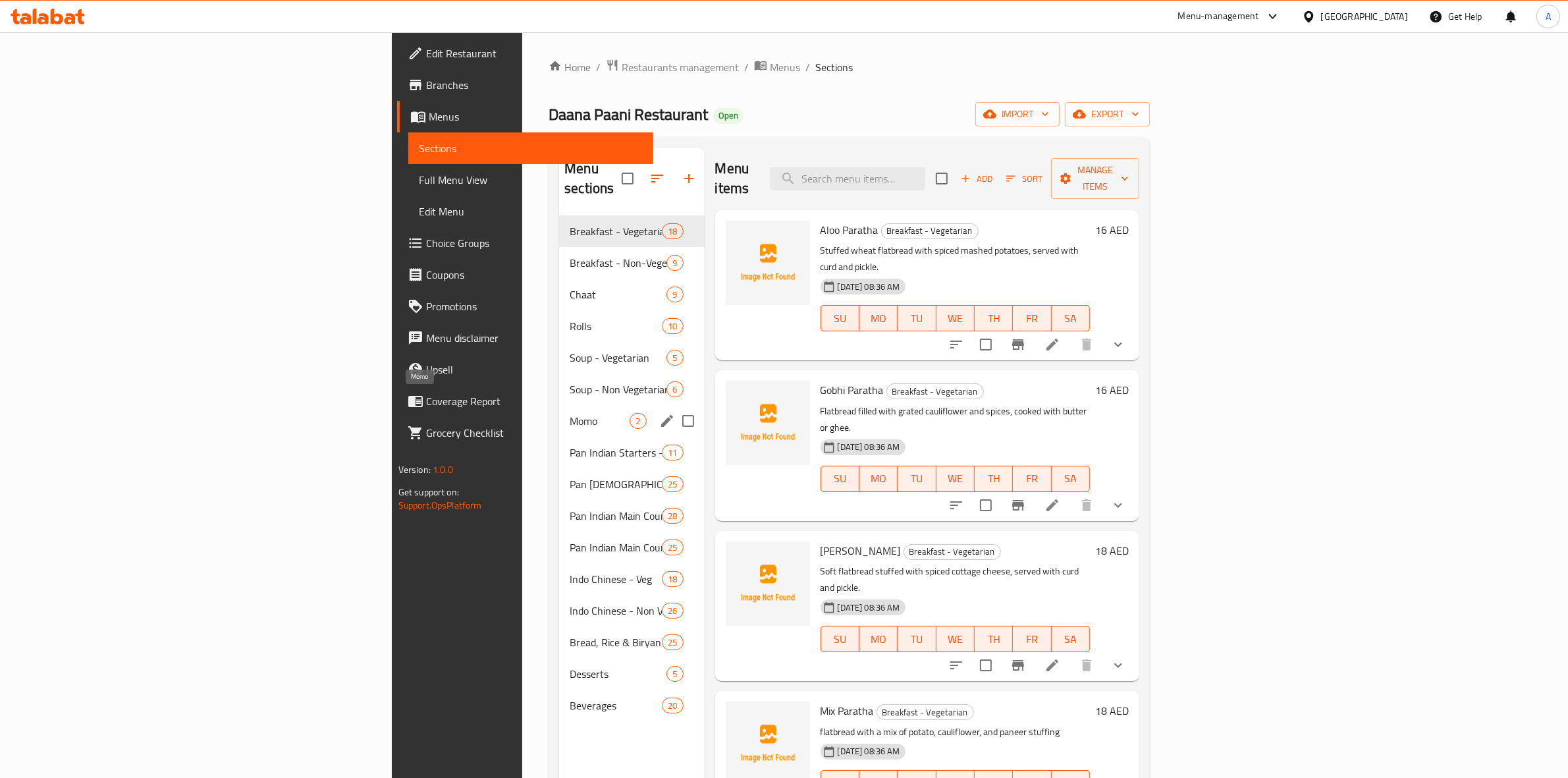
click at [569, 413] on span "Momo" at bounding box center [599, 421] width 60 height 16
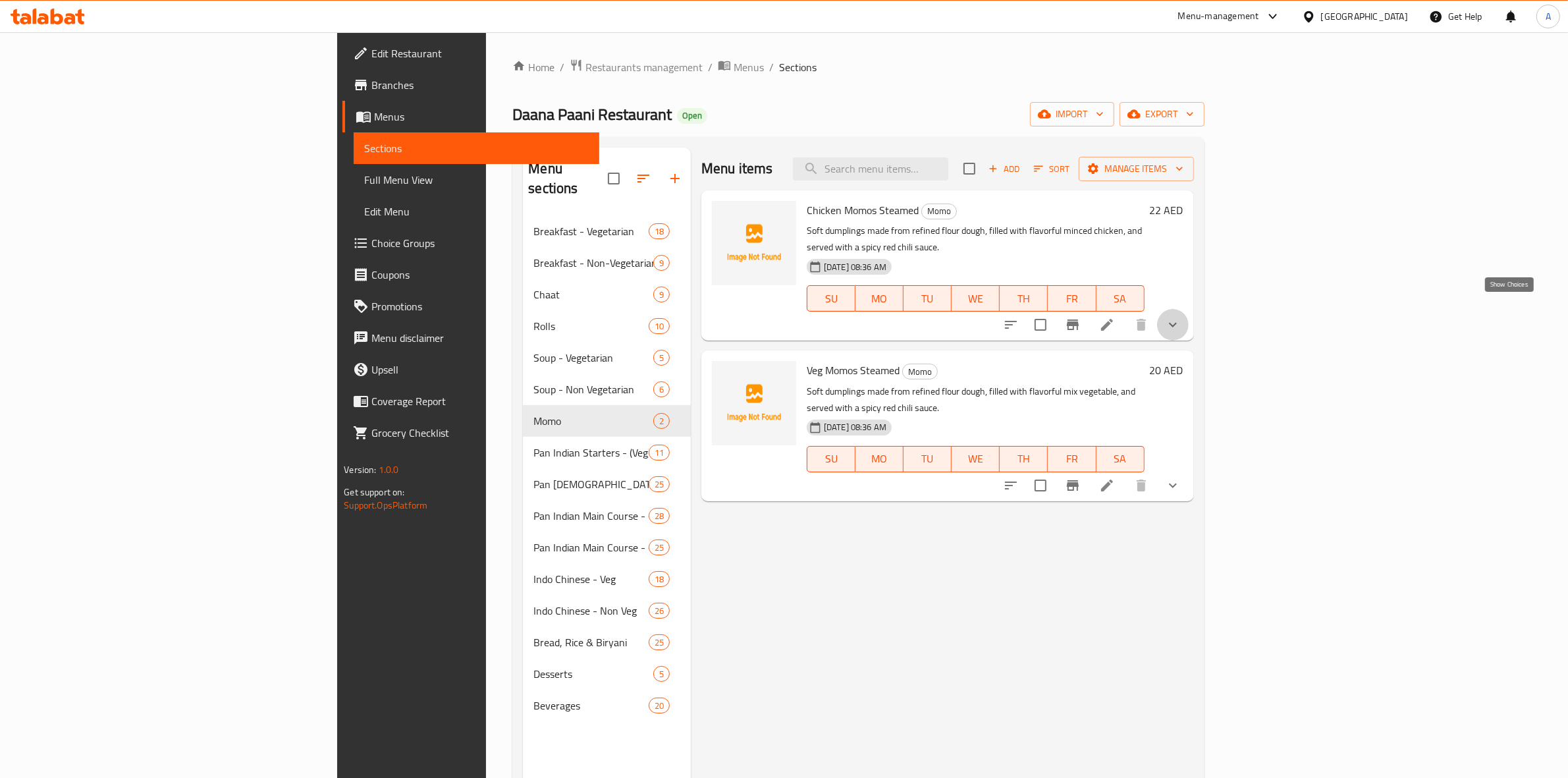
click at [1181, 317] on icon "show more" at bounding box center [1173, 324] width 16 height 16
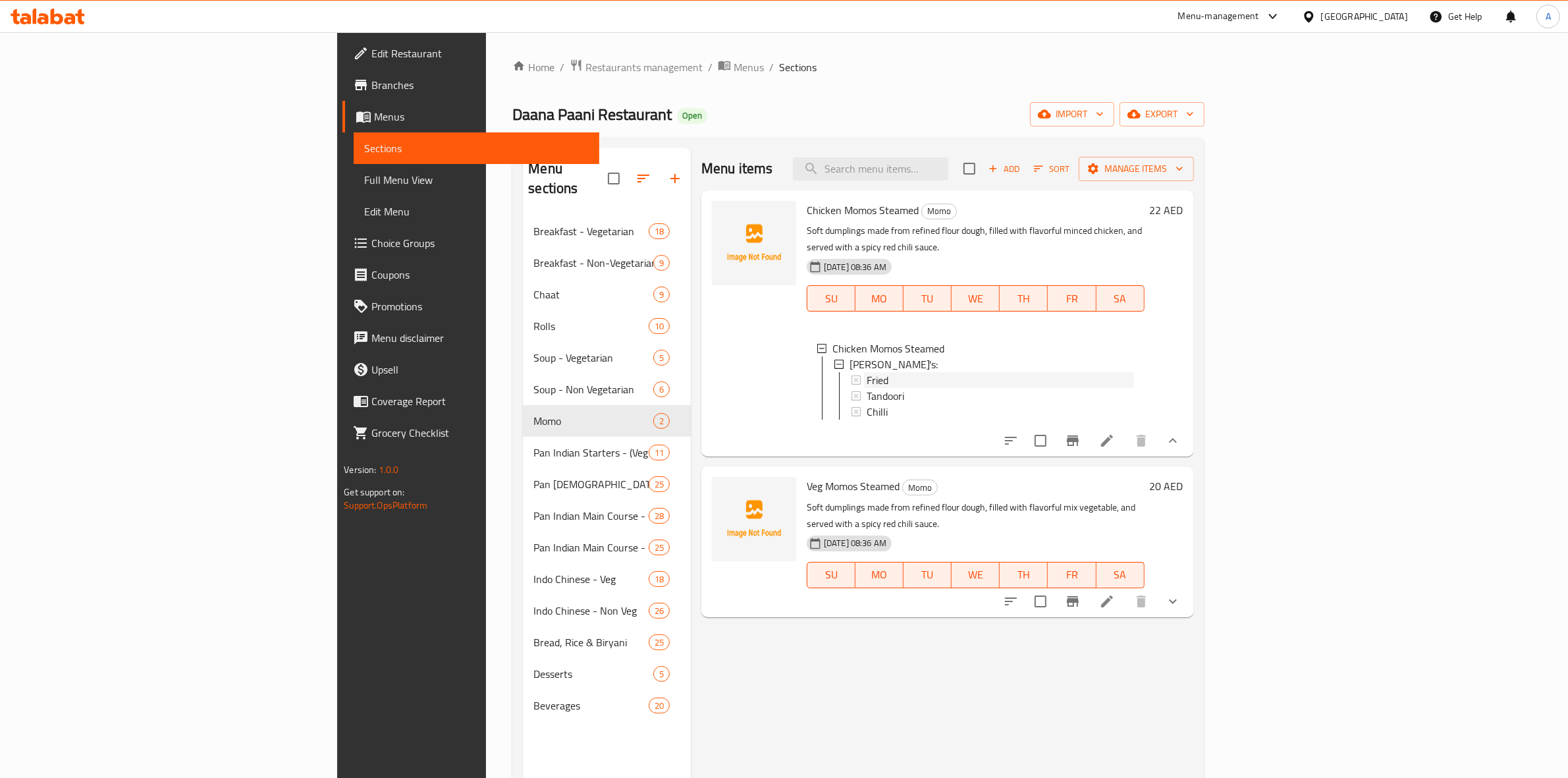
click at [867, 372] on span "Fried" at bounding box center [877, 379] width 21 height 16
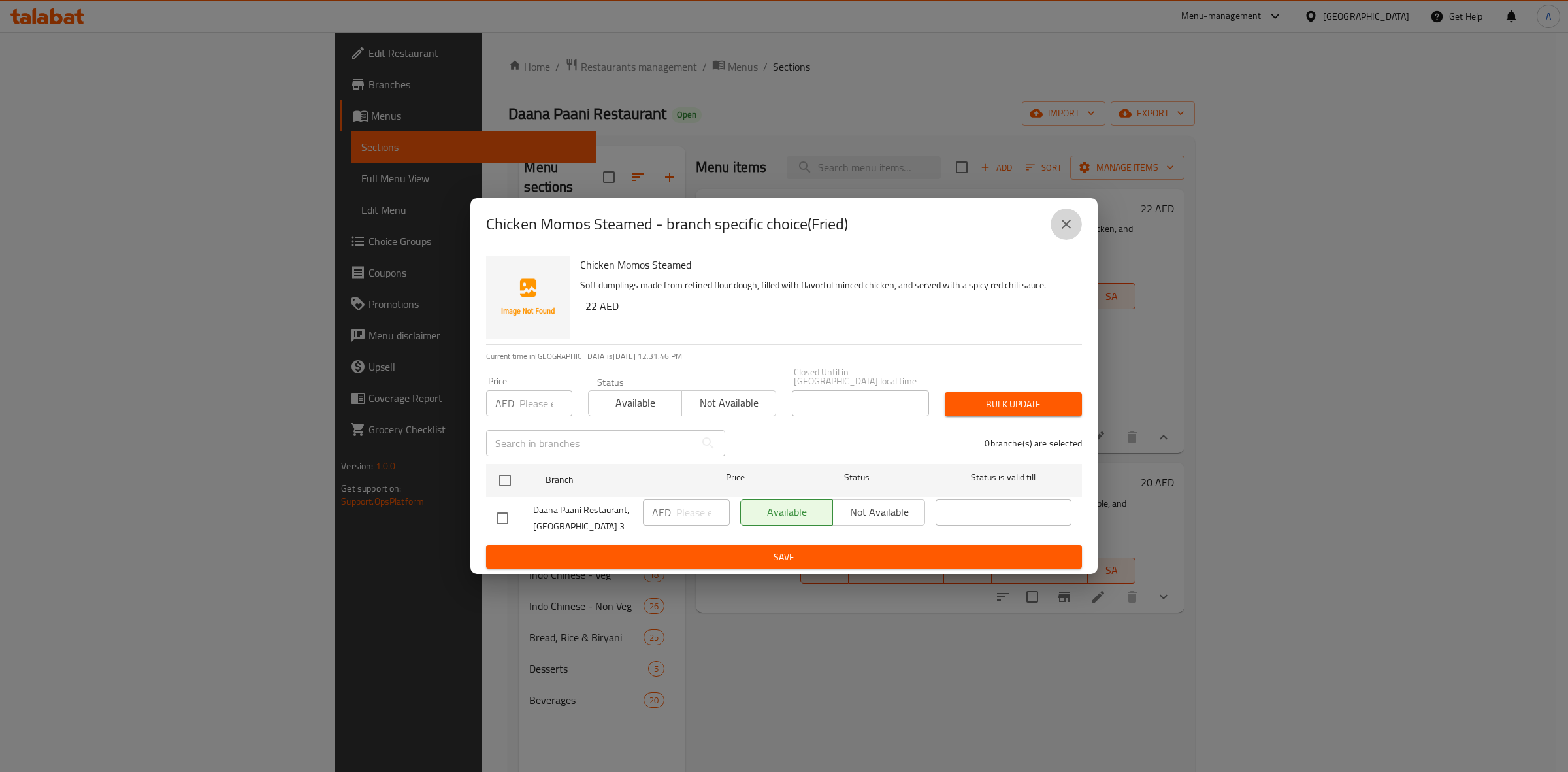
click at [1062, 222] on icon "close" at bounding box center [1066, 224] width 16 height 16
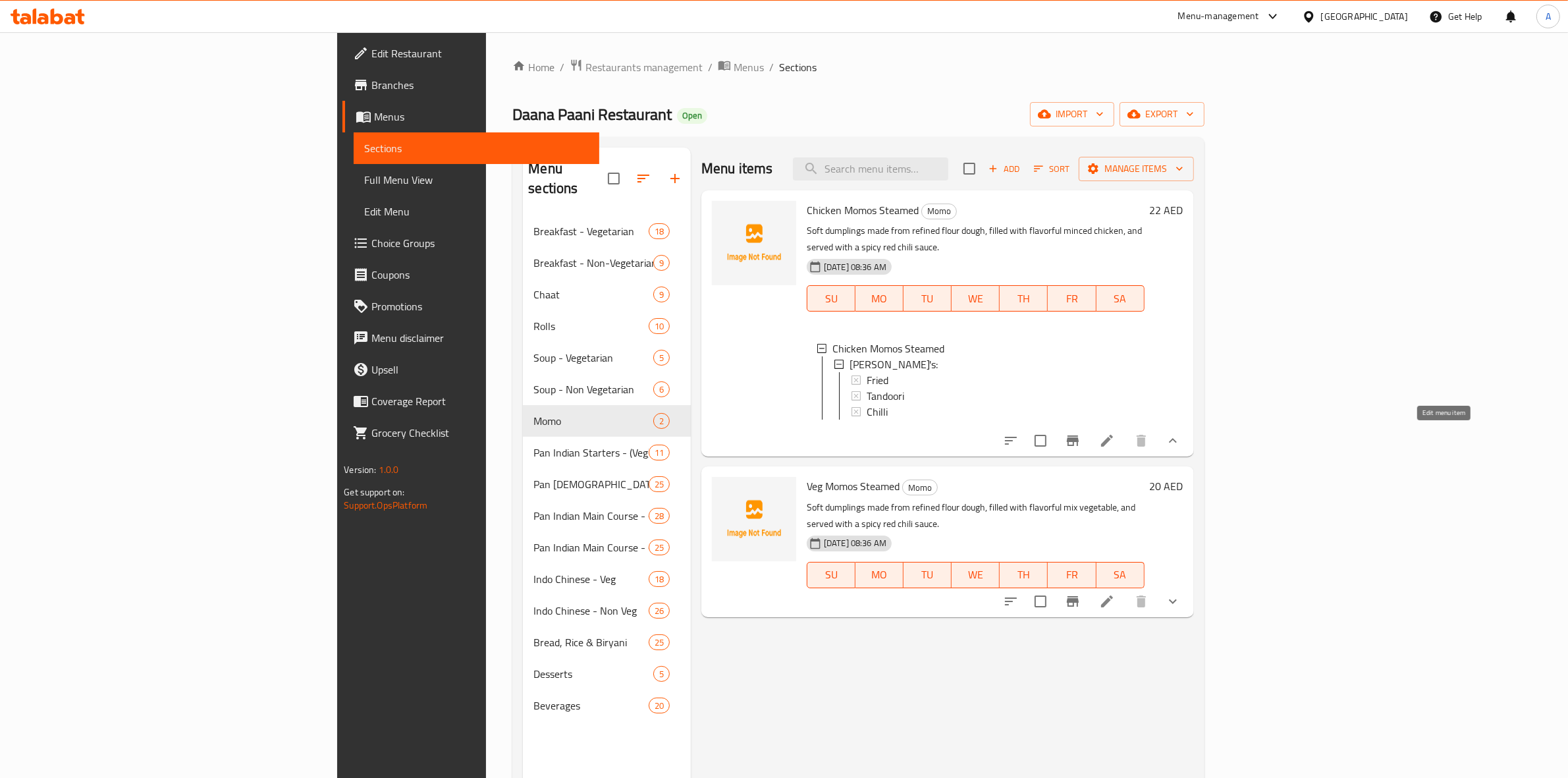
click at [1115, 433] on icon at bounding box center [1107, 441] width 16 height 16
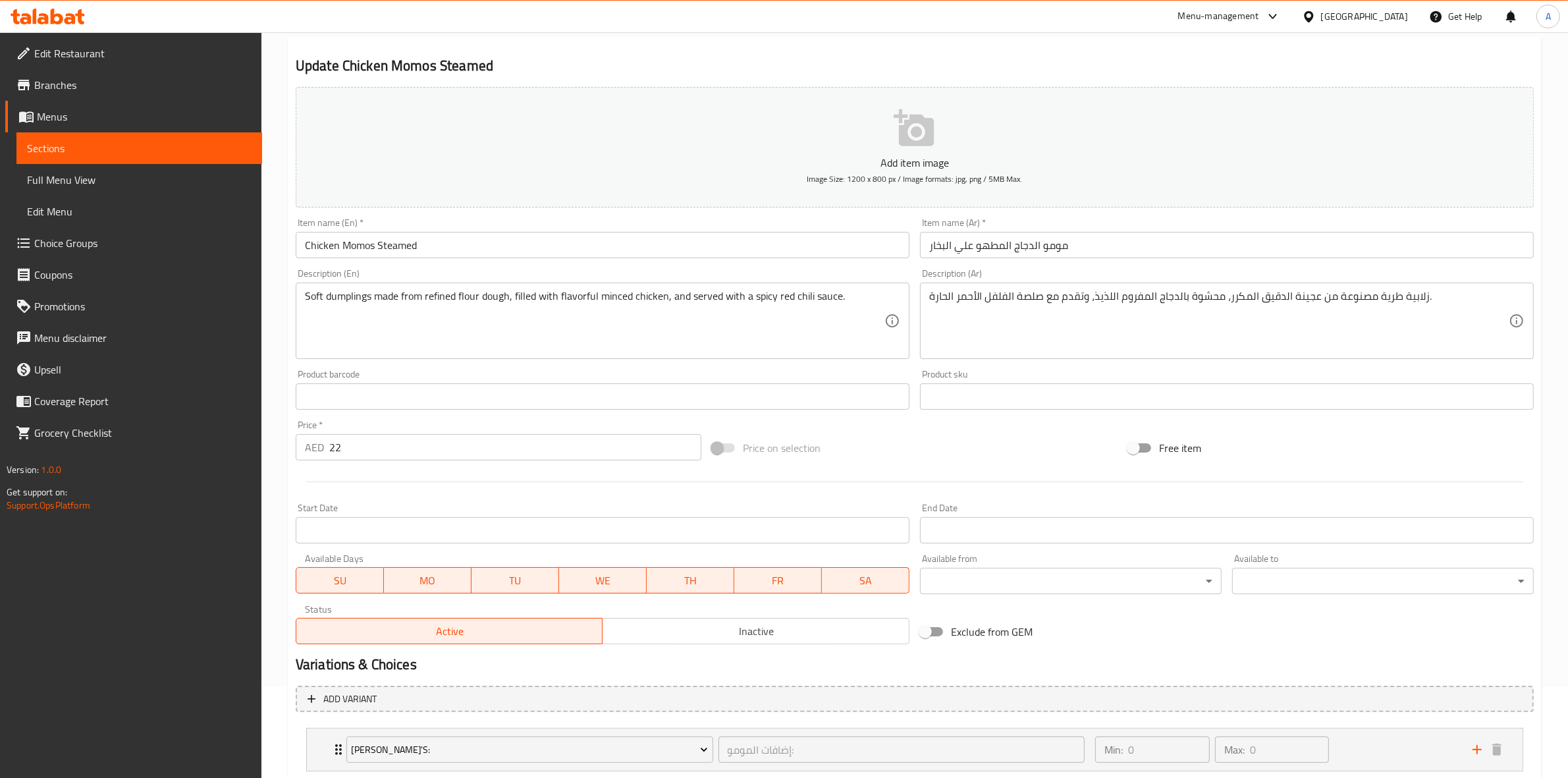
scroll to position [173, 0]
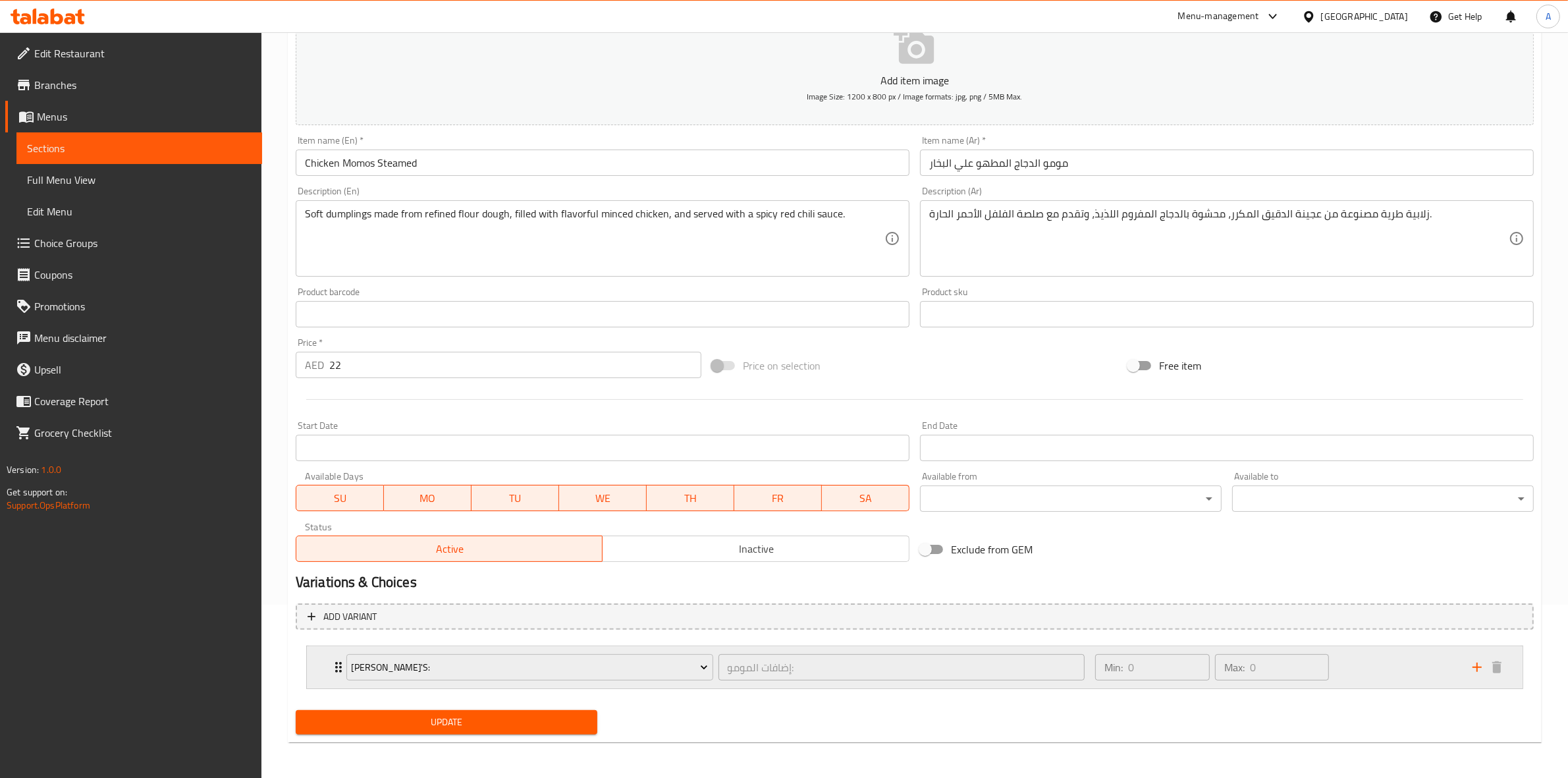
click at [318, 662] on div "Momo Addon's: إضافات المومو: ​ Min: 0 ​ Max: 0 ​" at bounding box center [914, 667] width 1215 height 42
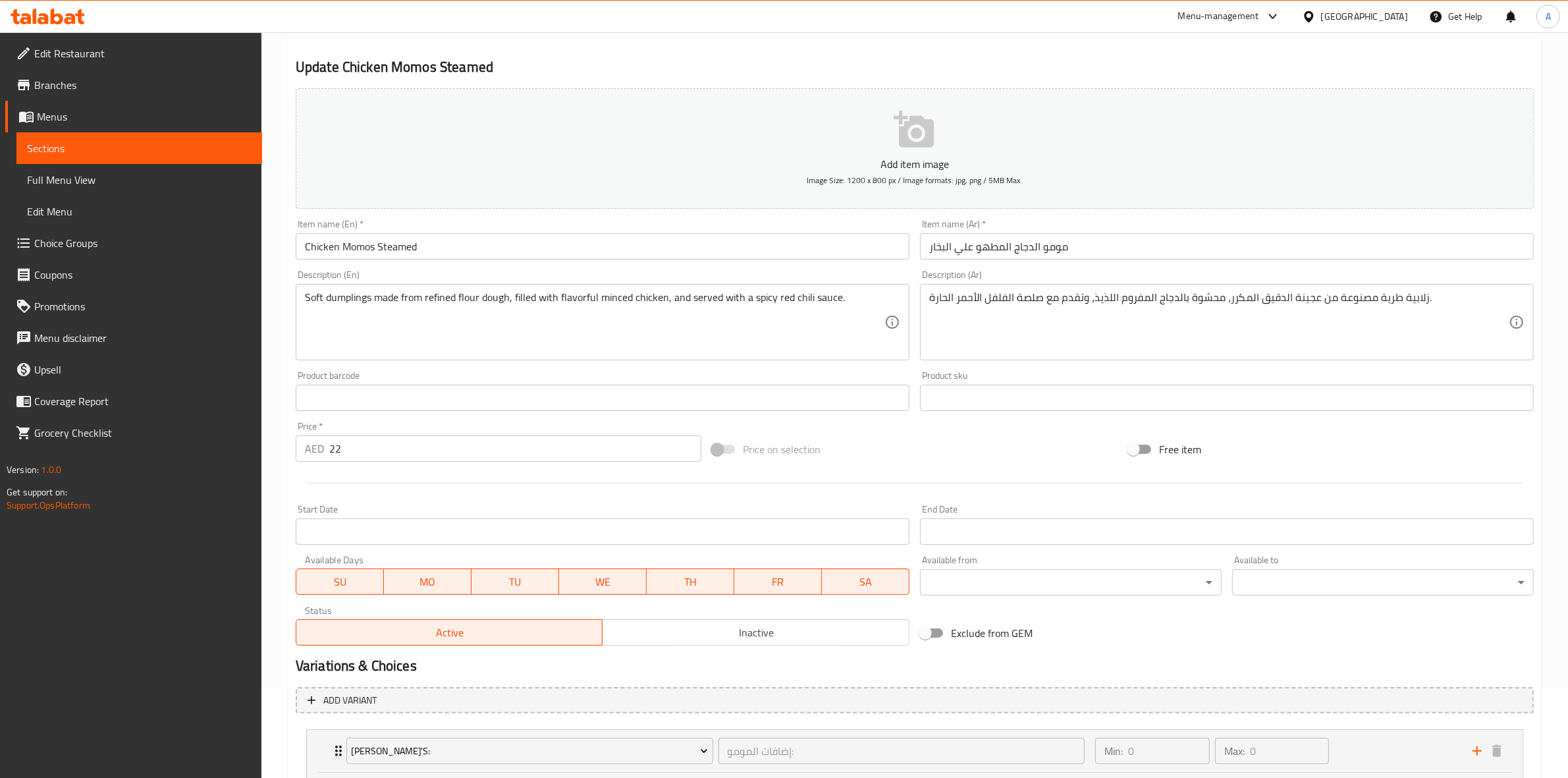
scroll to position [0, 0]
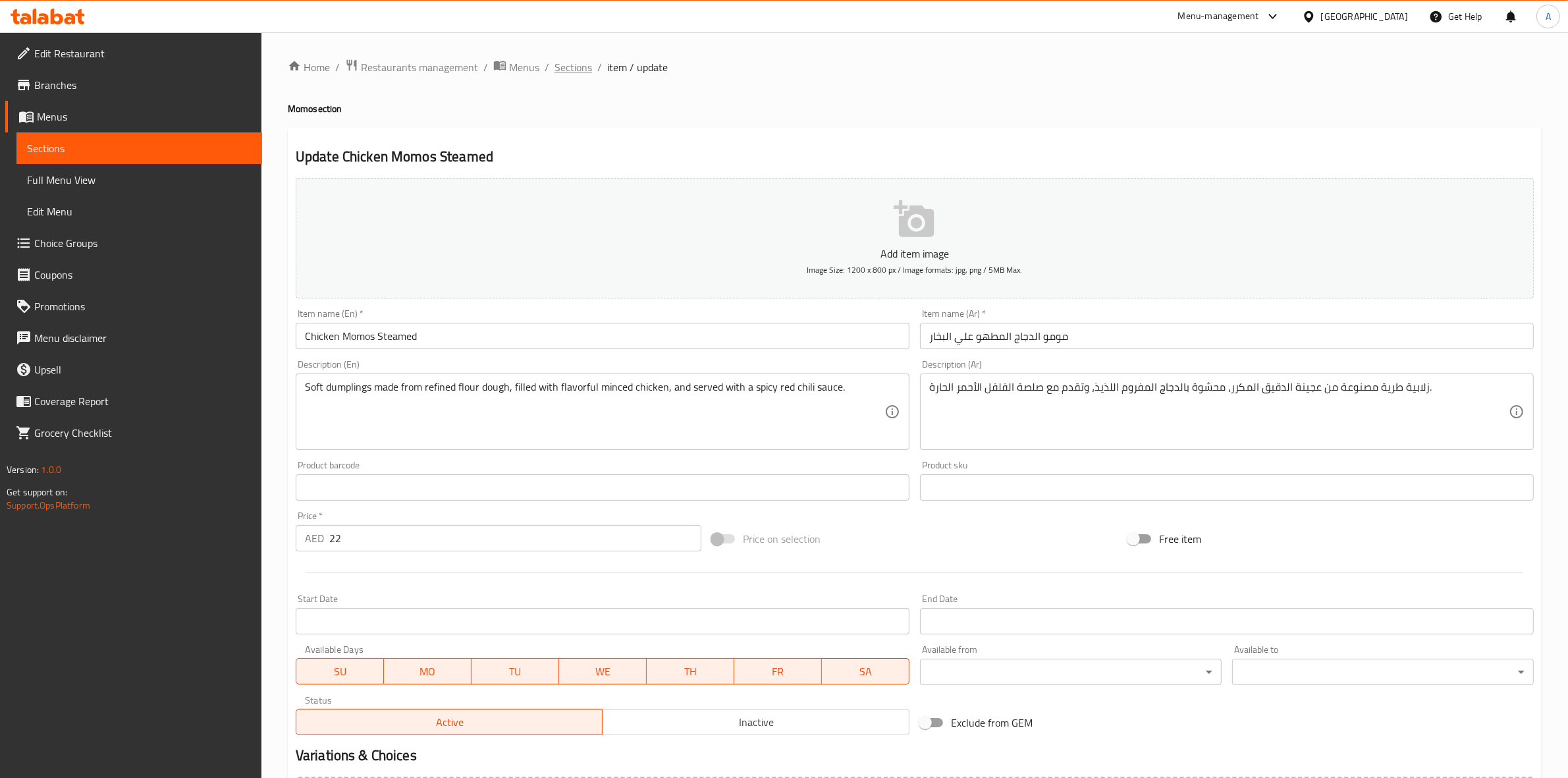
click at [581, 59] on span "Sections" at bounding box center [573, 67] width 38 height 16
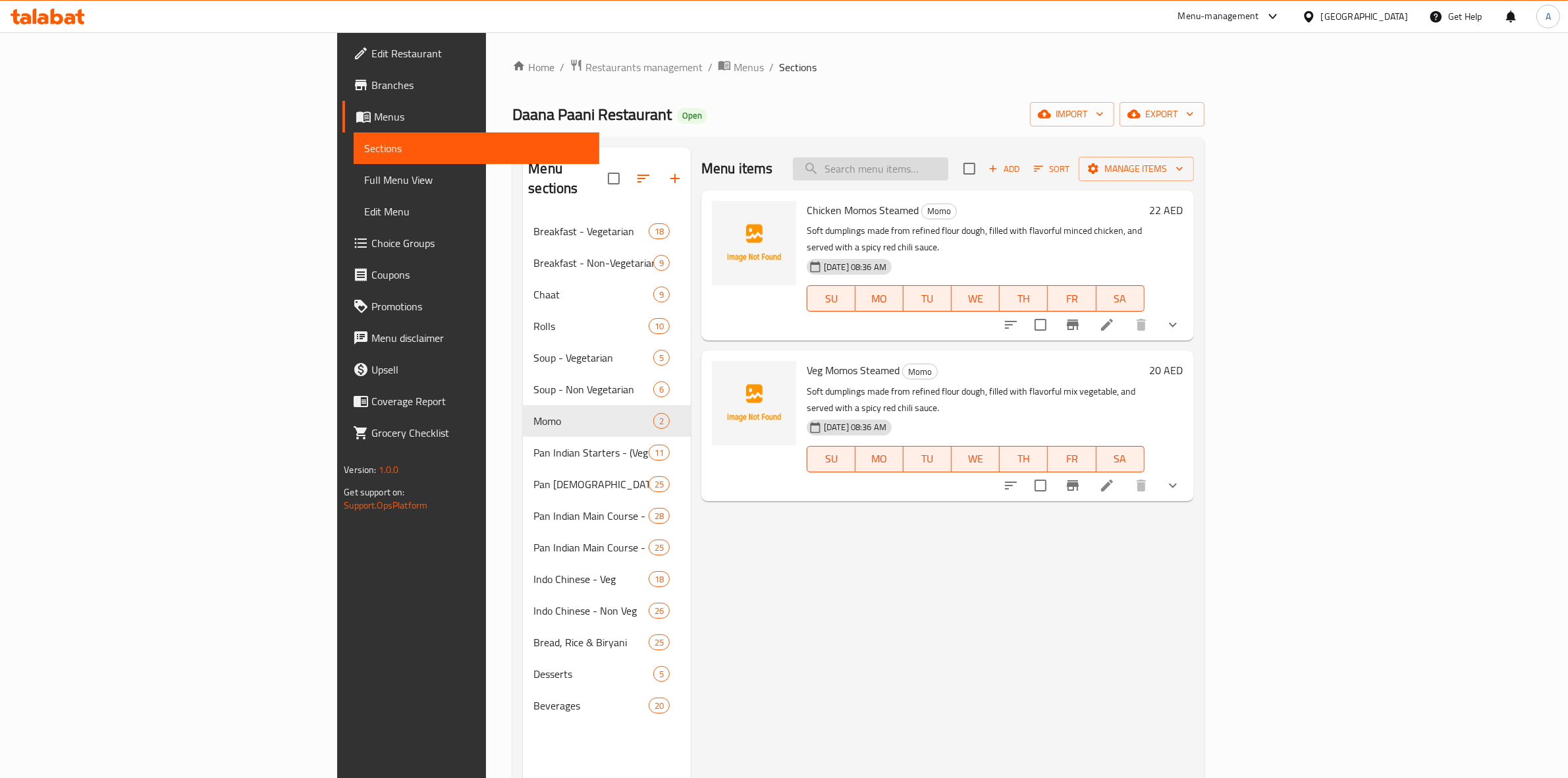
click at [948, 172] on input "search" at bounding box center [871, 169] width 156 height 23
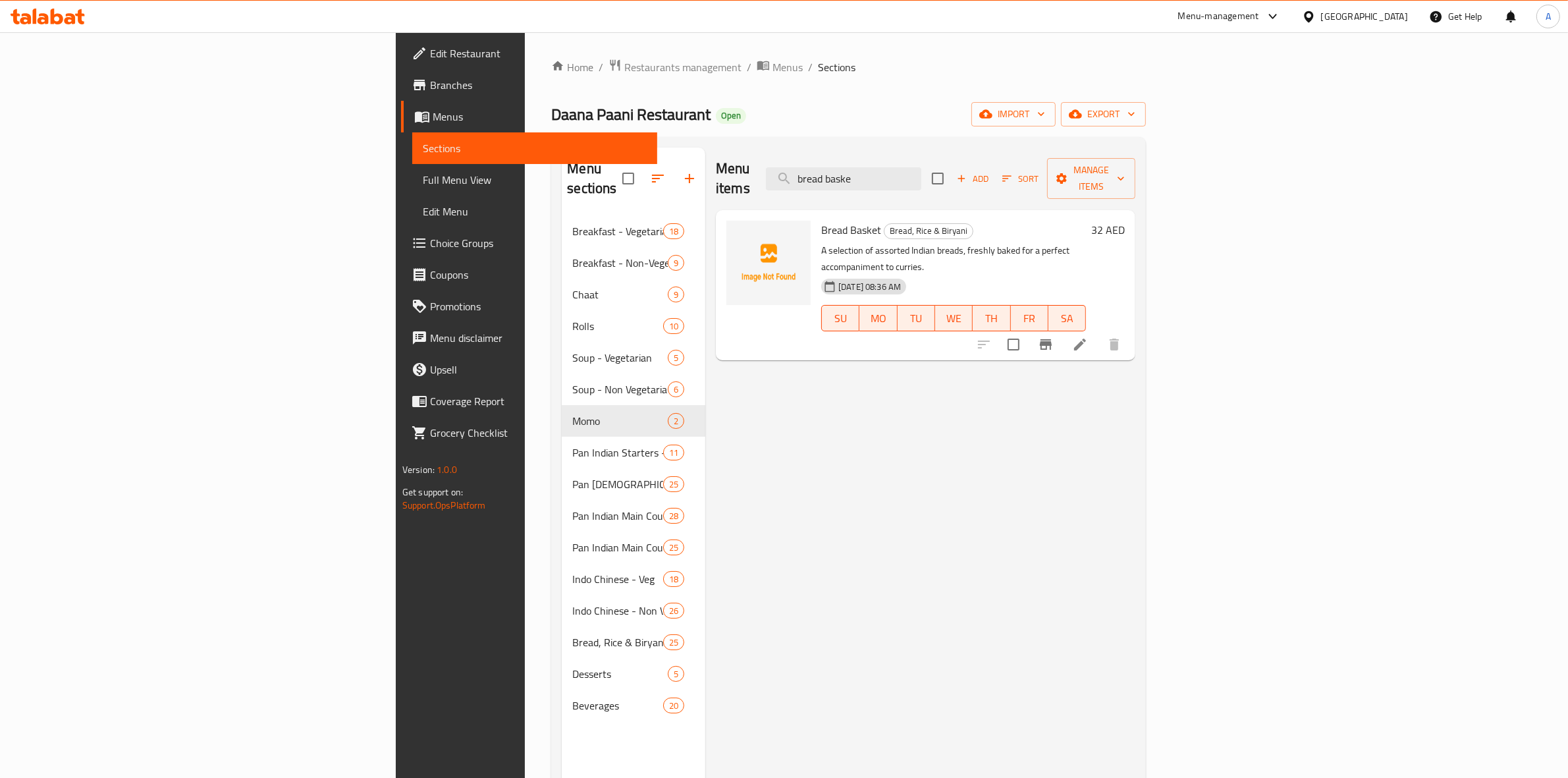
click at [822, 220] on span "Bread Basket" at bounding box center [851, 230] width 60 height 20
copy h6 "Bread Basket"
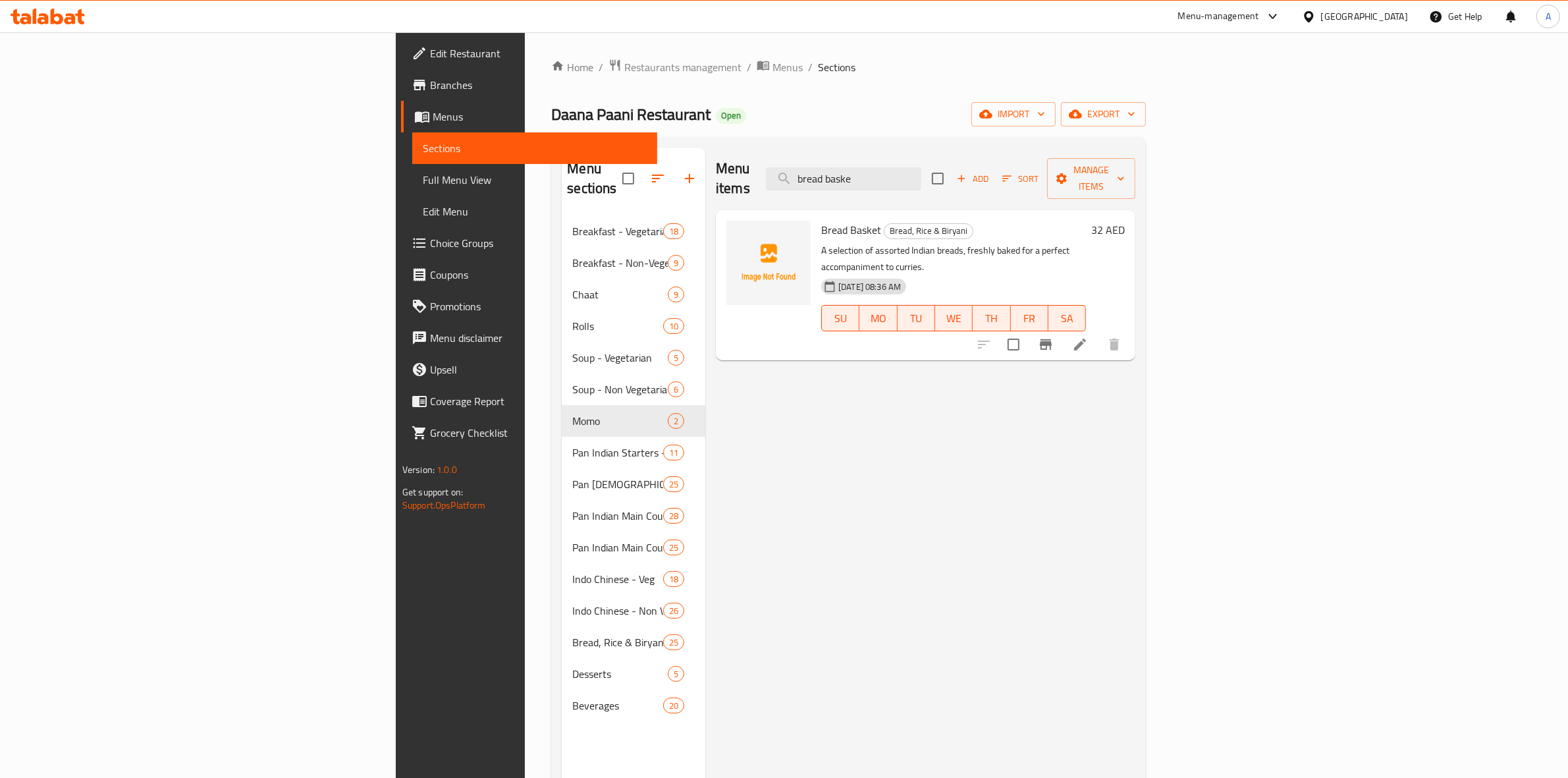
click at [1049, 181] on div "Menu items bread baske Add Sort Manage items" at bounding box center [925, 179] width 419 height 63
click at [921, 167] on input "bread baske" at bounding box center [843, 179] width 156 height 23
type input "b"
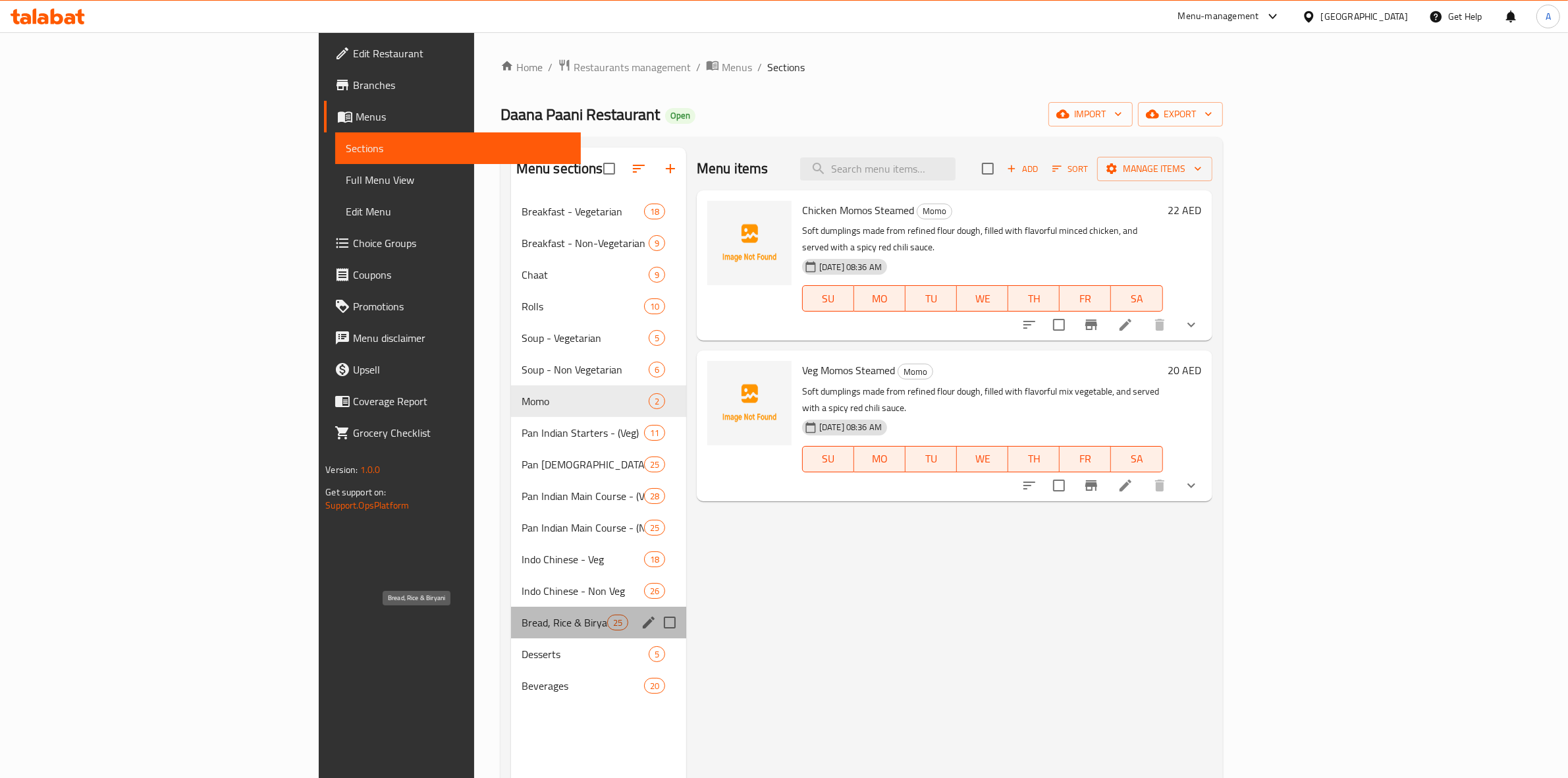
click at [522, 624] on span "Bread, Rice & Biryani" at bounding box center [565, 622] width 86 height 16
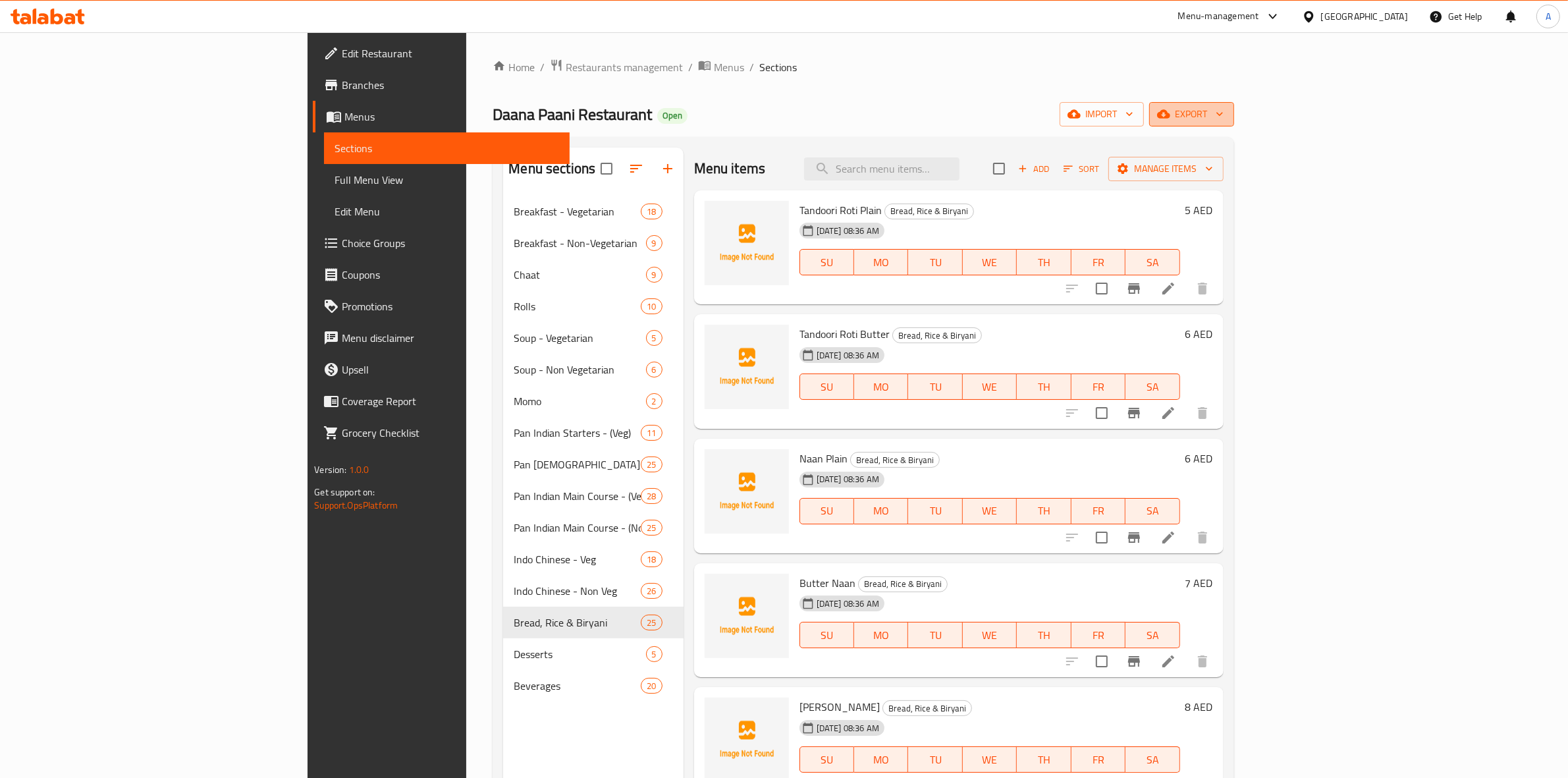
click at [1224, 114] on span "export" at bounding box center [1191, 113] width 64 height 16
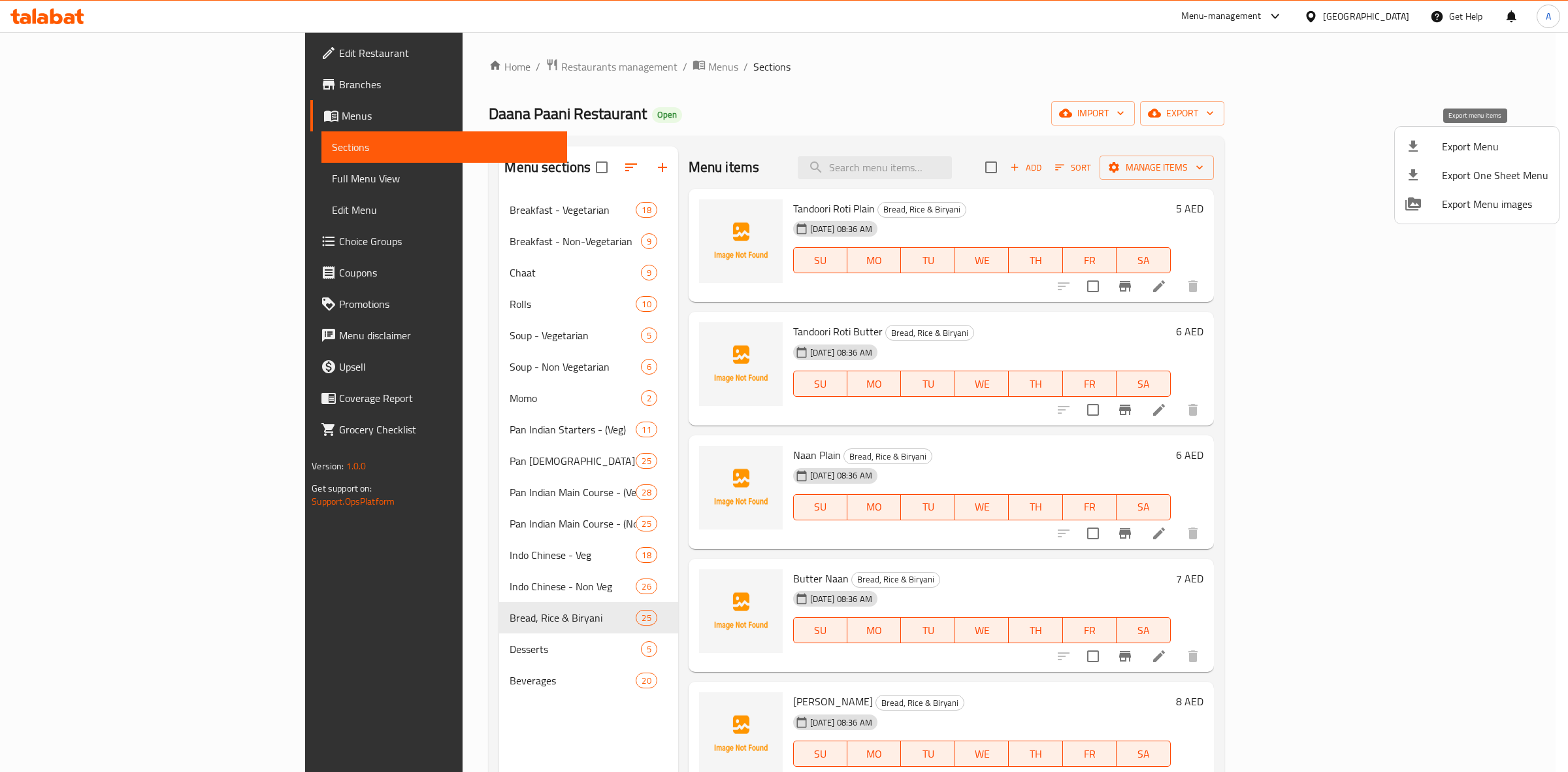
click at [1418, 154] on icon at bounding box center [1413, 146] width 16 height 16
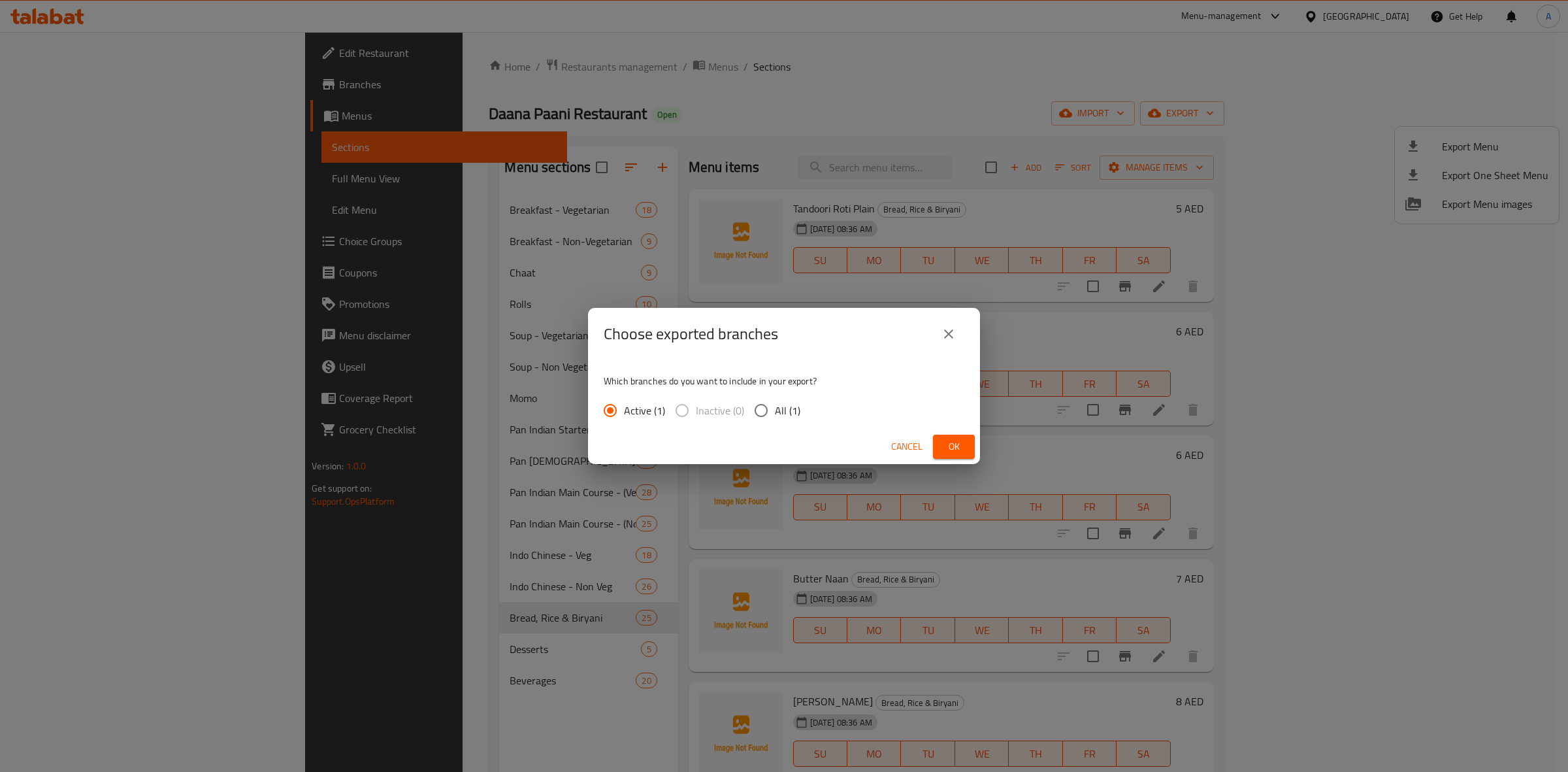
click at [757, 413] on input "All (1)" at bounding box center [761, 411] width 27 height 27
radio input "true"
click at [946, 453] on span "Ok" at bounding box center [954, 446] width 21 height 16
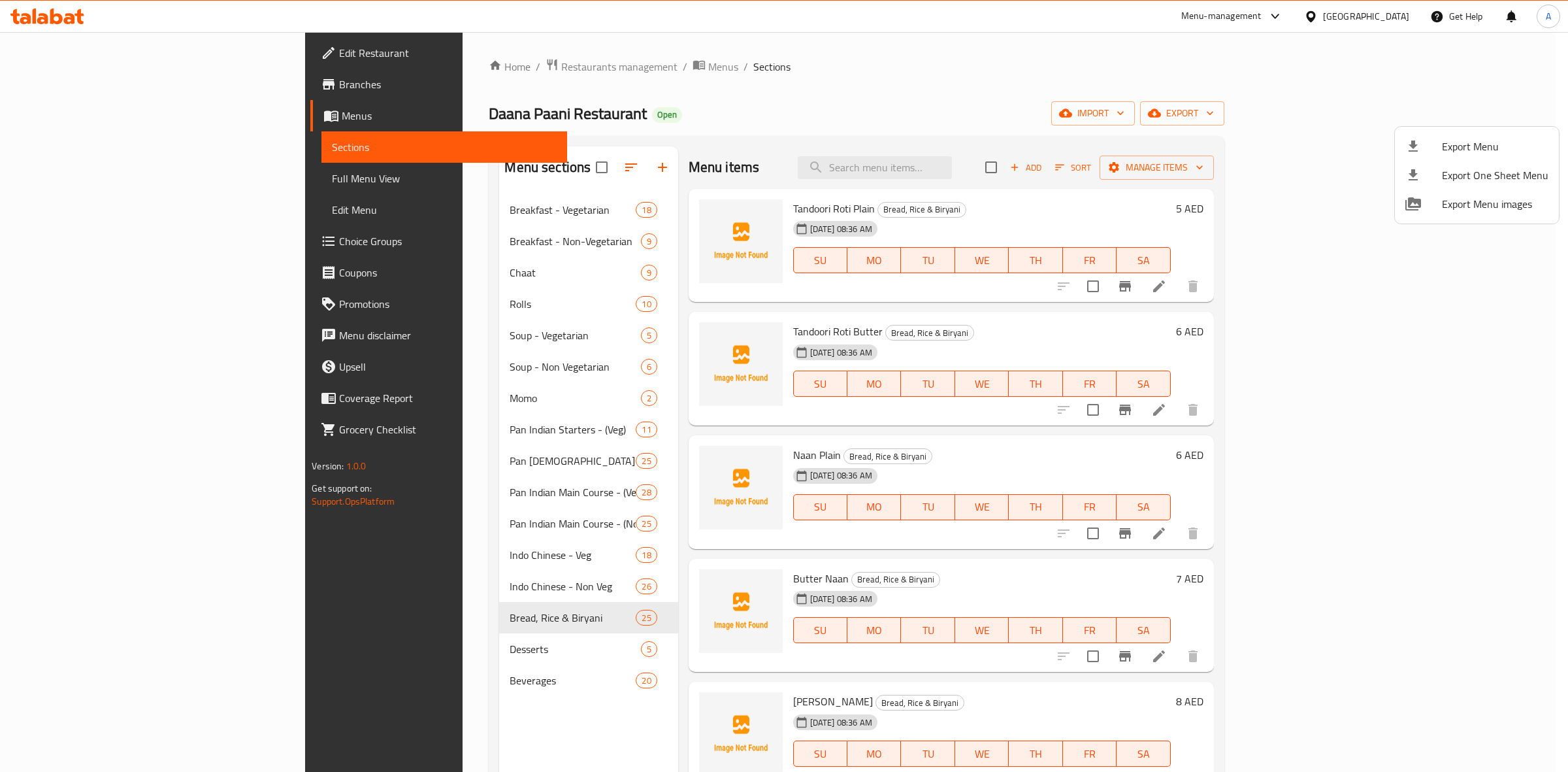
click at [805, 110] on div at bounding box center [784, 386] width 1568 height 772
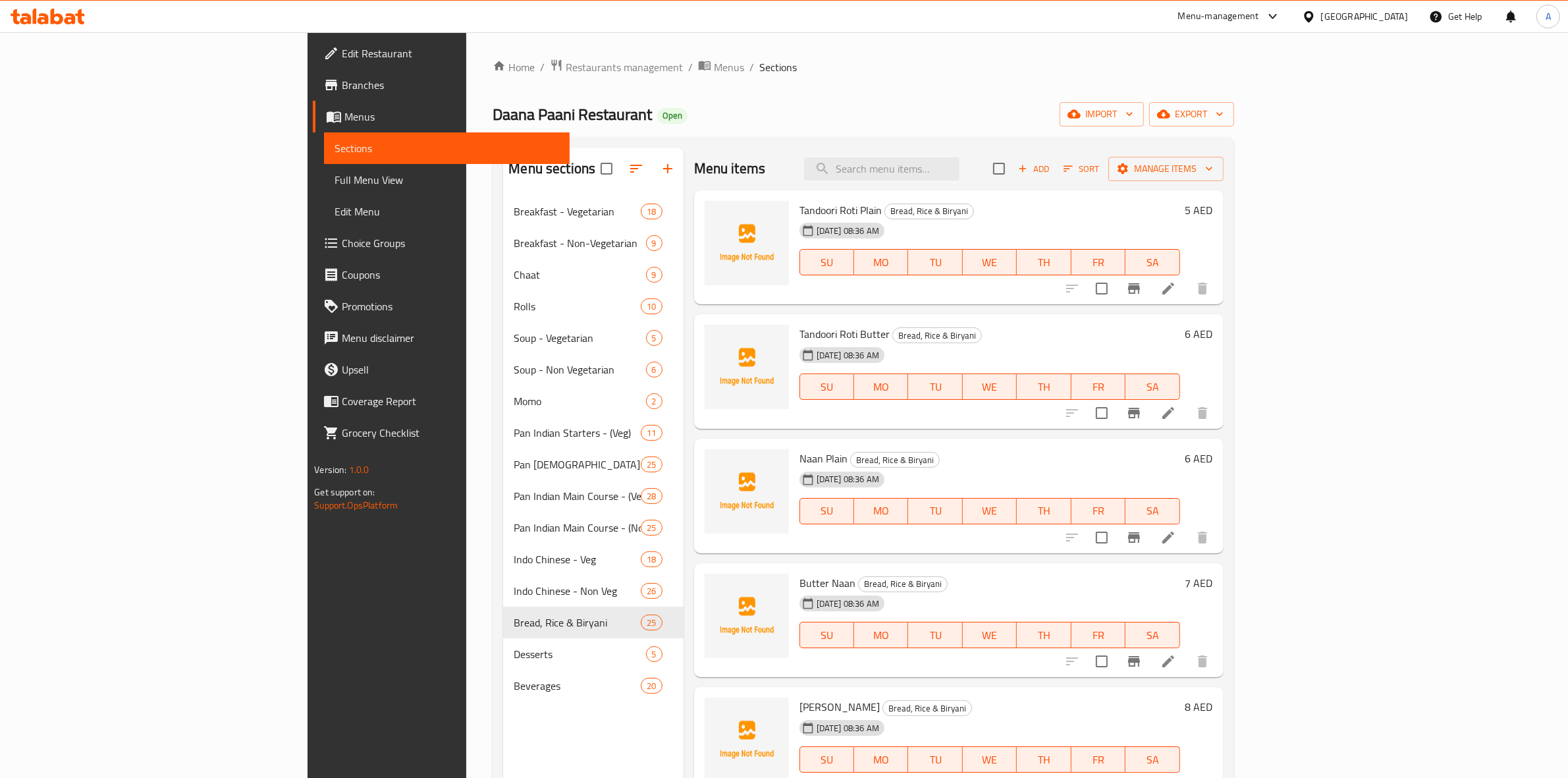
click at [671, 110] on div "Daana Paani Restaurant Open import export" at bounding box center [863, 114] width 741 height 25
click at [1345, 14] on div "[GEOGRAPHIC_DATA]" at bounding box center [1364, 16] width 87 height 15
click at [1345, 15] on div "[GEOGRAPHIC_DATA]" at bounding box center [1364, 16] width 87 height 15
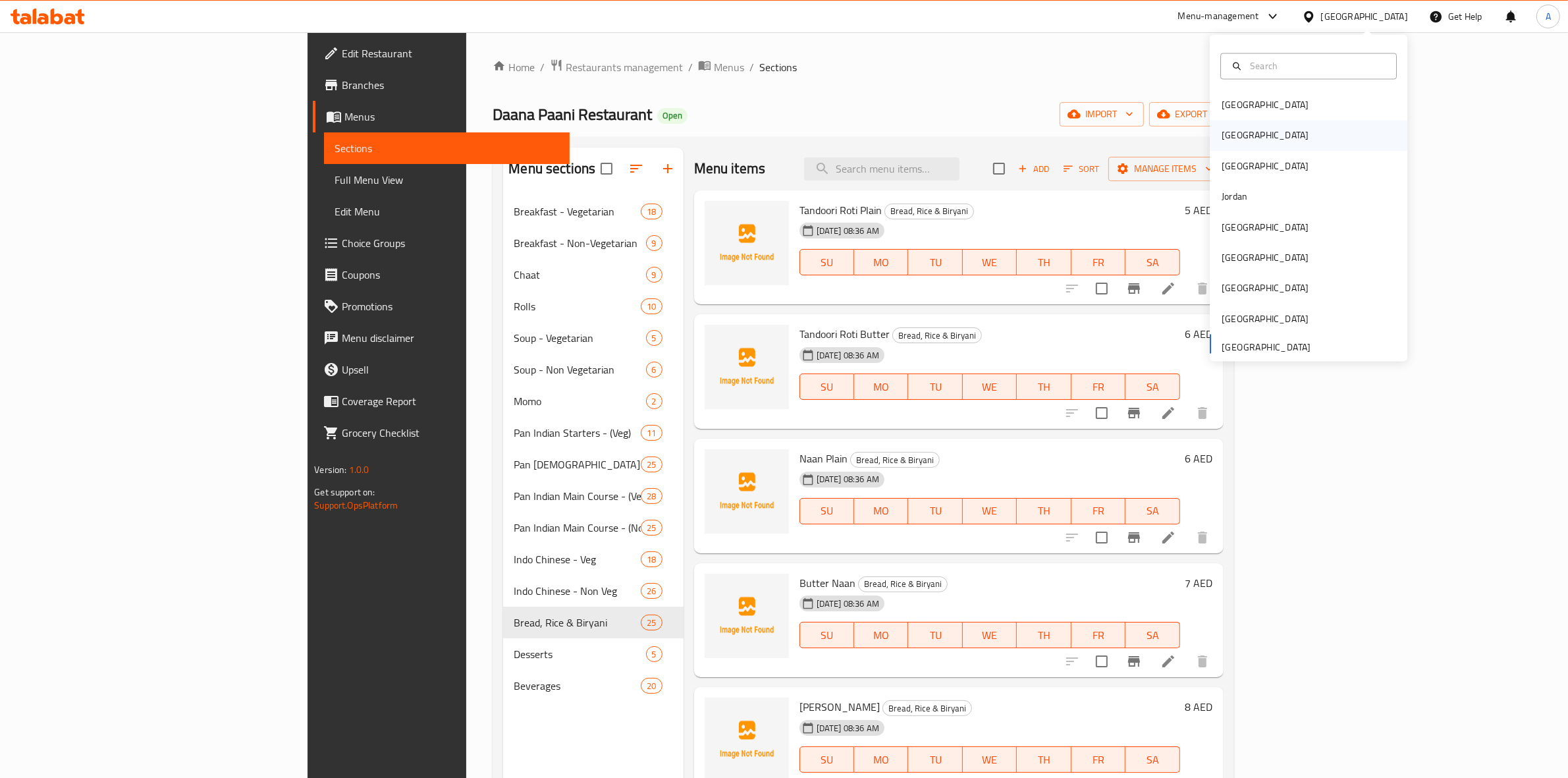
click at [1251, 133] on div "Egypt" at bounding box center [1308, 136] width 198 height 31
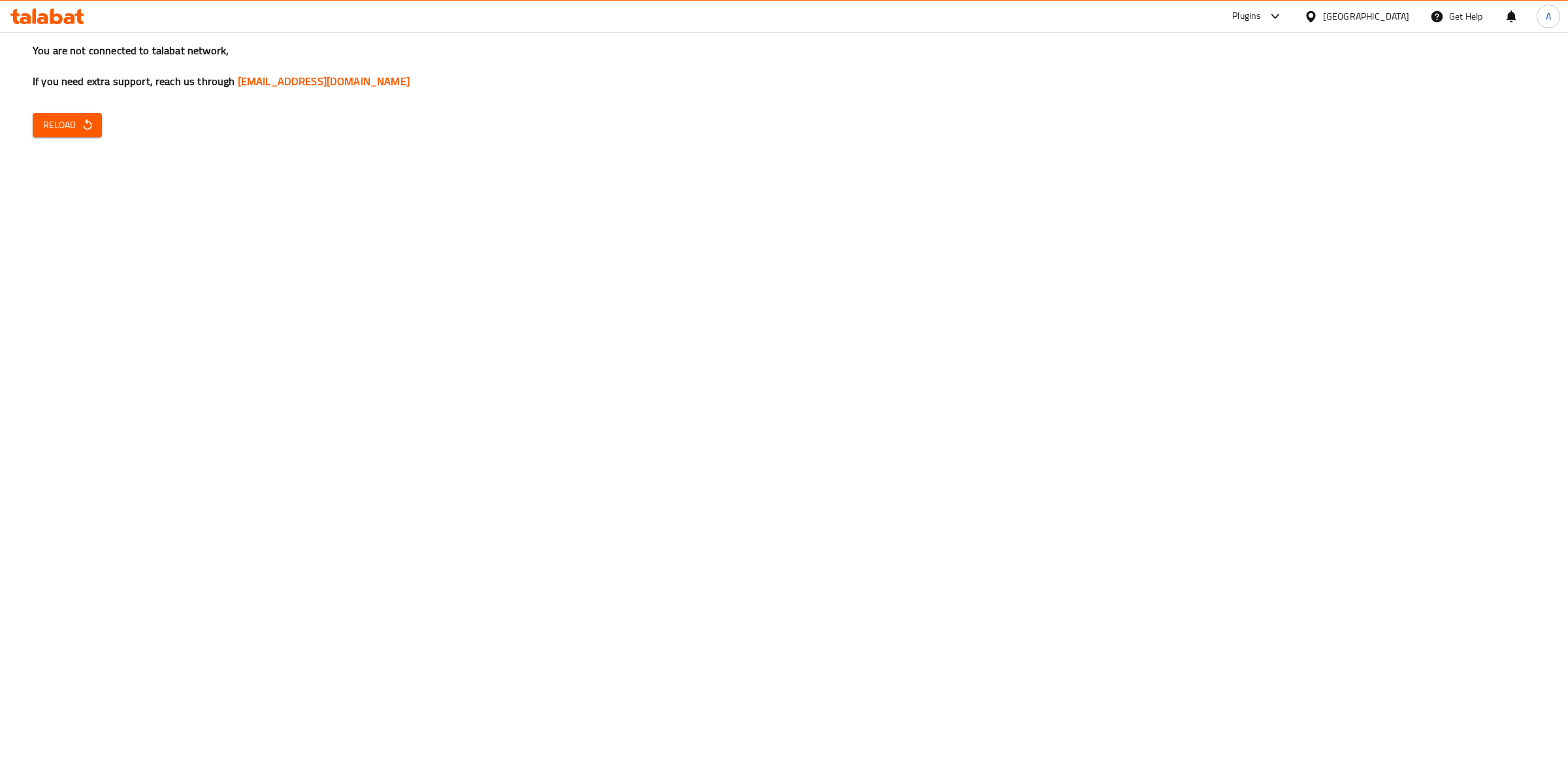
click at [93, 115] on button "Reload" at bounding box center [67, 125] width 69 height 24
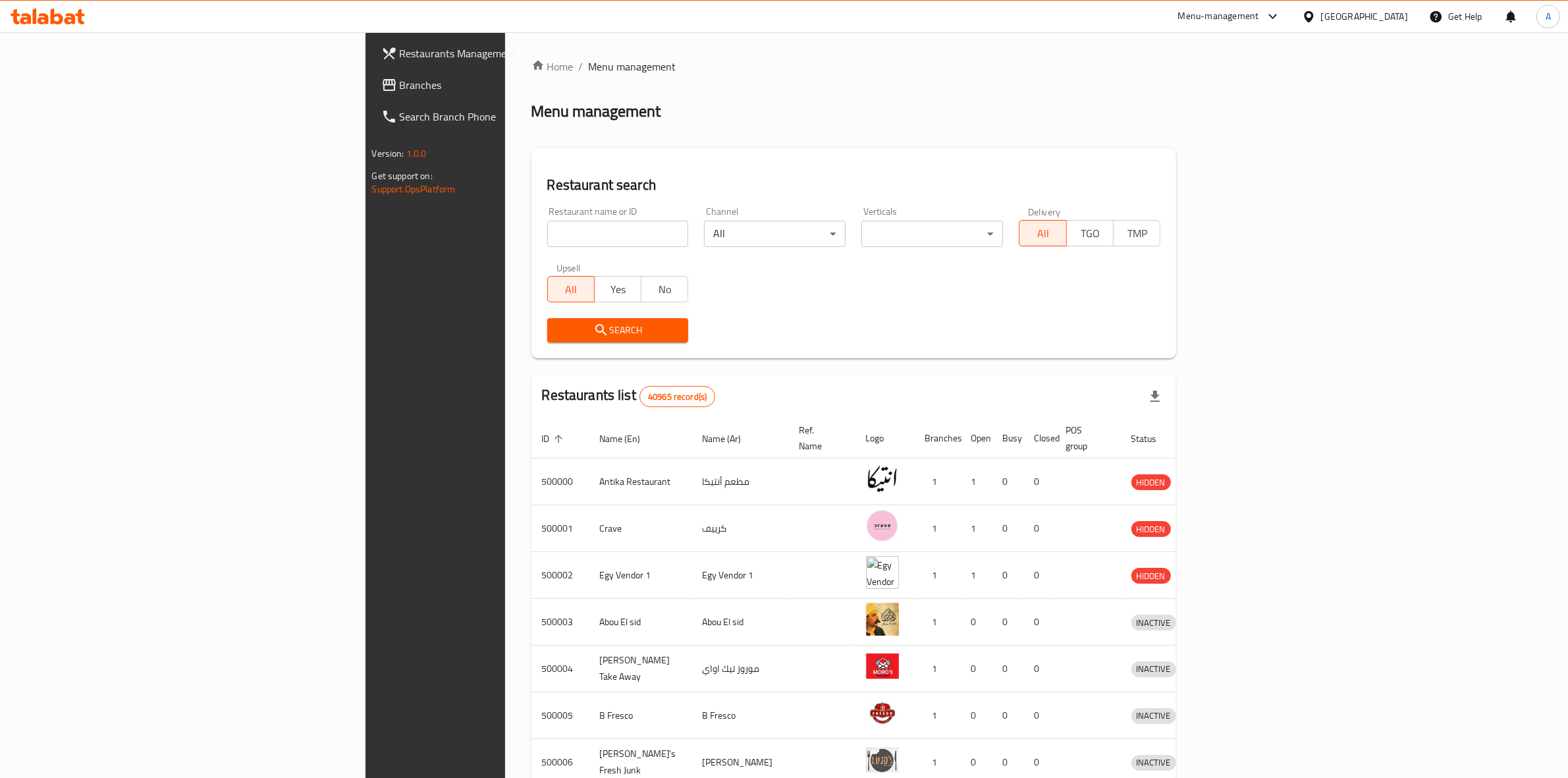
click at [547, 231] on input "search" at bounding box center [618, 234] width 142 height 26
paste input "671063"
type input "671063"
click button "Search" at bounding box center [618, 330] width 142 height 25
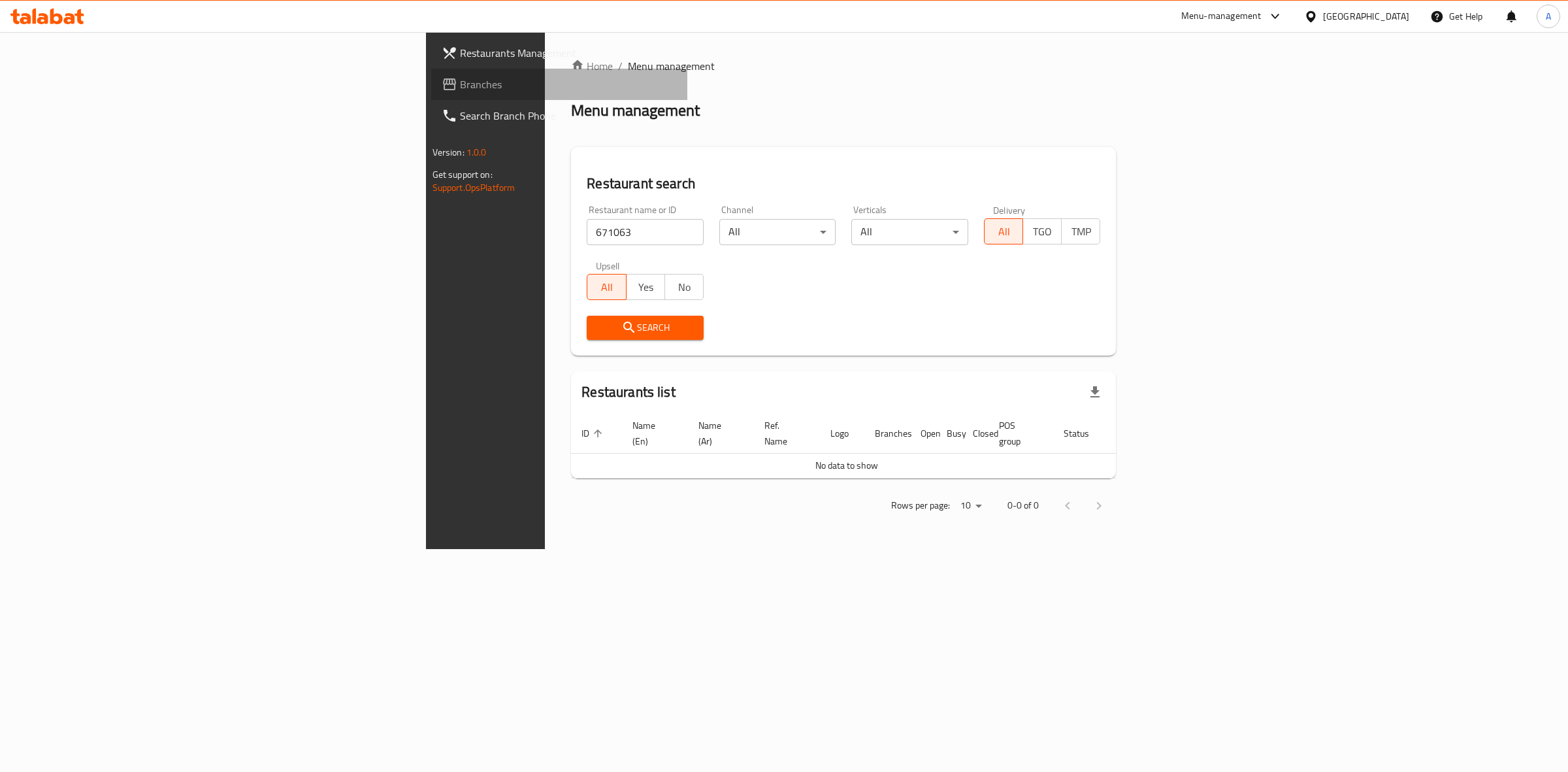
click at [460, 78] on span "Branches" at bounding box center [569, 84] width 217 height 16
